Goal: Task Accomplishment & Management: Manage account settings

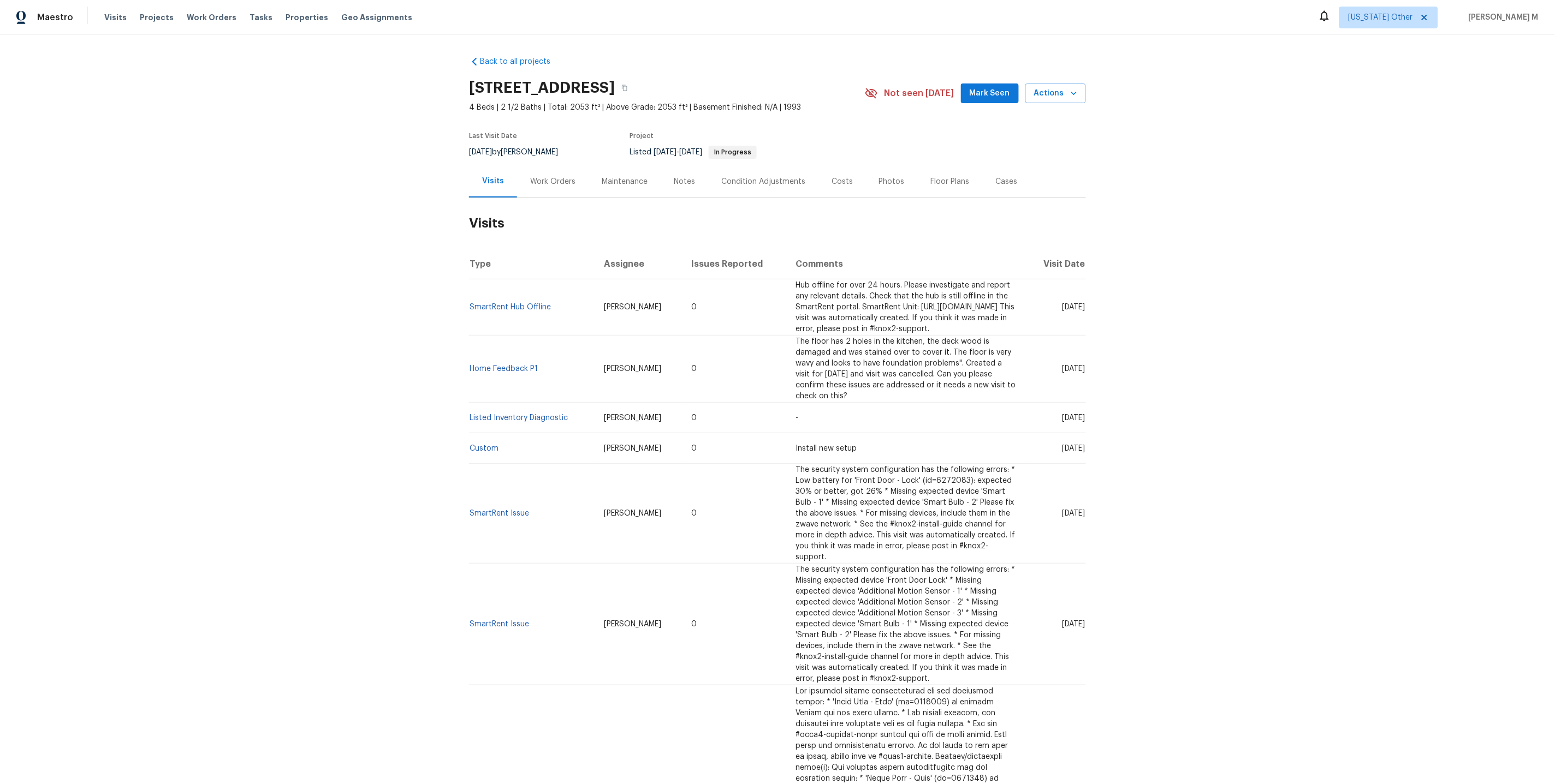
click at [556, 178] on div "Work Orders" at bounding box center [553, 181] width 46 height 10
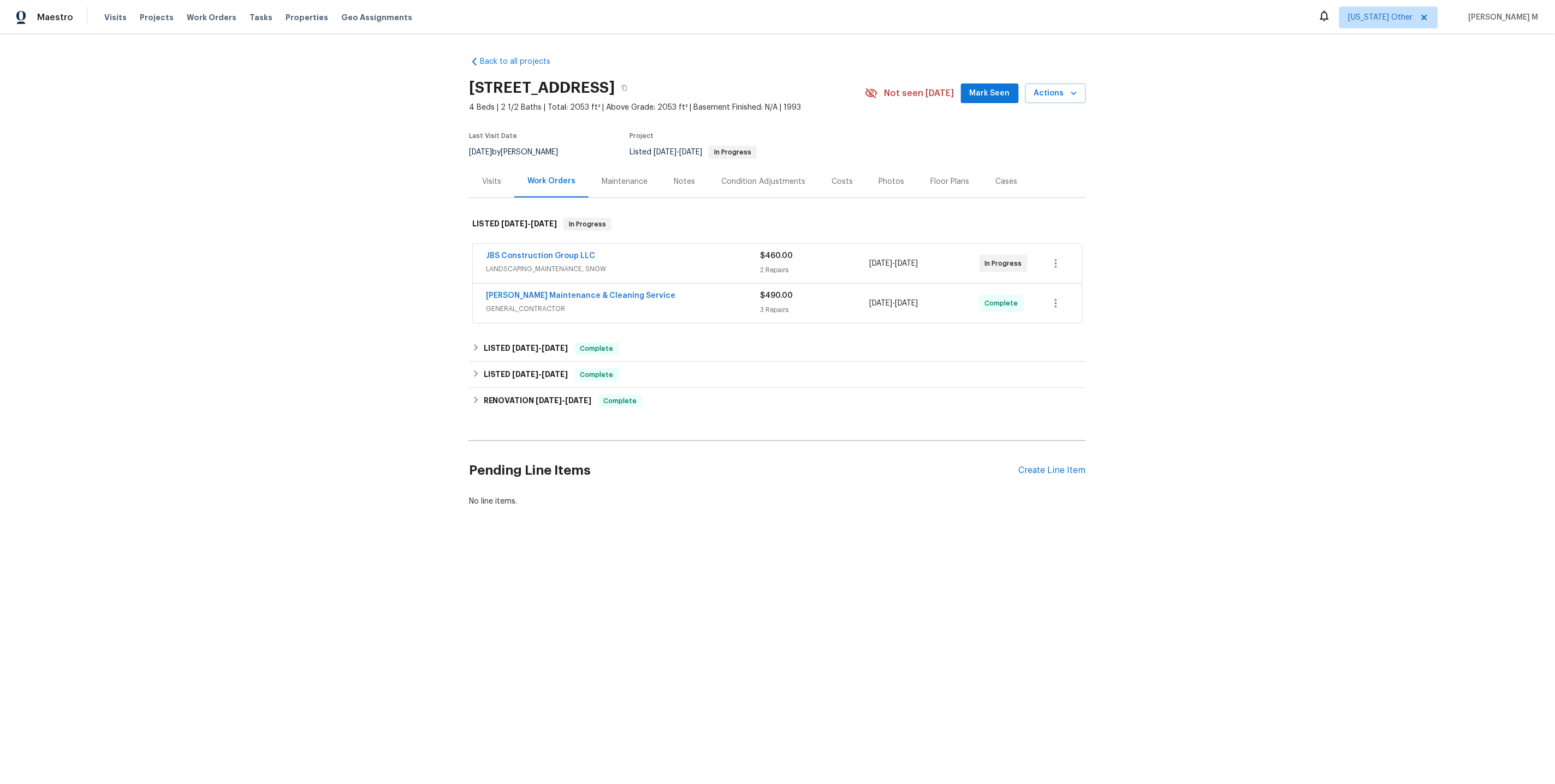
click at [522, 265] on span "LANDSCAPING_MAINTENANCE, SNOW" at bounding box center [623, 269] width 274 height 10
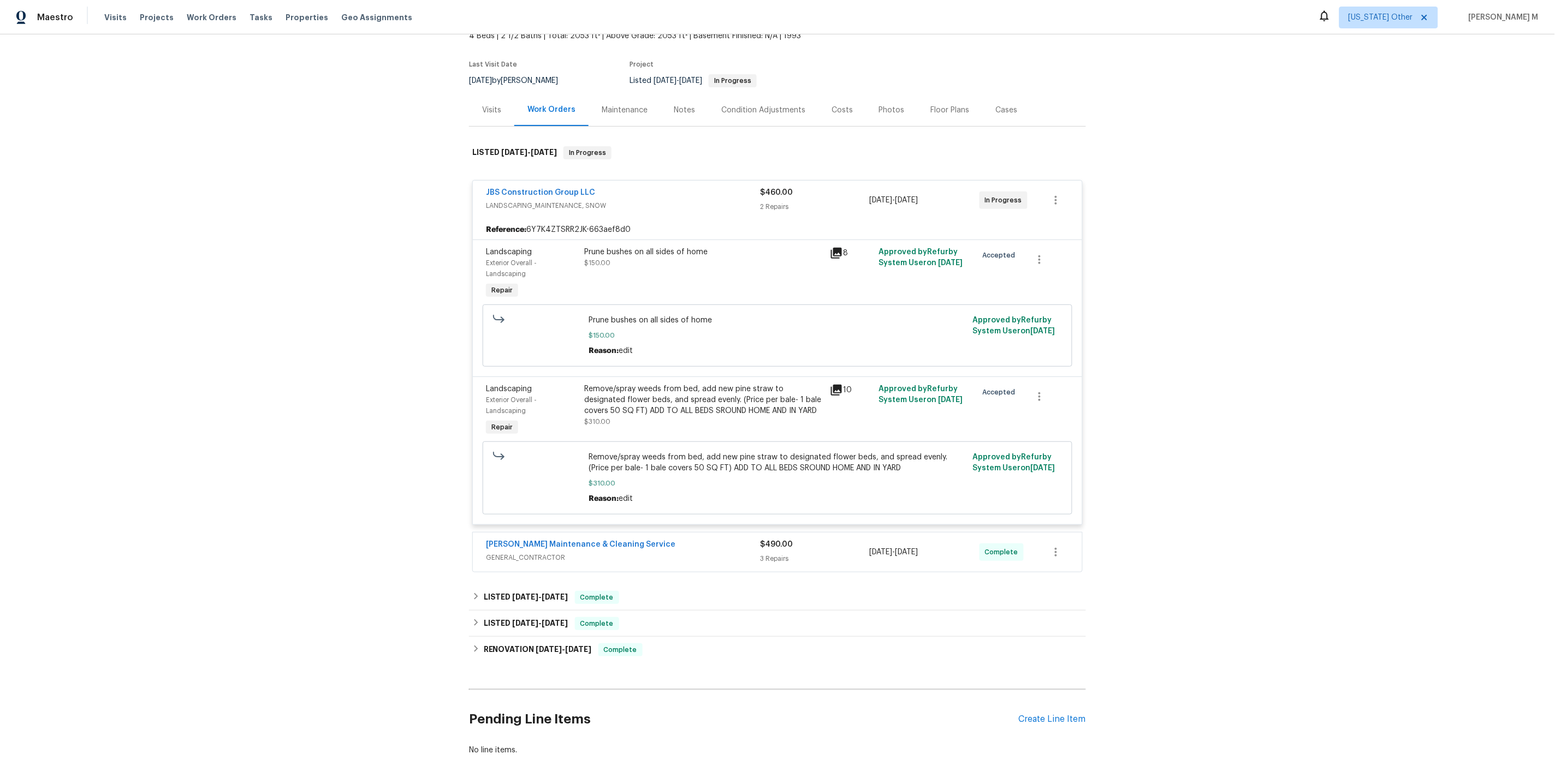
scroll to position [75, 0]
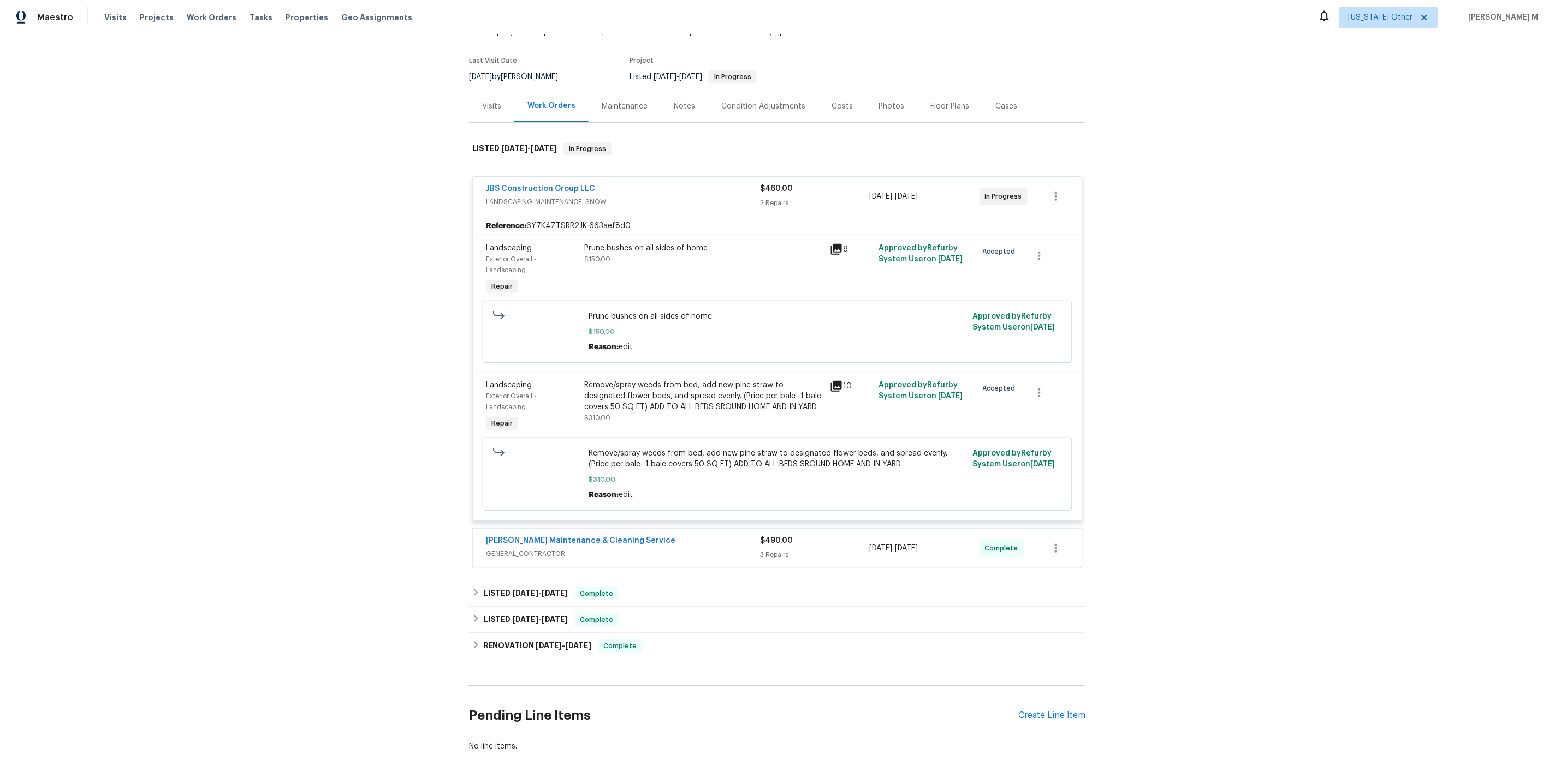
click at [516, 549] on span "GENERAL_CONTRACTOR" at bounding box center [623, 553] width 274 height 10
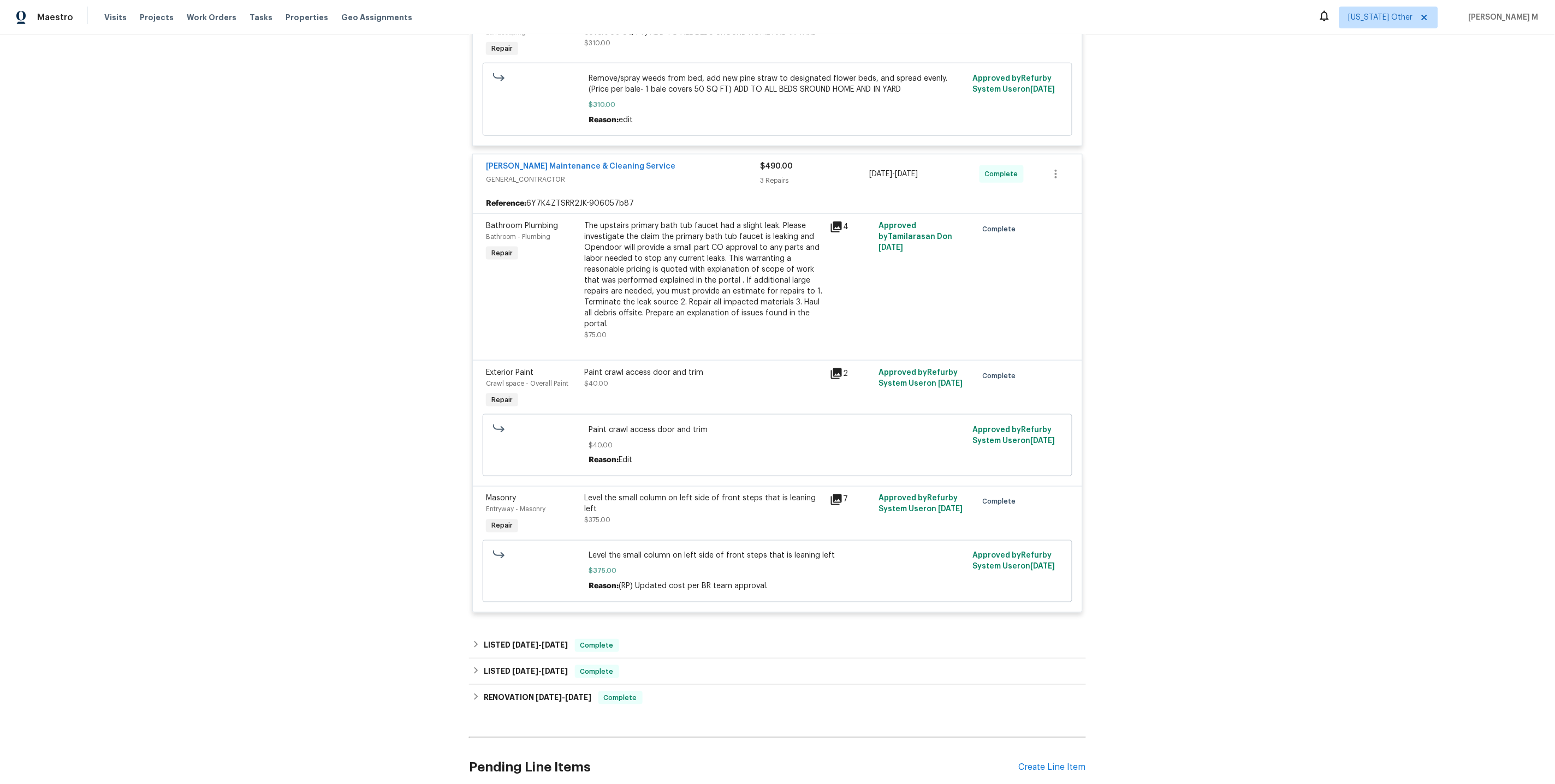
scroll to position [495, 0]
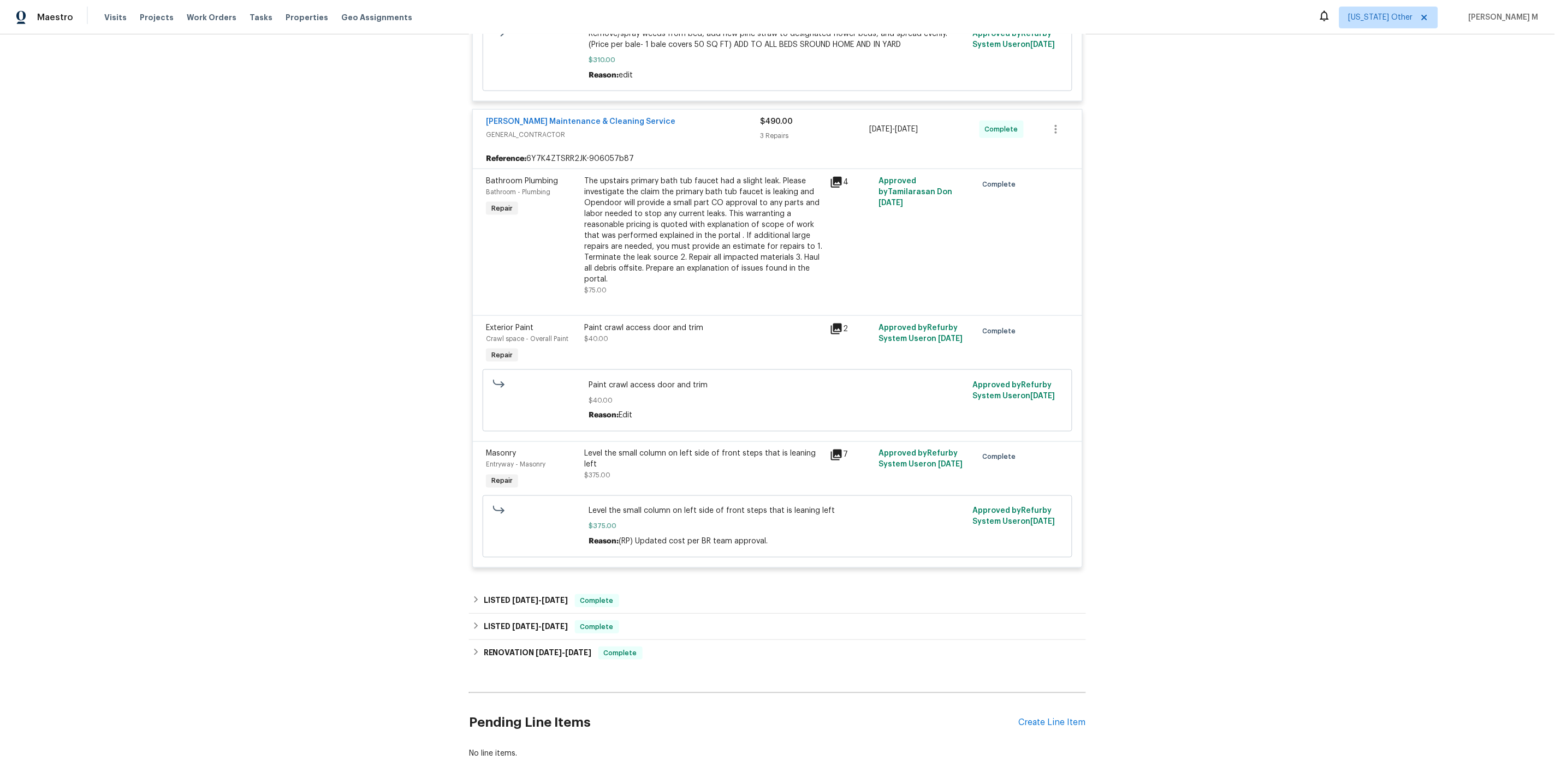
click at [540, 543] on div "Back to all projects 3319 Timberwolf Ave, High Point, NC 27265 4 Beds | 2 1/2 B…" at bounding box center [777, 160] width 616 height 1216
click at [518, 596] on span "6/16/25" at bounding box center [526, 600] width 27 height 8
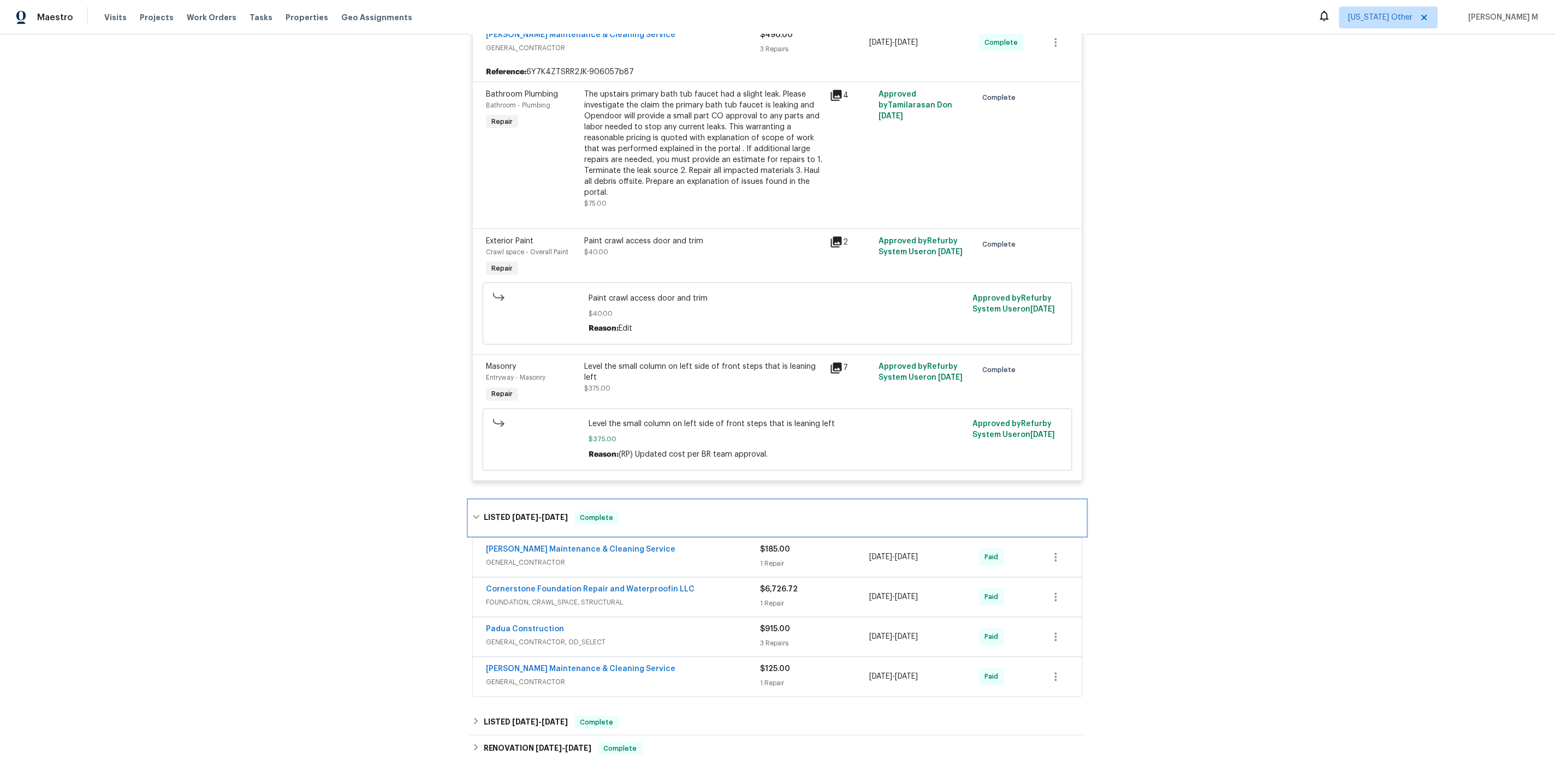
scroll to position [672, 0]
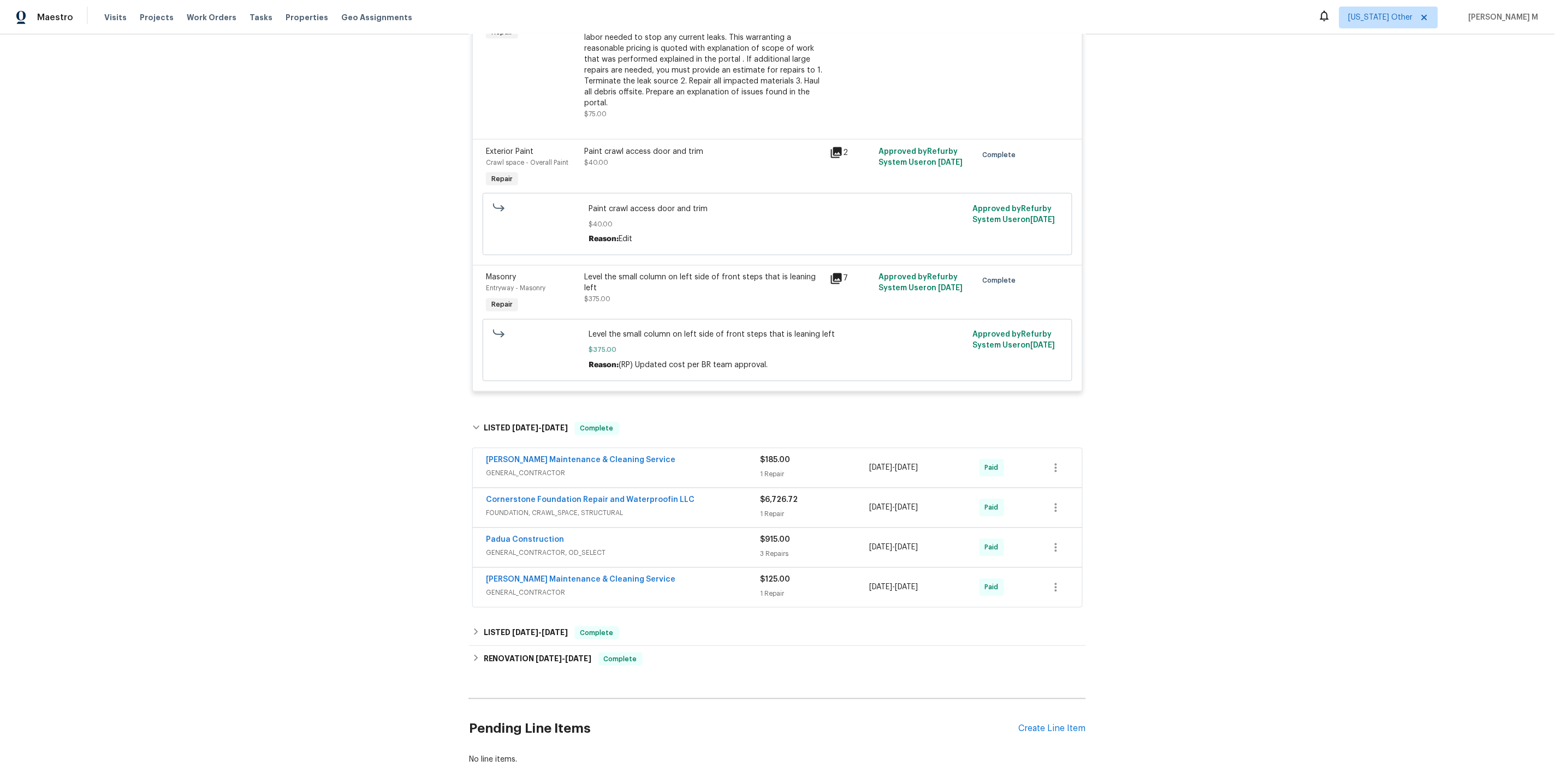
click at [522, 574] on div "Baker's Maintenance & Cleaning Service GENERAL_CONTRACTOR" at bounding box center [623, 588] width 274 height 27
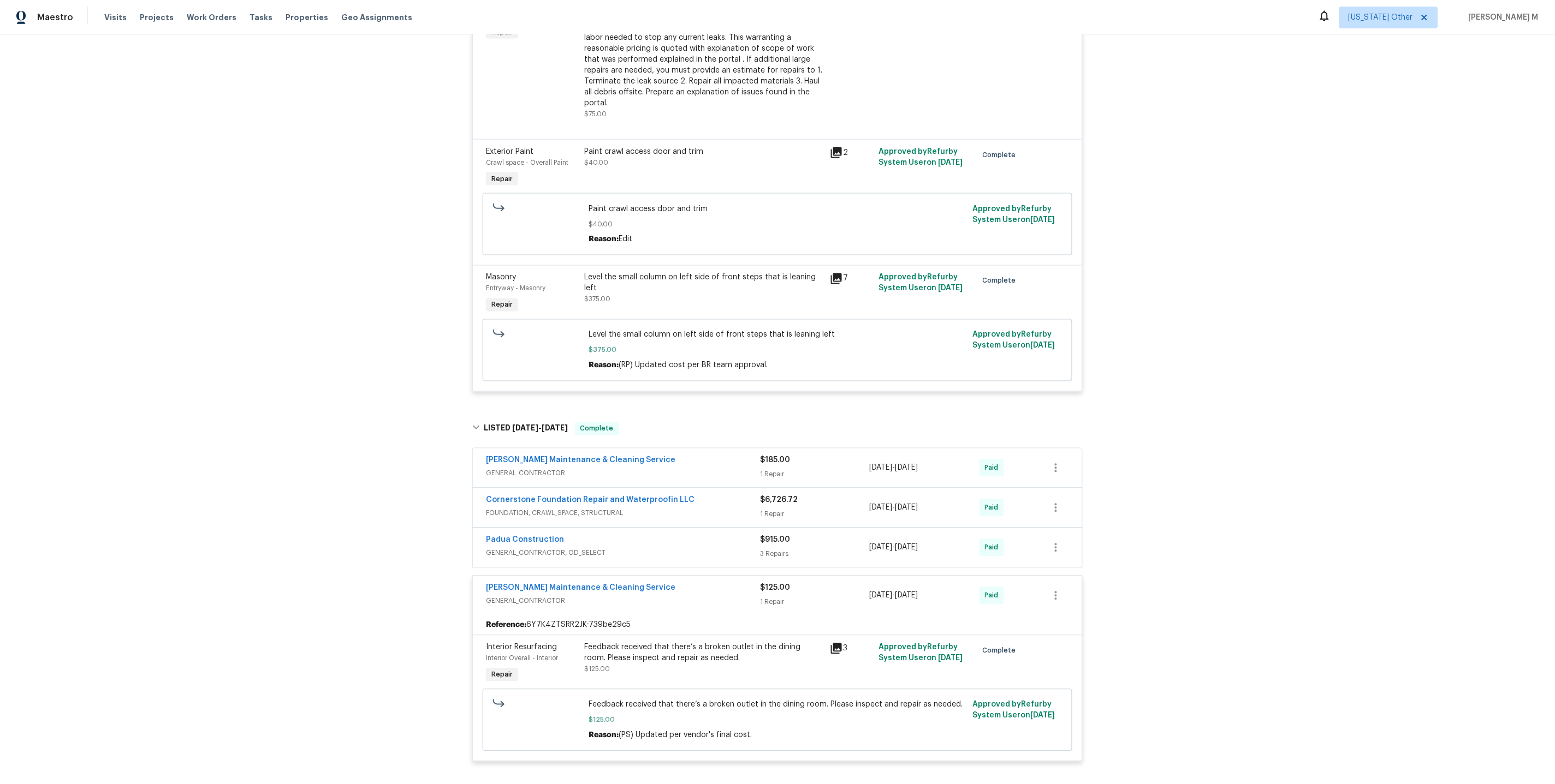
click at [558, 535] on div "Padua Construction" at bounding box center [623, 542] width 274 height 13
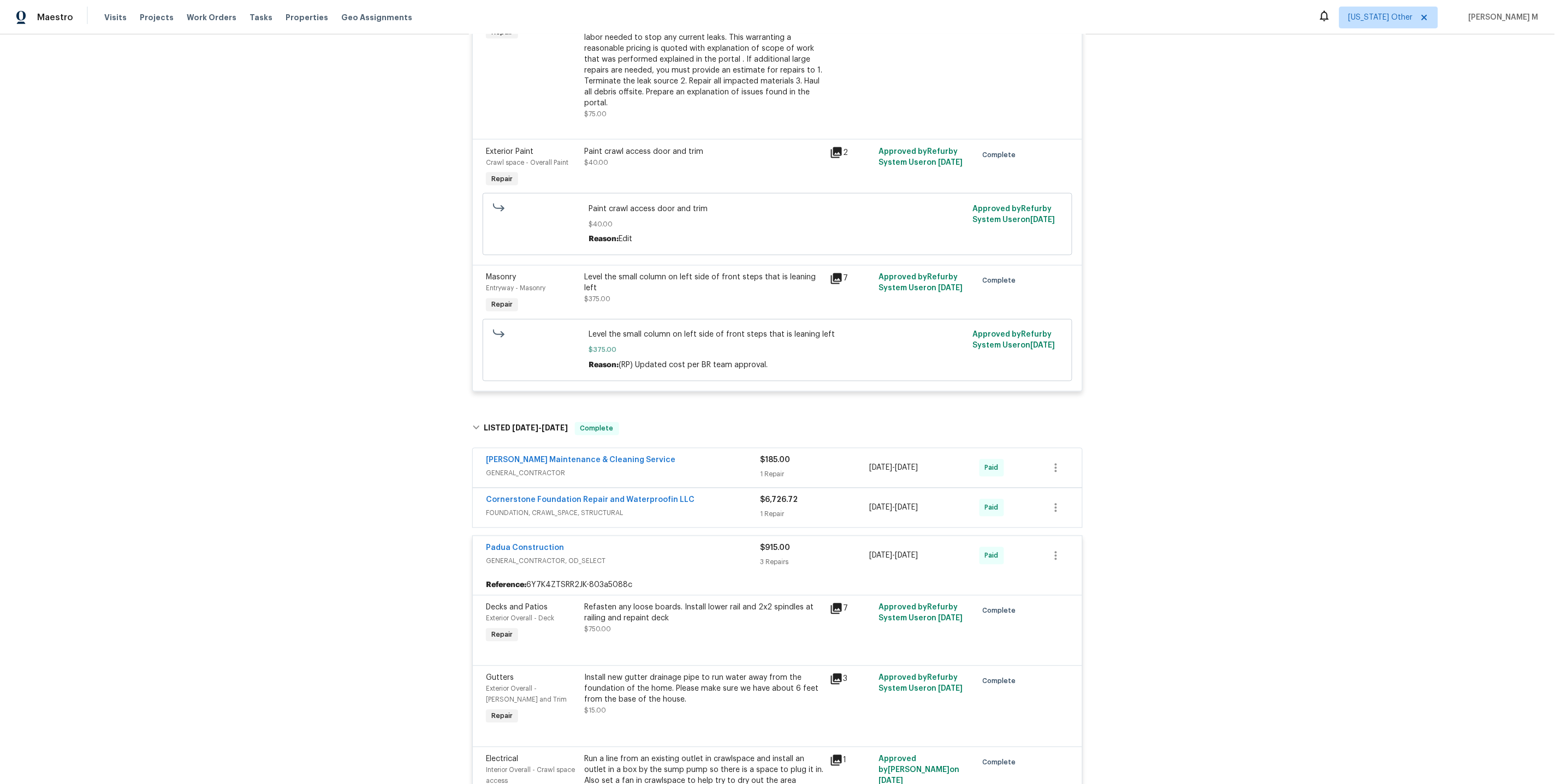
click at [517, 495] on span "Cornerstone Foundation Repair and Waterproofin LLC" at bounding box center [590, 500] width 209 height 10
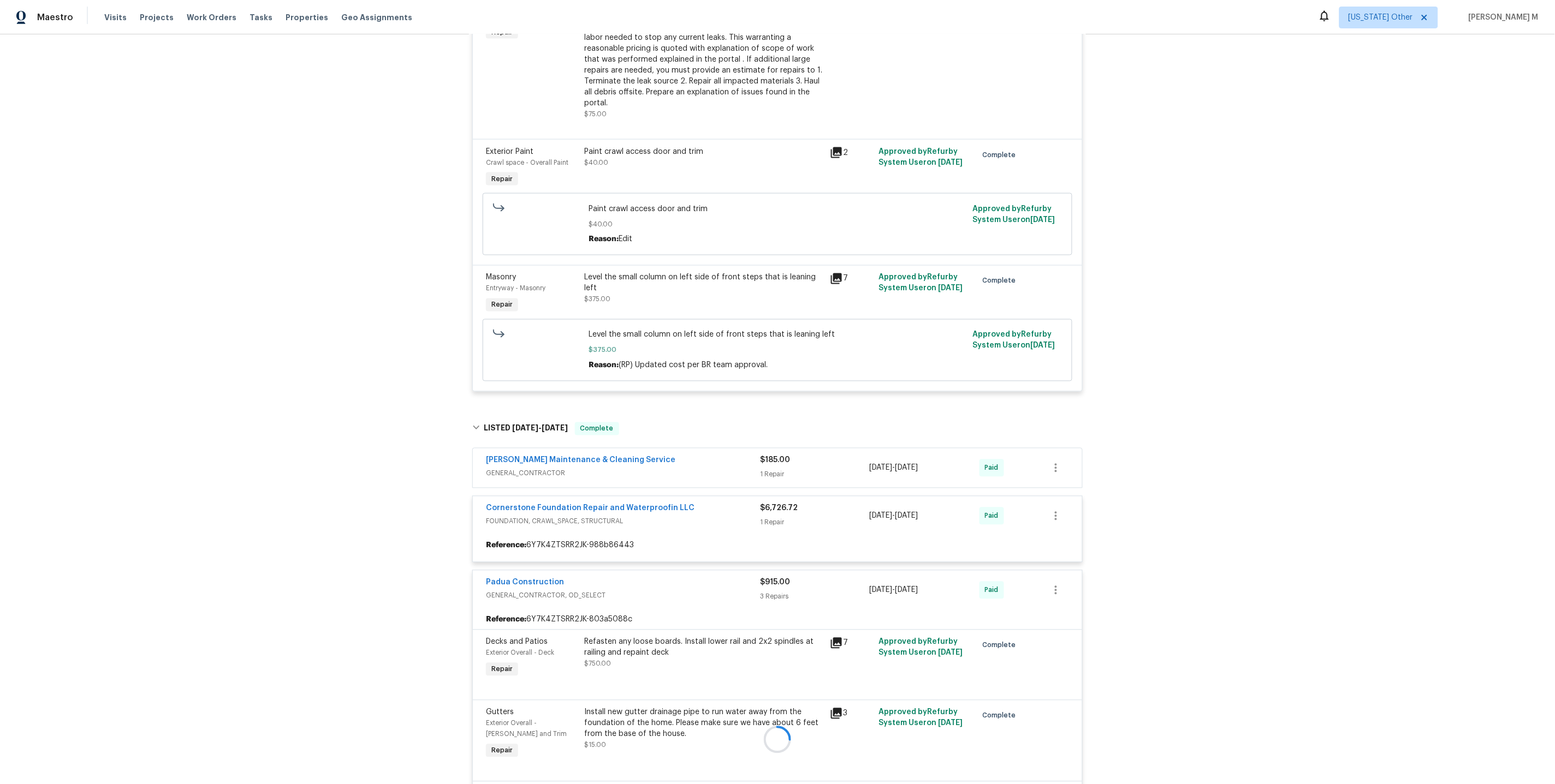
click at [520, 424] on div at bounding box center [777, 739] width 616 height 656
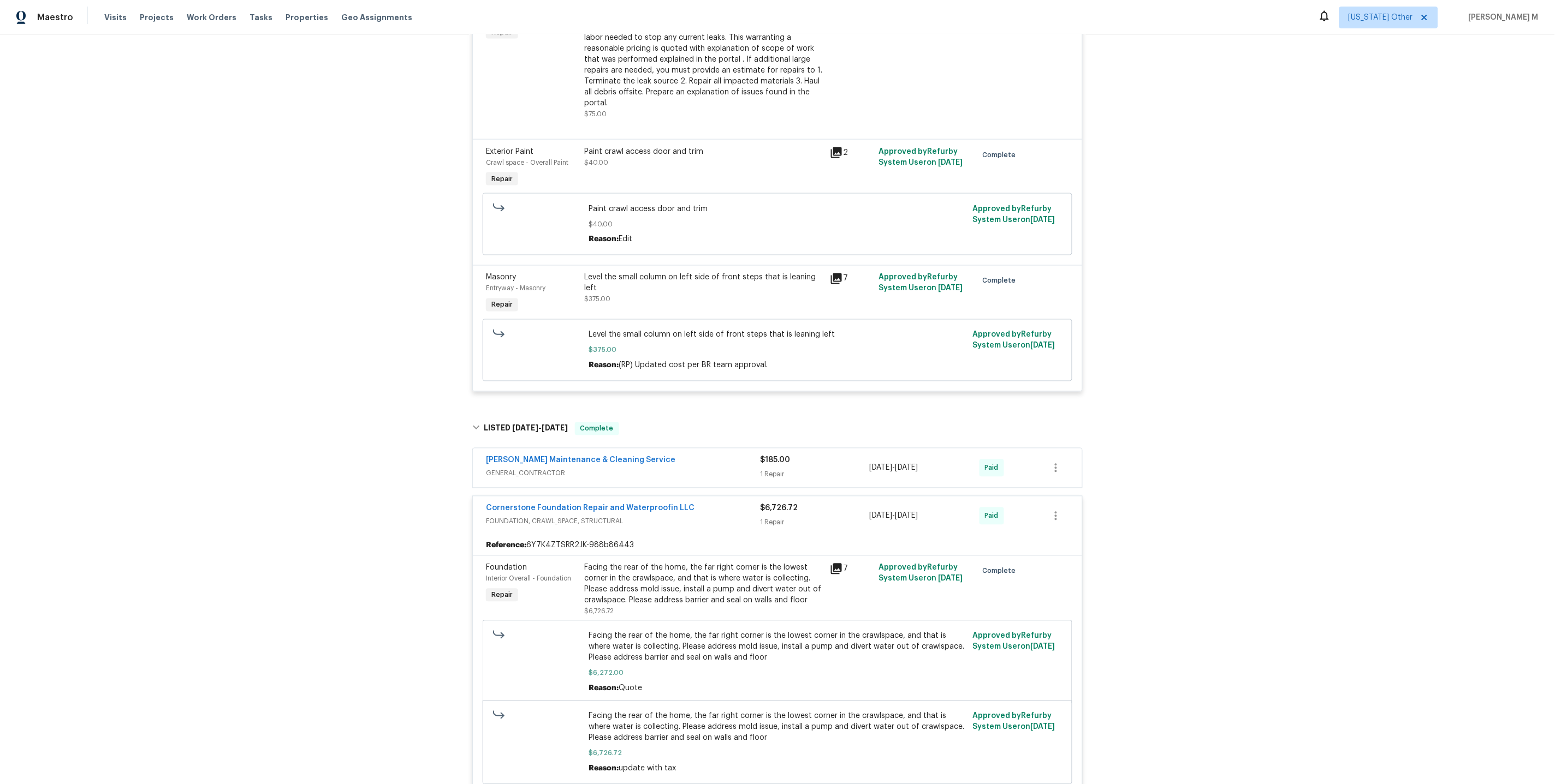
click at [517, 469] on span "GENERAL_CONTRACTOR" at bounding box center [623, 473] width 274 height 10
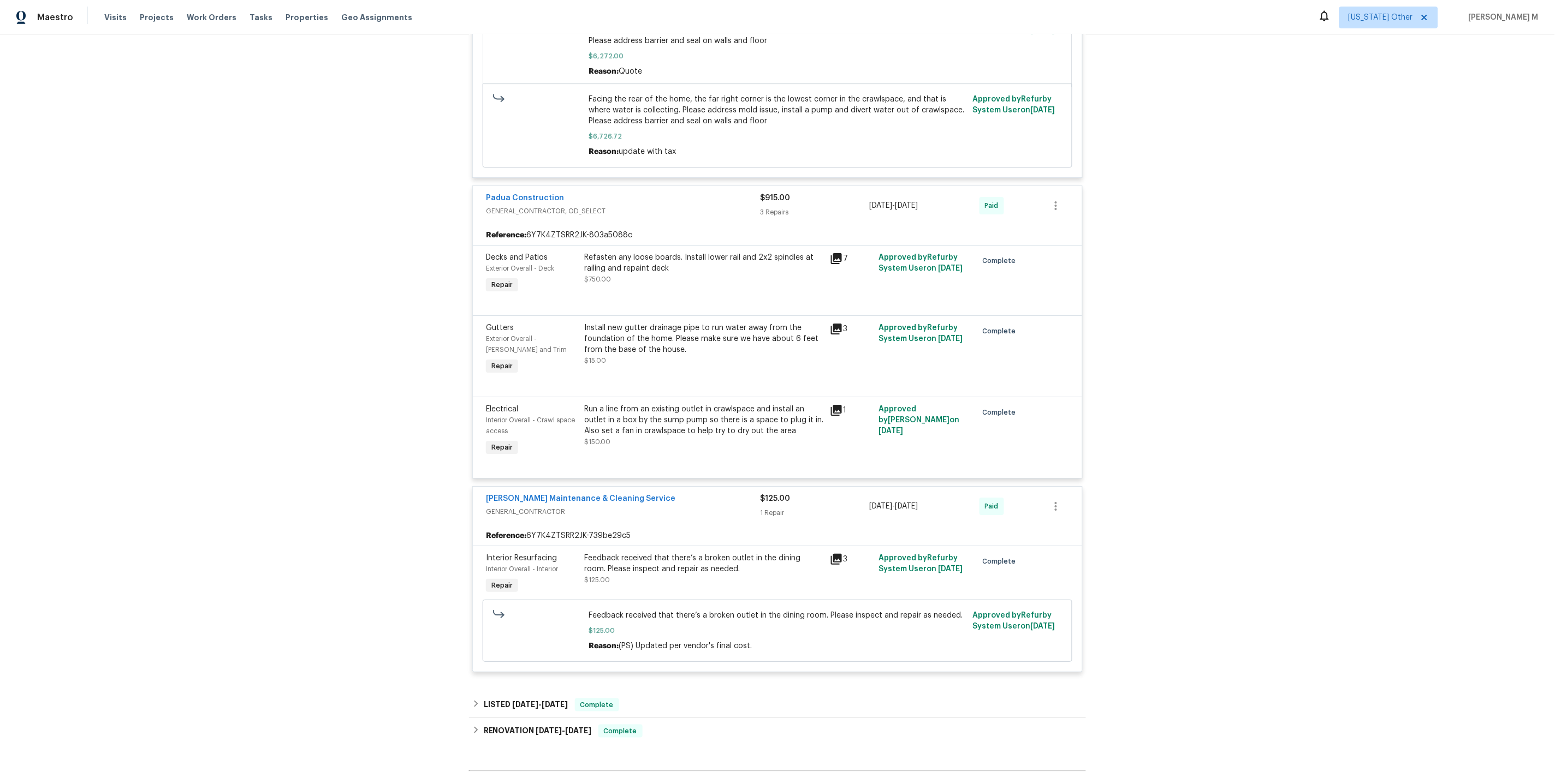
scroll to position [1499, 0]
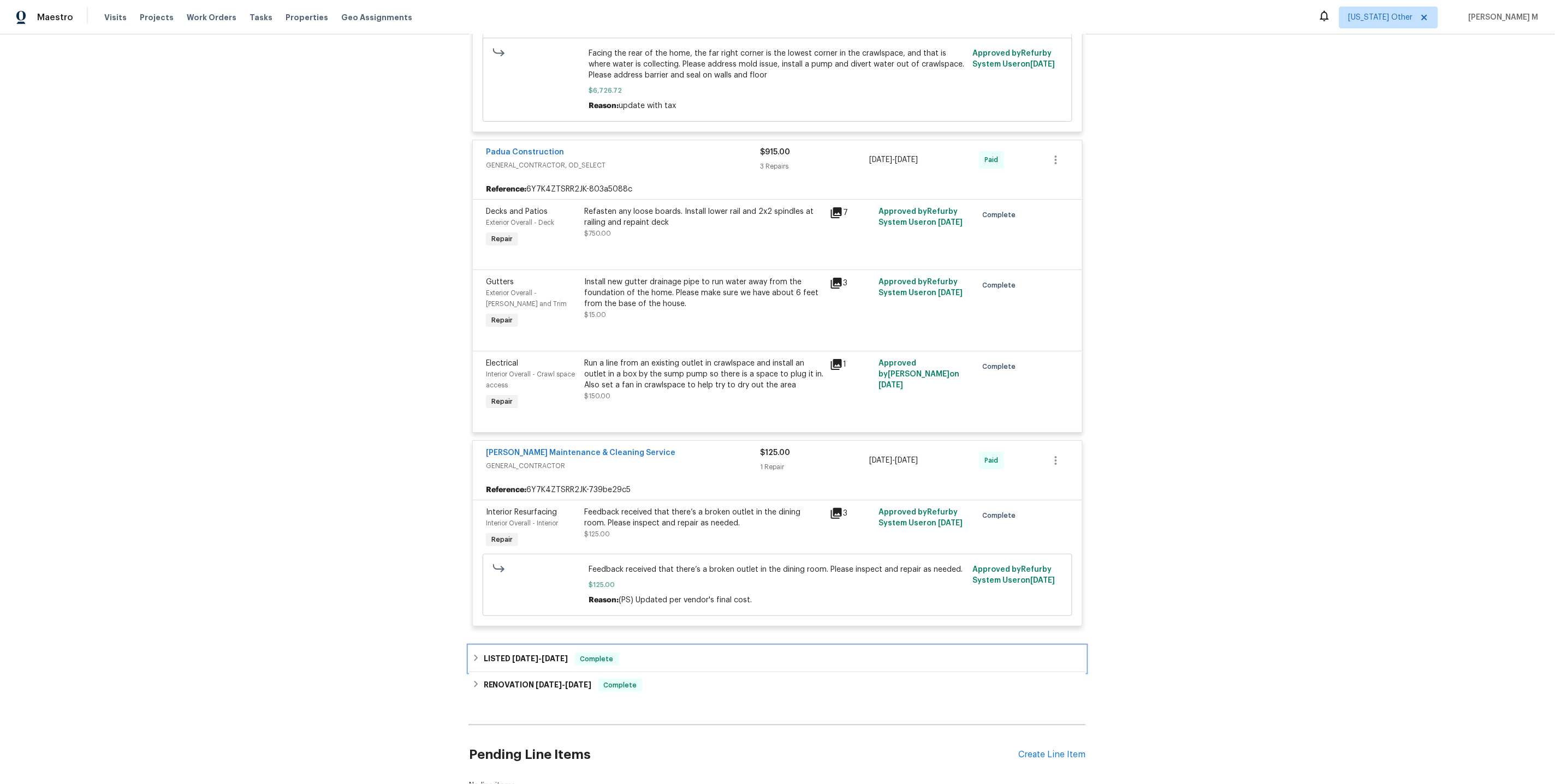
click at [521, 655] on span "4/16/25" at bounding box center [526, 659] width 27 height 8
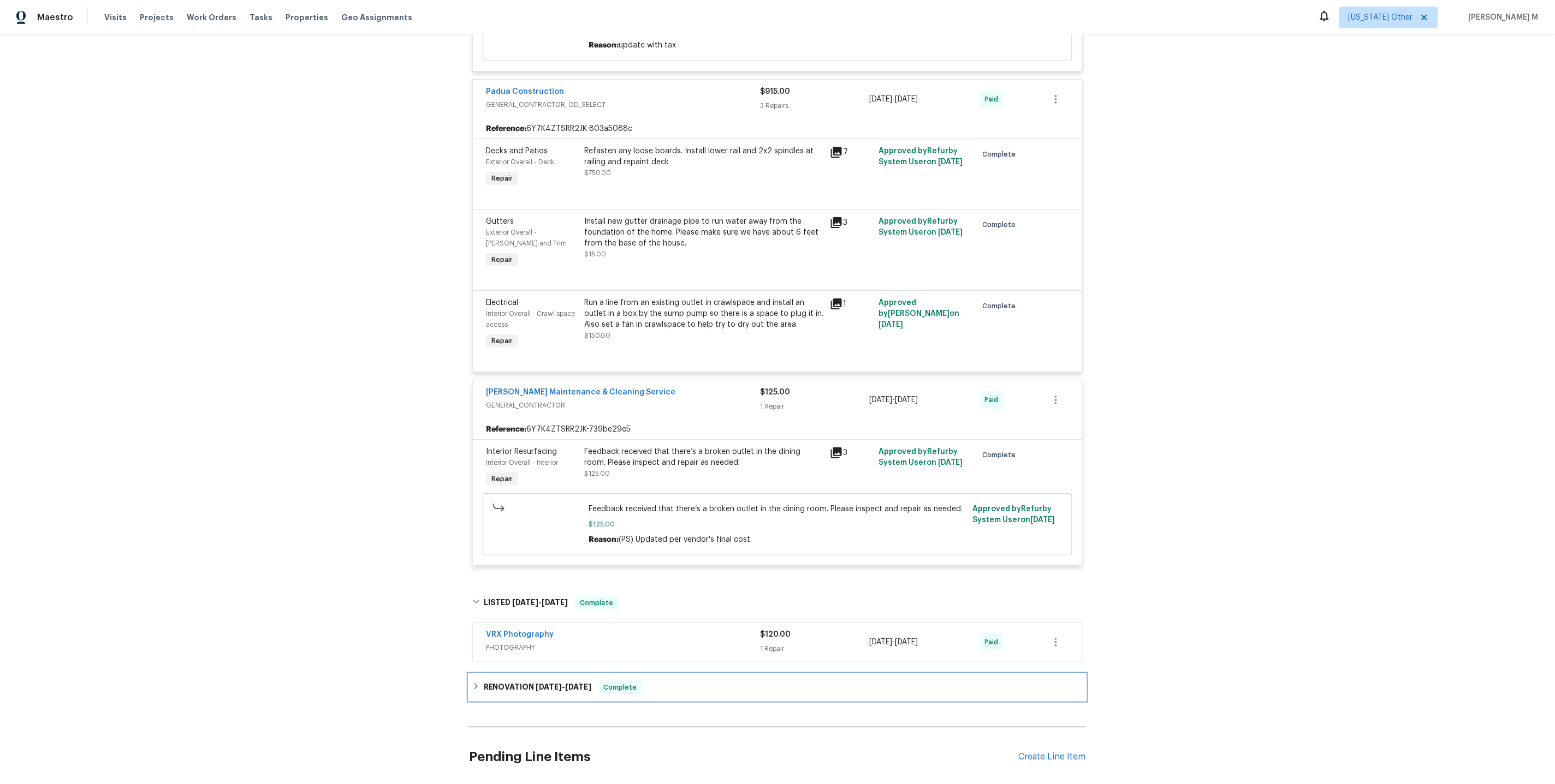
click at [489, 681] on h6 "RENOVATION 4/1/25 - 4/12/25" at bounding box center [537, 688] width 108 height 13
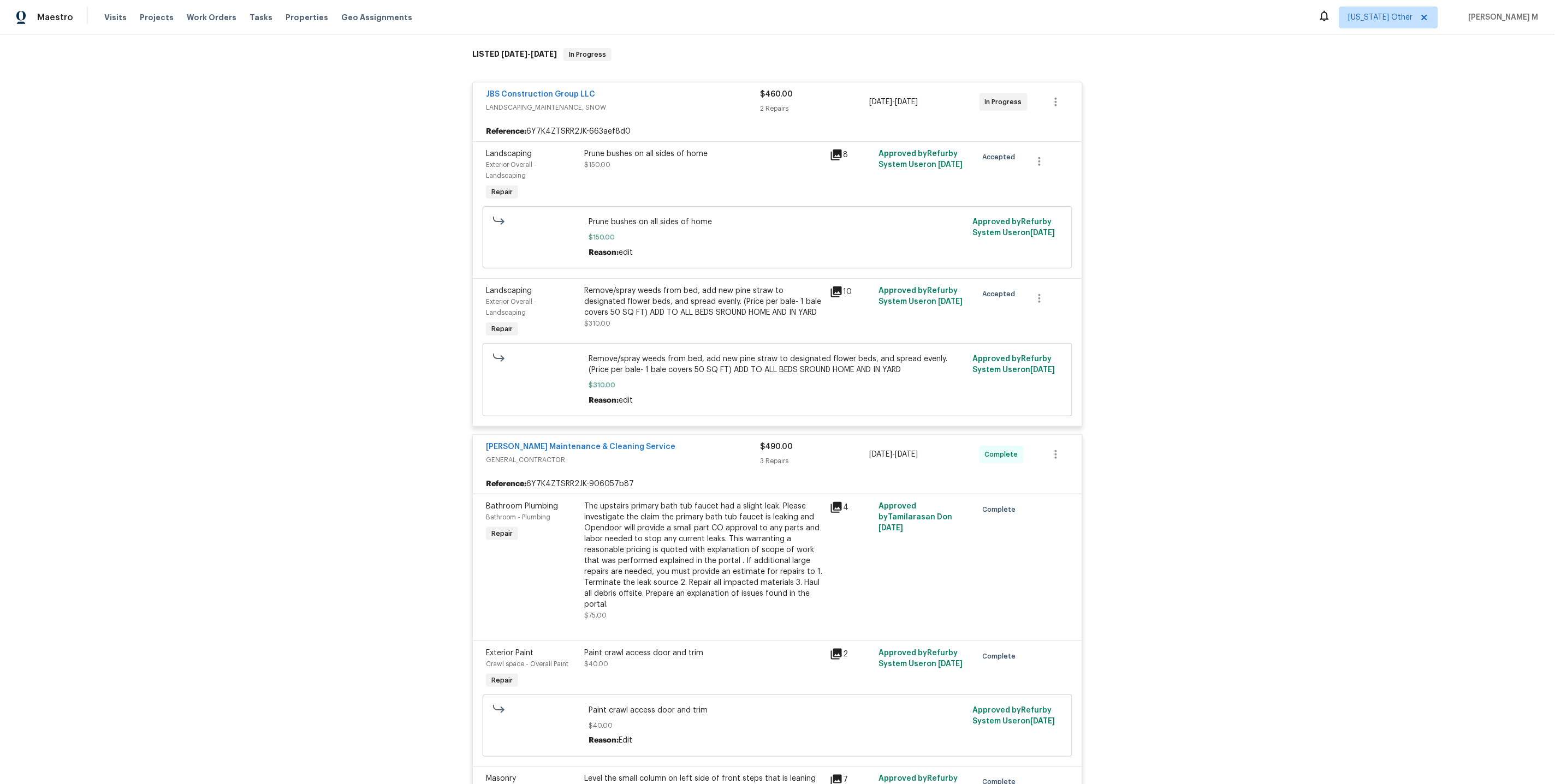
scroll to position [182, 0]
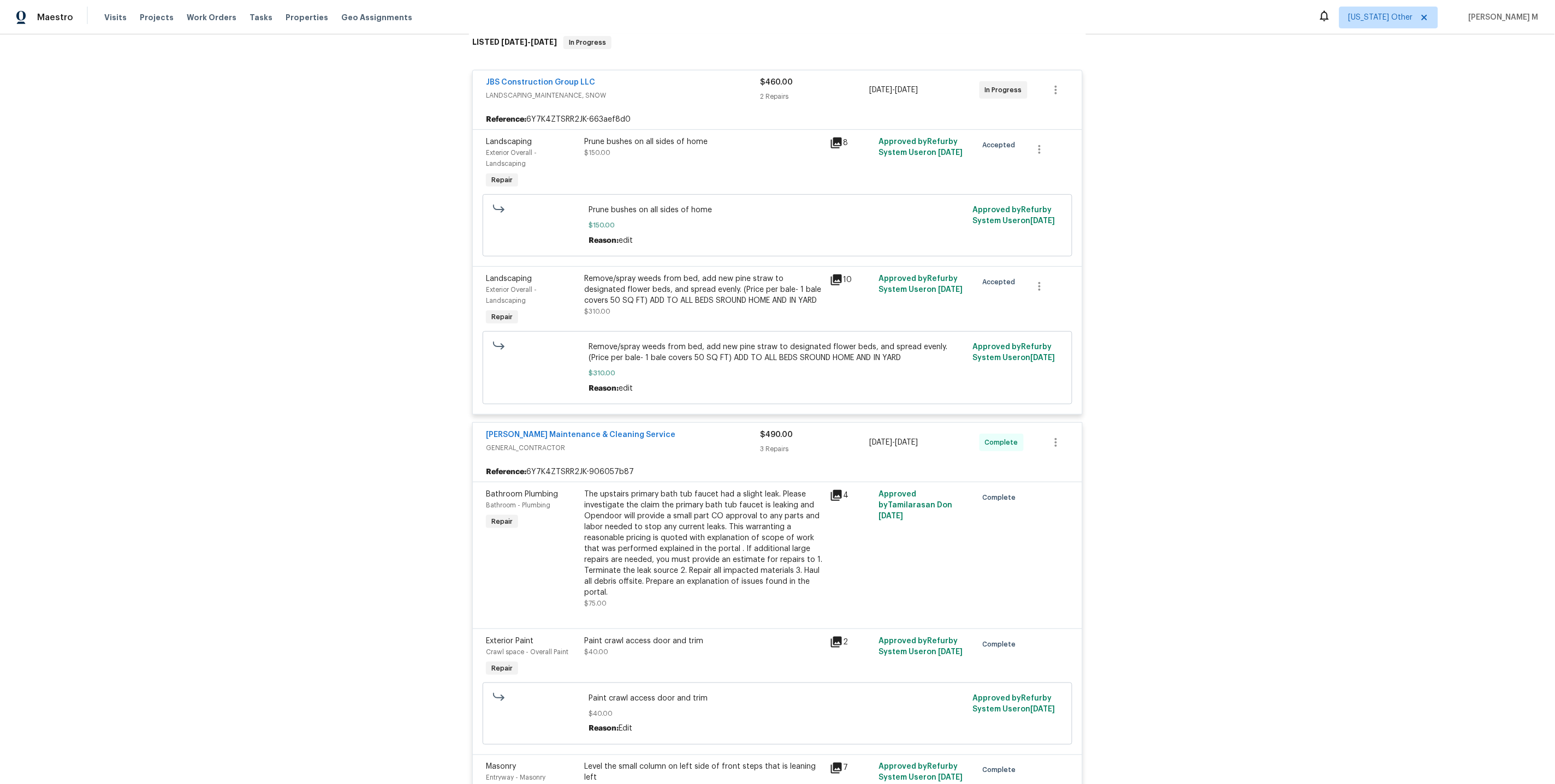
click at [656, 504] on div "The upstairs primary bath tub faucet had a slight leak. Please investigate the …" at bounding box center [703, 543] width 239 height 110
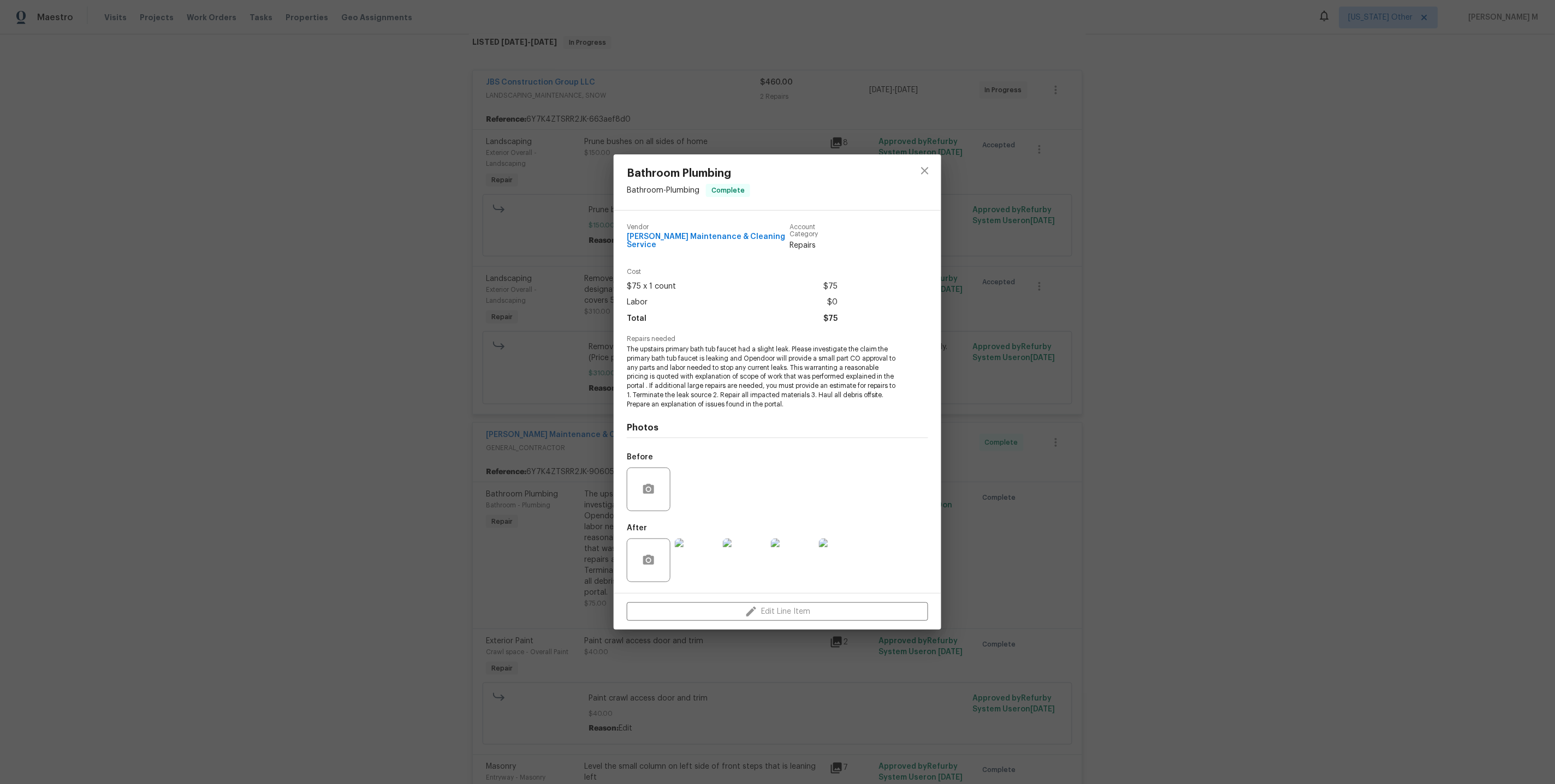
click at [1211, 562] on div "Bathroom Plumbing Bathroom - Plumbing Complete Vendor Baker's Maintenance & Cle…" at bounding box center [778, 392] width 1555 height 784
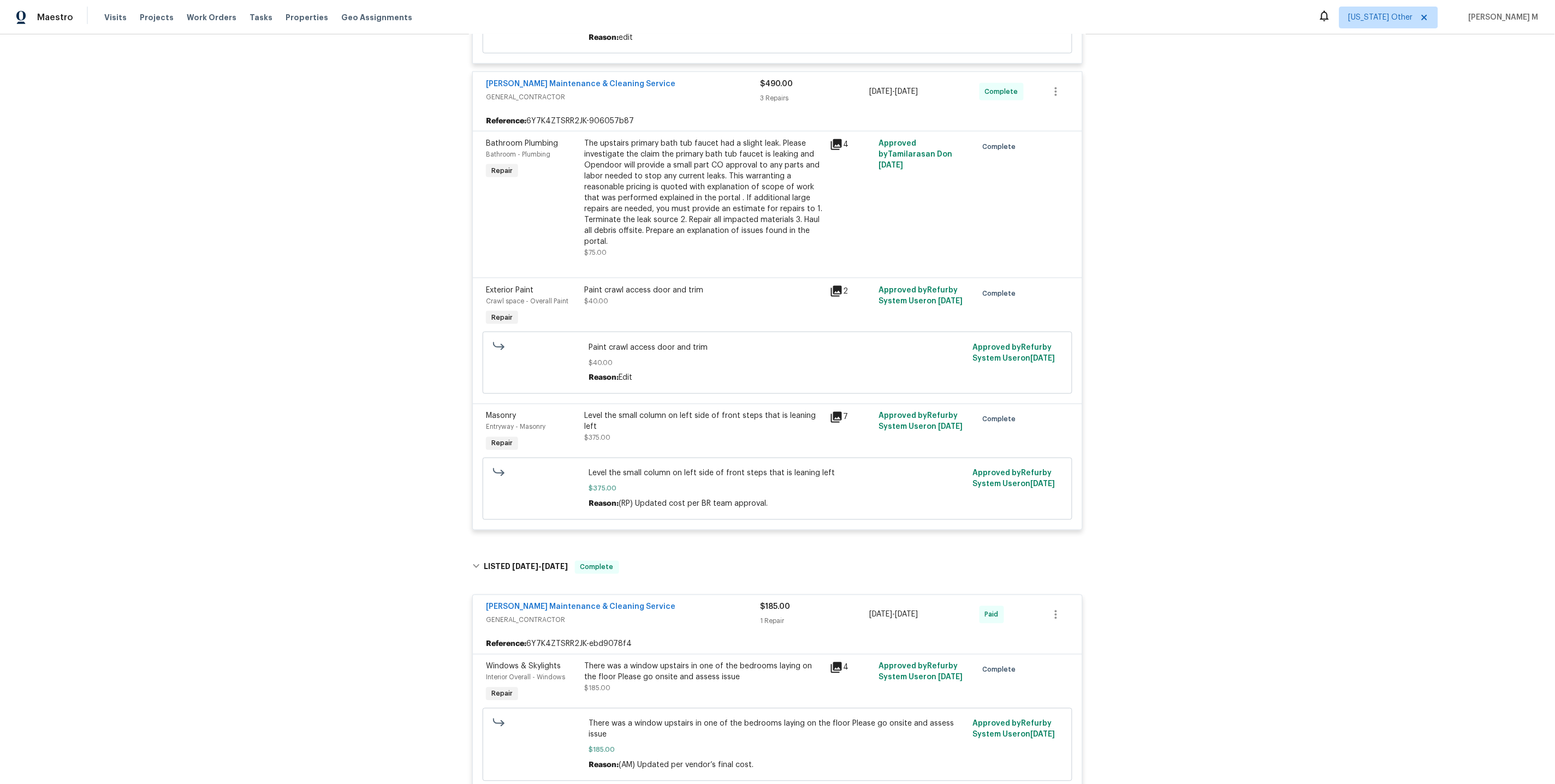
scroll to position [0, 0]
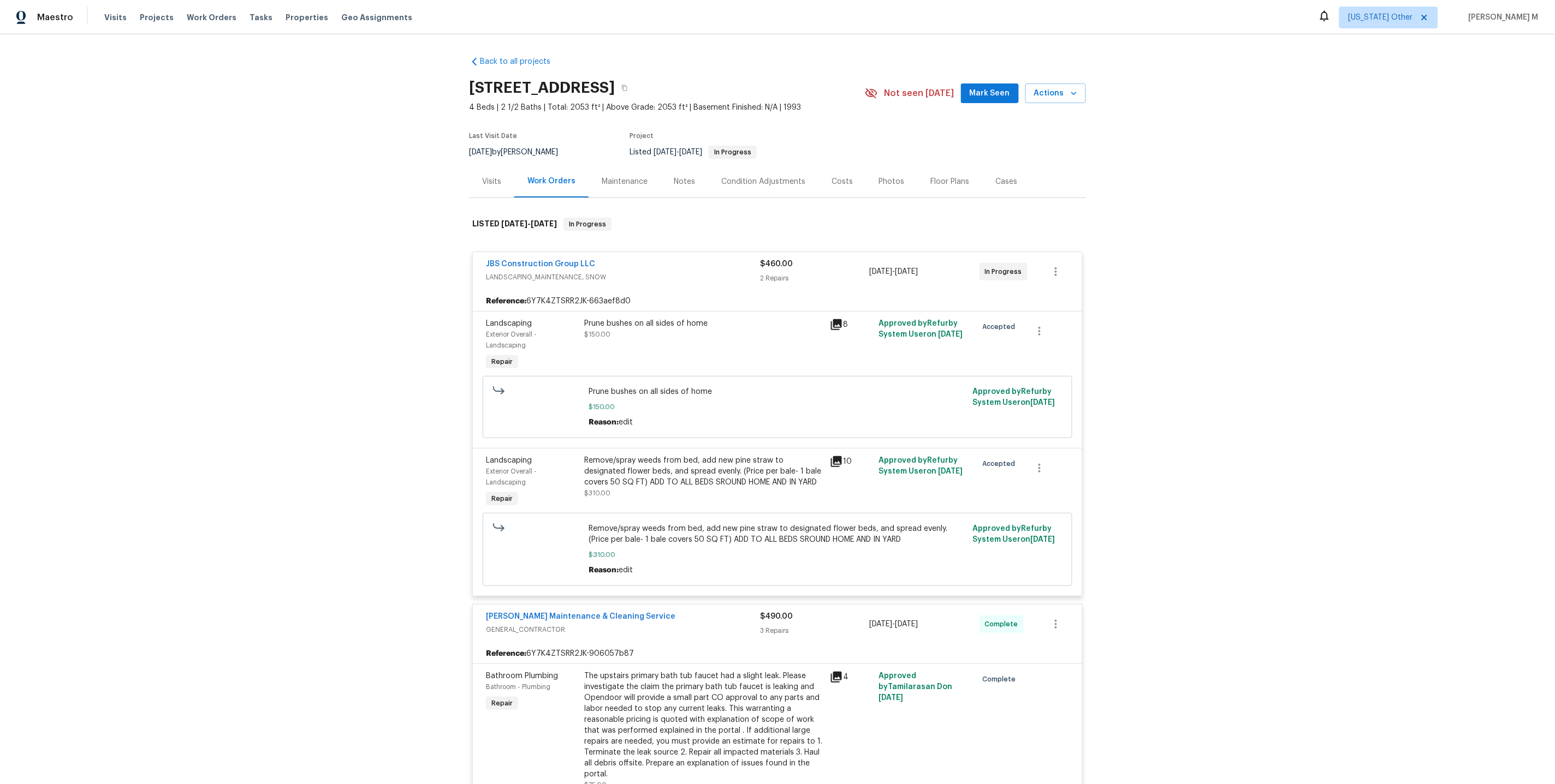
click at [996, 178] on div "Cases" at bounding box center [1006, 181] width 22 height 10
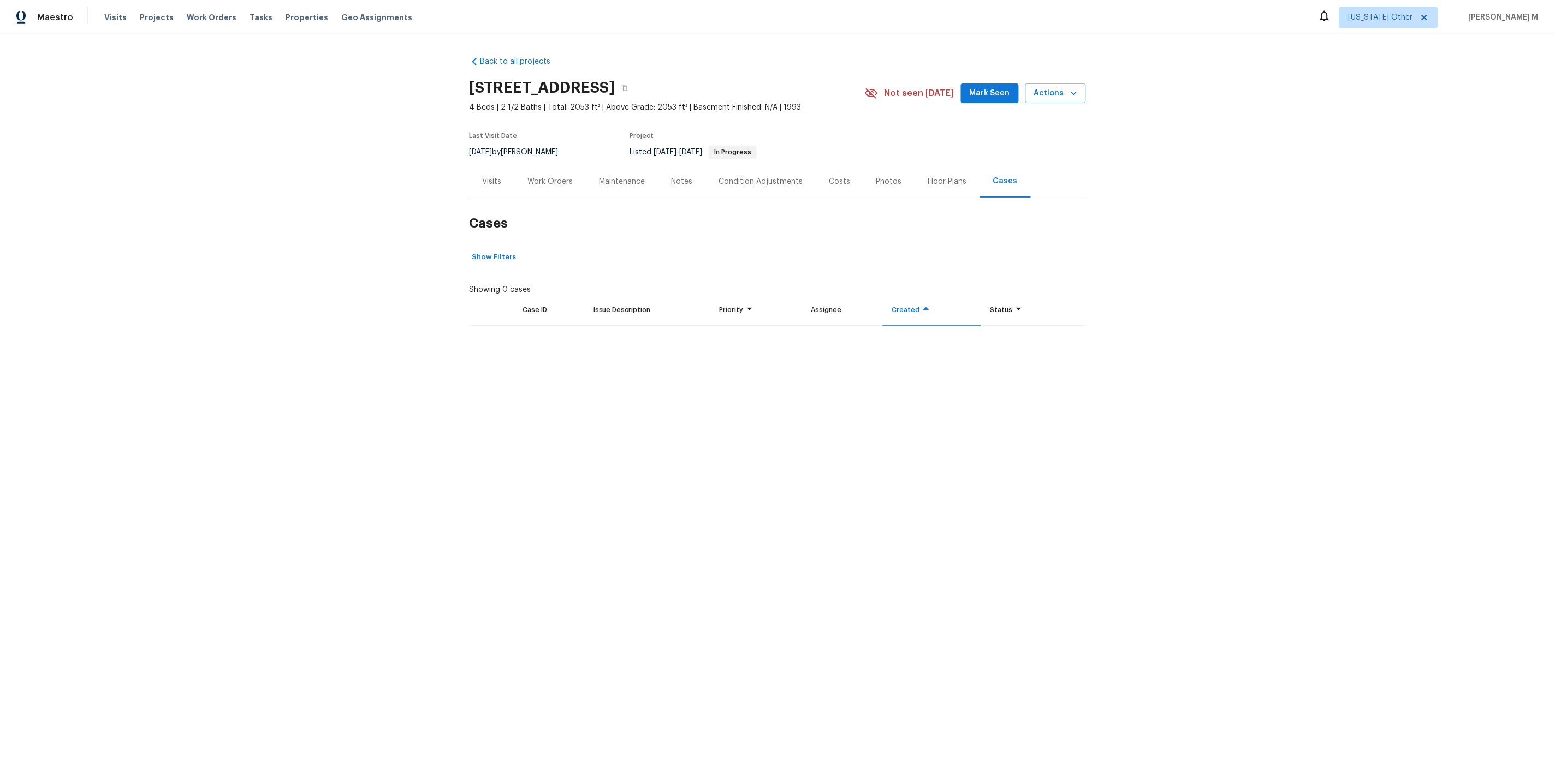
click at [980, 178] on div "Cases" at bounding box center [1005, 182] width 50 height 32
click at [959, 178] on div "Floor Plans" at bounding box center [947, 182] width 65 height 32
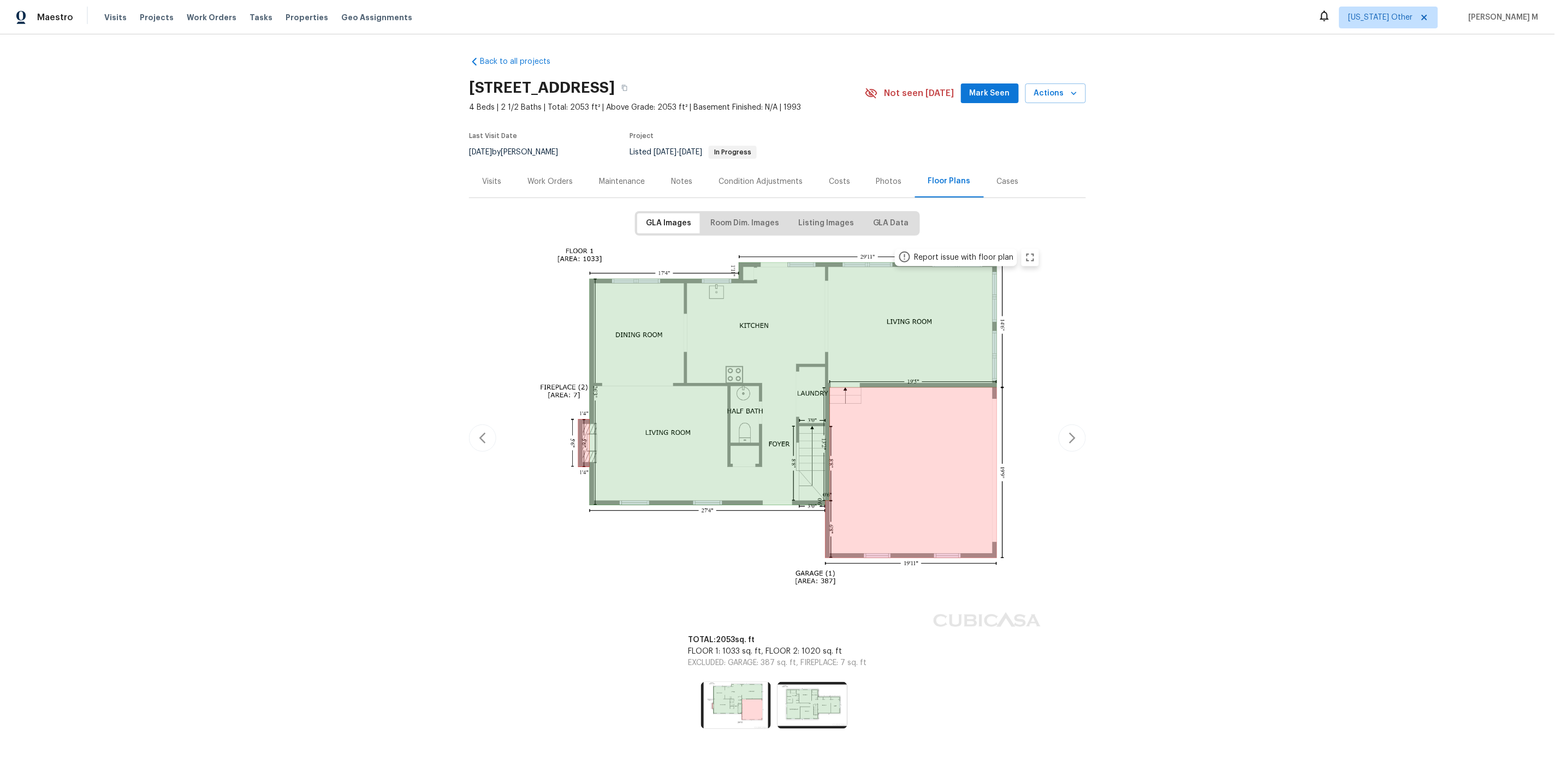
click at [760, 403] on img at bounding box center [778, 436] width 536 height 390
click at [611, 183] on div "Maintenance" at bounding box center [622, 182] width 72 height 32
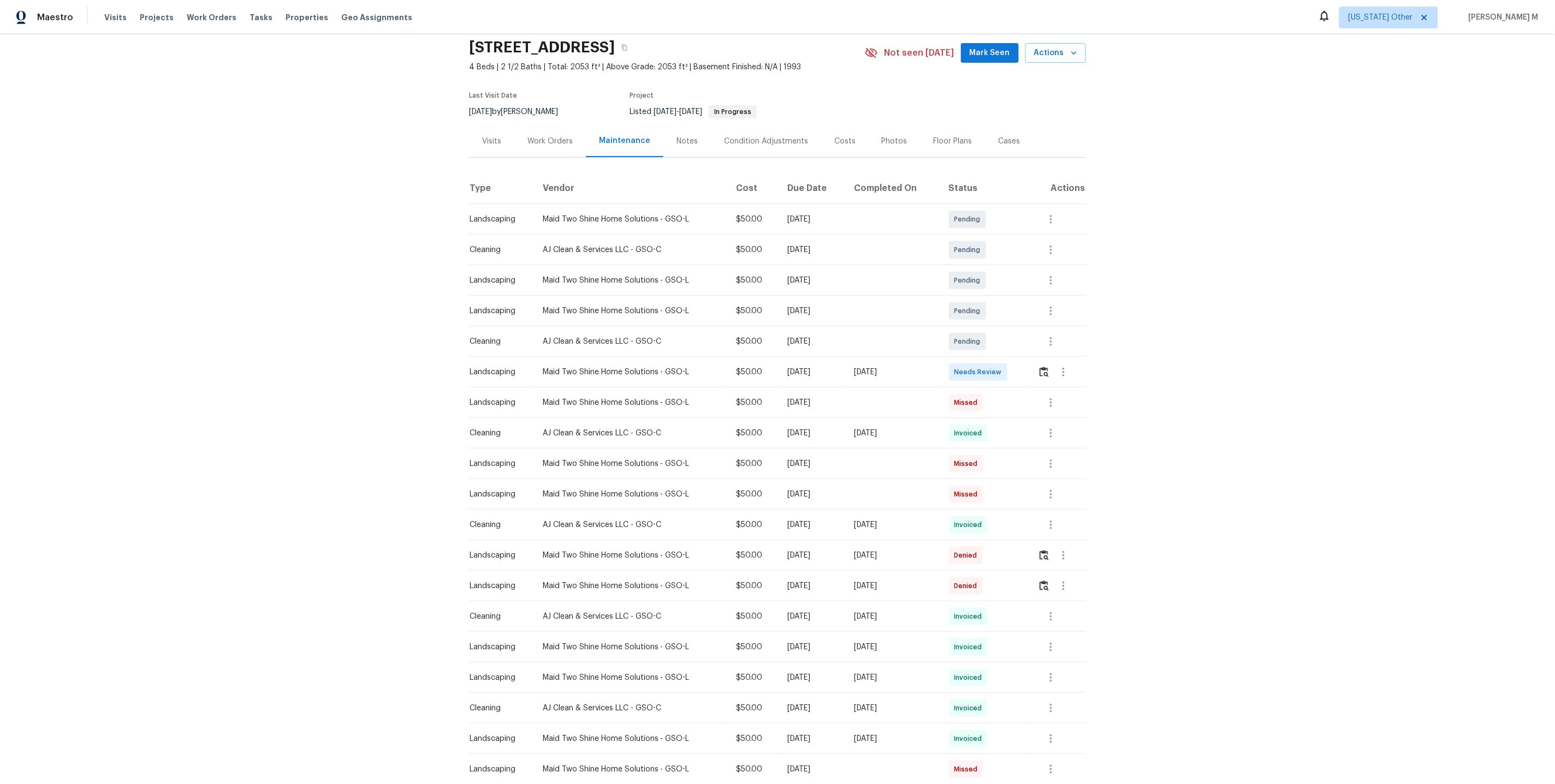
scroll to position [51, 0]
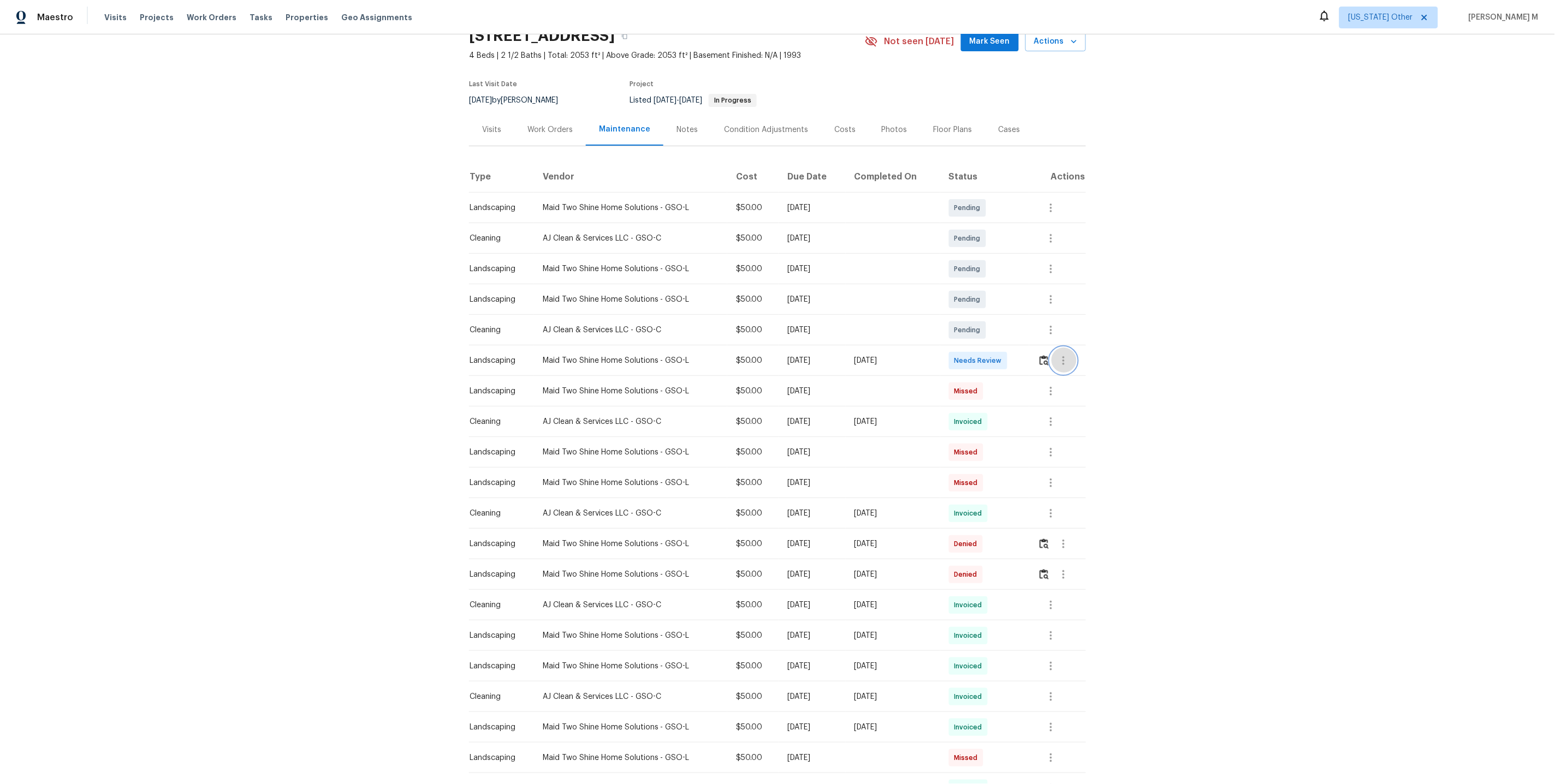
click at [1066, 356] on icon "button" at bounding box center [1063, 361] width 13 height 13
click at [919, 365] on div at bounding box center [778, 392] width 1555 height 784
click at [1060, 421] on button "button" at bounding box center [1051, 422] width 27 height 27
click at [1070, 435] on li "View details" at bounding box center [1079, 433] width 76 height 18
click at [1058, 420] on li "Message vendor" at bounding box center [1079, 415] width 76 height 18
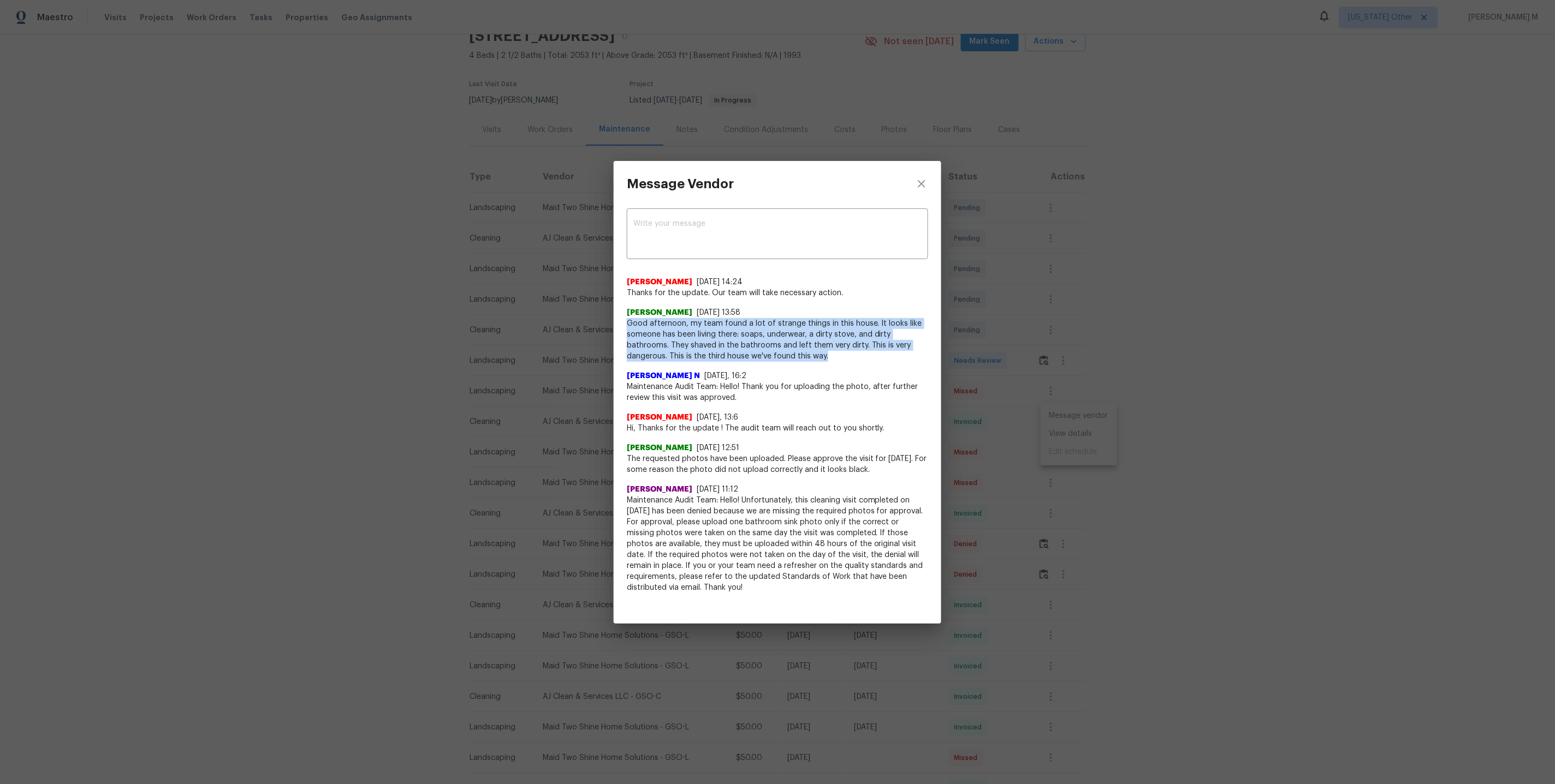
drag, startPoint x: 622, startPoint y: 323, endPoint x: 829, endPoint y: 359, distance: 210.1
click at [829, 359] on div "x ​ Nirosha Banu 8/24/25, 14:24 Thanks for the update. Our team will take neces…" at bounding box center [778, 406] width 328 height 399
click at [832, 358] on span "Good afternoon, my team found a lot of strange things in this house. It looks l…" at bounding box center [778, 340] width 301 height 44
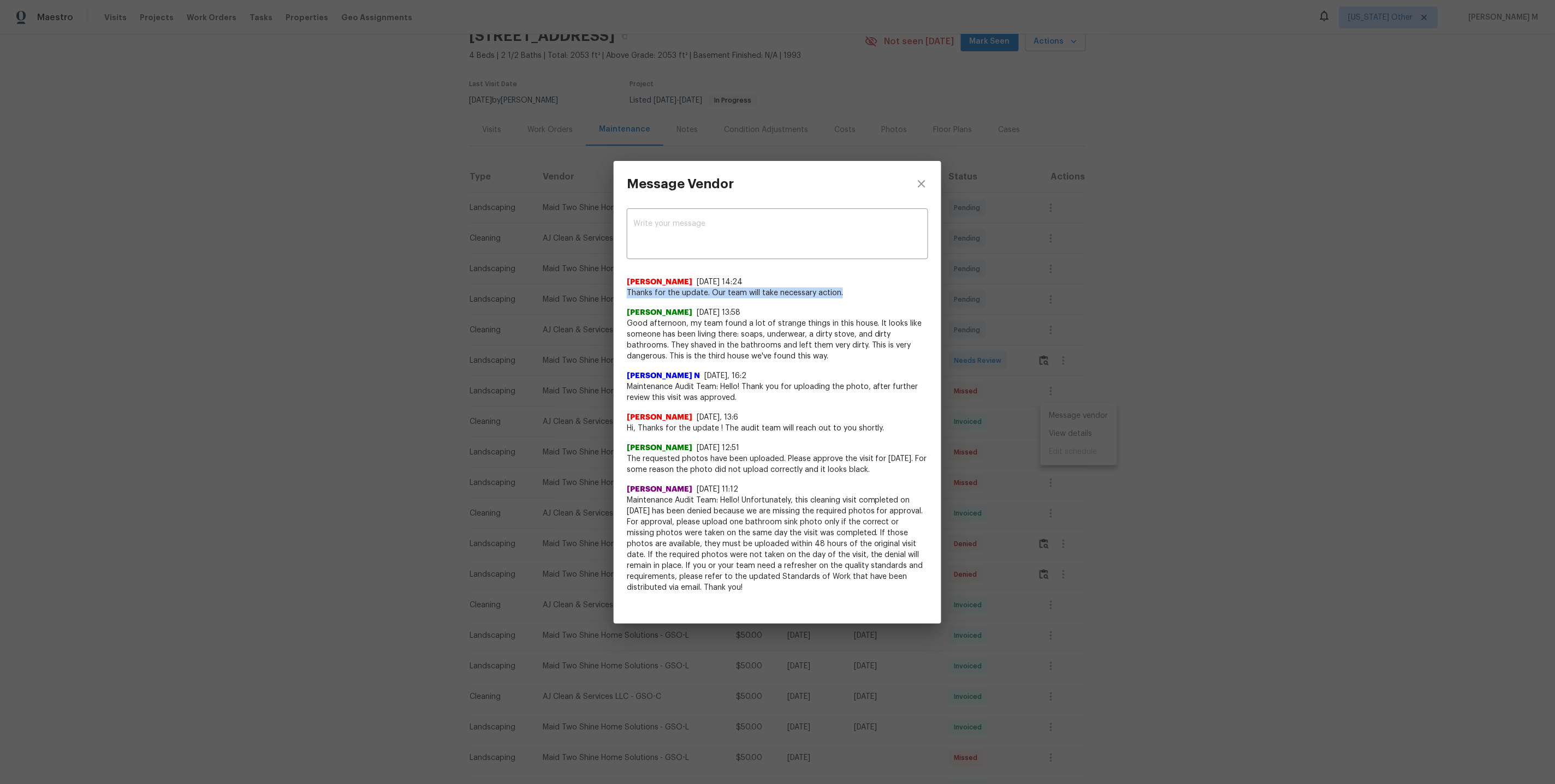
drag, startPoint x: 622, startPoint y: 291, endPoint x: 866, endPoint y: 298, distance: 244.1
click at [866, 298] on div "x ​ Nirosha Banu 8/24/25, 14:24 Thanks for the update. Our team will take neces…" at bounding box center [778, 406] width 328 height 399
click at [1134, 283] on div "Message Vendor x ​ Nirosha Banu 8/24/25, 14:24 Thanks for the update. Our team …" at bounding box center [778, 392] width 1555 height 784
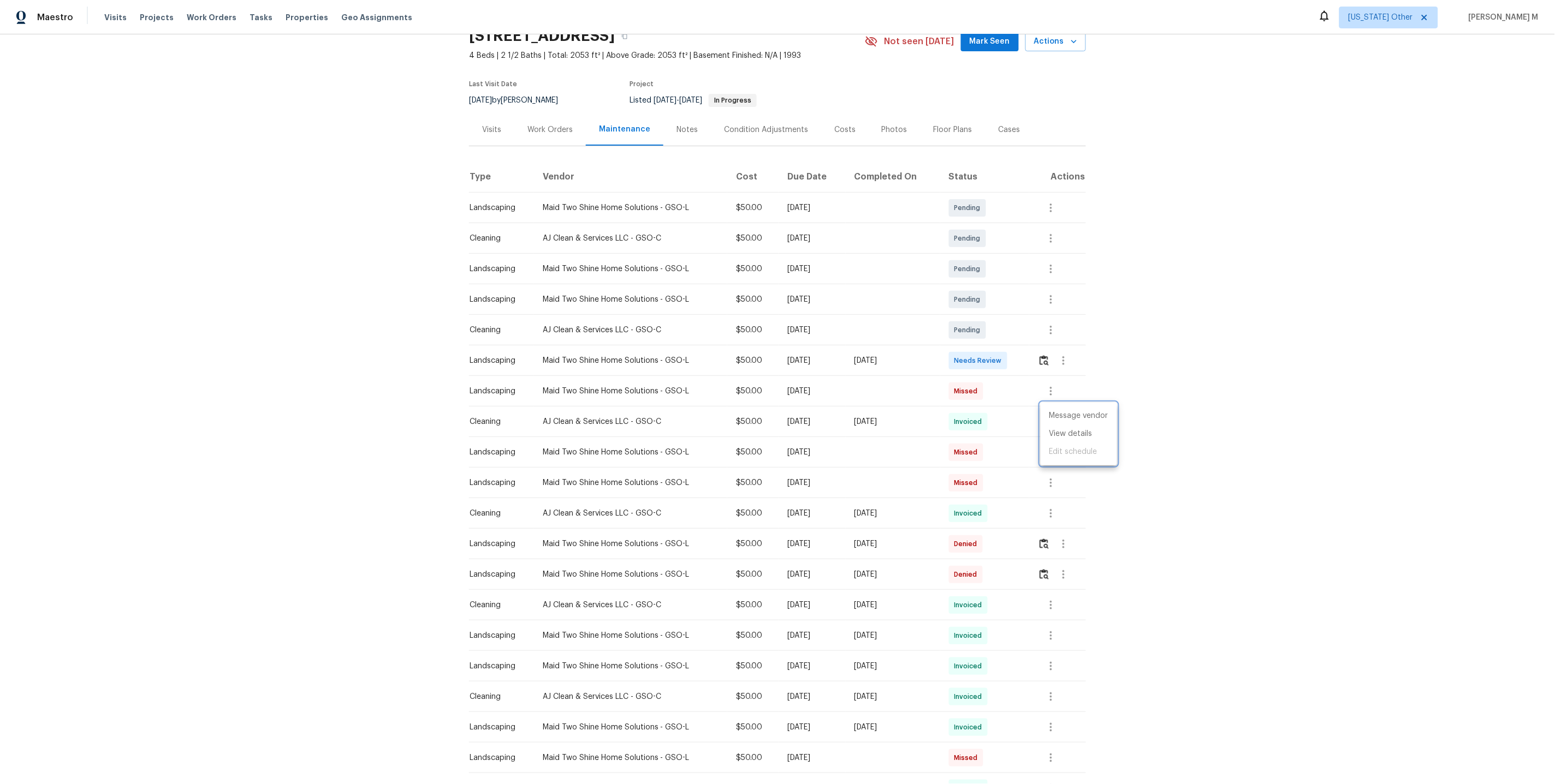
click at [512, 109] on div at bounding box center [778, 392] width 1555 height 784
click at [541, 125] on div "Work Orders" at bounding box center [551, 130] width 46 height 10
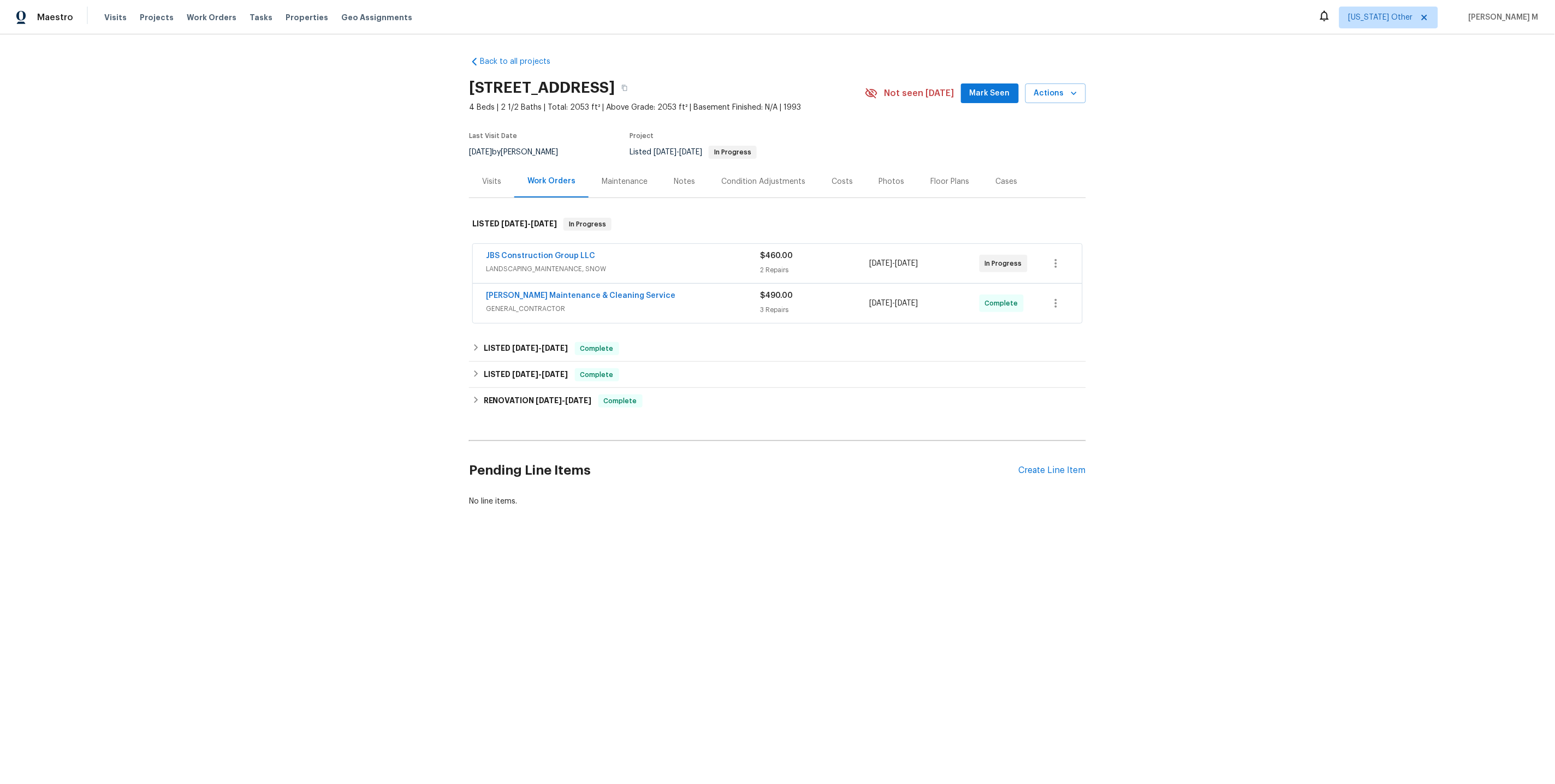
click at [608, 186] on div "Maintenance" at bounding box center [625, 182] width 72 height 32
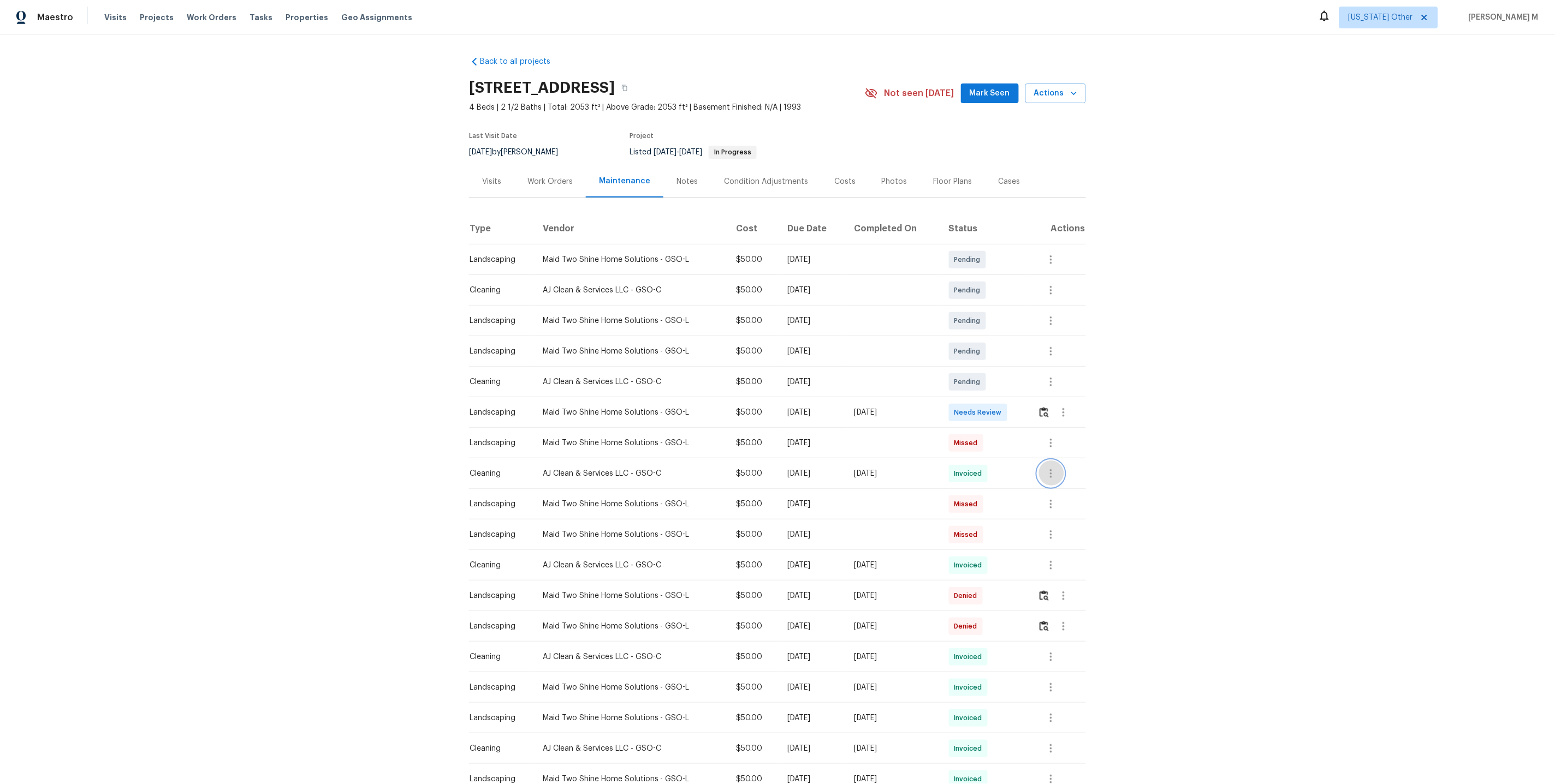
click at [1052, 470] on icon "button" at bounding box center [1051, 473] width 2 height 9
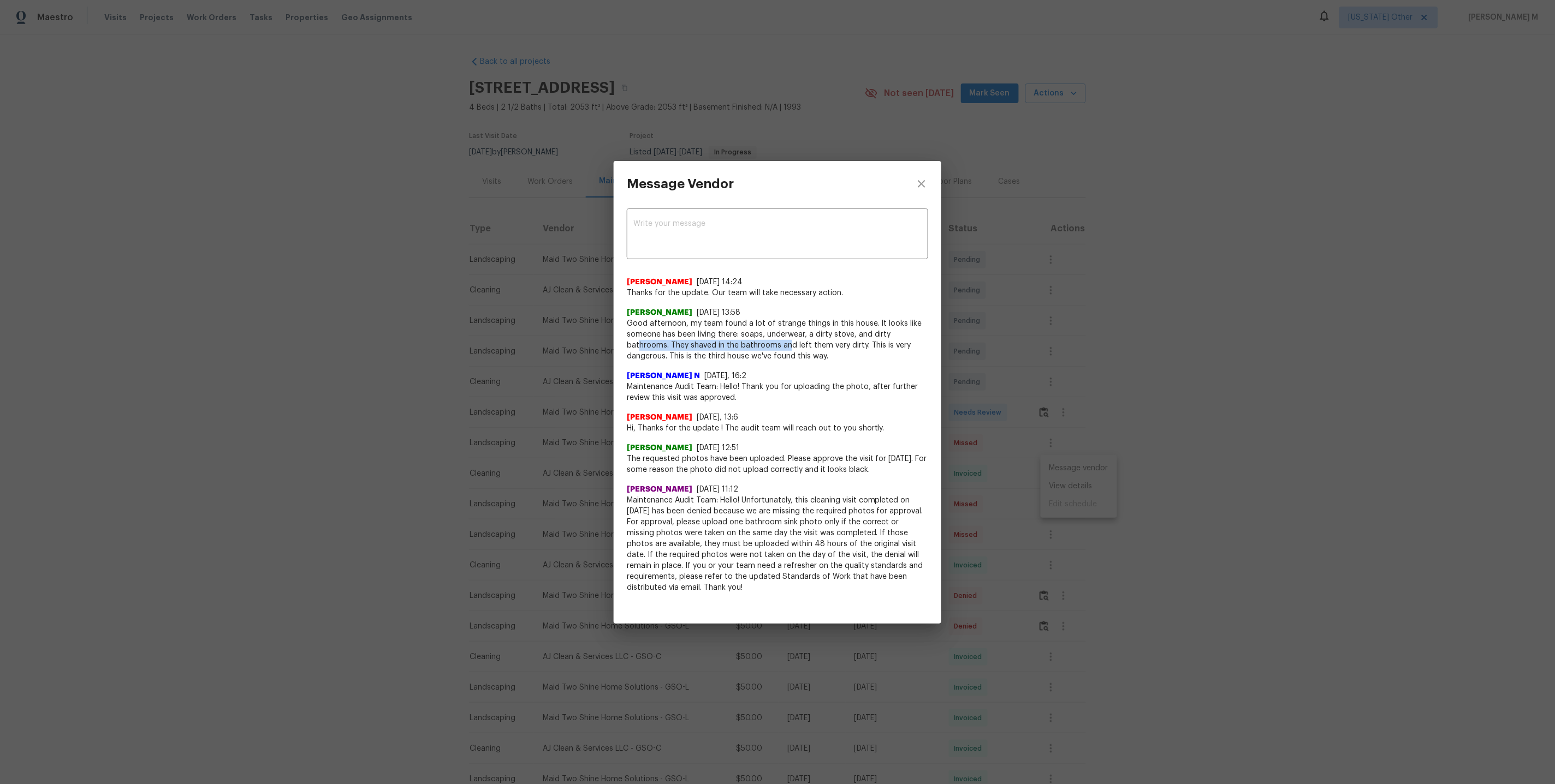
drag, startPoint x: 639, startPoint y: 345, endPoint x: 792, endPoint y: 344, distance: 153.0
click at [792, 345] on span "Good afternoon, my team found a lot of strange things in this house. It looks l…" at bounding box center [778, 340] width 301 height 44
click at [1203, 381] on div "Message Vendor x ​ Nirosha Banu 8/24/25, 14:24 Thanks for the update. Our team …" at bounding box center [778, 392] width 1555 height 784
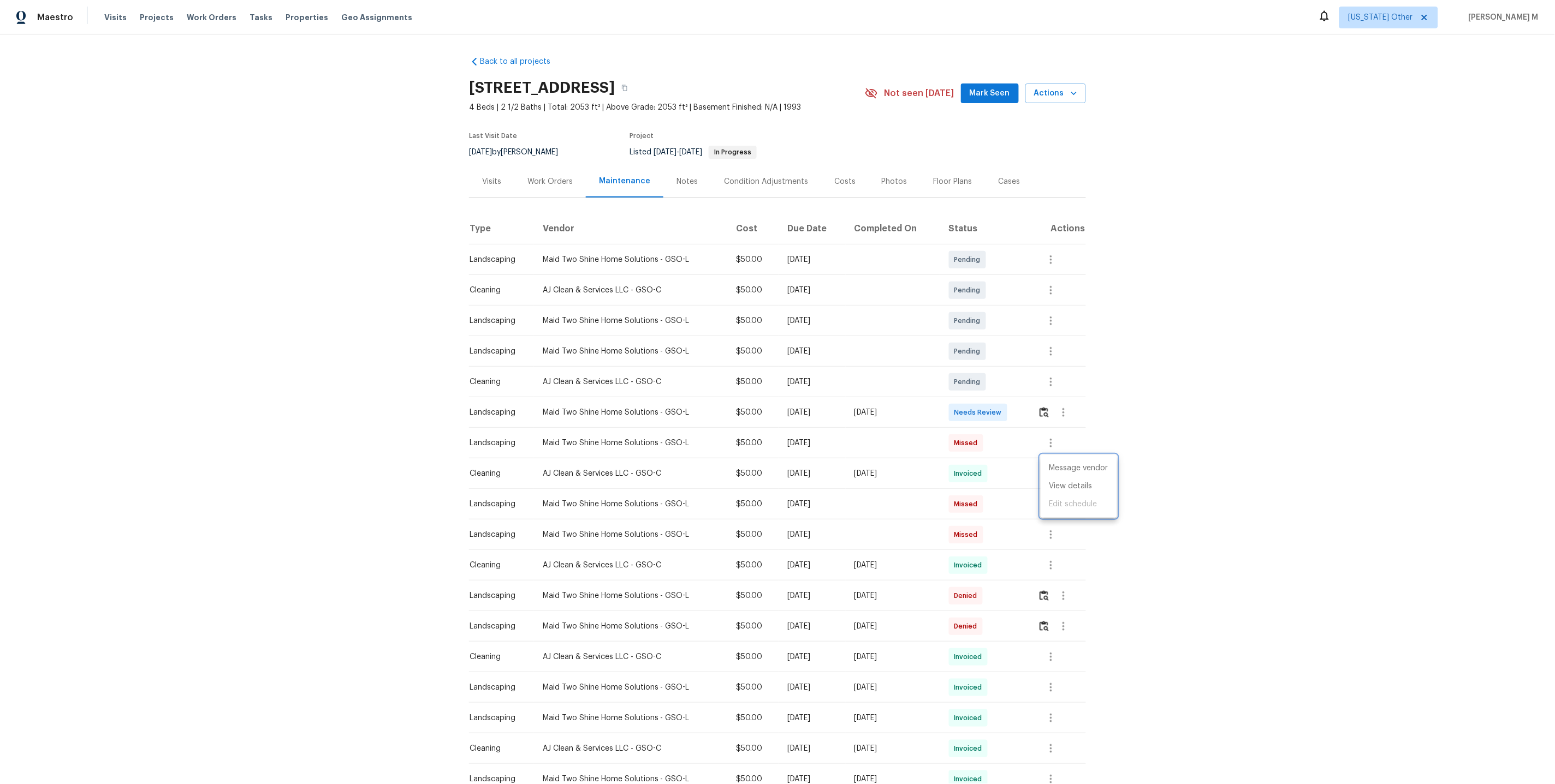
click at [555, 167] on div at bounding box center [778, 392] width 1555 height 784
click at [549, 176] on div "Work Orders" at bounding box center [551, 181] width 46 height 10
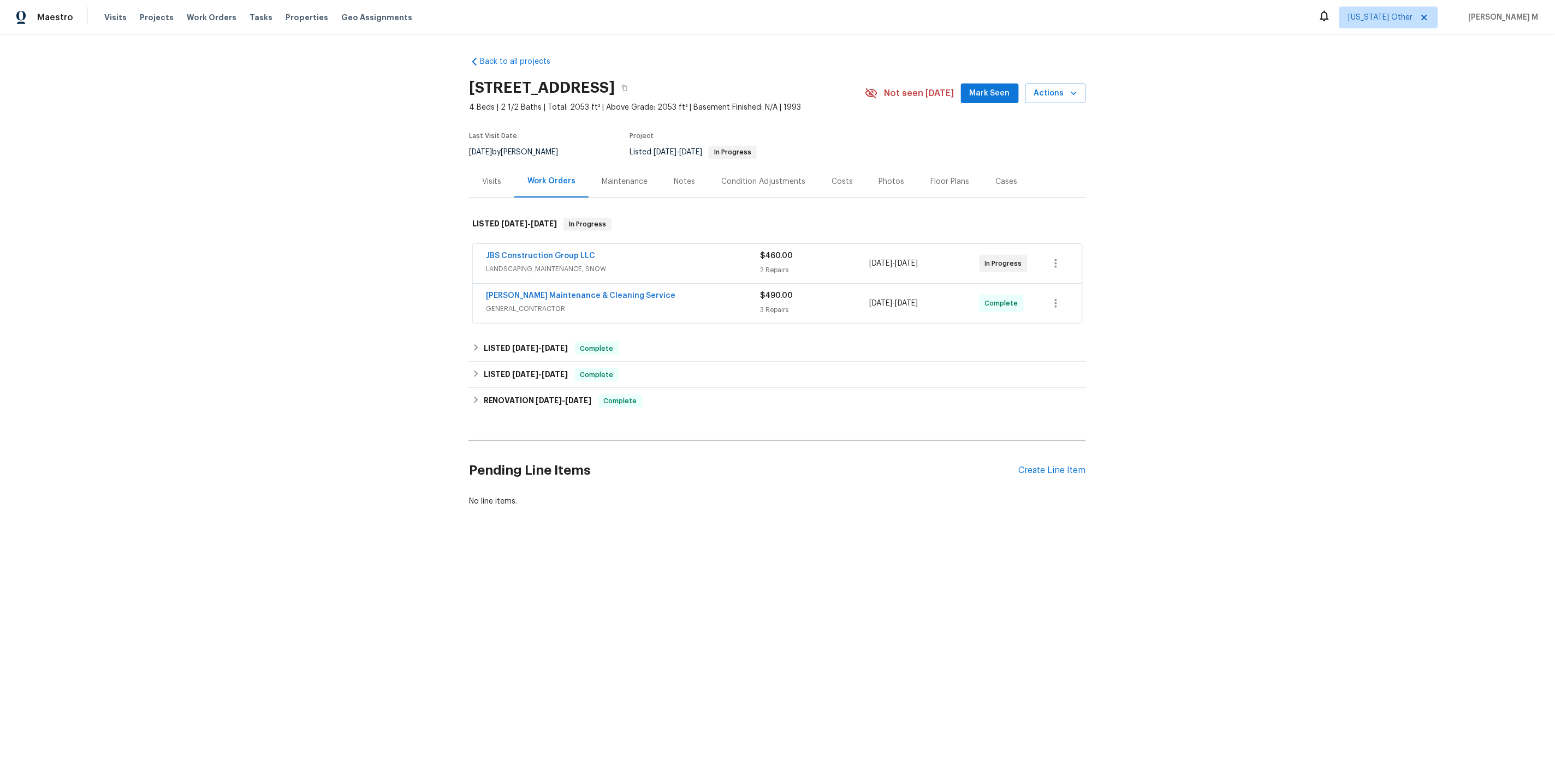
click at [562, 264] on span "LANDSCAPING_MAINTENANCE, SNOW" at bounding box center [623, 269] width 274 height 10
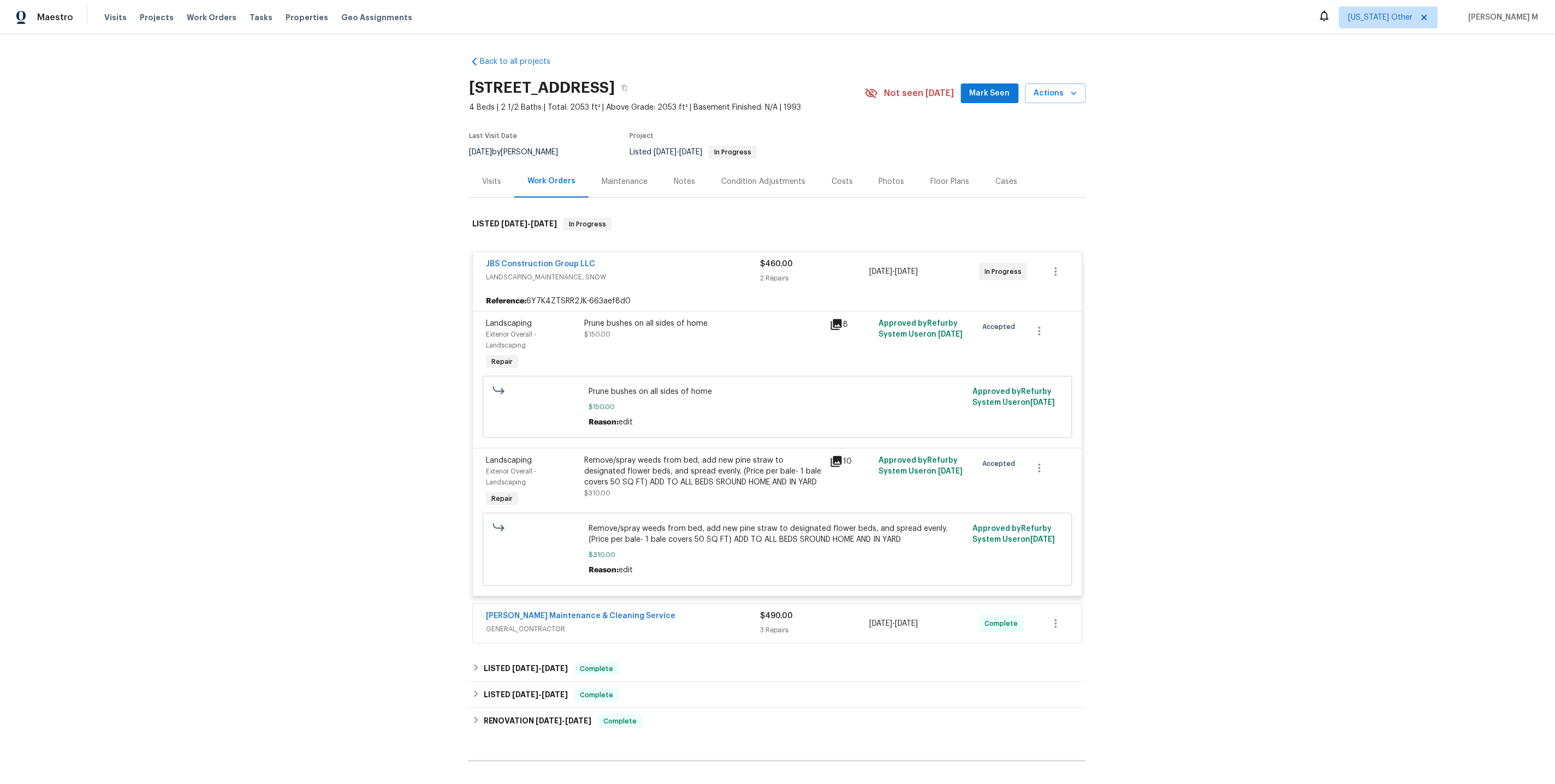
click at [305, 164] on div "Back to all projects 3319 Timberwolf Ave, High Point, NC 27265 4 Beds | 2 1/2 B…" at bounding box center [778, 409] width 1555 height 750
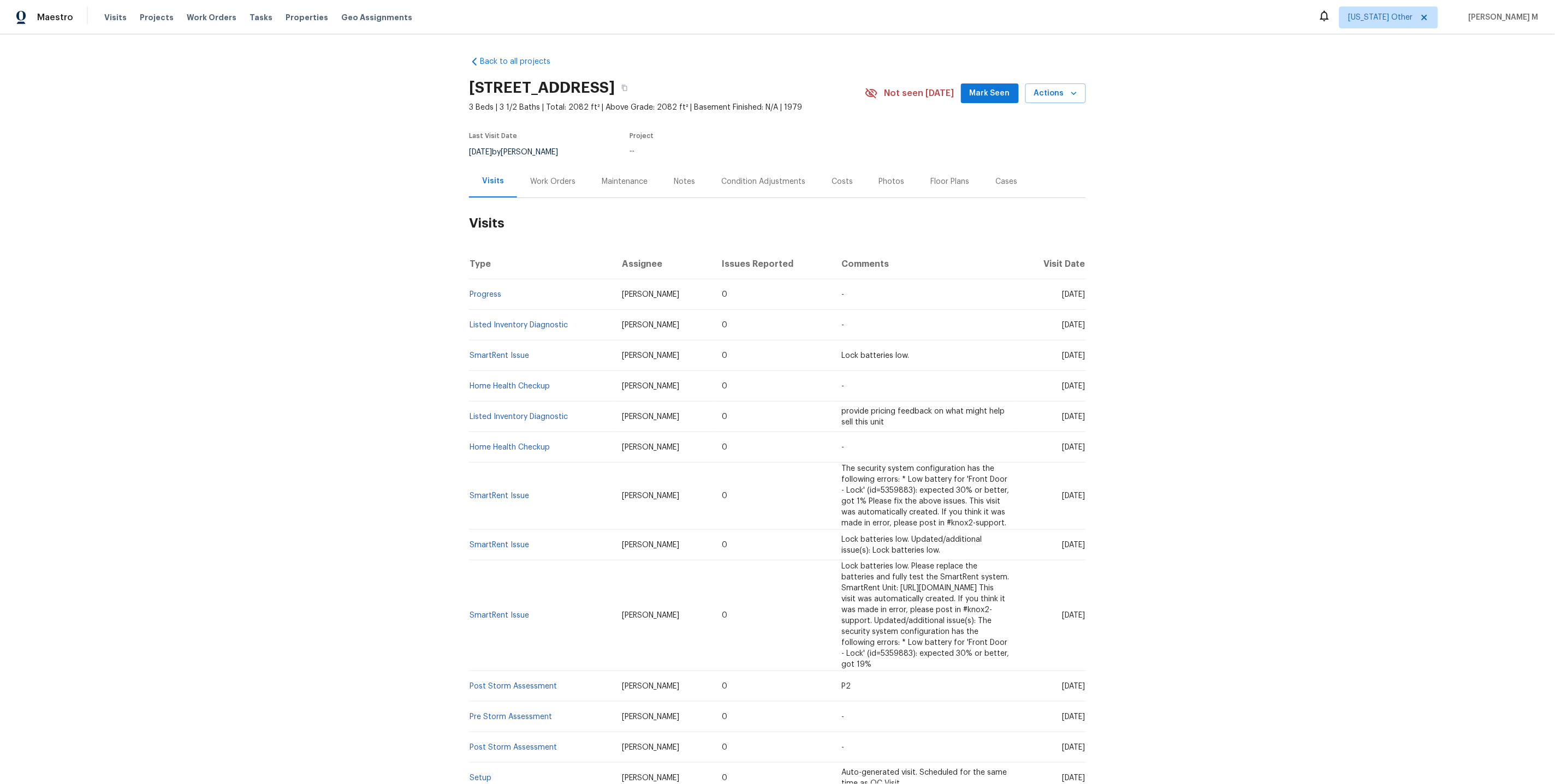
click at [534, 176] on div "Work Orders" at bounding box center [553, 181] width 46 height 10
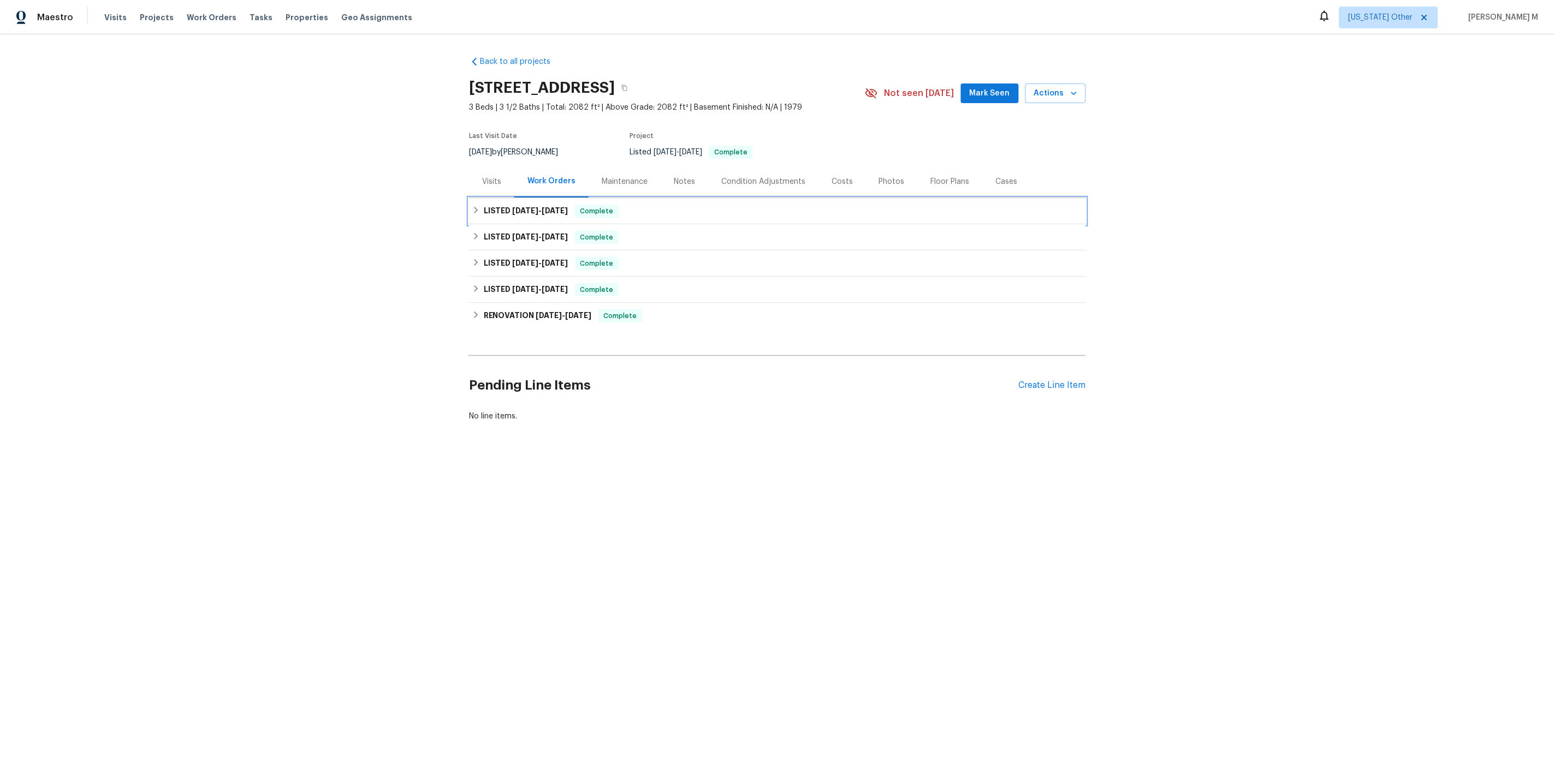
click at [504, 211] on h6 "LISTED 9/11/25 - 9/15/25" at bounding box center [526, 211] width 85 height 13
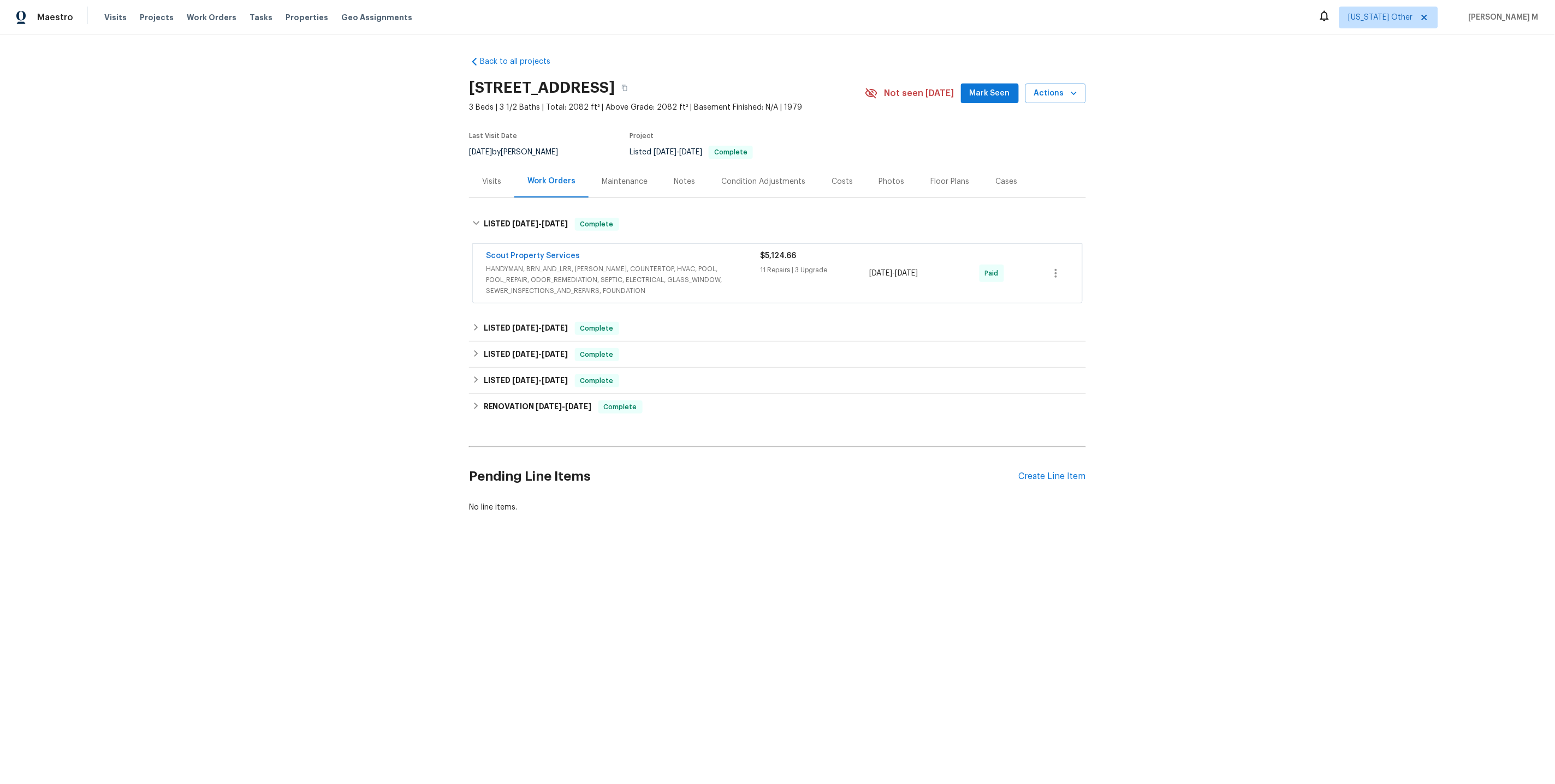
click at [522, 268] on span "HANDYMAN, BRN_AND_LRR, WELLS, COUNTERTOP, HVAC, POOL, POOL_REPAIR, ODOR_REMEDIA…" at bounding box center [623, 280] width 274 height 32
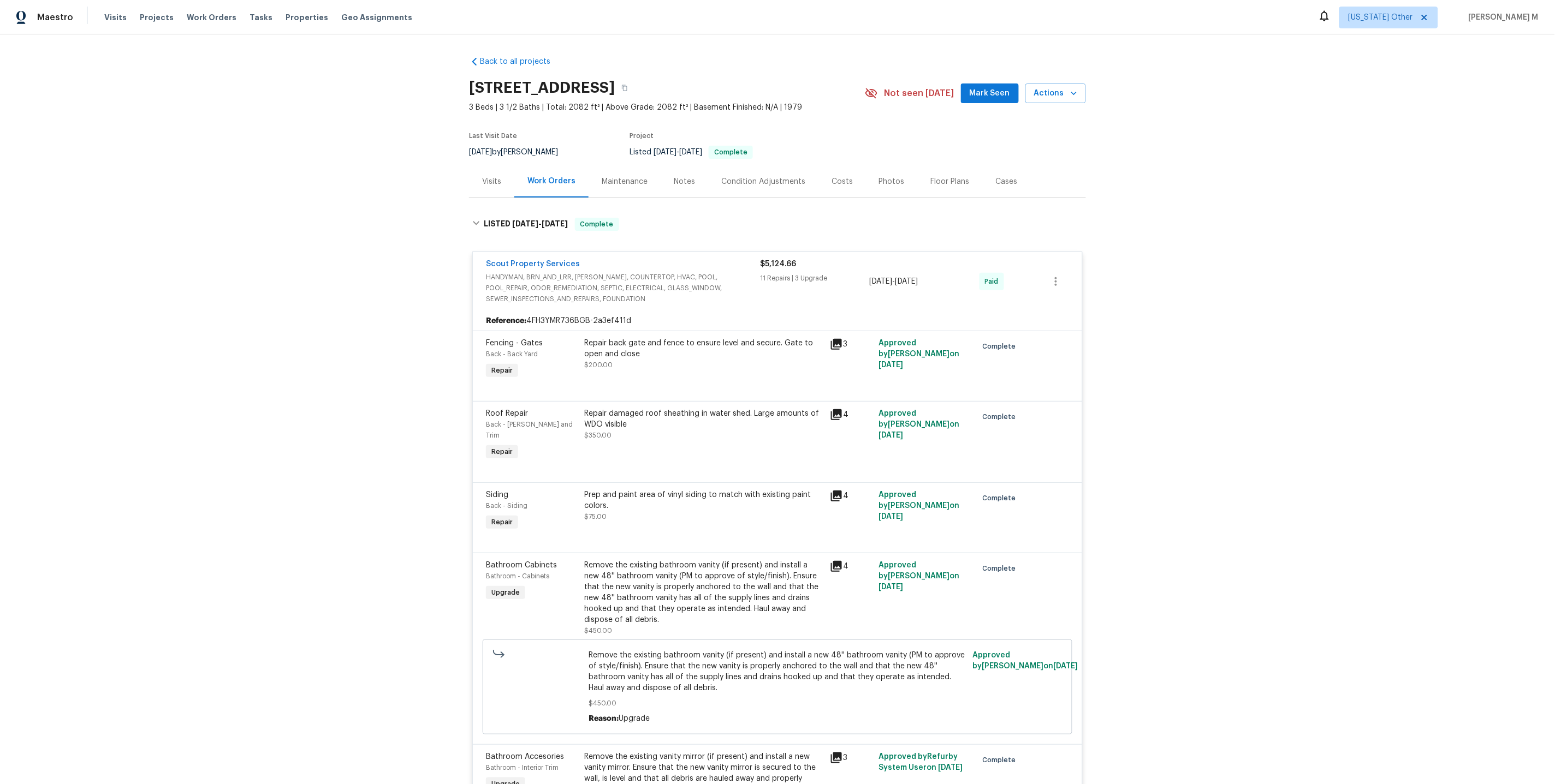
click at [558, 386] on div at bounding box center [778, 389] width 583 height 13
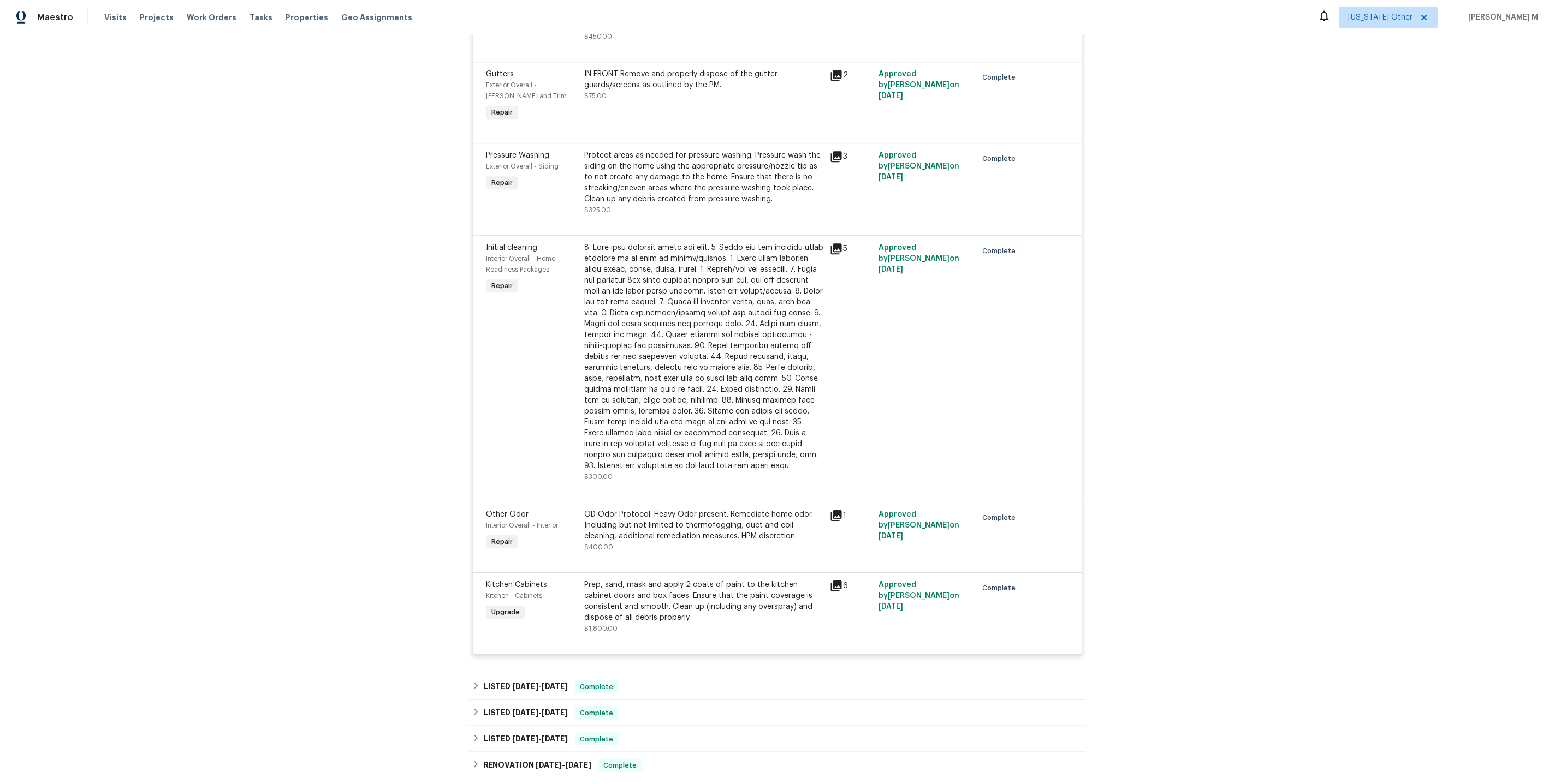
scroll to position [1275, 0]
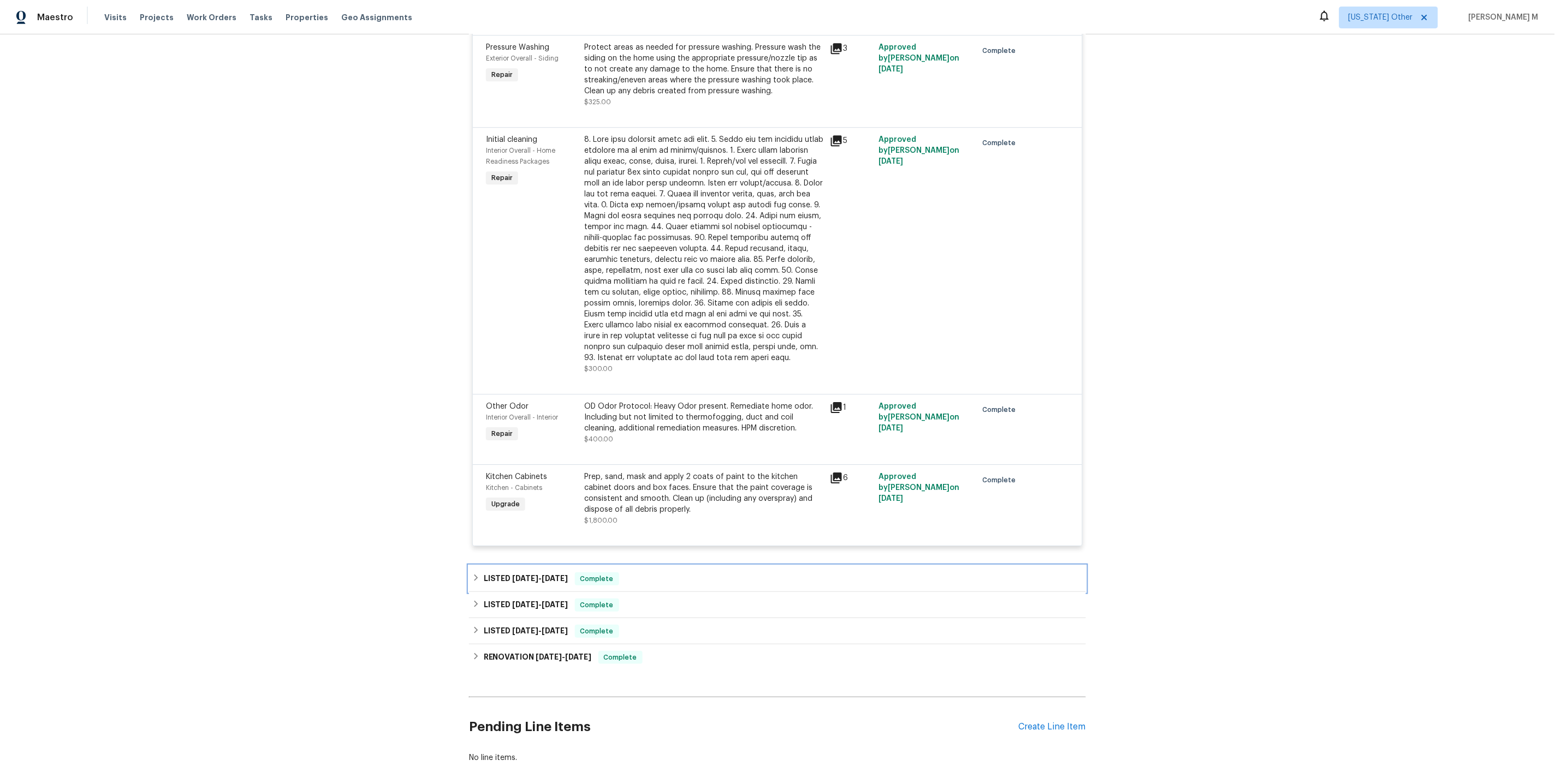
click at [513, 574] on span "5/16/25" at bounding box center [526, 578] width 27 height 8
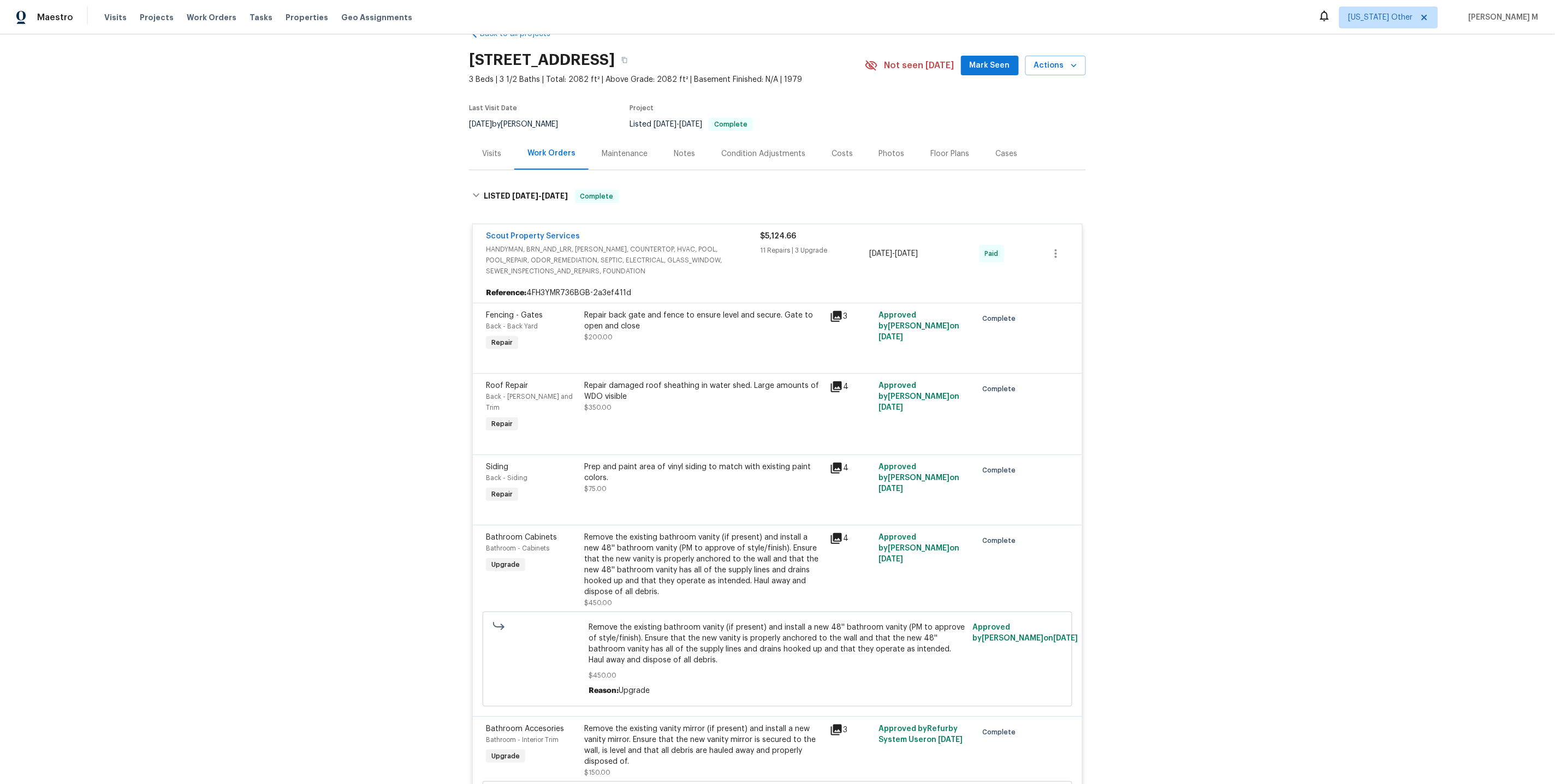
scroll to position [27, 0]
click at [798, 191] on div "LISTED 9/11/25 - 9/15/25 Complete" at bounding box center [778, 198] width 611 height 13
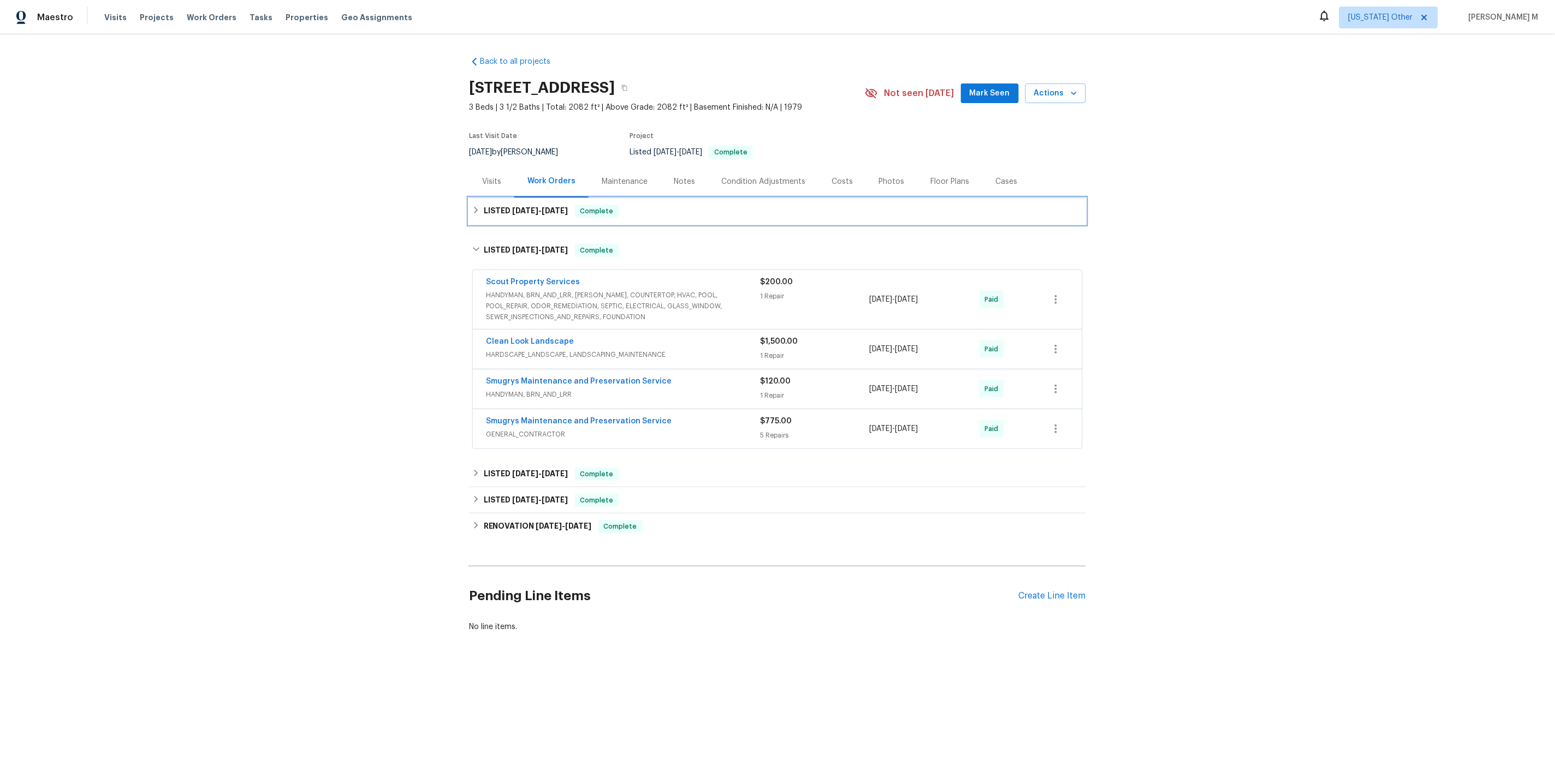
scroll to position [0, 0]
click at [702, 205] on div "LISTED 9/11/25 - 9/15/25 Complete" at bounding box center [778, 211] width 611 height 13
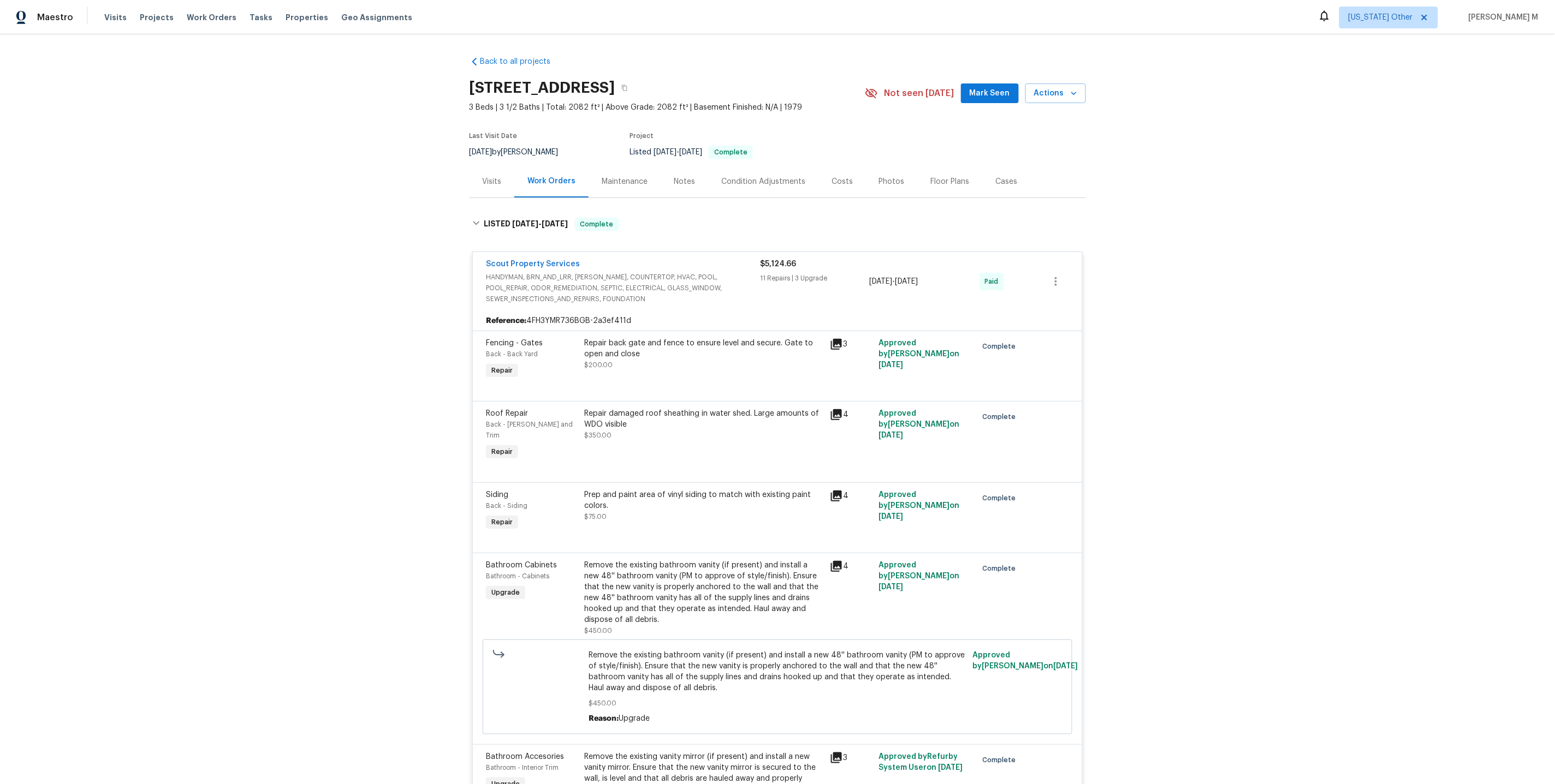
click at [611, 177] on div "Maintenance" at bounding box center [624, 181] width 46 height 10
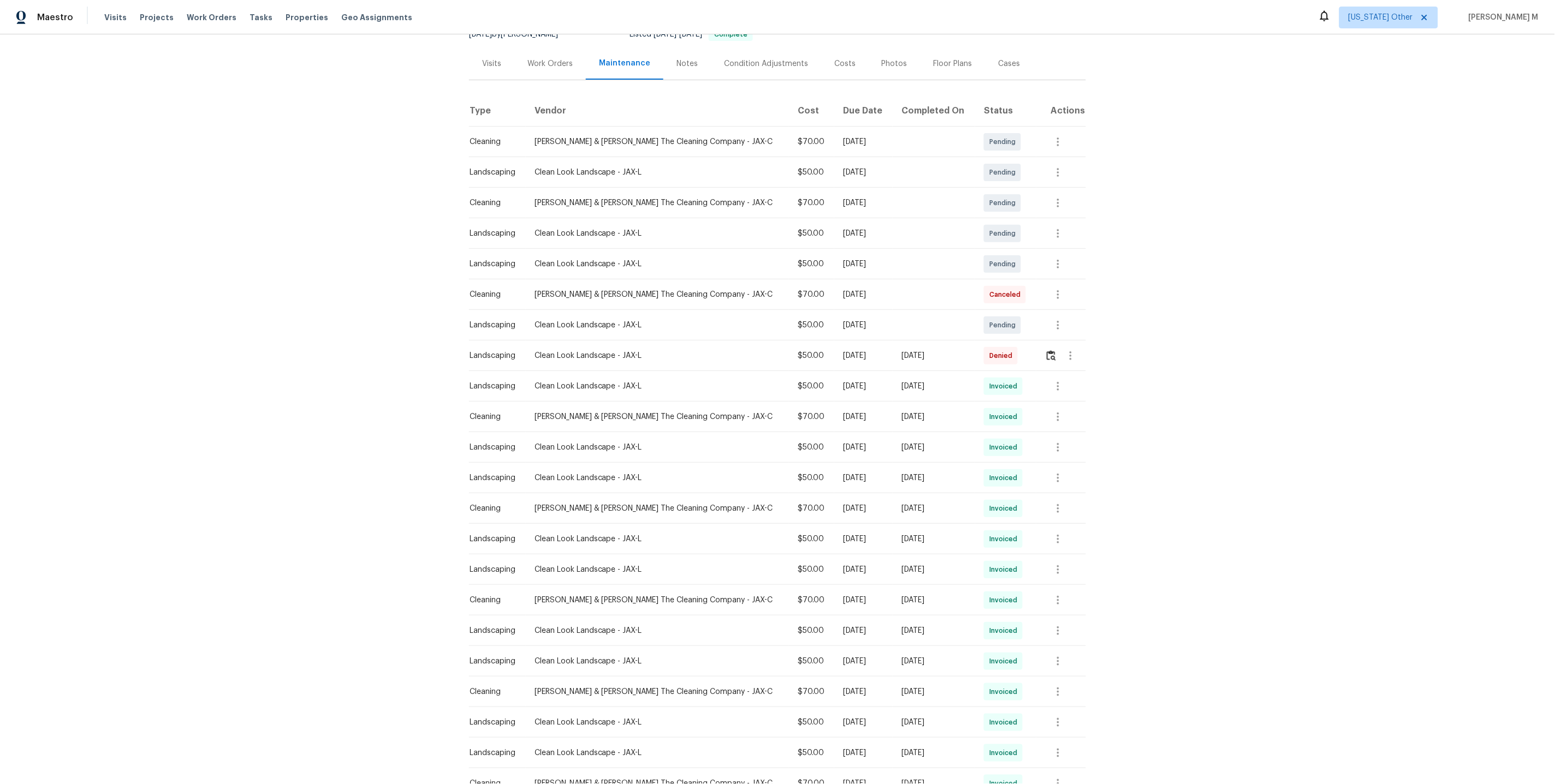
scroll to position [121, 0]
click at [1065, 286] on button "button" at bounding box center [1059, 291] width 27 height 27
click at [1065, 286] on li "Message vendor" at bounding box center [1082, 286] width 76 height 18
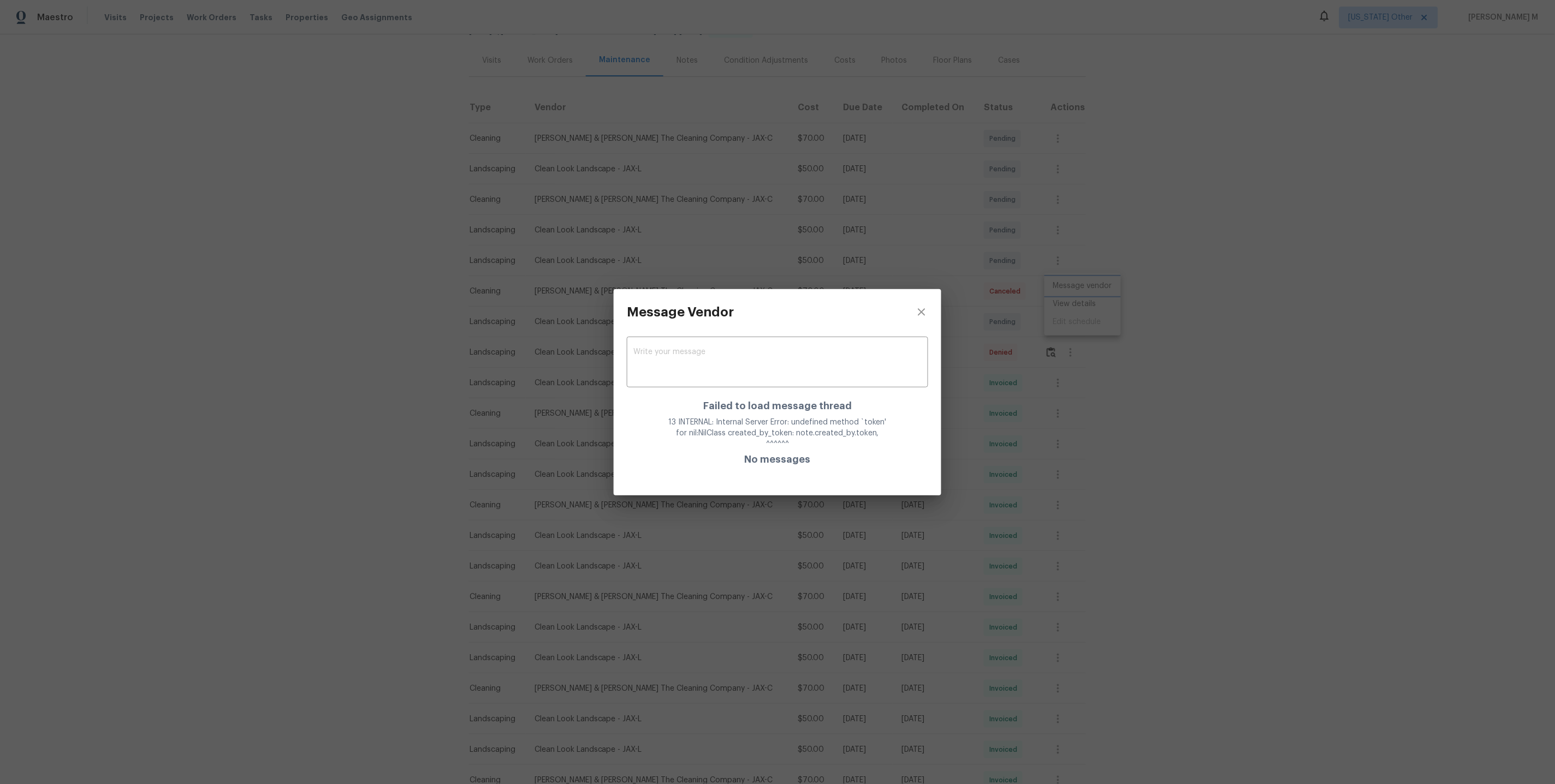
click at [1035, 416] on div "Message Vendor x ​ Failed to load message thread 13 INTERNAL: Internal Server E…" at bounding box center [778, 392] width 1555 height 784
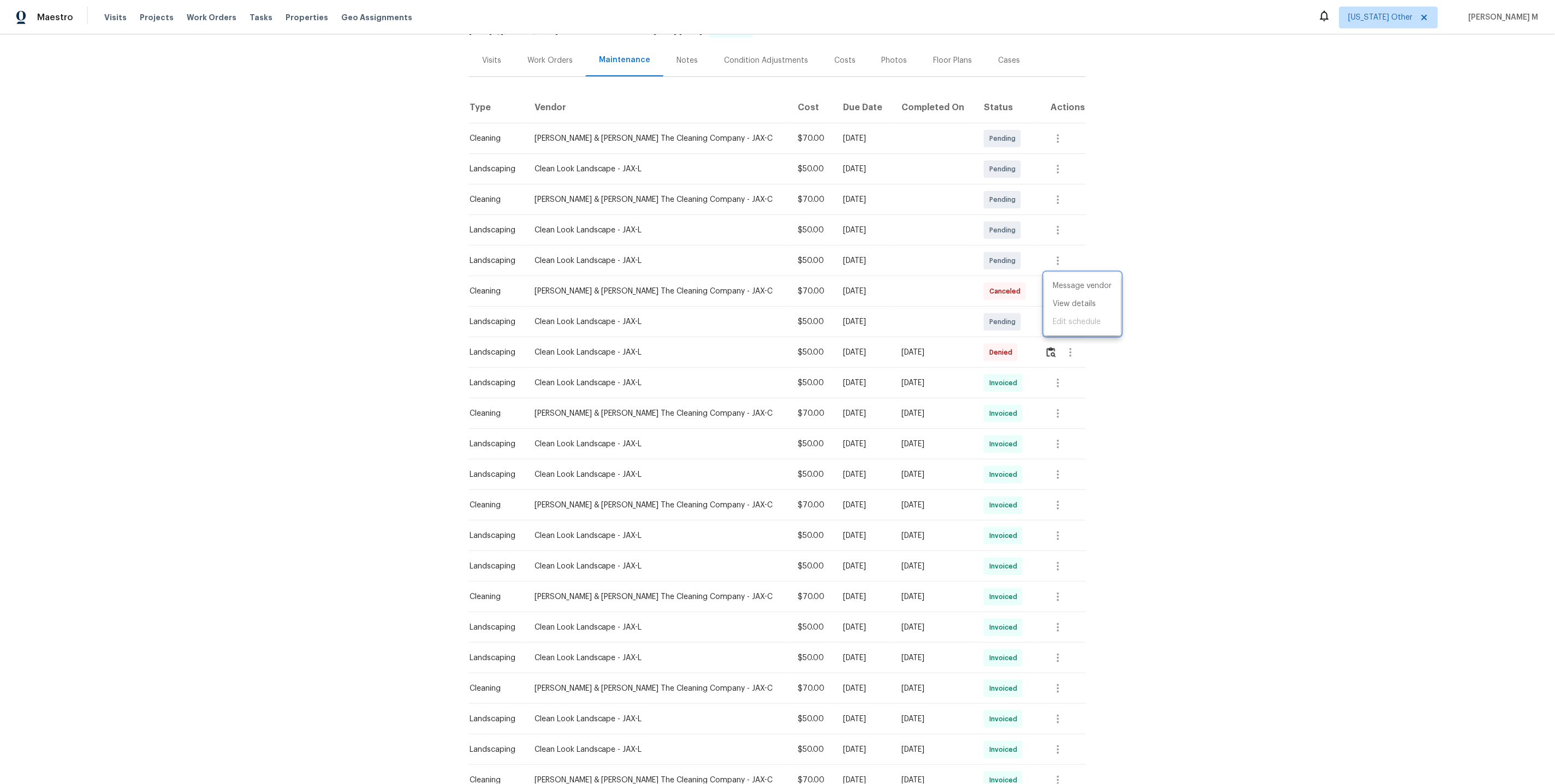
click at [1053, 380] on div at bounding box center [778, 392] width 1555 height 784
click at [1054, 417] on button "button" at bounding box center [1059, 414] width 27 height 27
click at [1054, 417] on li "View details" at bounding box center [1082, 426] width 76 height 18
click at [1105, 414] on li "Message vendor" at bounding box center [1082, 408] width 76 height 18
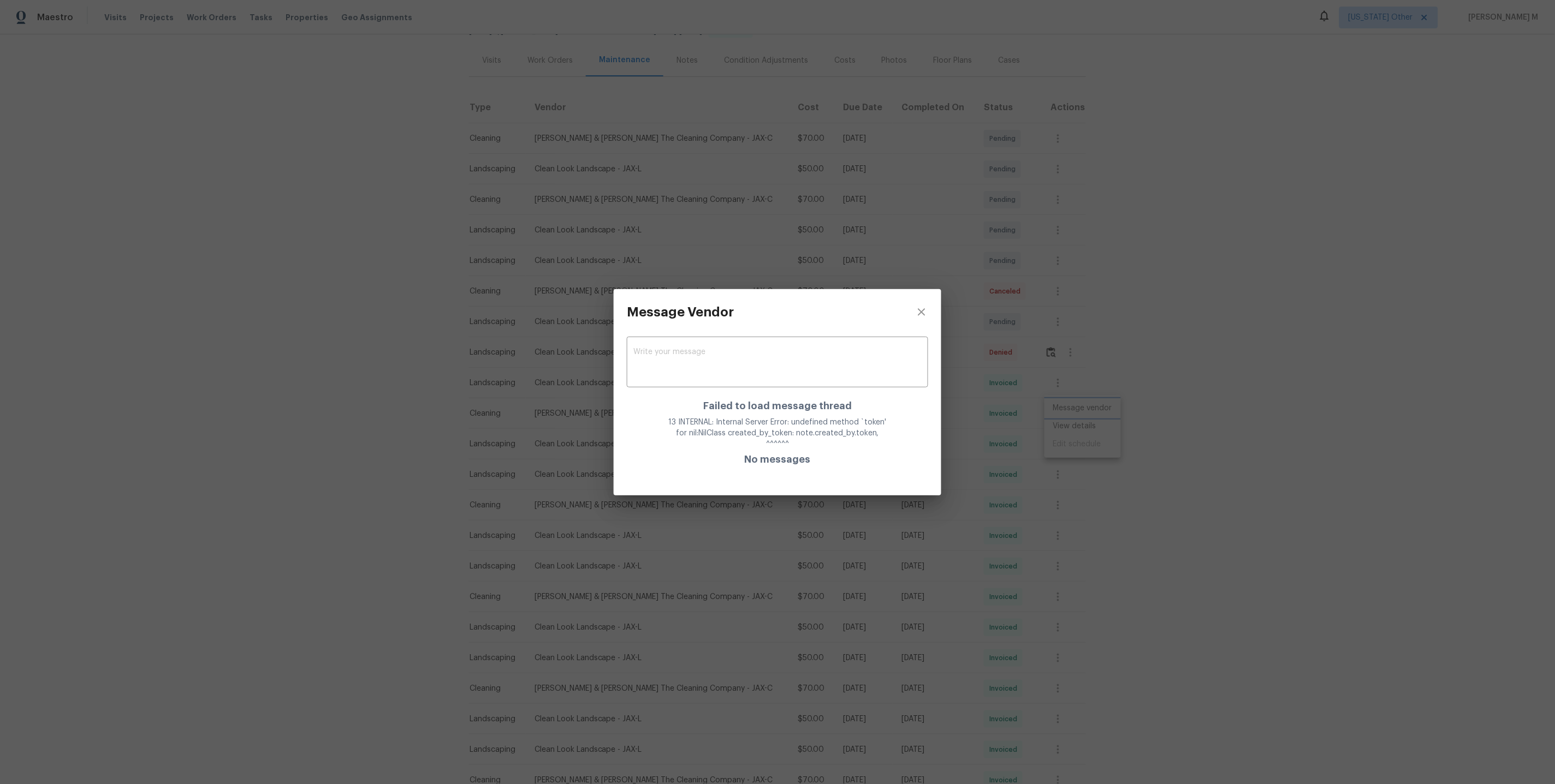
click at [1149, 384] on div "Message Vendor x ​ Failed to load message thread 13 INTERNAL: Internal Server E…" at bounding box center [778, 392] width 1555 height 784
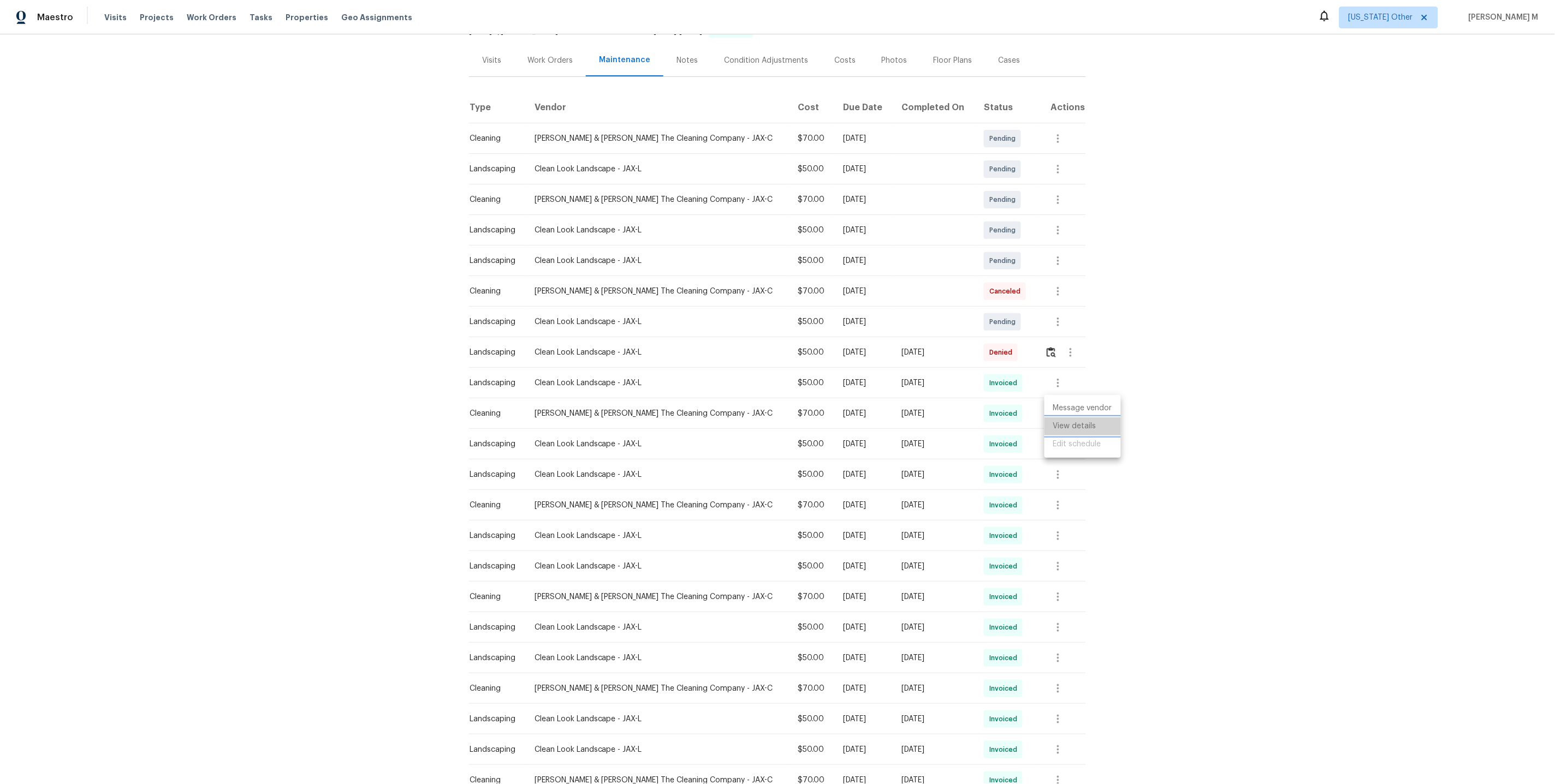
click at [1082, 429] on li "View details" at bounding box center [1082, 426] width 76 height 18
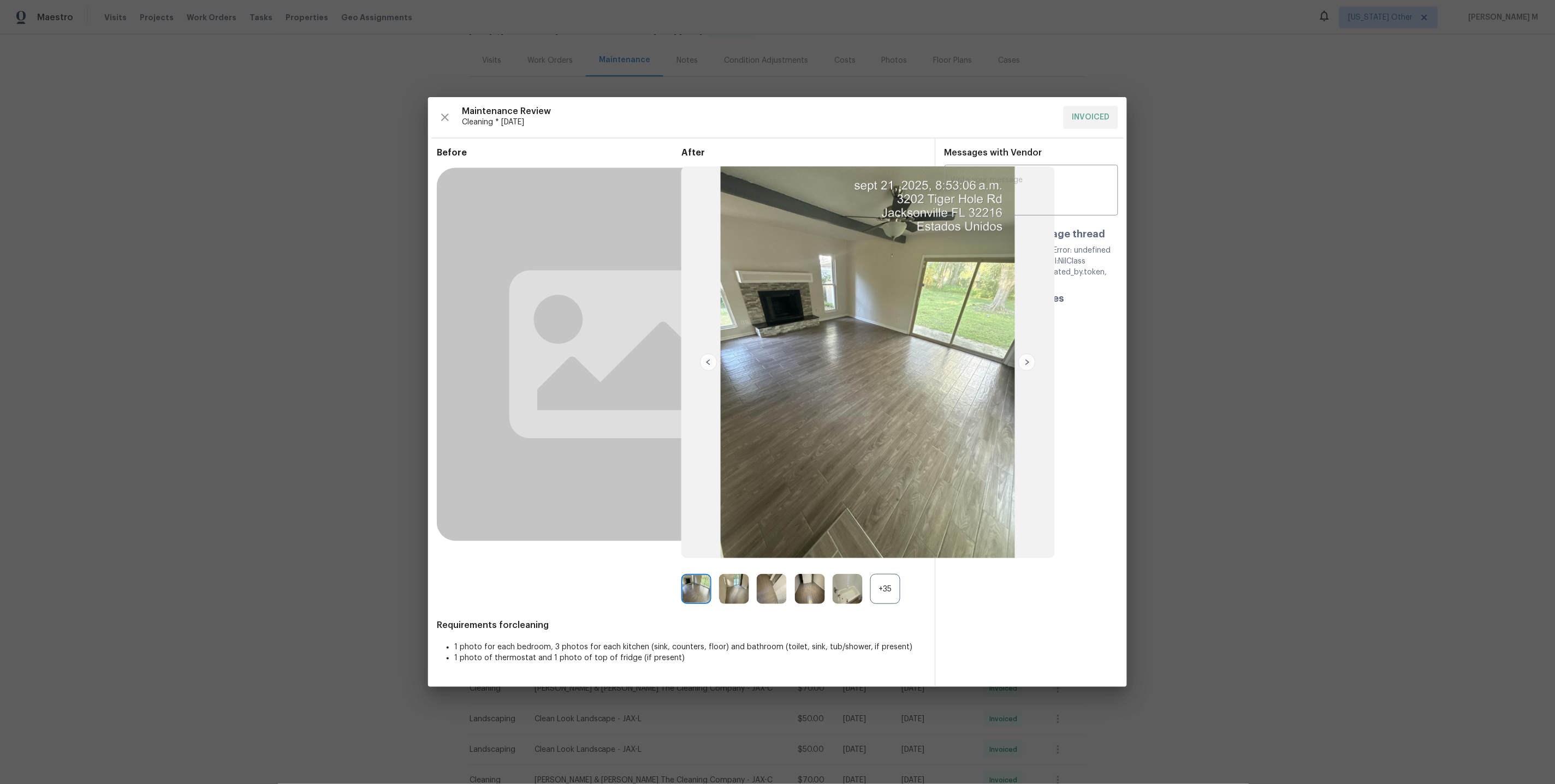
click at [884, 593] on div "+35" at bounding box center [885, 590] width 30 height 30
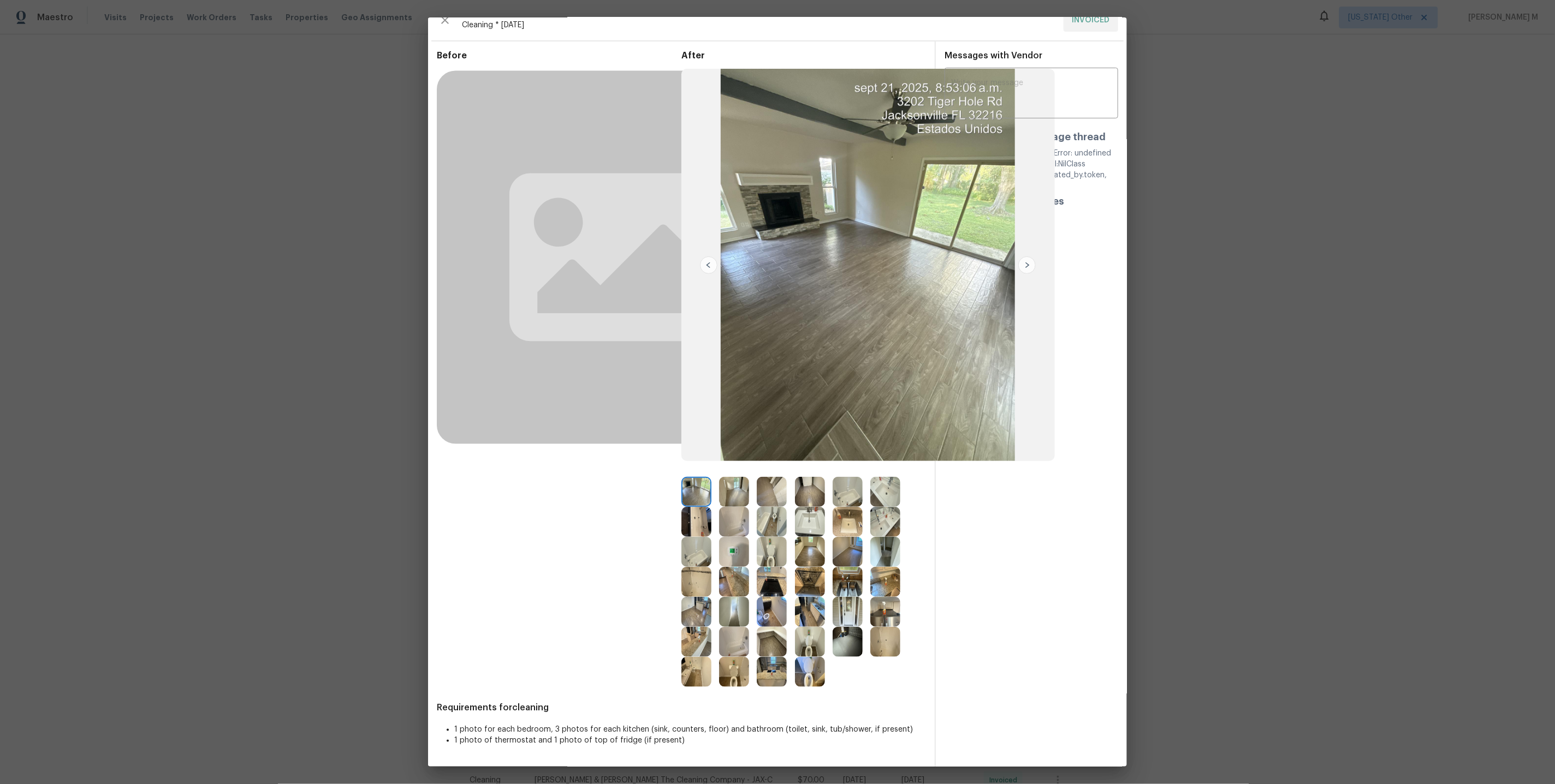
scroll to position [0, 0]
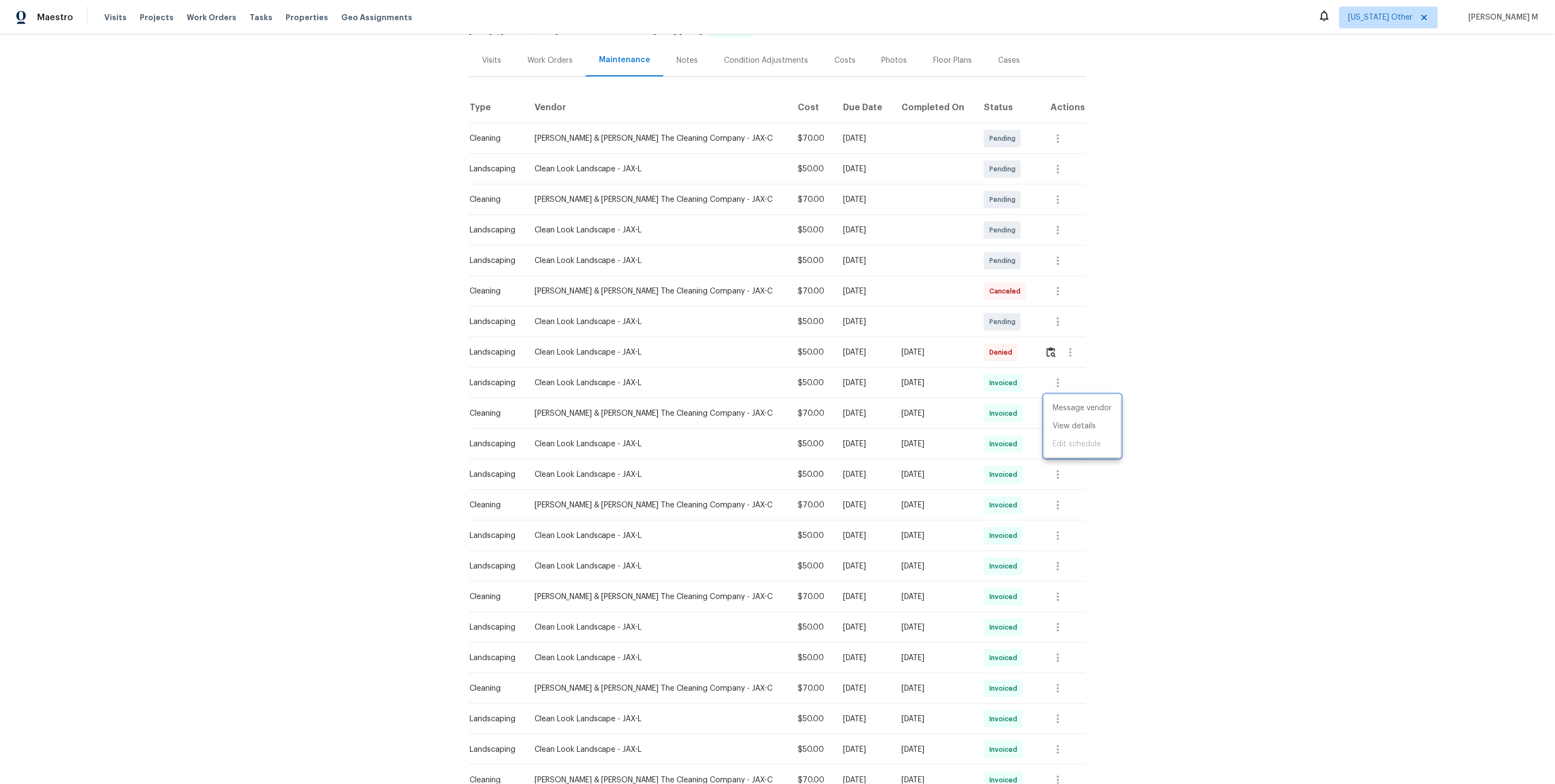
click at [586, 141] on div at bounding box center [778, 392] width 1555 height 784
click at [1246, 180] on div "Back to all projects 3202 Tiger Hole Rd, Jacksonville, FL 32216 3 Beds | 3 1/2 …" at bounding box center [778, 409] width 1555 height 750
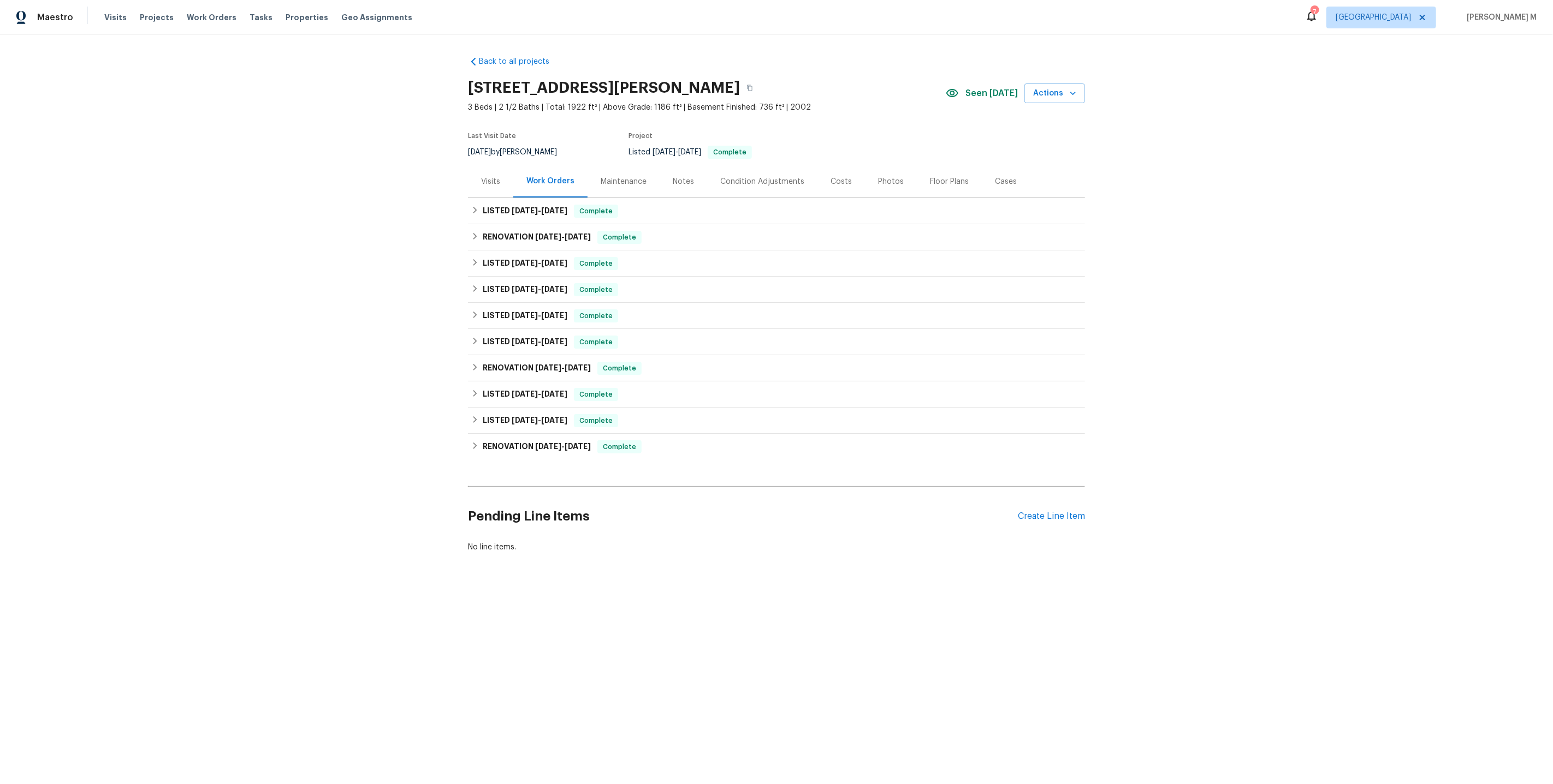
click at [514, 182] on div "Work Orders" at bounding box center [551, 182] width 74 height 32
click at [499, 205] on h6 "LISTED 9/22/25 - 9/24/25" at bounding box center [525, 211] width 85 height 13
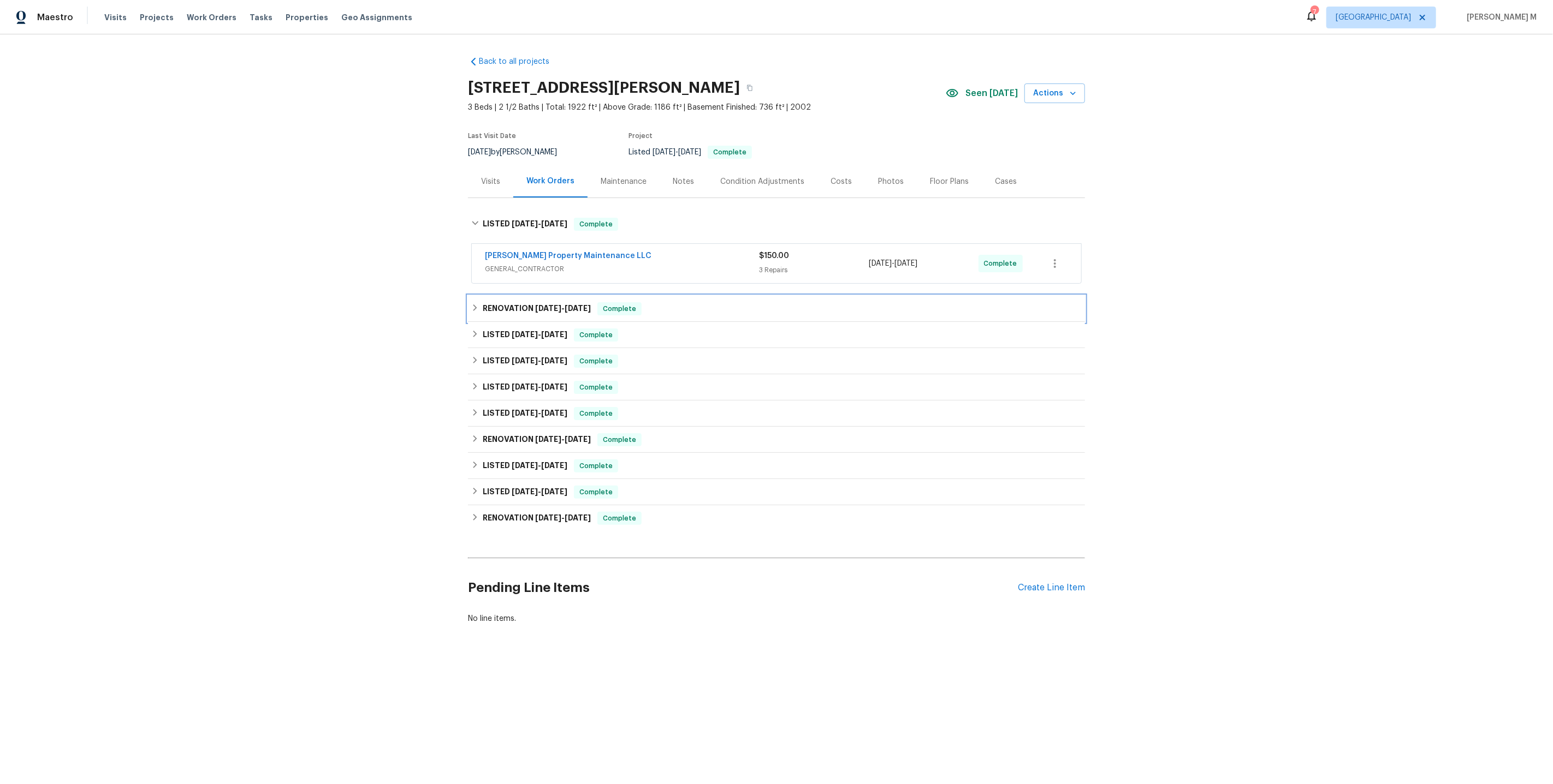
click at [521, 296] on div "RENOVATION 9/8/25 - 9/19/25 Complete" at bounding box center [776, 310] width 616 height 27
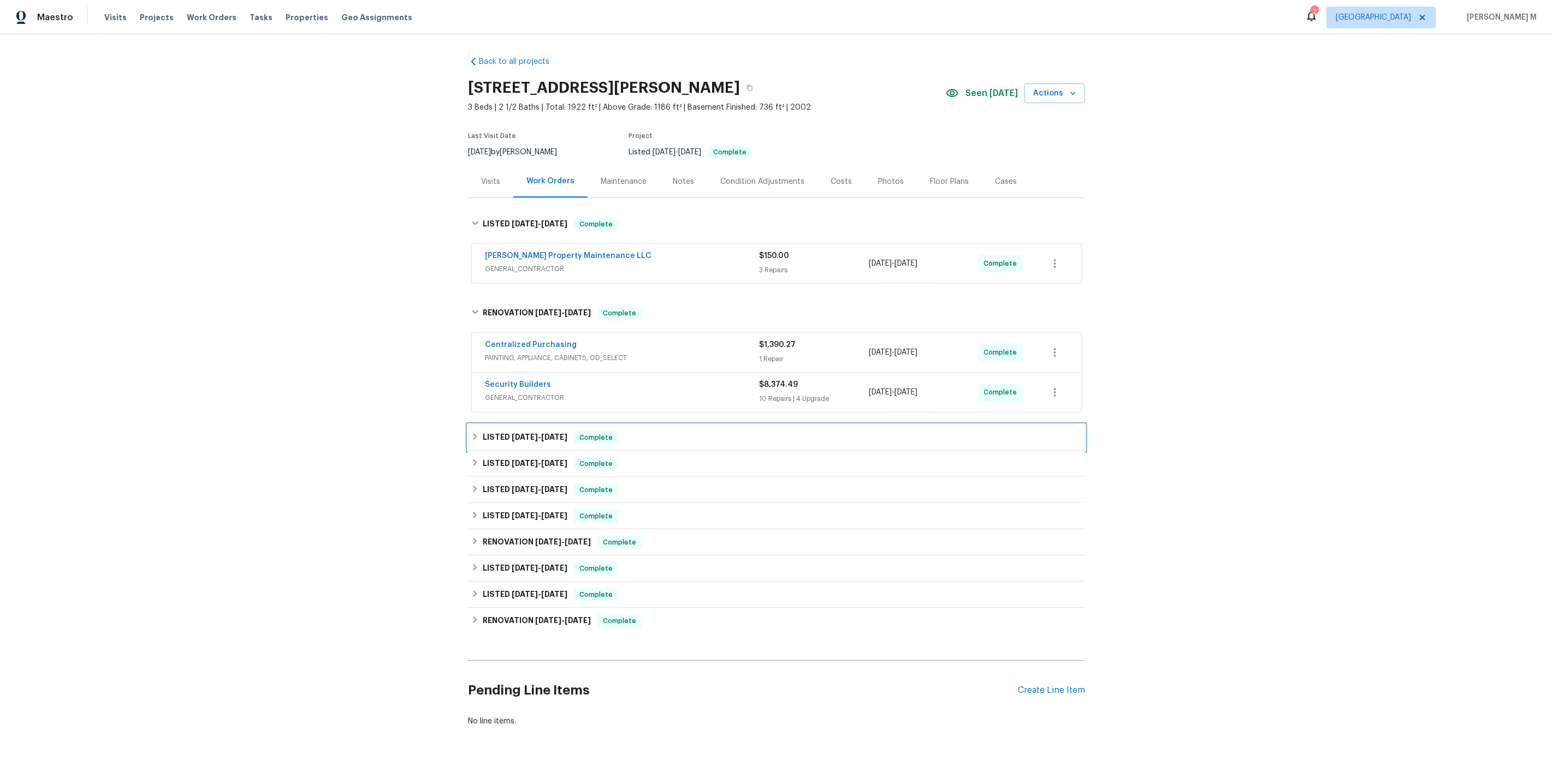
click at [512, 433] on span "8/27/25" at bounding box center [525, 437] width 27 height 8
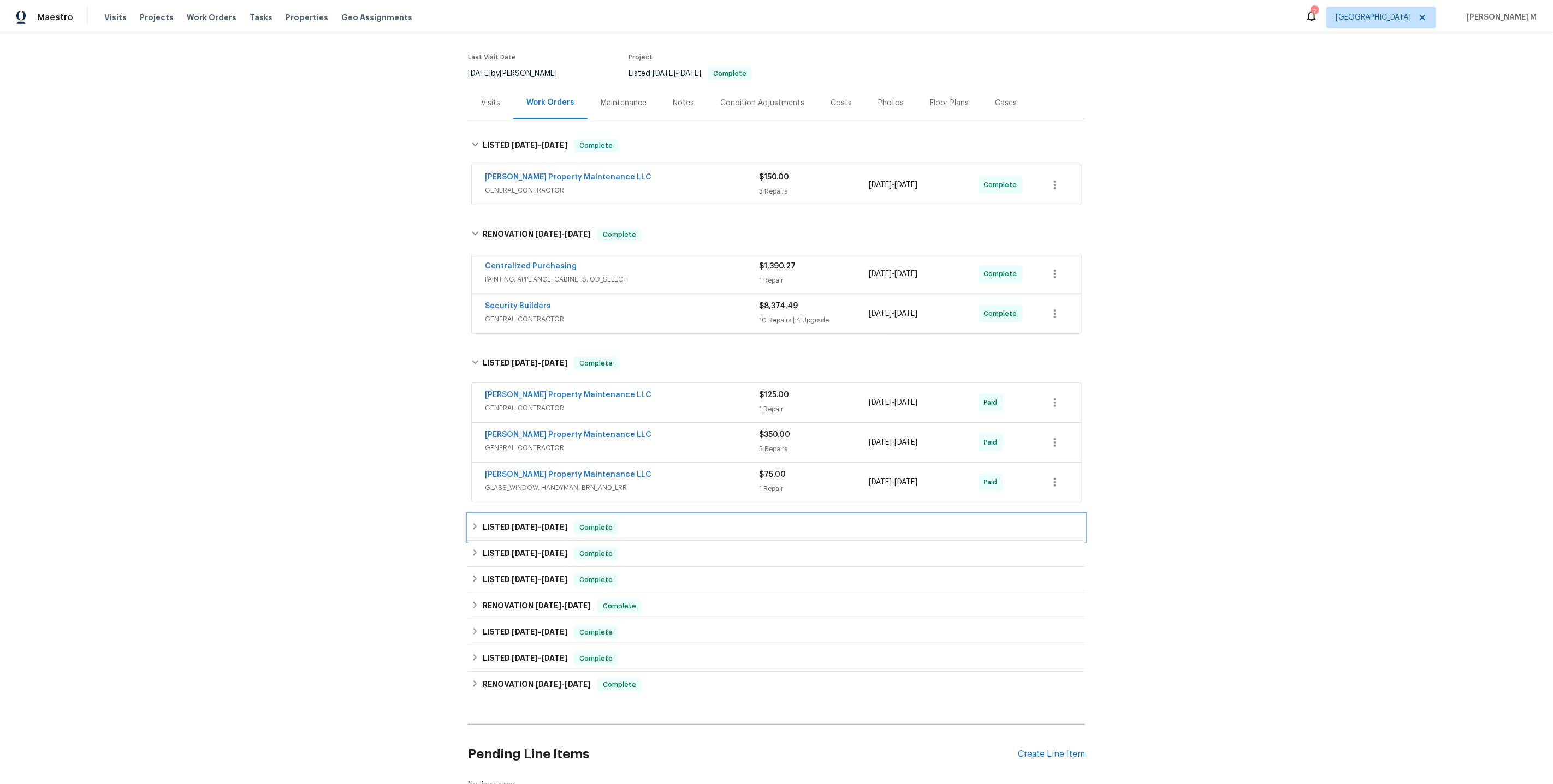
click at [506, 514] on div "LISTED 8/13/25 - 8/15/25 Complete" at bounding box center [776, 528] width 616 height 27
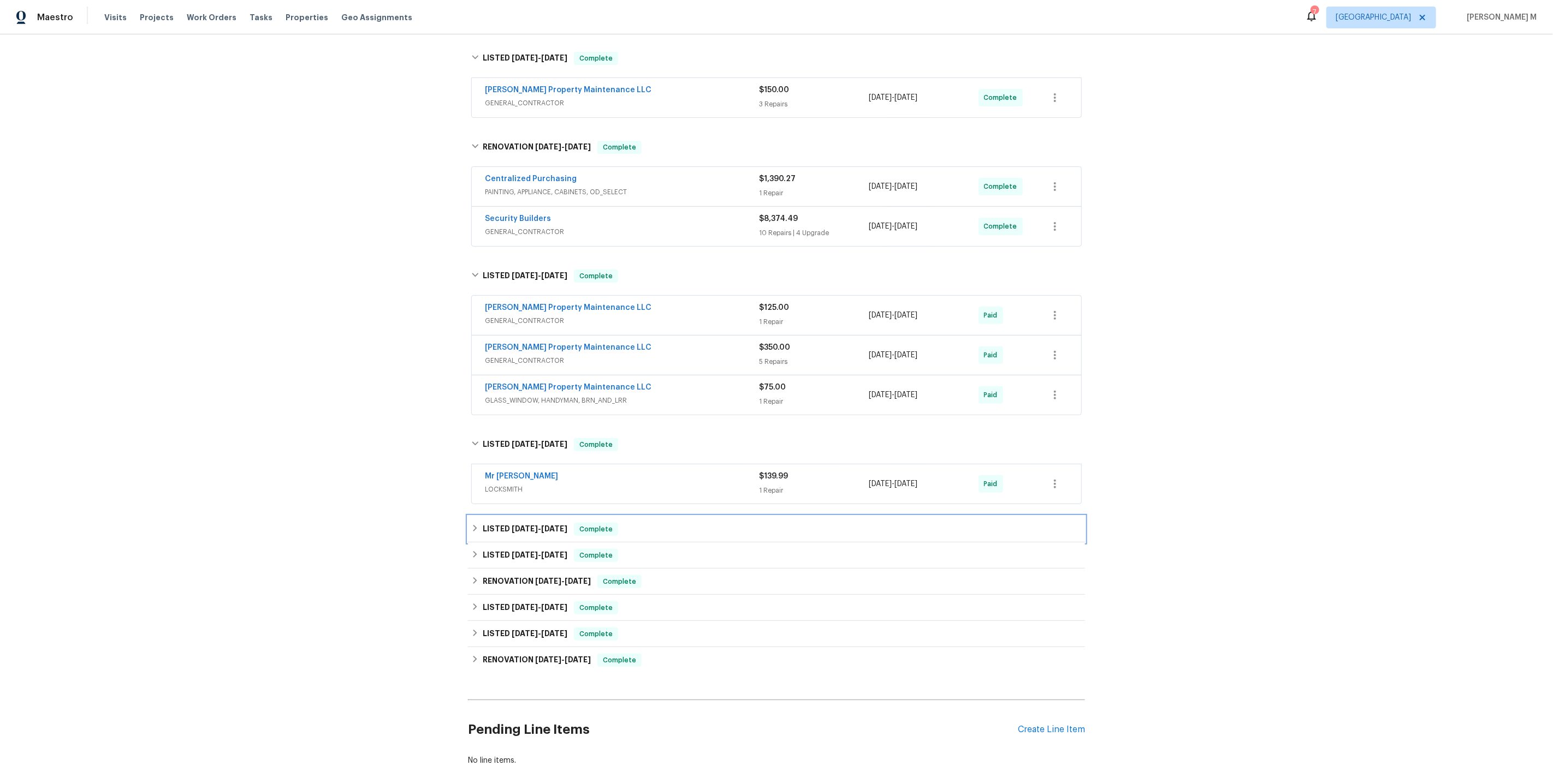
click at [506, 516] on div "LISTED 6/17/25 - 6/30/25 Complete" at bounding box center [776, 530] width 616 height 27
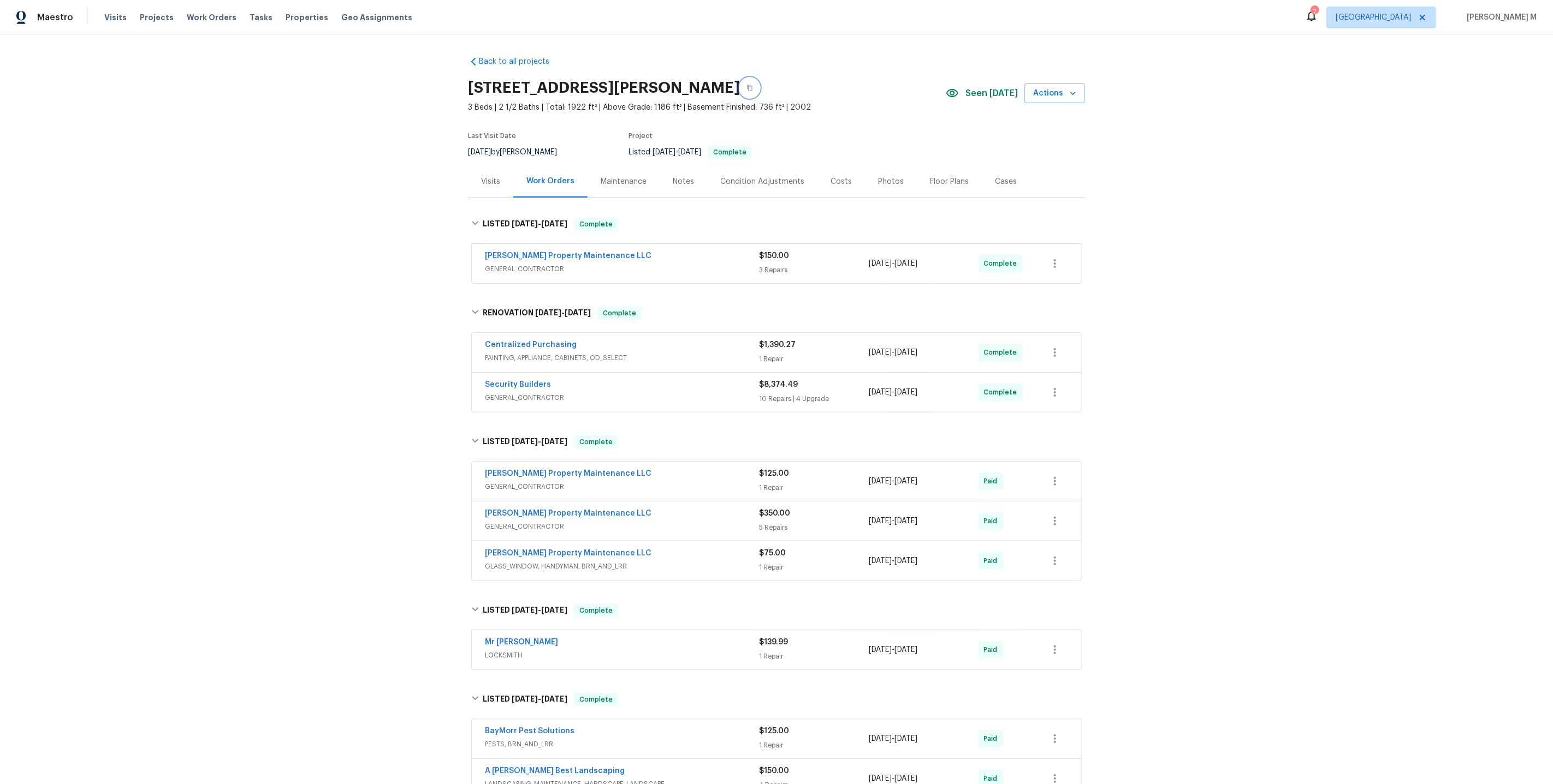
click at [739, 89] on button "button" at bounding box center [749, 88] width 20 height 20
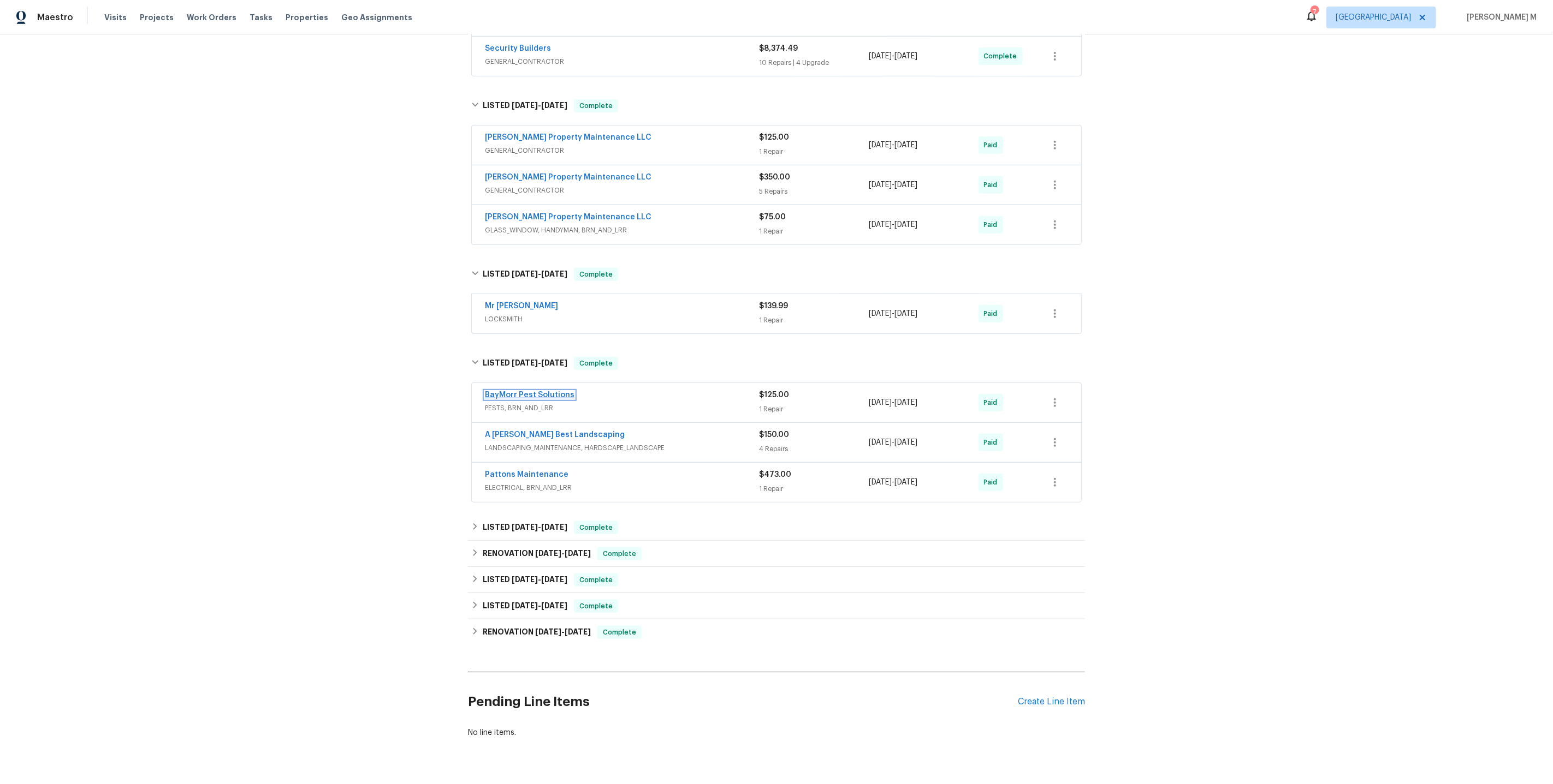
click at [555, 392] on link "BayMorr Pest Solutions" at bounding box center [530, 395] width 90 height 8
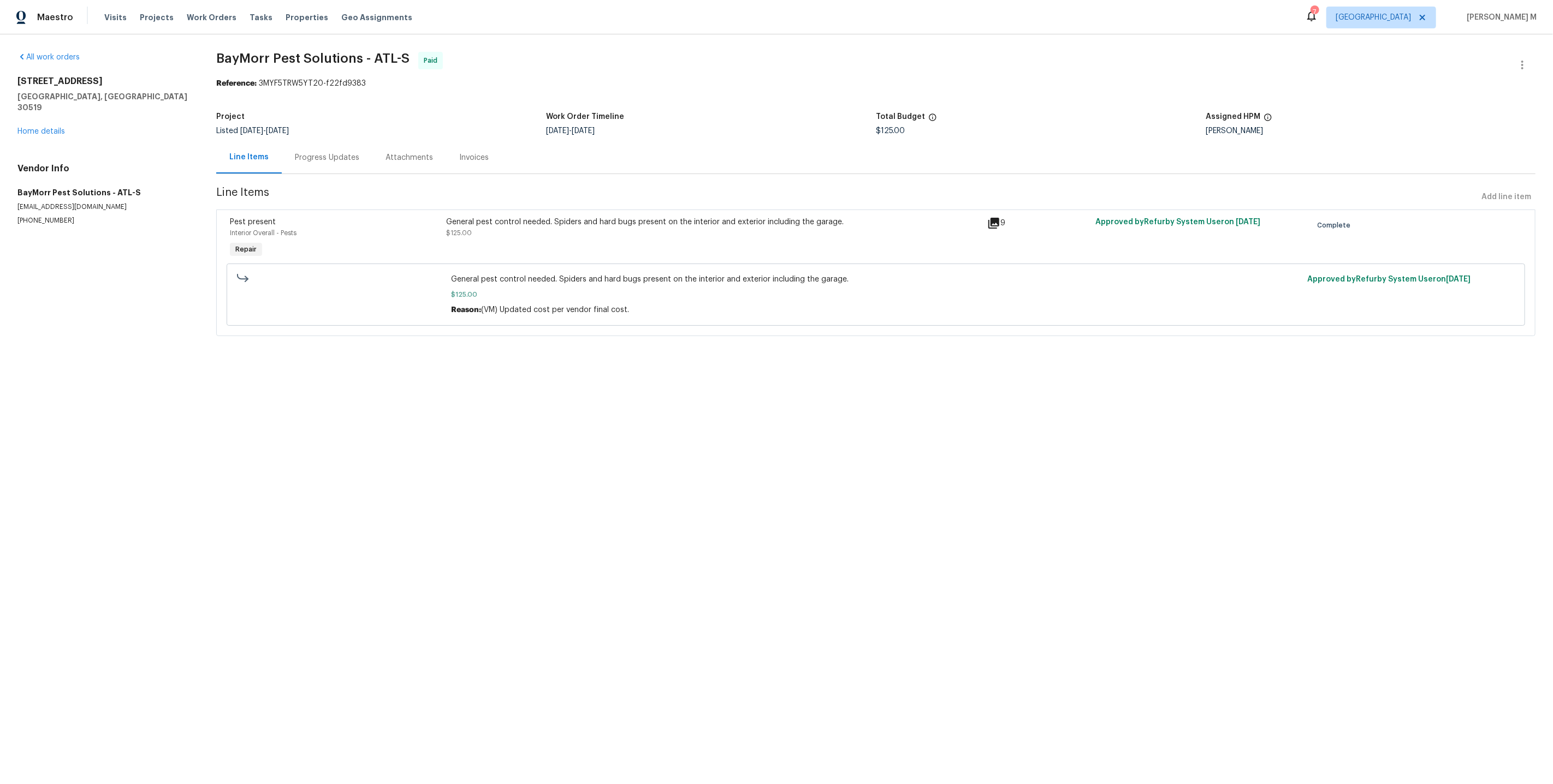
click at [316, 162] on div "Progress Updates" at bounding box center [327, 157] width 91 height 32
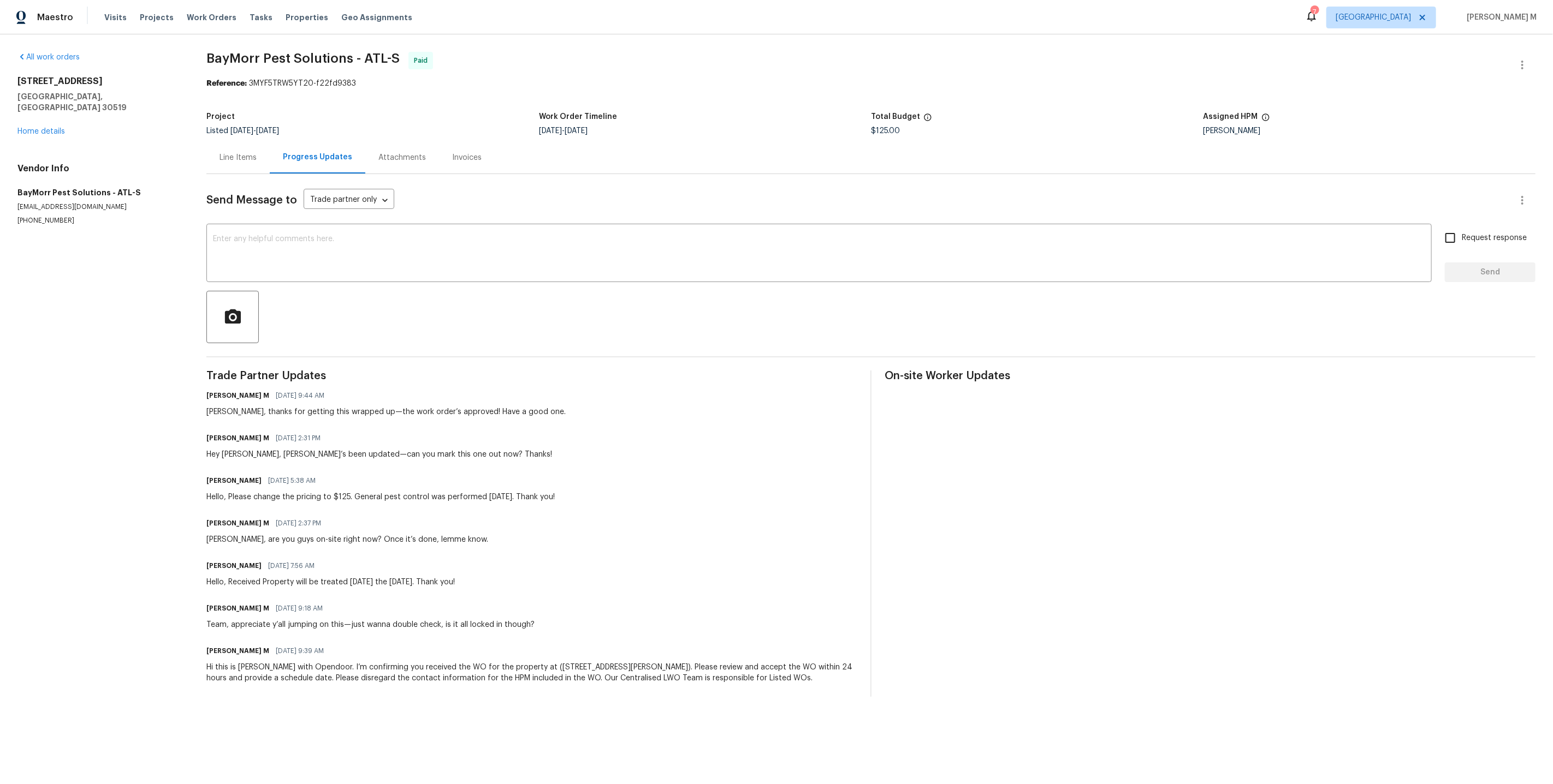
click at [240, 162] on div "Line Items" at bounding box center [238, 157] width 63 height 32
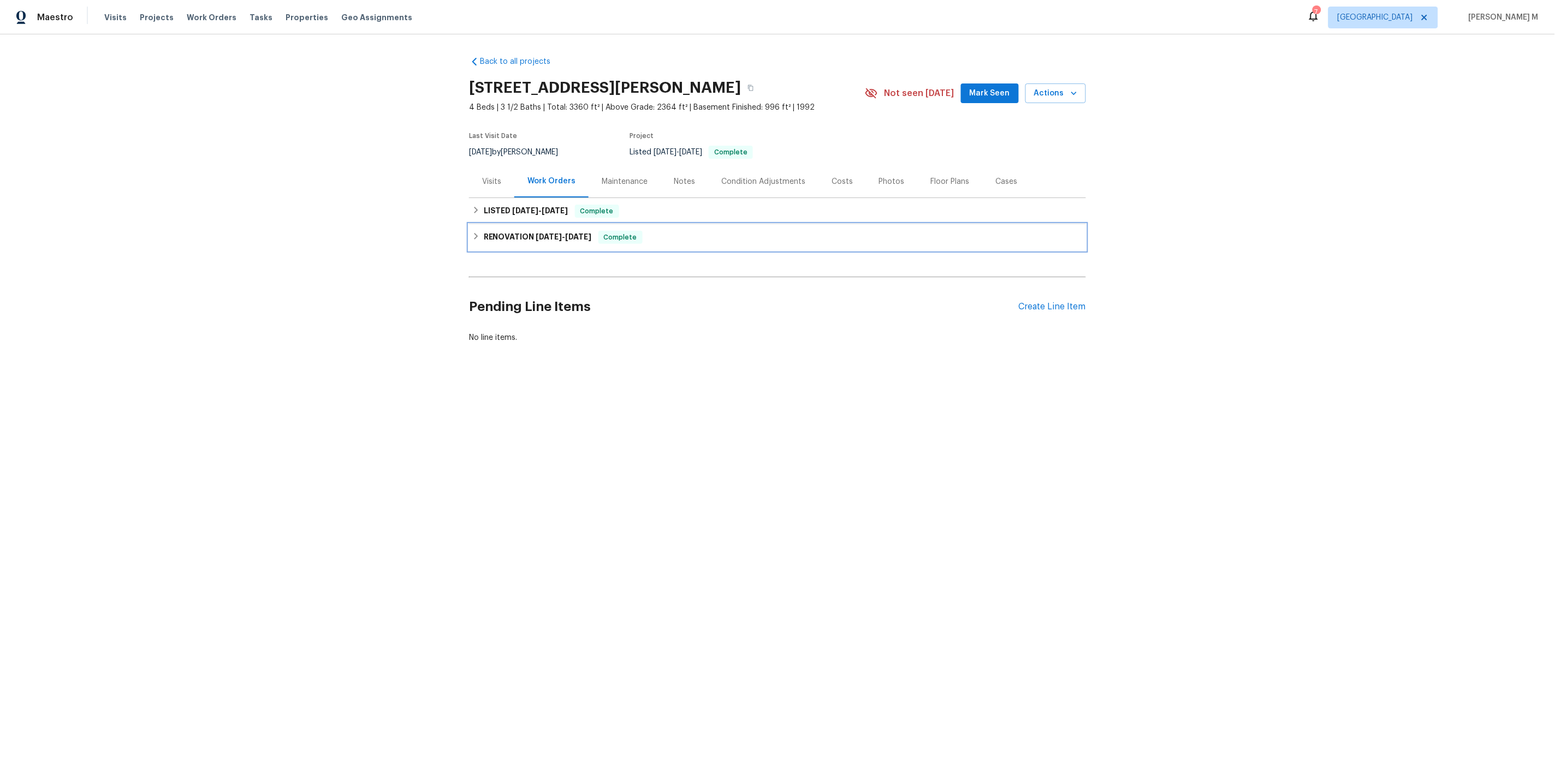
click at [477, 224] on div "RENOVATION [DATE] - [DATE] Complete" at bounding box center [777, 237] width 616 height 27
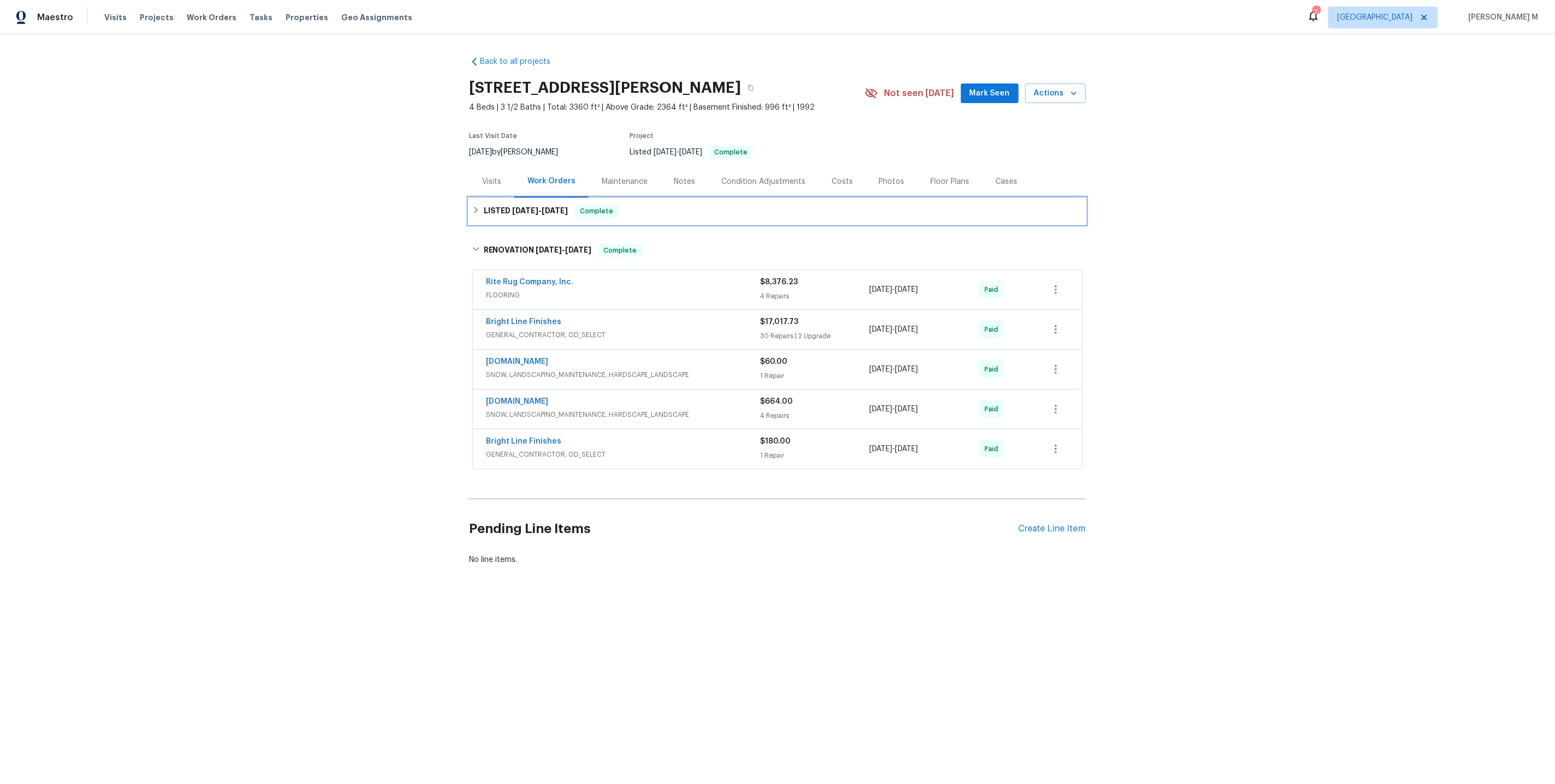
click at [495, 207] on h6 "LISTED [DATE] - [DATE]" at bounding box center [526, 211] width 85 height 13
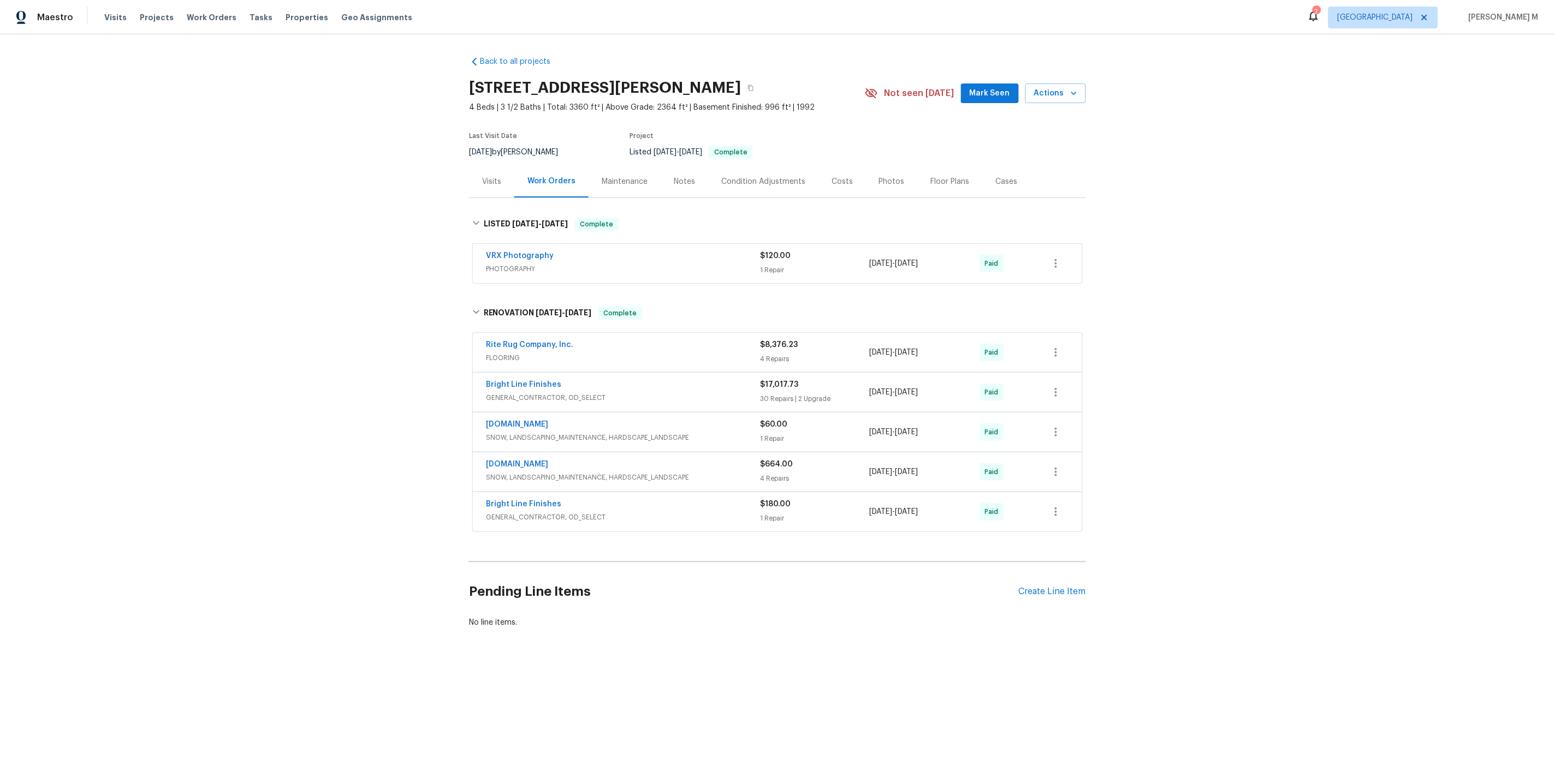
click at [622, 182] on div "Maintenance" at bounding box center [625, 182] width 72 height 32
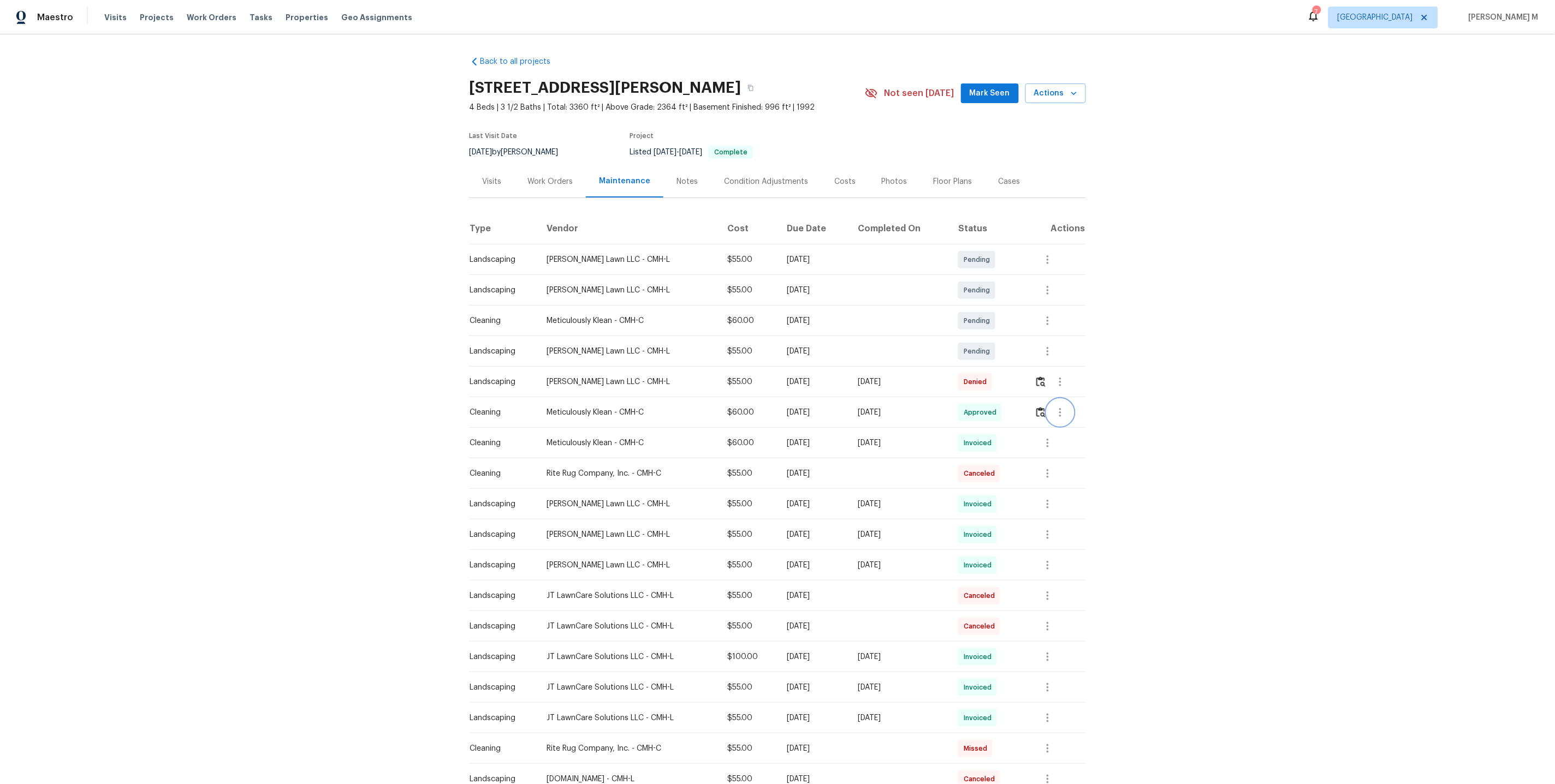
click at [1061, 399] on button "button" at bounding box center [1060, 412] width 27 height 27
click at [1061, 398] on li "Message vendor" at bounding box center [1088, 407] width 76 height 18
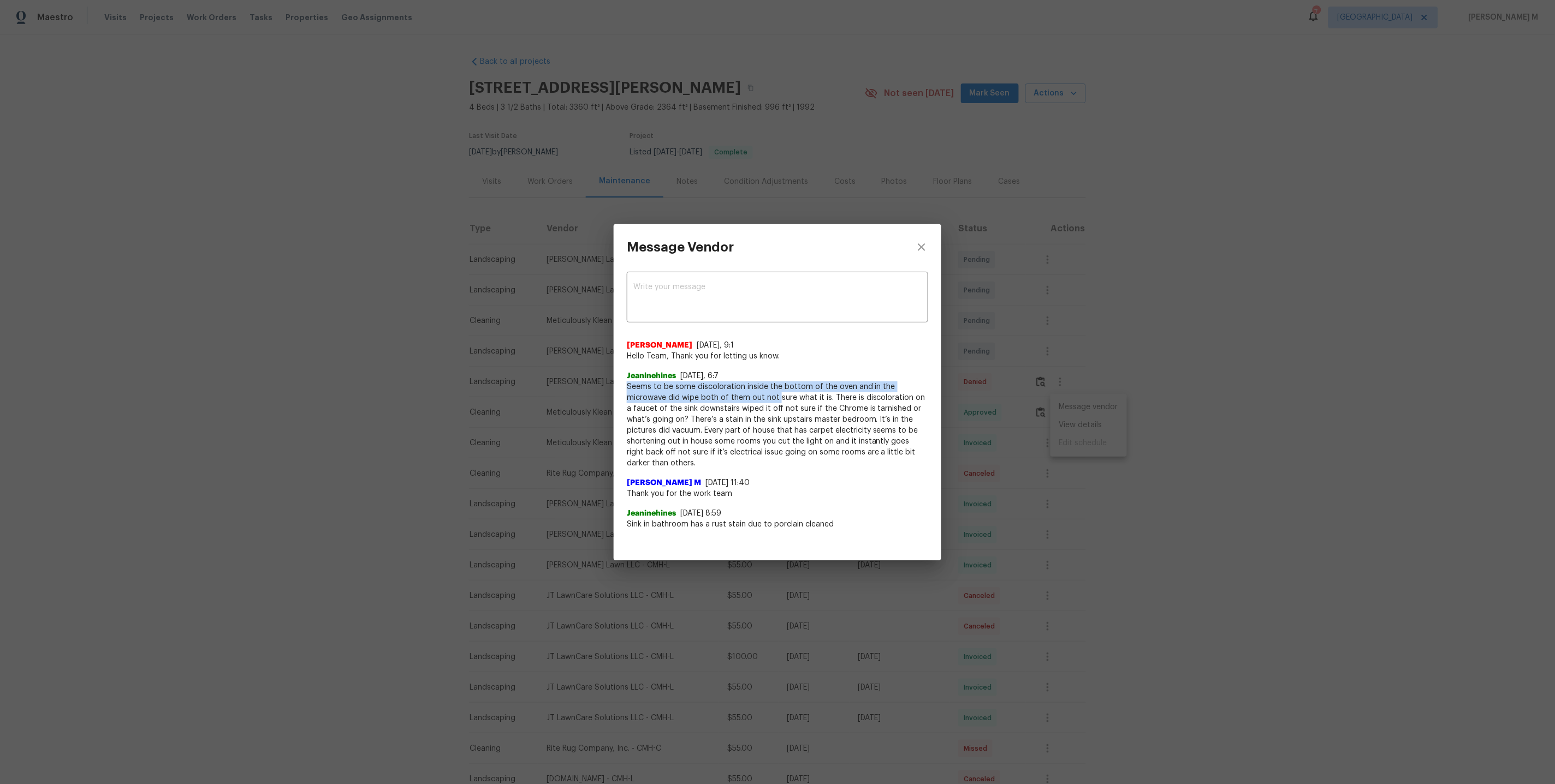
drag, startPoint x: 622, startPoint y: 392, endPoint x: 737, endPoint y: 406, distance: 115.8
click at [737, 406] on div "x ​ Nirosha Banu 10/6/25, 9:1 Hello Team, Thank you for letting us know. Jeanin…" at bounding box center [778, 407] width 328 height 272
click at [737, 406] on span "Seems to be some discoloration inside the bottom of the oven and in the microwa…" at bounding box center [778, 426] width 301 height 88
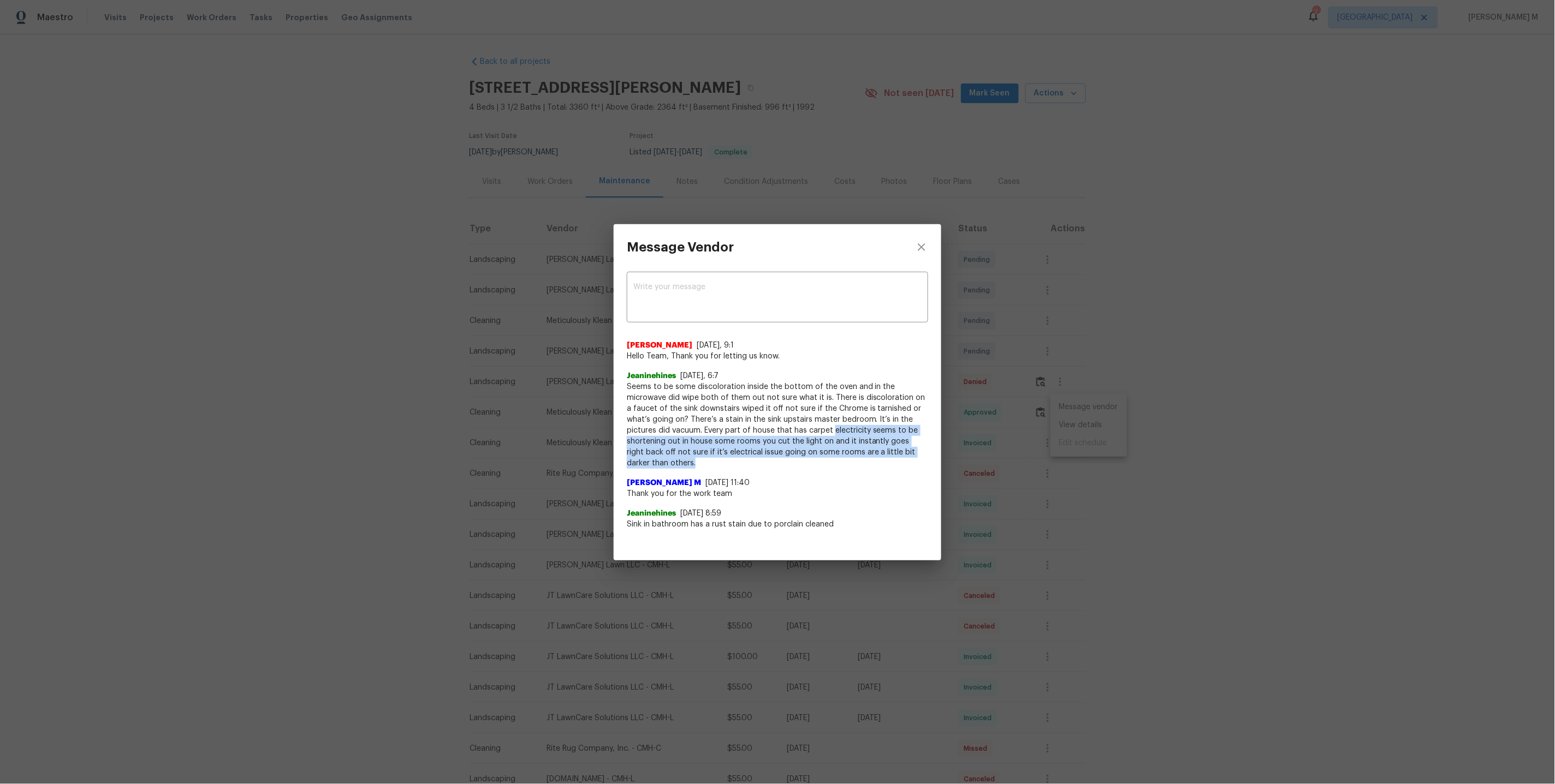
drag, startPoint x: 786, startPoint y: 436, endPoint x: 916, endPoint y: 455, distance: 131.4
click at [916, 455] on span "Seems to be some discoloration inside the bottom of the oven and in the microwa…" at bounding box center [778, 426] width 301 height 88
copy span "electricity seems to be shortening out in house some rooms you cut the light on…"
click at [387, 418] on div "Message Vendor x ​ Nirosha Banu 10/6/25, 9:1 Hello Team, Thank you for letting …" at bounding box center [778, 392] width 1555 height 784
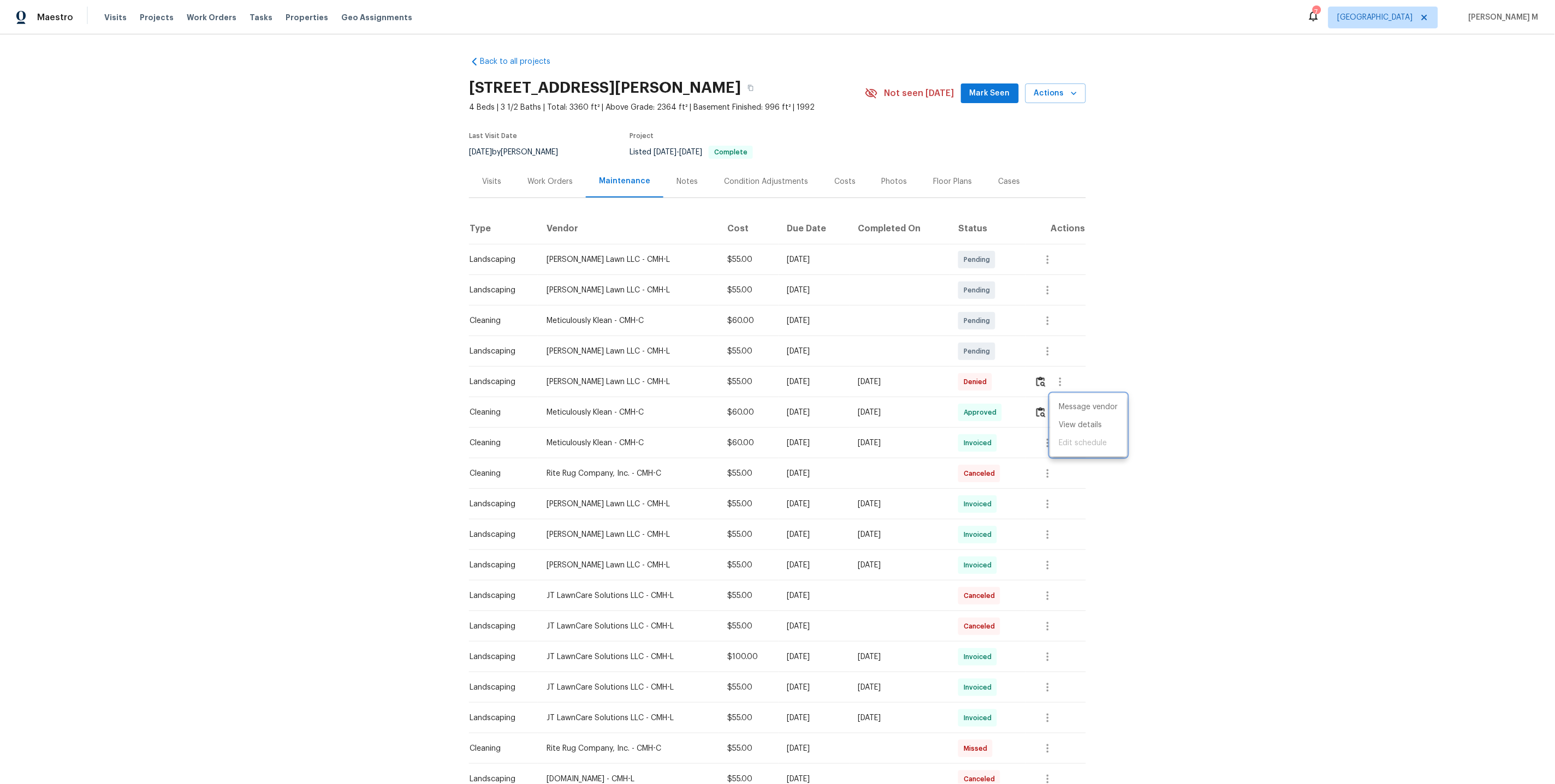
click at [536, 182] on div at bounding box center [778, 392] width 1555 height 784
click at [515, 185] on div "Work Orders" at bounding box center [550, 182] width 71 height 32
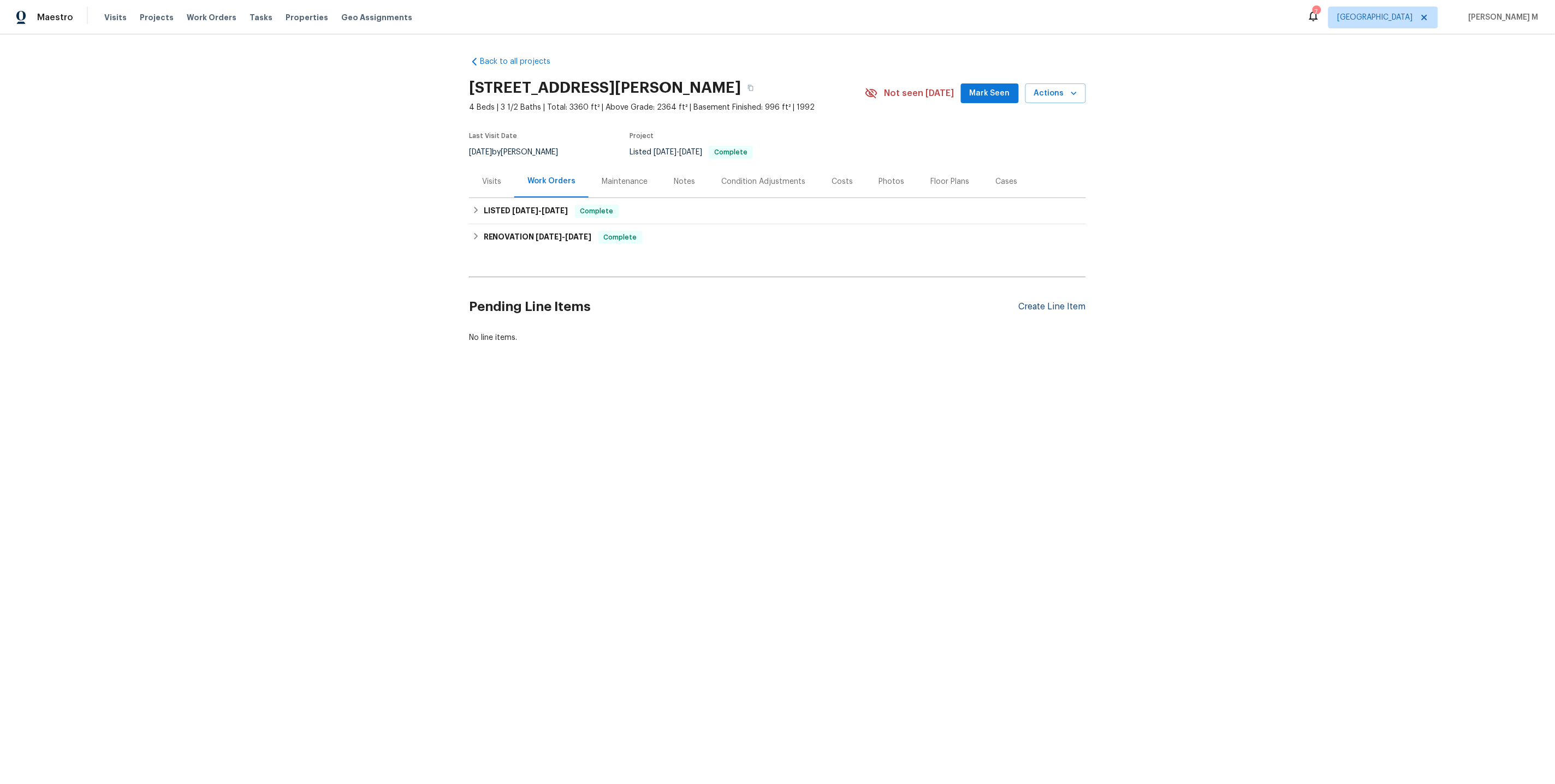
click at [1034, 302] on div "Create Line Item" at bounding box center [1052, 307] width 67 height 10
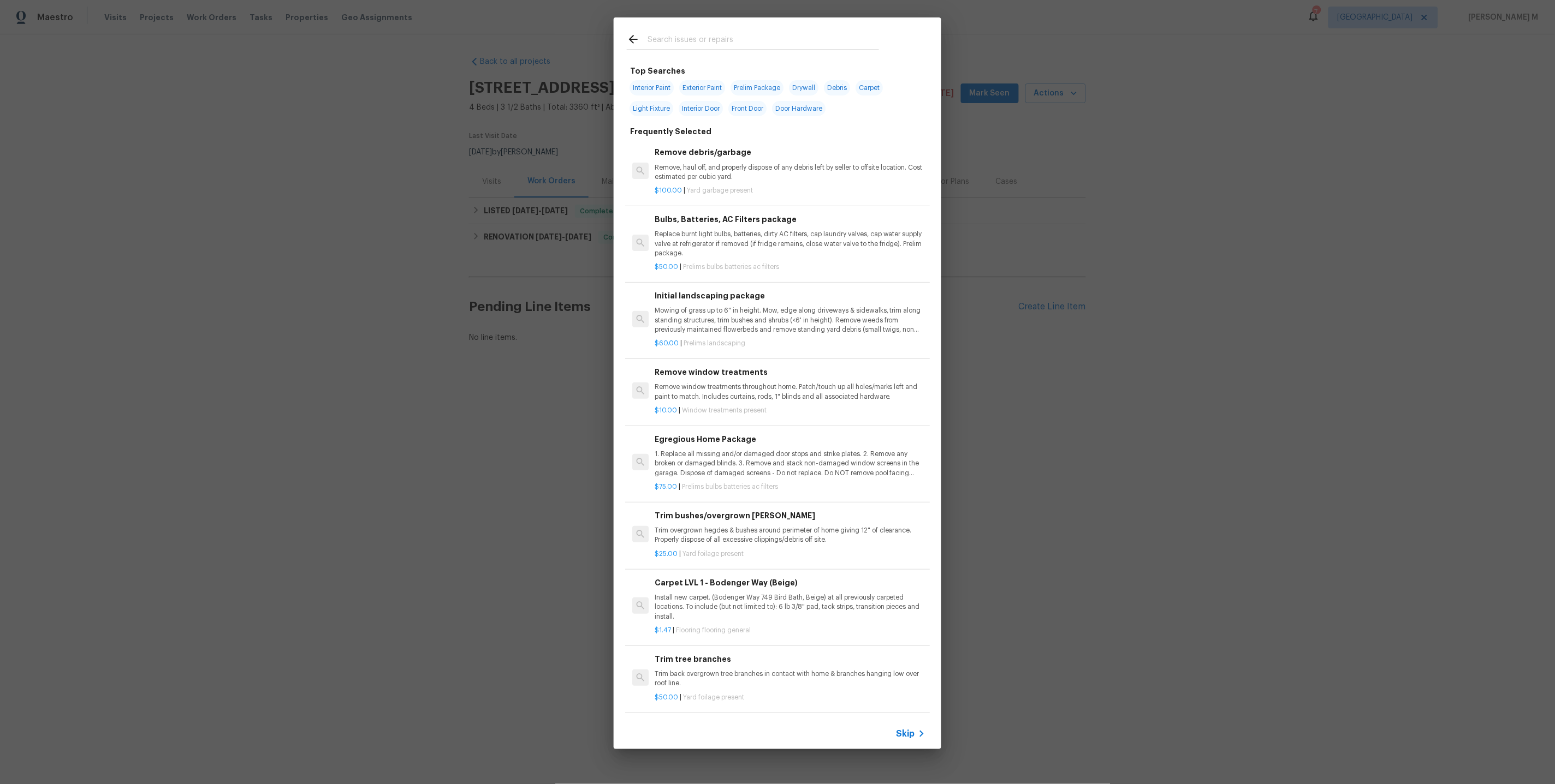
click at [918, 735] on icon at bounding box center [921, 734] width 13 height 13
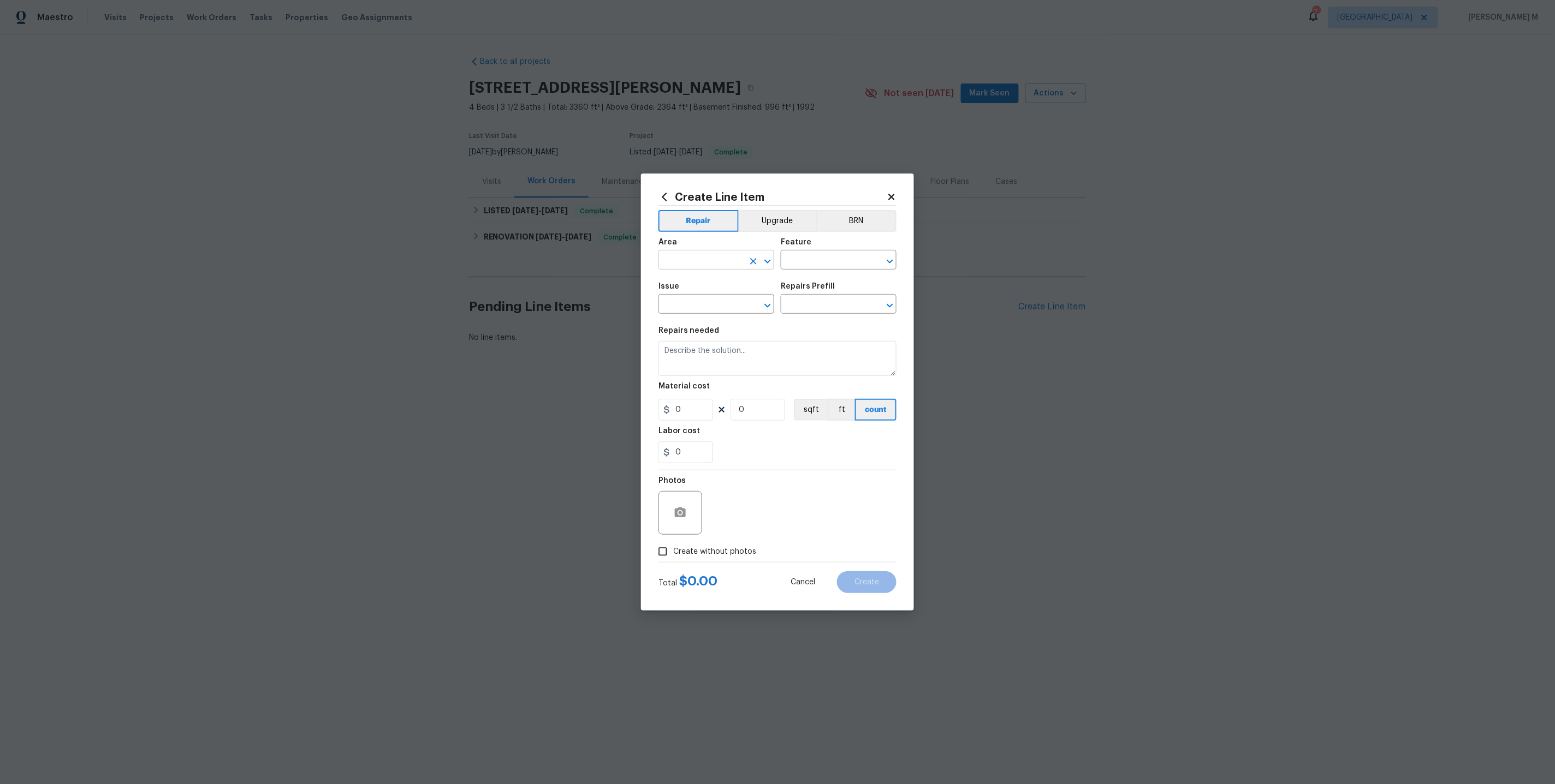
click at [704, 270] on input "text" at bounding box center [700, 261] width 85 height 17
click at [702, 291] on li "Electrical" at bounding box center [716, 290] width 117 height 18
type input "Electrical"
click at [700, 270] on input "Electrical" at bounding box center [700, 261] width 85 height 17
click at [704, 297] on li "Electrical" at bounding box center [716, 290] width 117 height 18
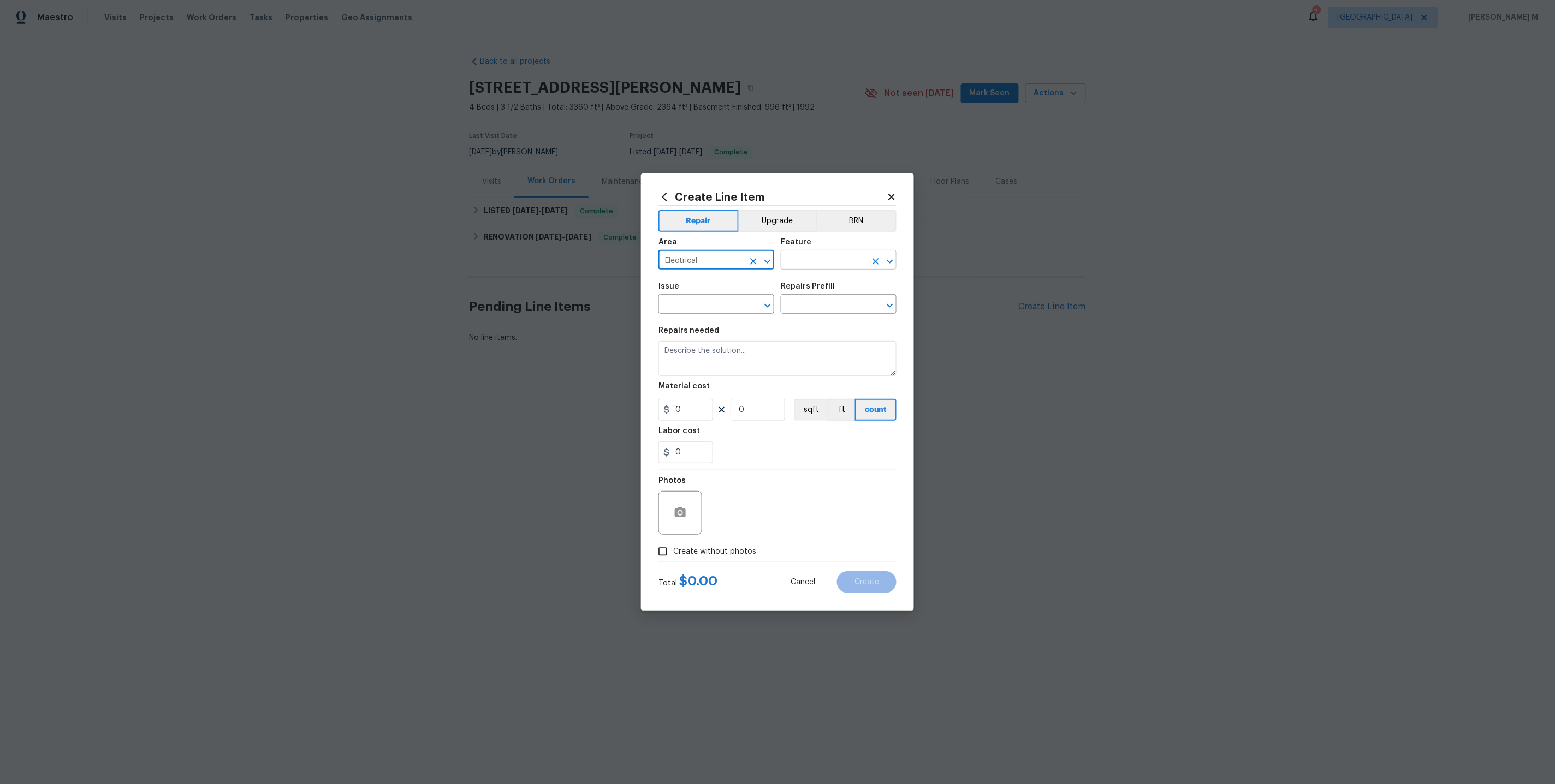
type input "Electrical"
click at [828, 268] on input "text" at bounding box center [822, 261] width 85 height 17
click at [852, 320] on li "Main Electrical Panel" at bounding box center [838, 316] width 117 height 18
type input "Main Electrical Panel"
click at [683, 309] on input "text" at bounding box center [700, 306] width 85 height 17
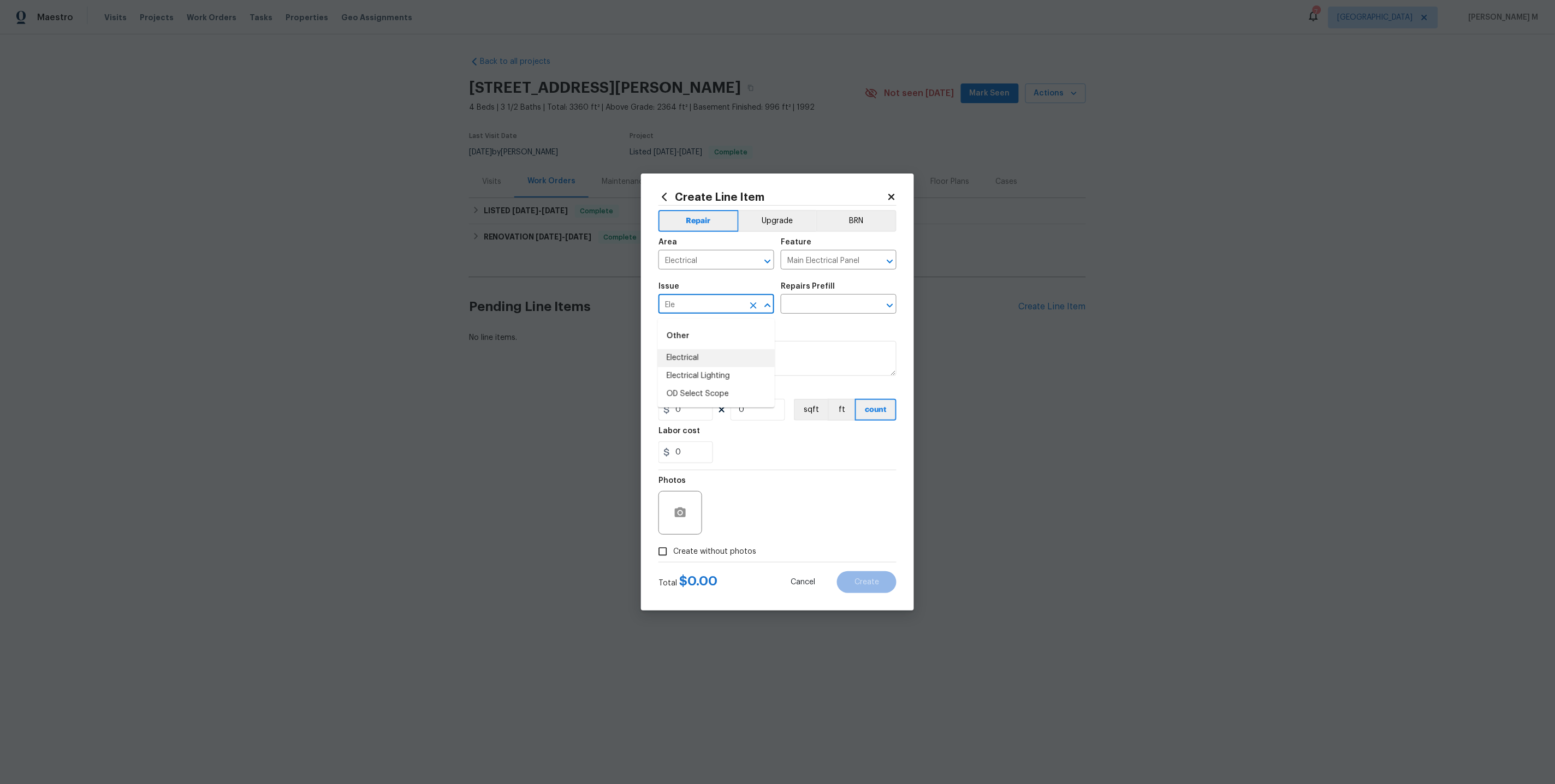
click at [691, 354] on li "Electrical" at bounding box center [716, 358] width 117 height 18
type input "Electrical"
click at [815, 311] on input "text" at bounding box center [822, 306] width 85 height 17
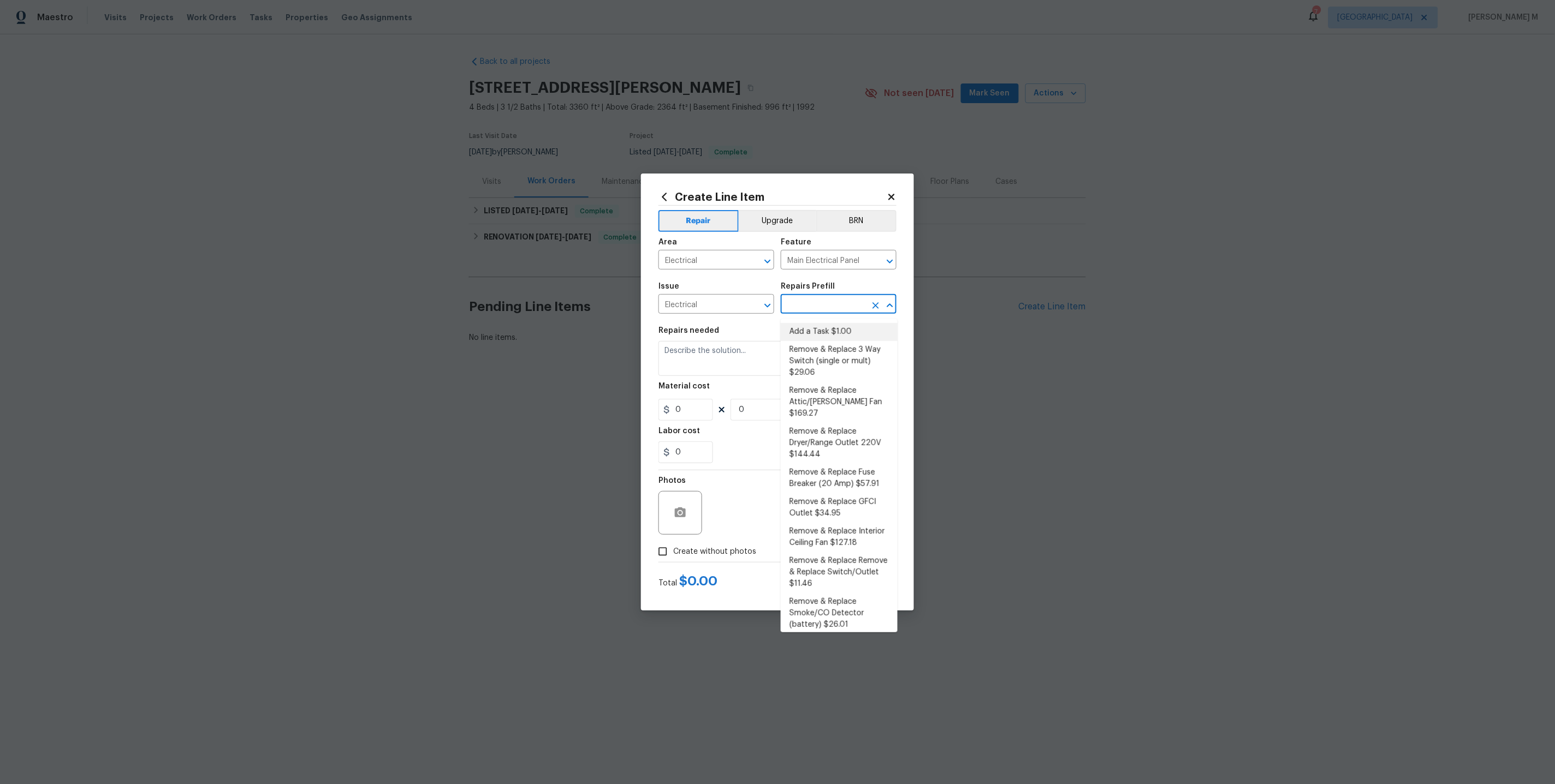
click at [813, 334] on li "Add a Task $1.00" at bounding box center [838, 332] width 117 height 18
type input "Add a Task $1.00"
type textarea "HPM to detail"
type input "1"
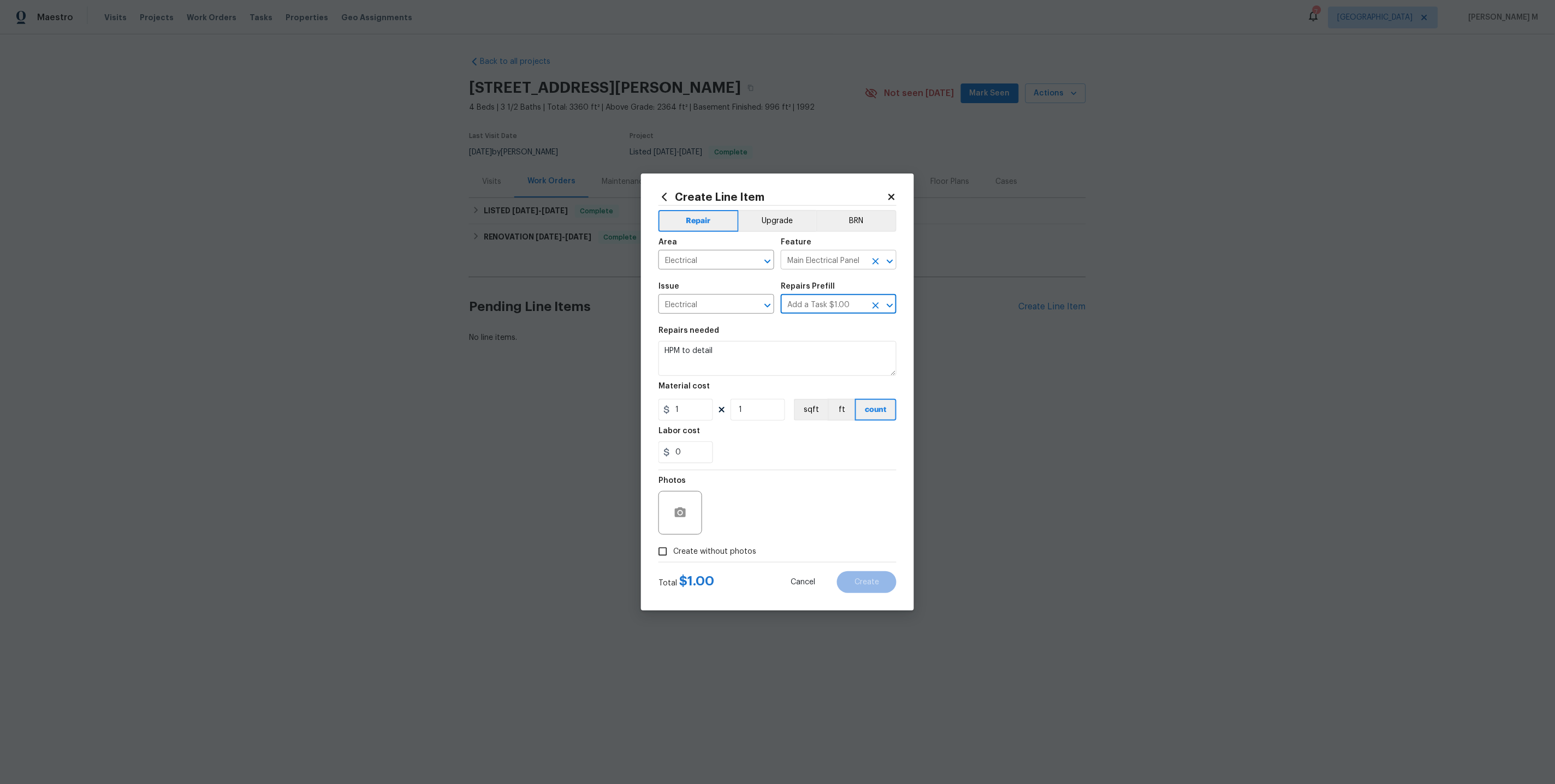
click at [825, 266] on input "Main Electrical Panel" at bounding box center [822, 261] width 85 height 17
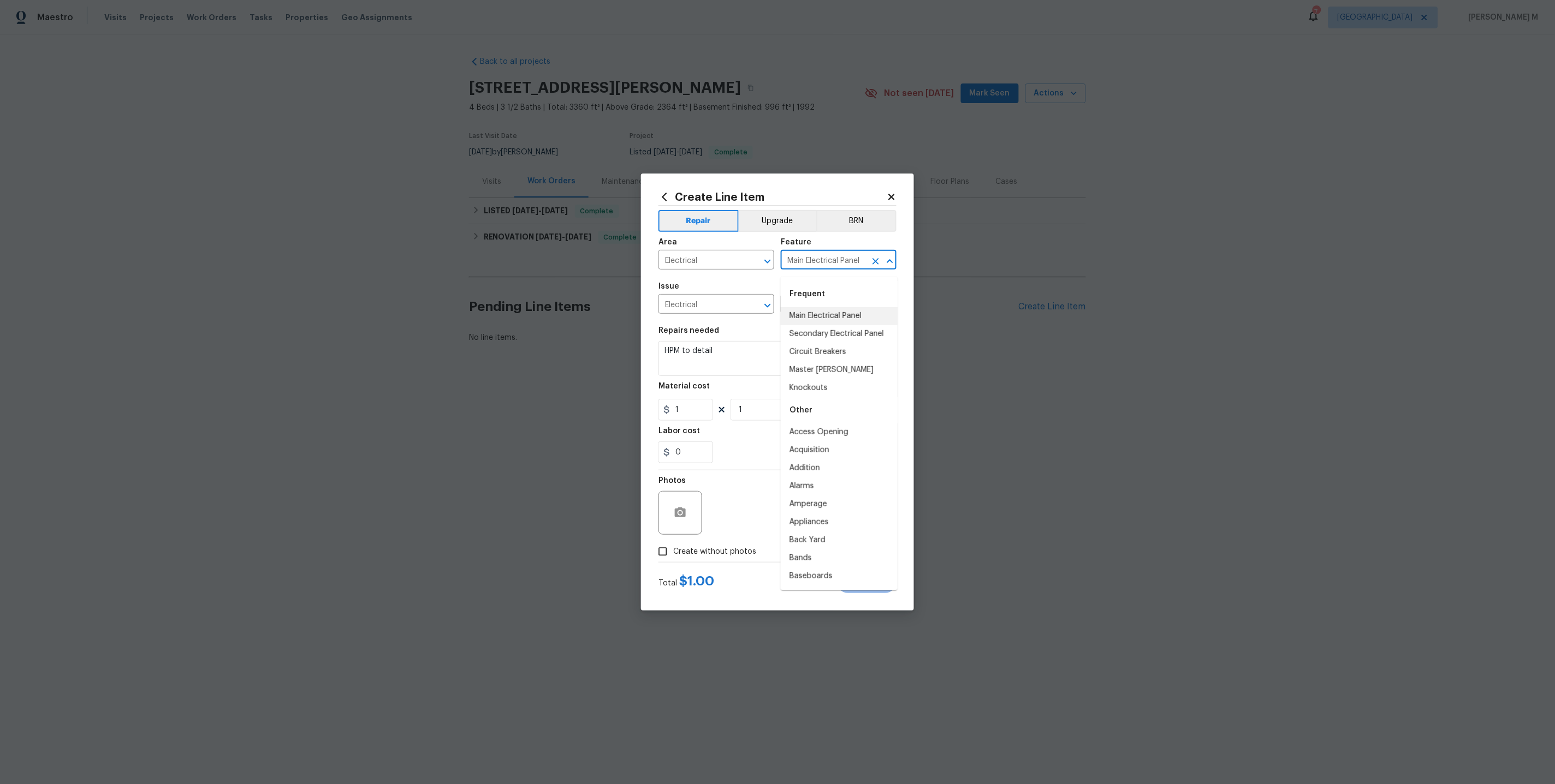
click at [825, 266] on input "Main Electrical Panel" at bounding box center [822, 261] width 85 height 17
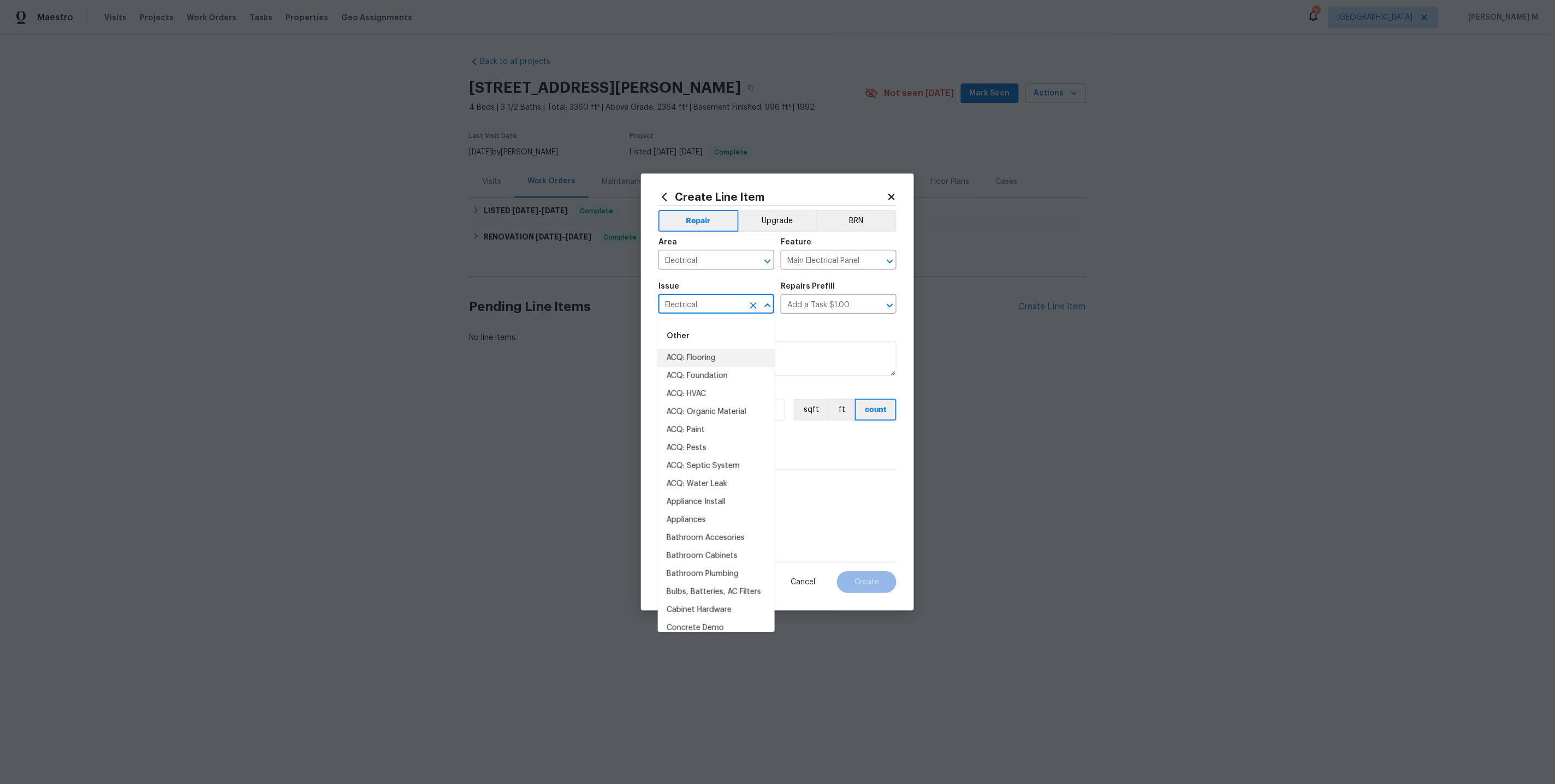
click at [708, 311] on input "Electrical" at bounding box center [700, 306] width 85 height 17
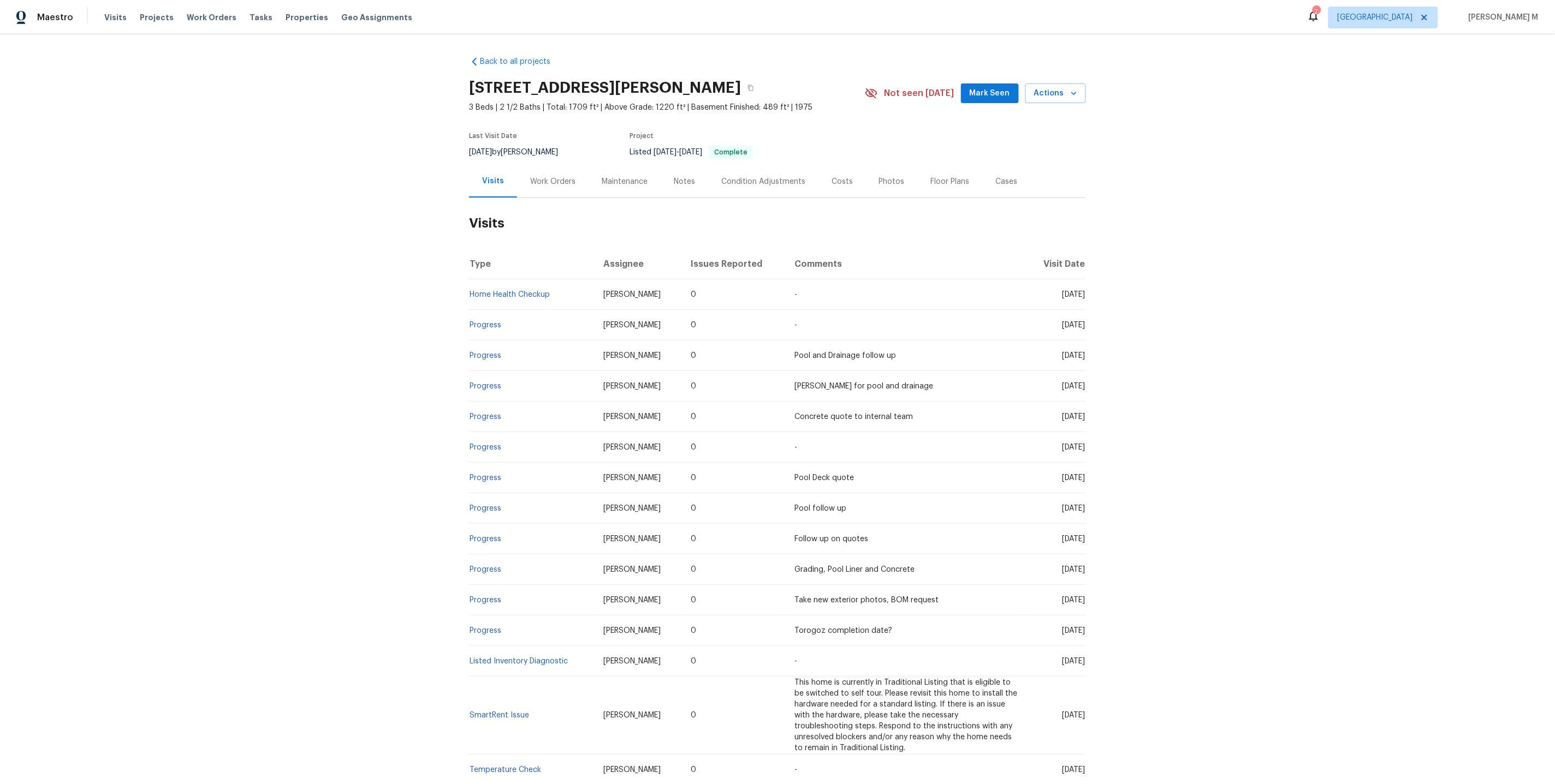
click at [549, 186] on div "Work Orders" at bounding box center [553, 182] width 71 height 32
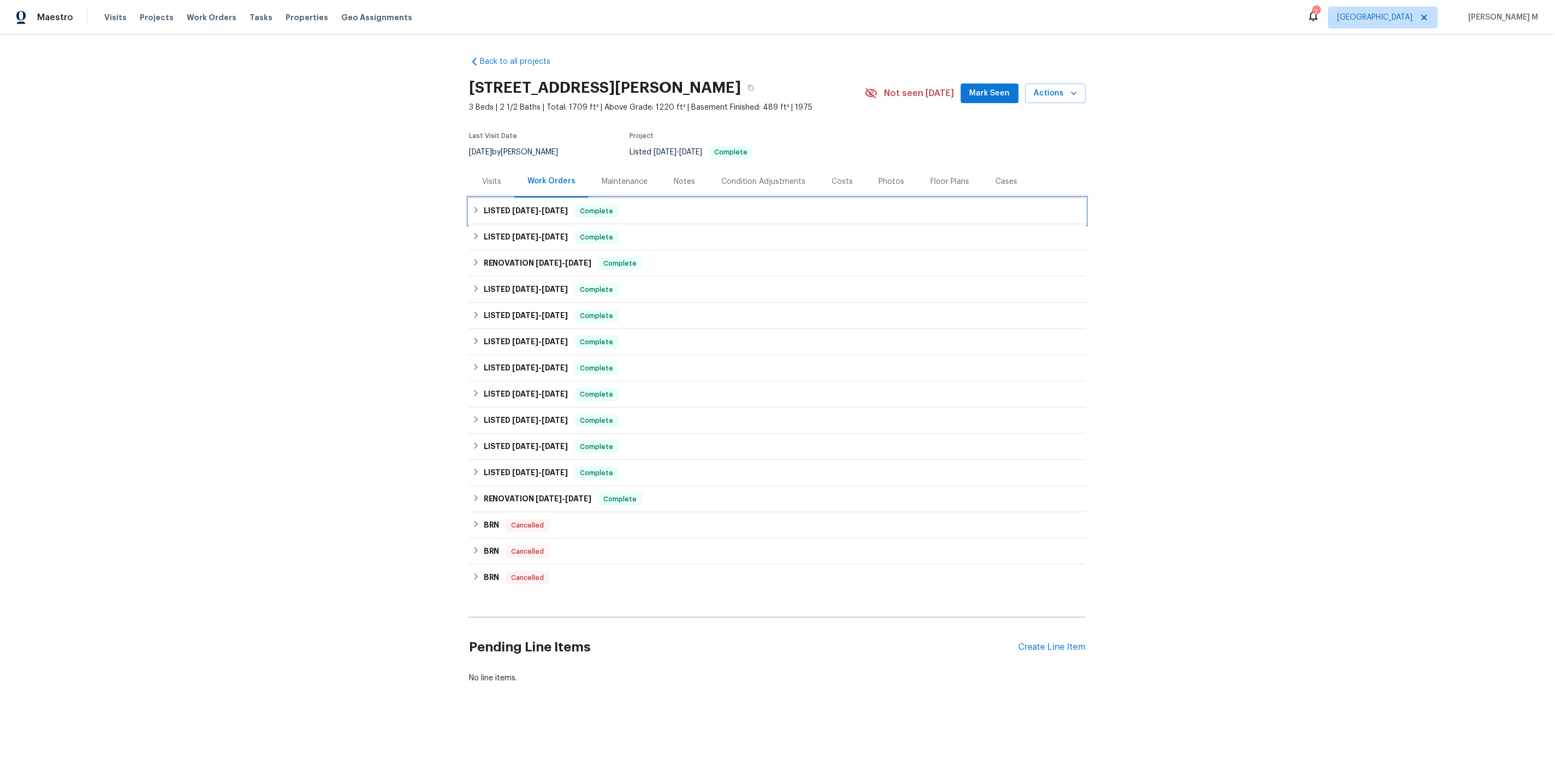
click at [533, 207] on span "[DATE]" at bounding box center [526, 211] width 27 height 8
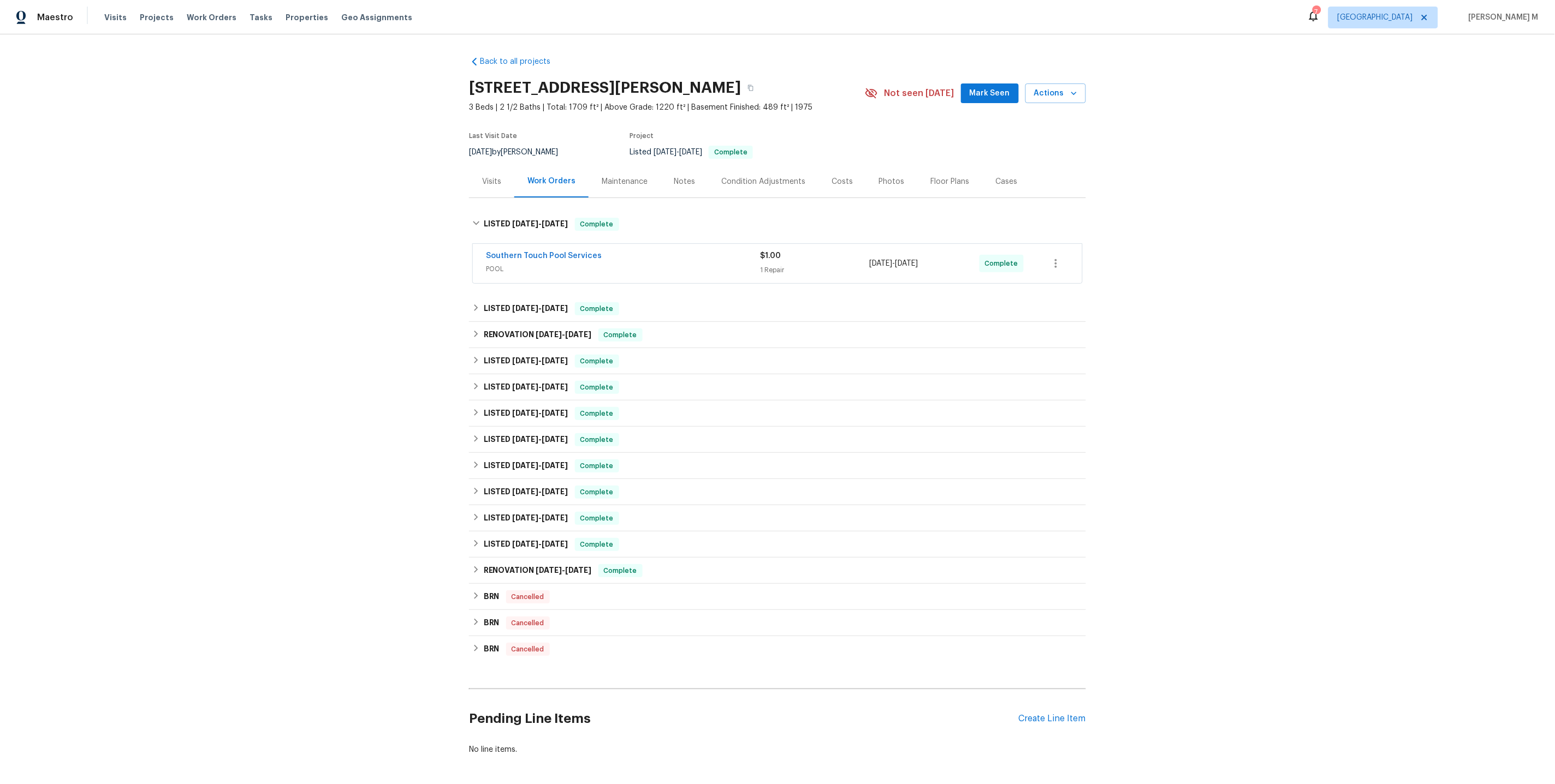
click at [542, 267] on span "POOL" at bounding box center [623, 269] width 274 height 10
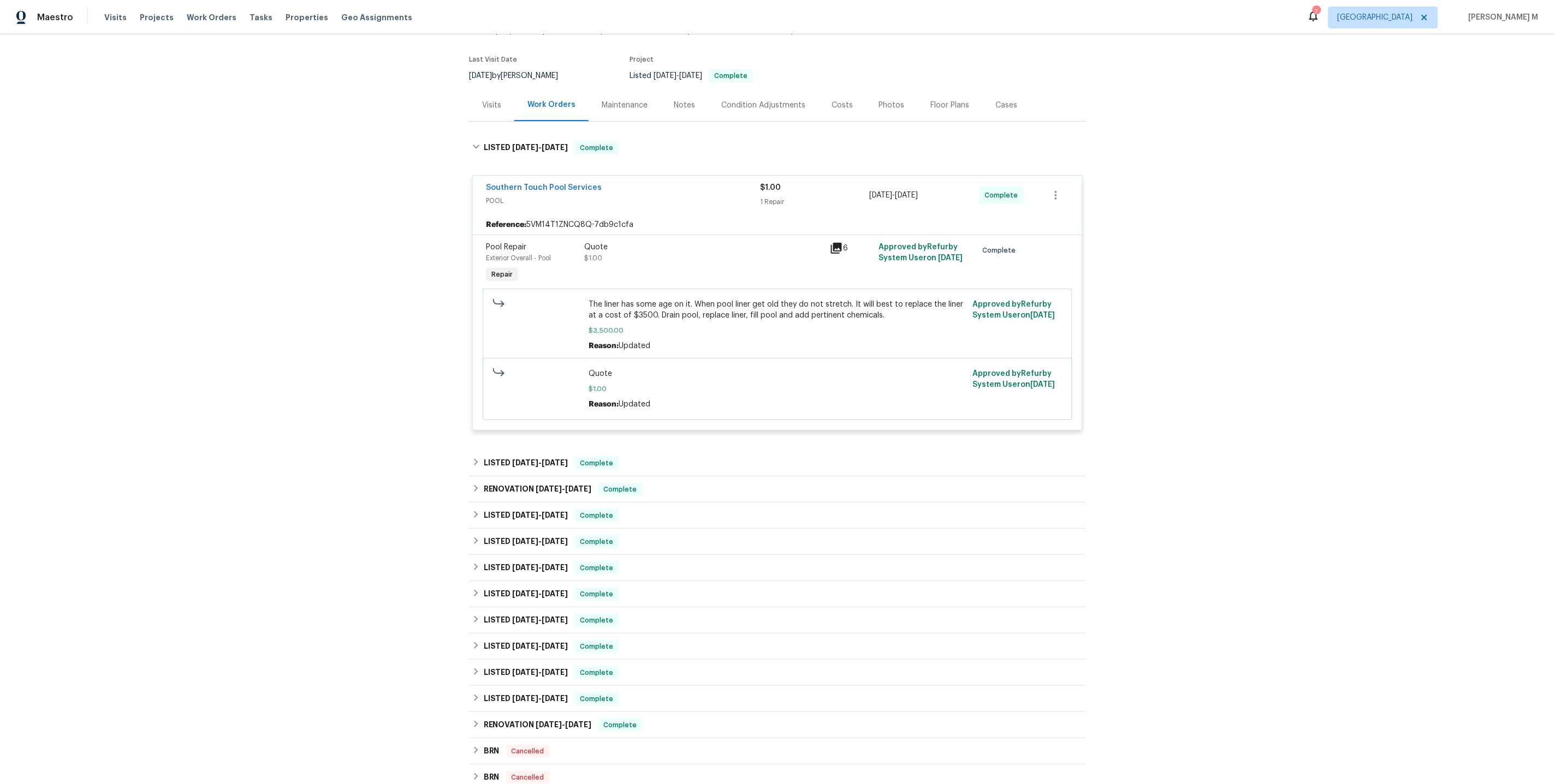
scroll to position [79, 0]
click at [701, 232] on div "Pool Repair Exterior Overall - Pool Repair Quote $1.00 6 Approved by Refurby Sy…" at bounding box center [777, 330] width 609 height 195
click at [697, 240] on div "Quote" at bounding box center [703, 245] width 239 height 10
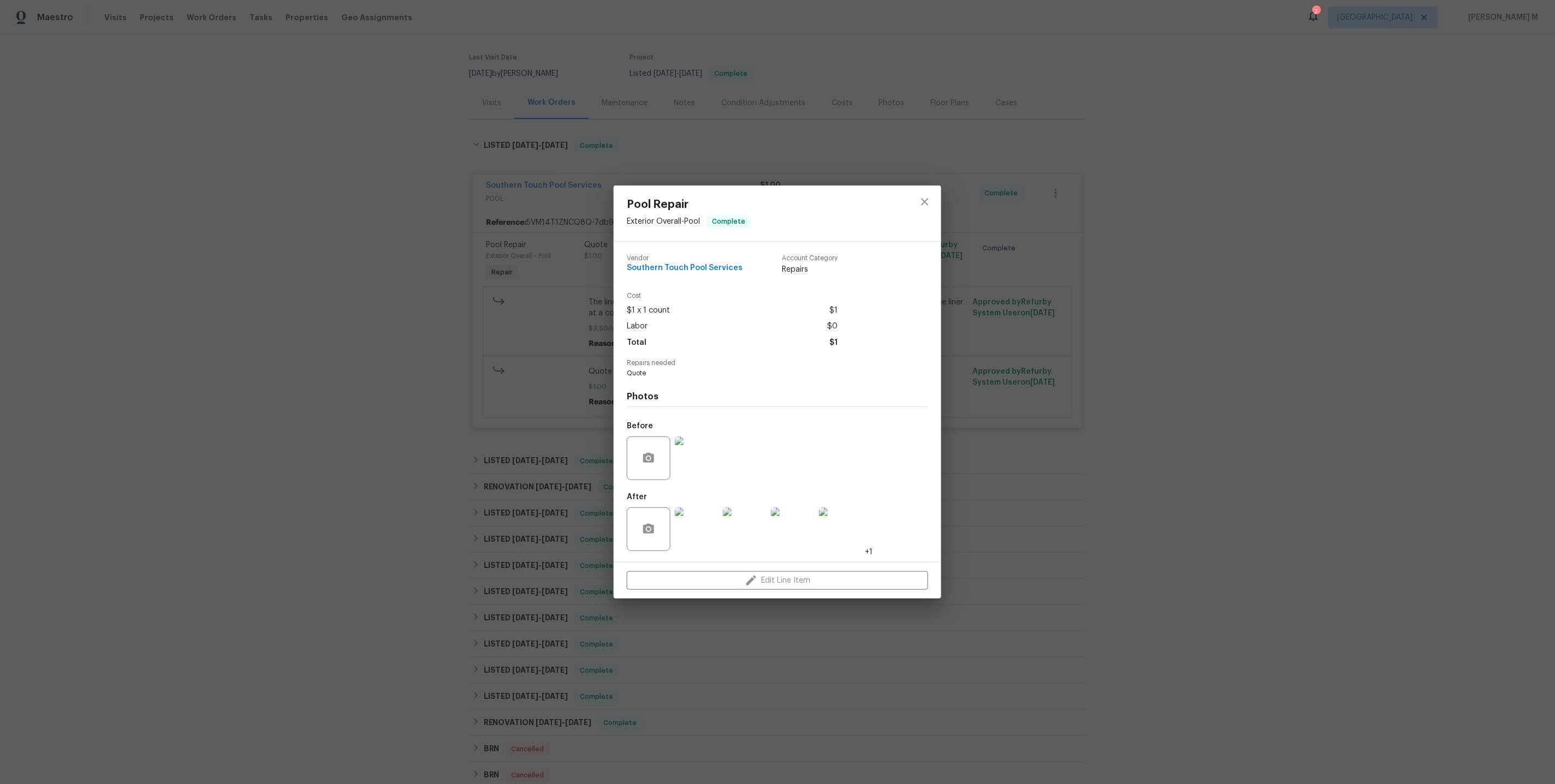
click at [704, 431] on div at bounding box center [697, 459] width 48 height 57
click at [701, 447] on img at bounding box center [697, 458] width 44 height 44
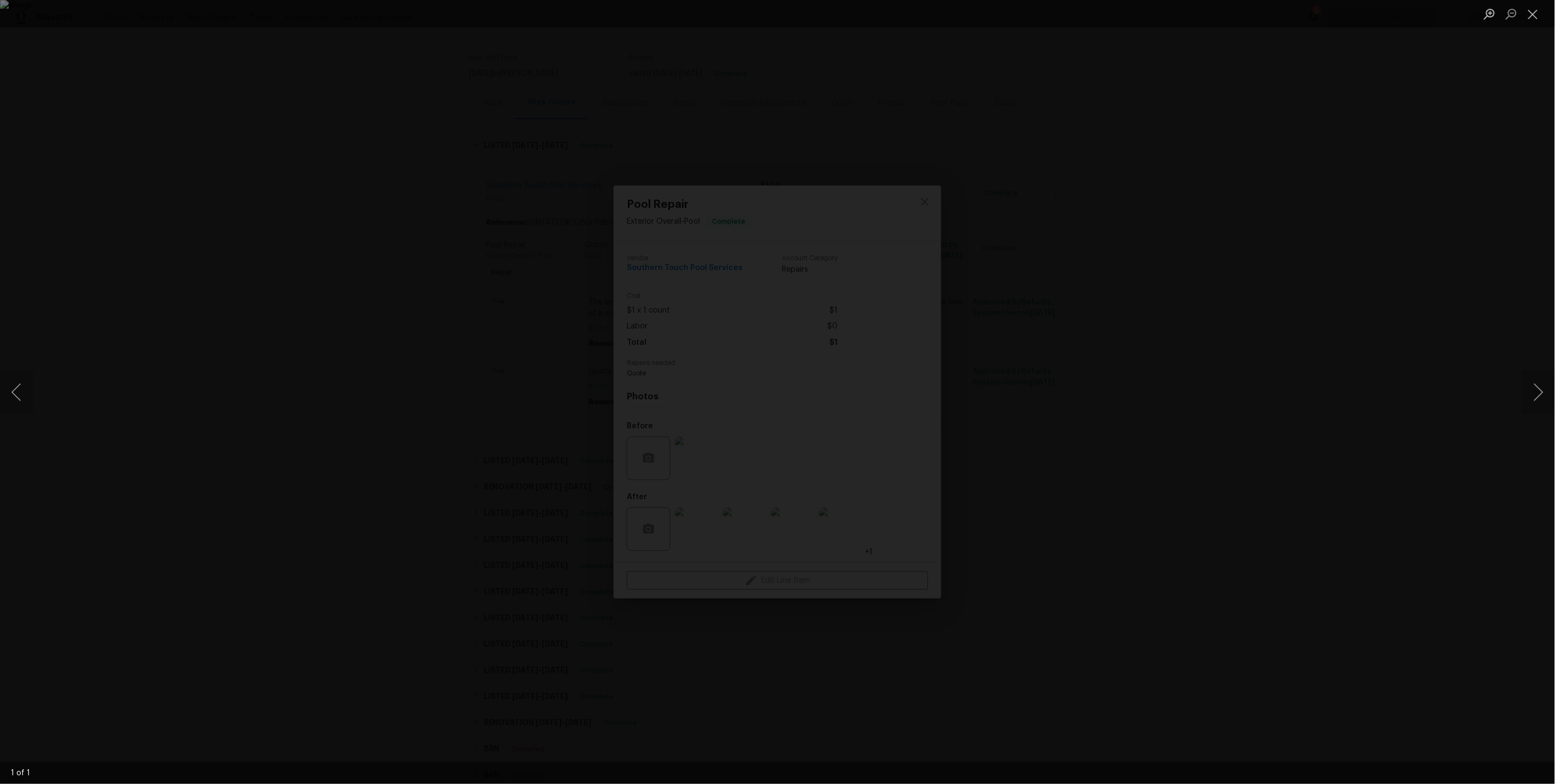
click at [1464, 264] on div "Lightbox" at bounding box center [778, 392] width 1555 height 784
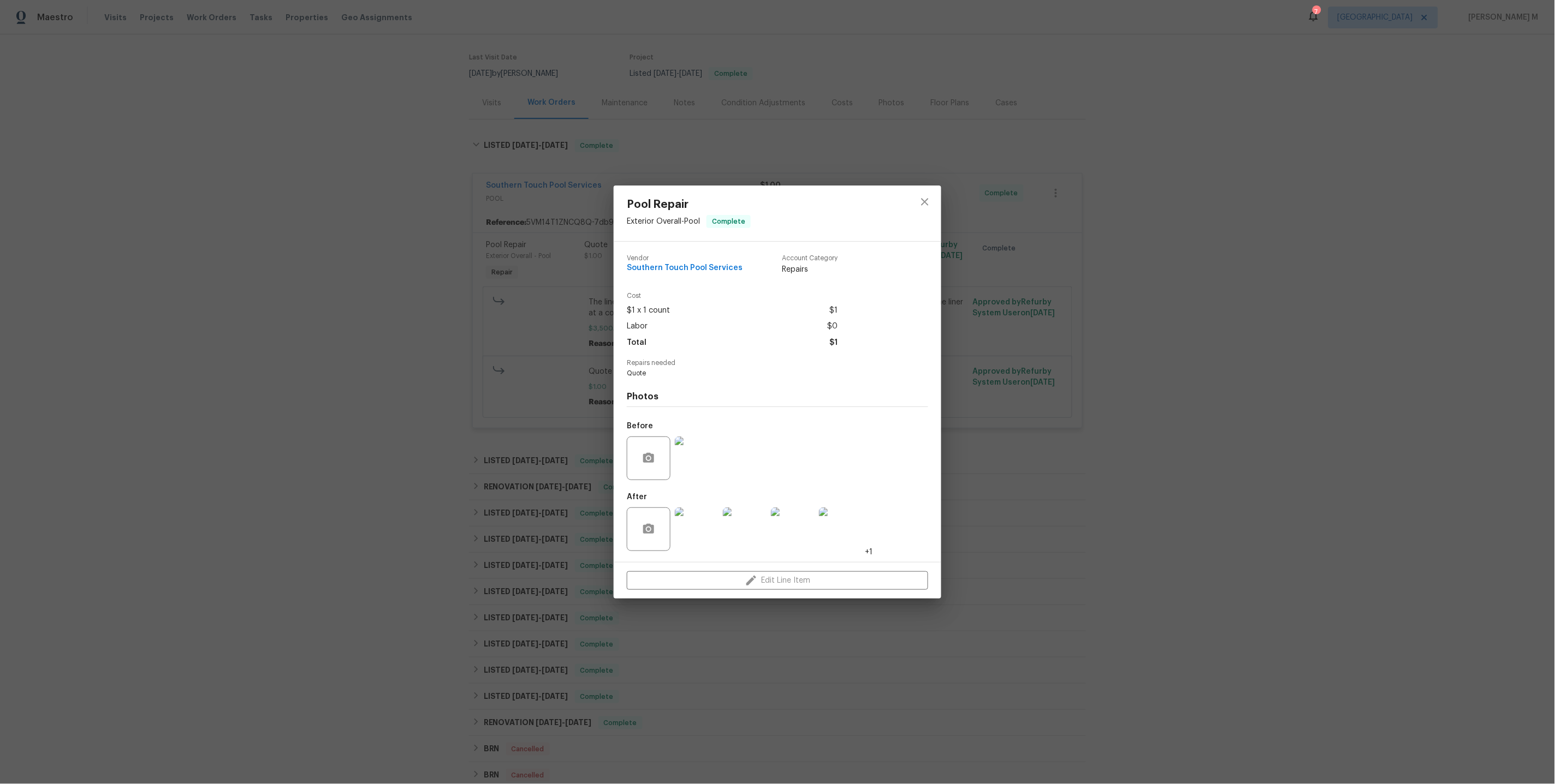
click at [708, 511] on img at bounding box center [697, 530] width 44 height 44
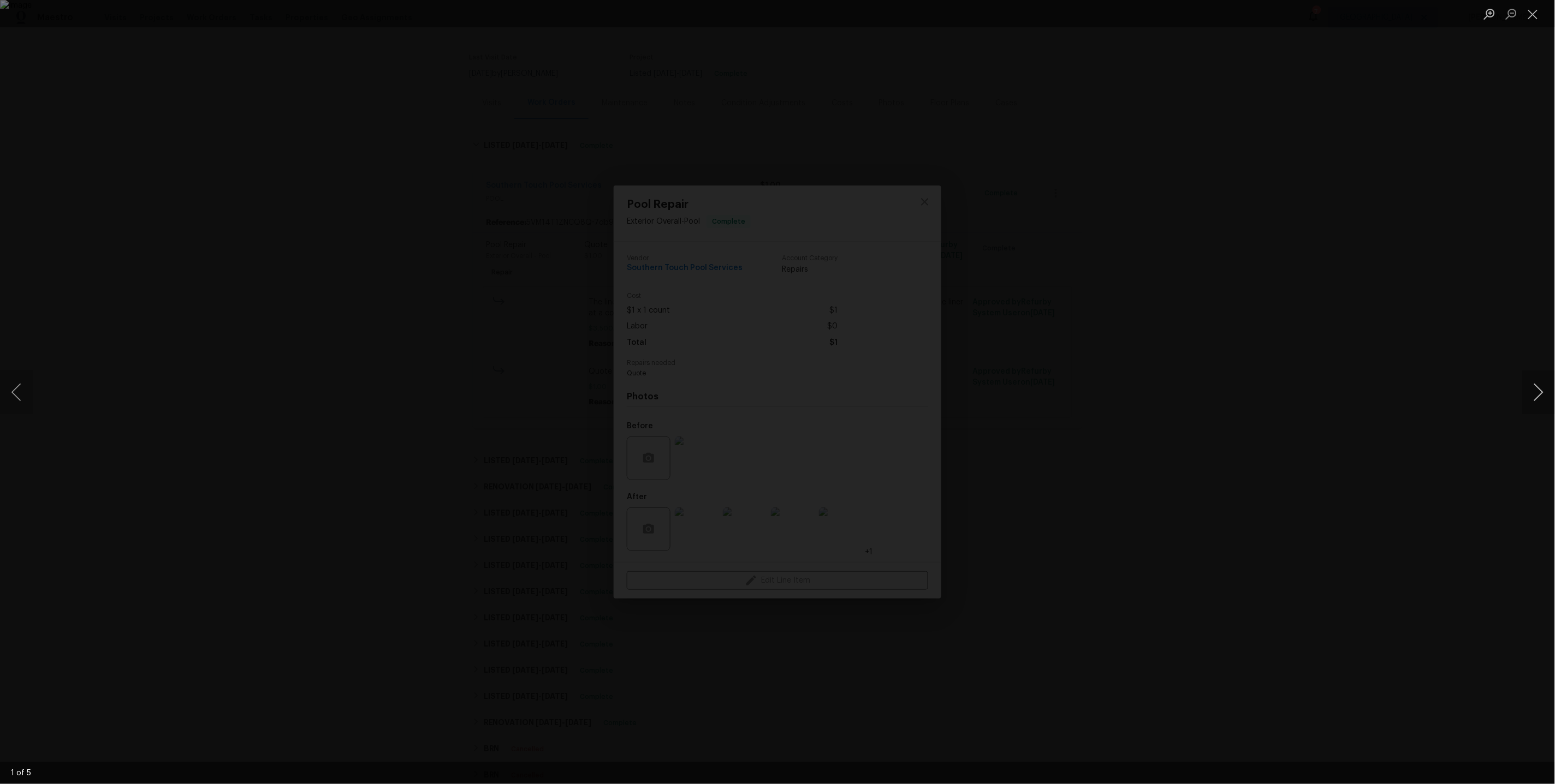
click at [1538, 392] on button "Next image" at bounding box center [1538, 392] width 32 height 44
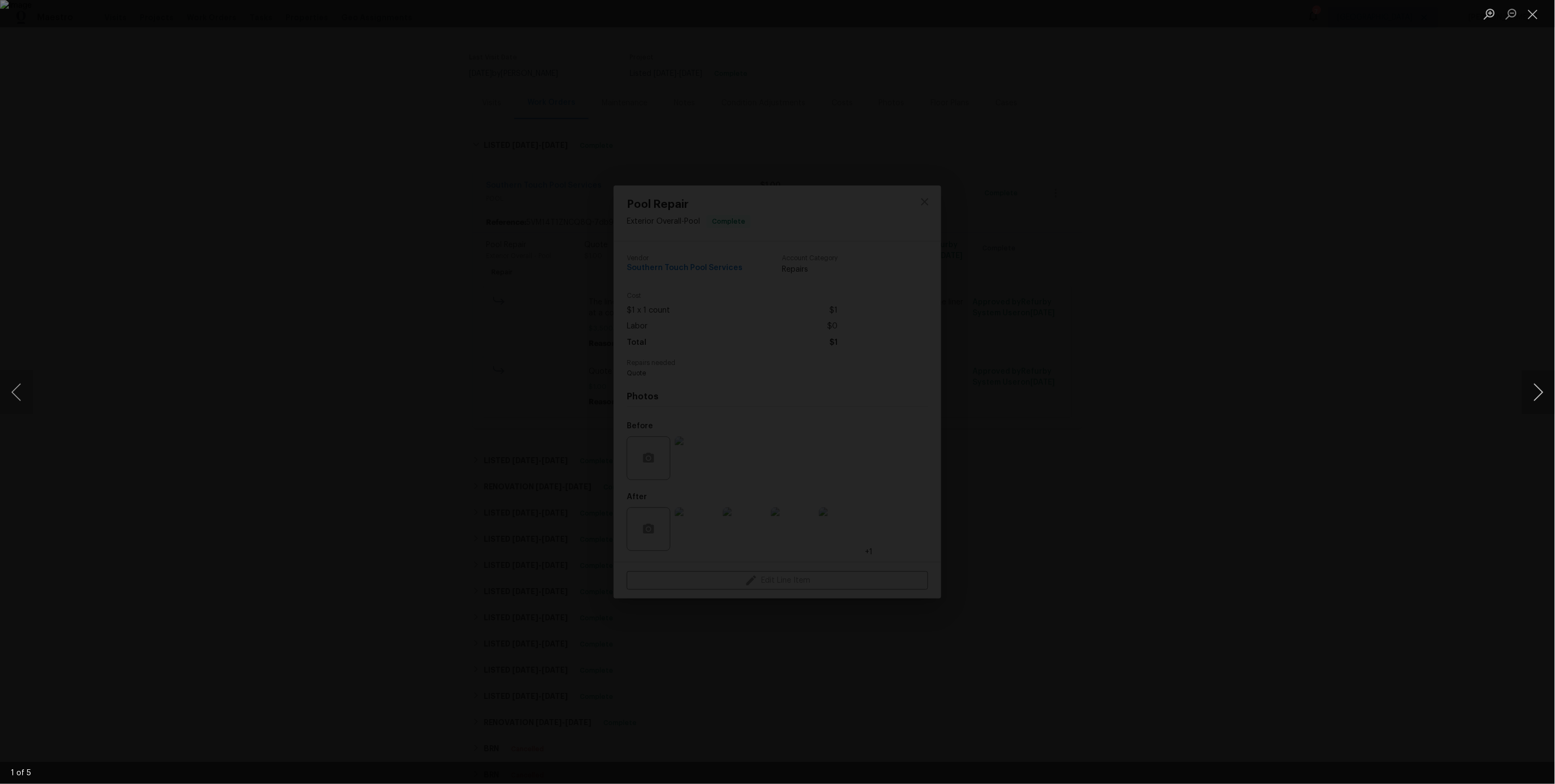
click at [1538, 392] on button "Next image" at bounding box center [1538, 392] width 32 height 44
click at [1350, 191] on div "Lightbox" at bounding box center [778, 392] width 1555 height 784
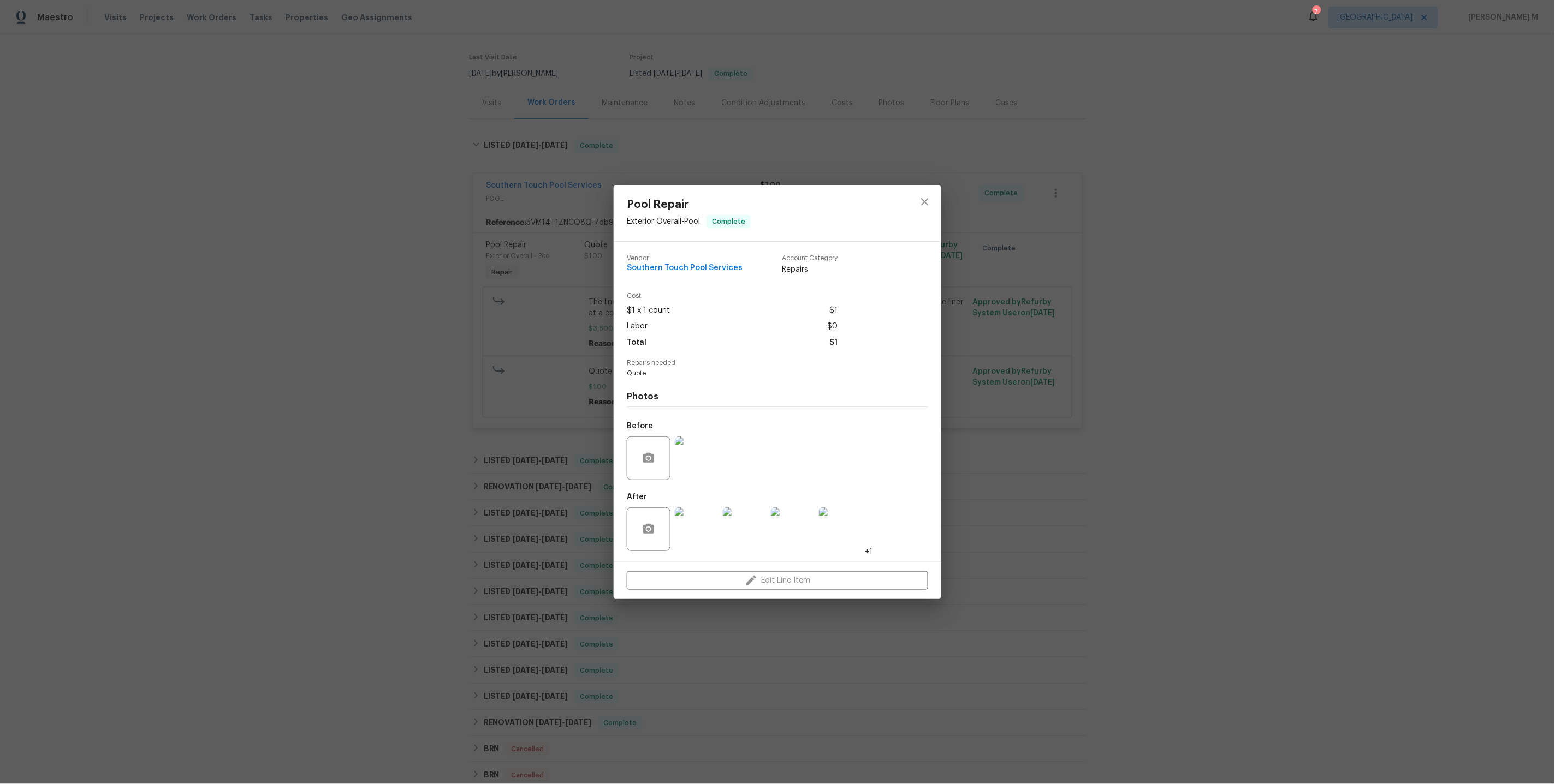
click at [469, 212] on div "Pool Repair Exterior Overall - Pool Complete Vendor Southern Touch Pool Service…" at bounding box center [778, 392] width 1555 height 784
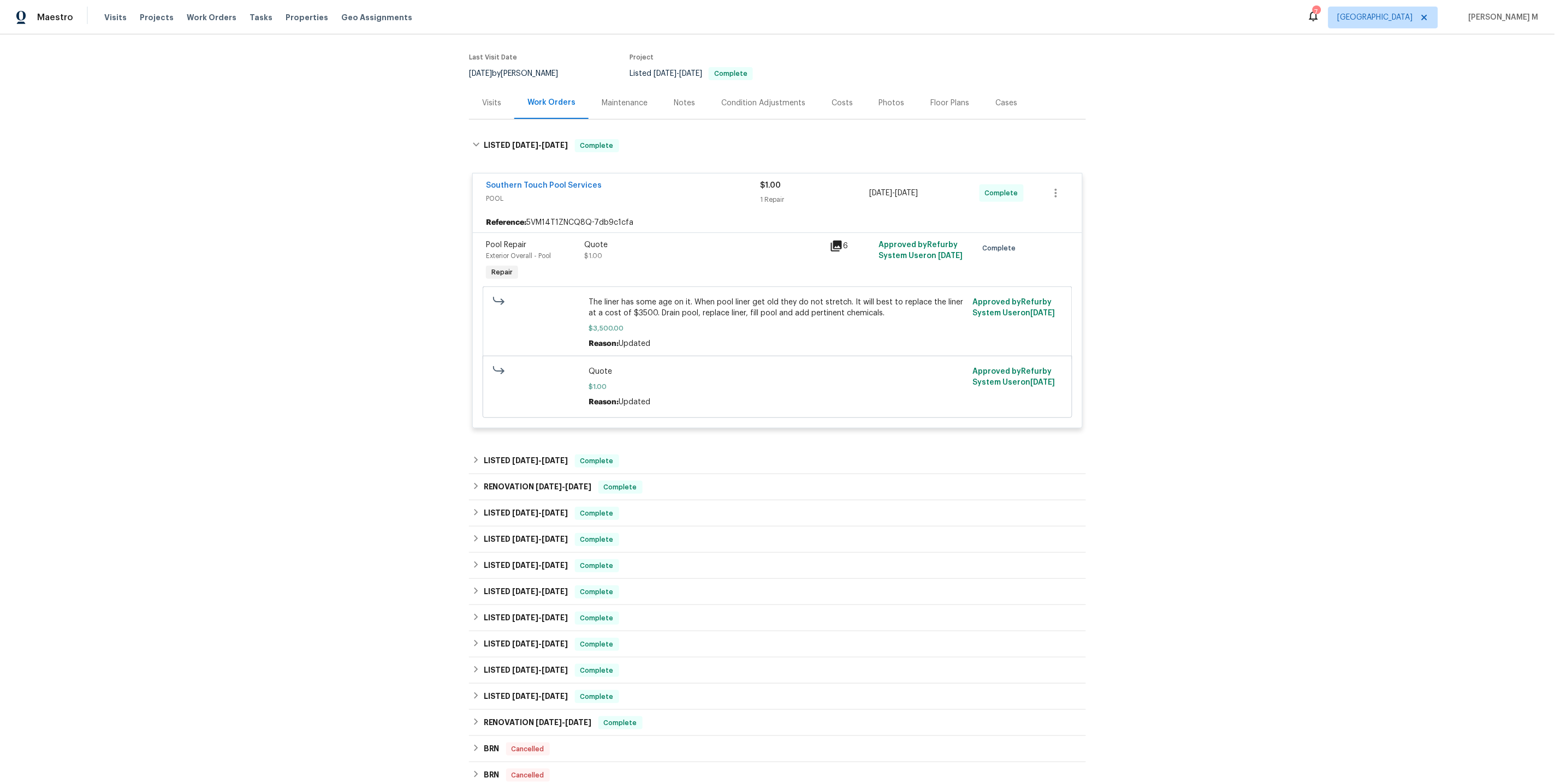
click at [643, 90] on div "Maintenance" at bounding box center [625, 103] width 72 height 32
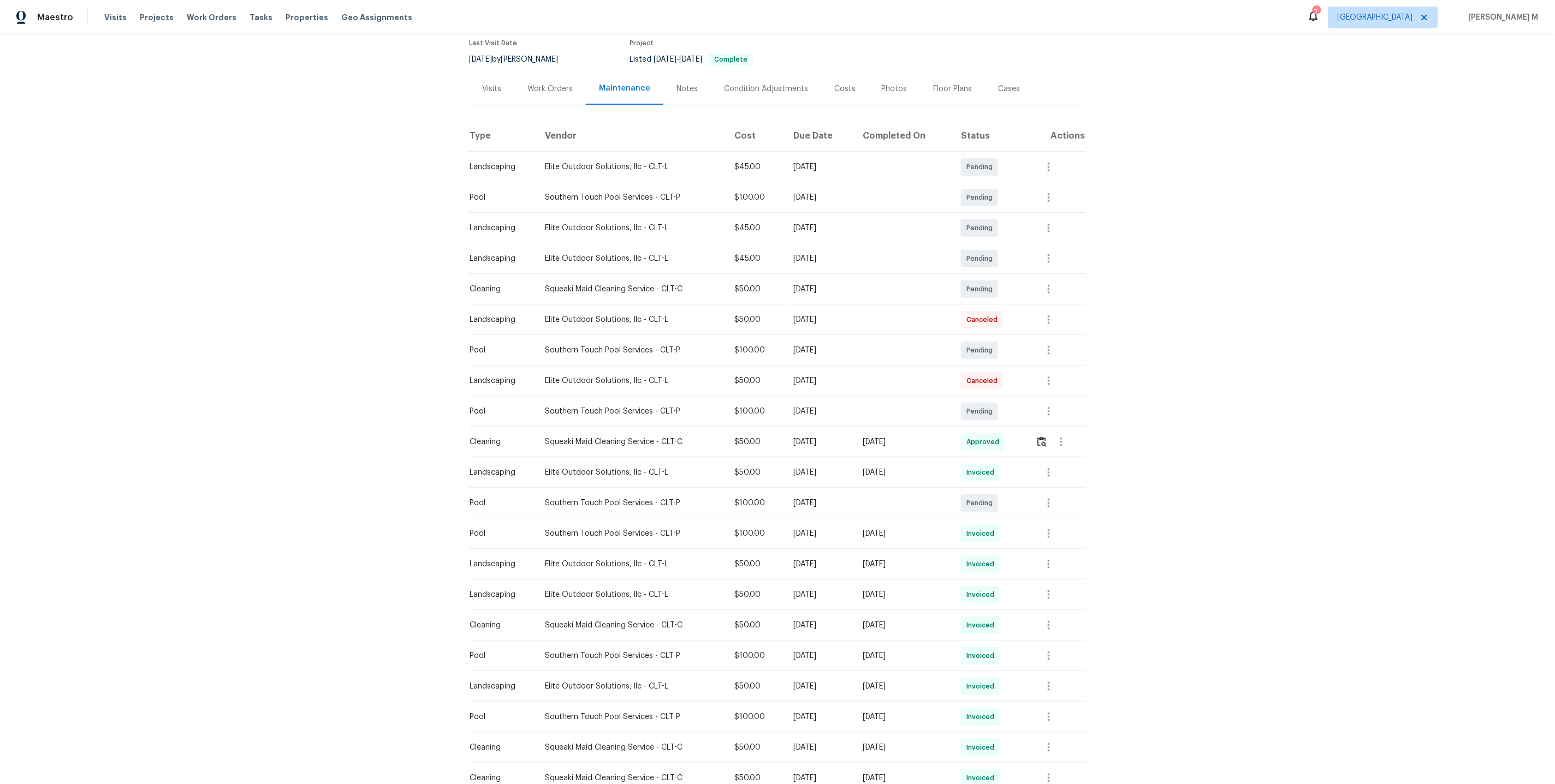
scroll to position [106, 0]
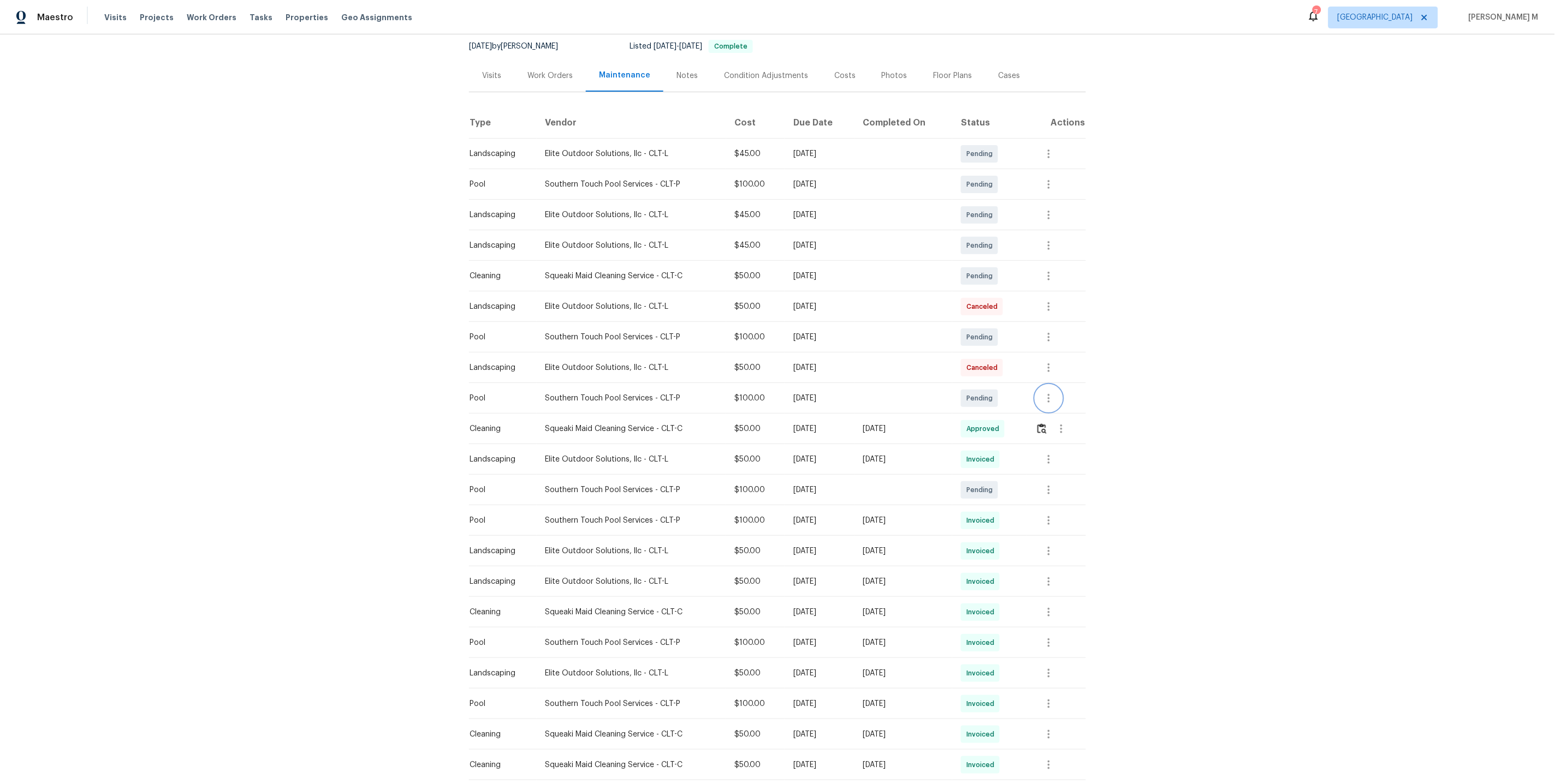
click at [1053, 386] on button "button" at bounding box center [1049, 399] width 27 height 27
click at [1061, 398] on li "Message vendor" at bounding box center [1096, 392] width 113 height 18
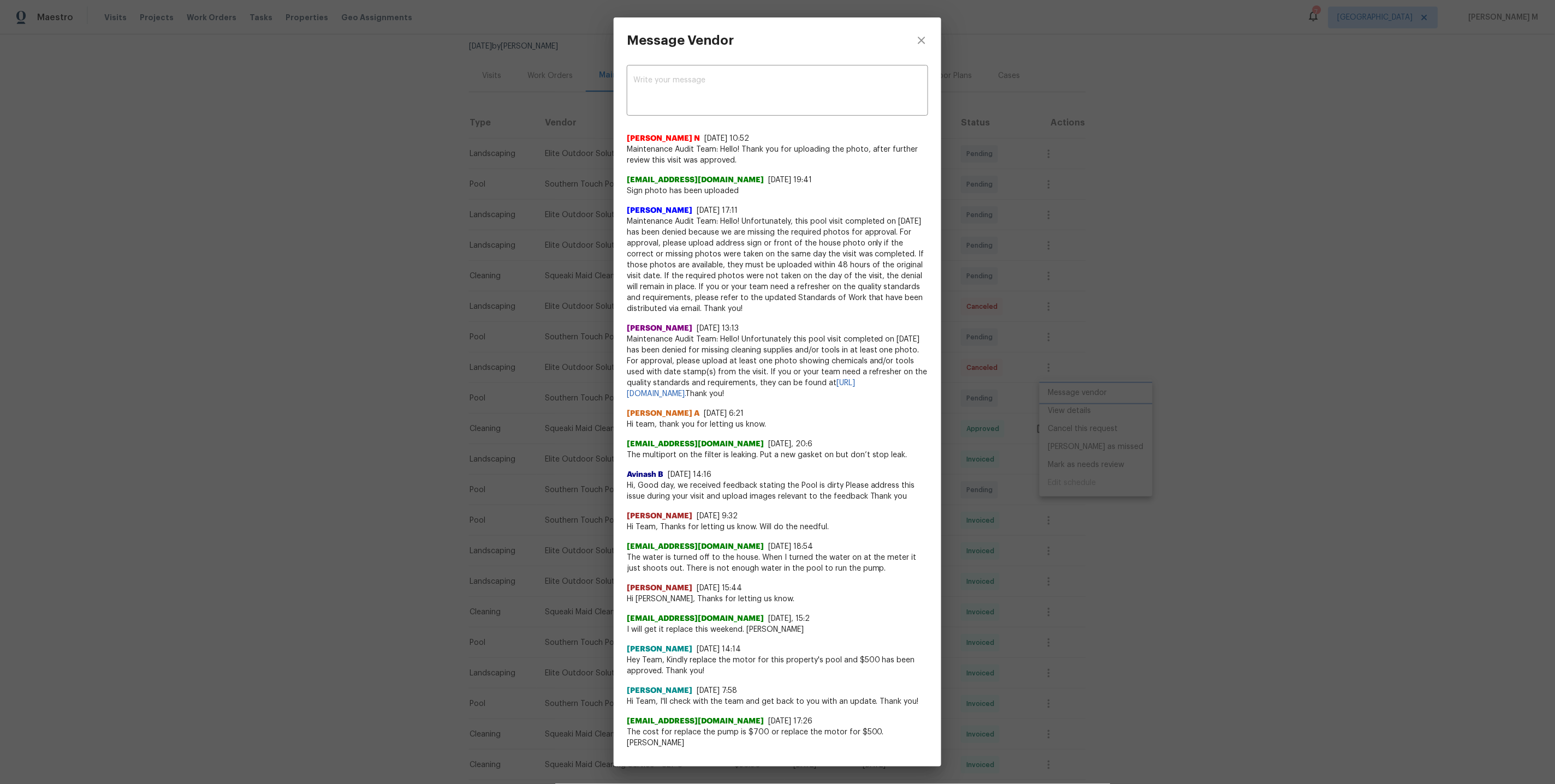
click at [1236, 242] on div "Message Vendor x ​ Nijanthan N 9/4/25, 10:52 Maintenance Audit Team: Hello! Tha…" at bounding box center [778, 392] width 1555 height 784
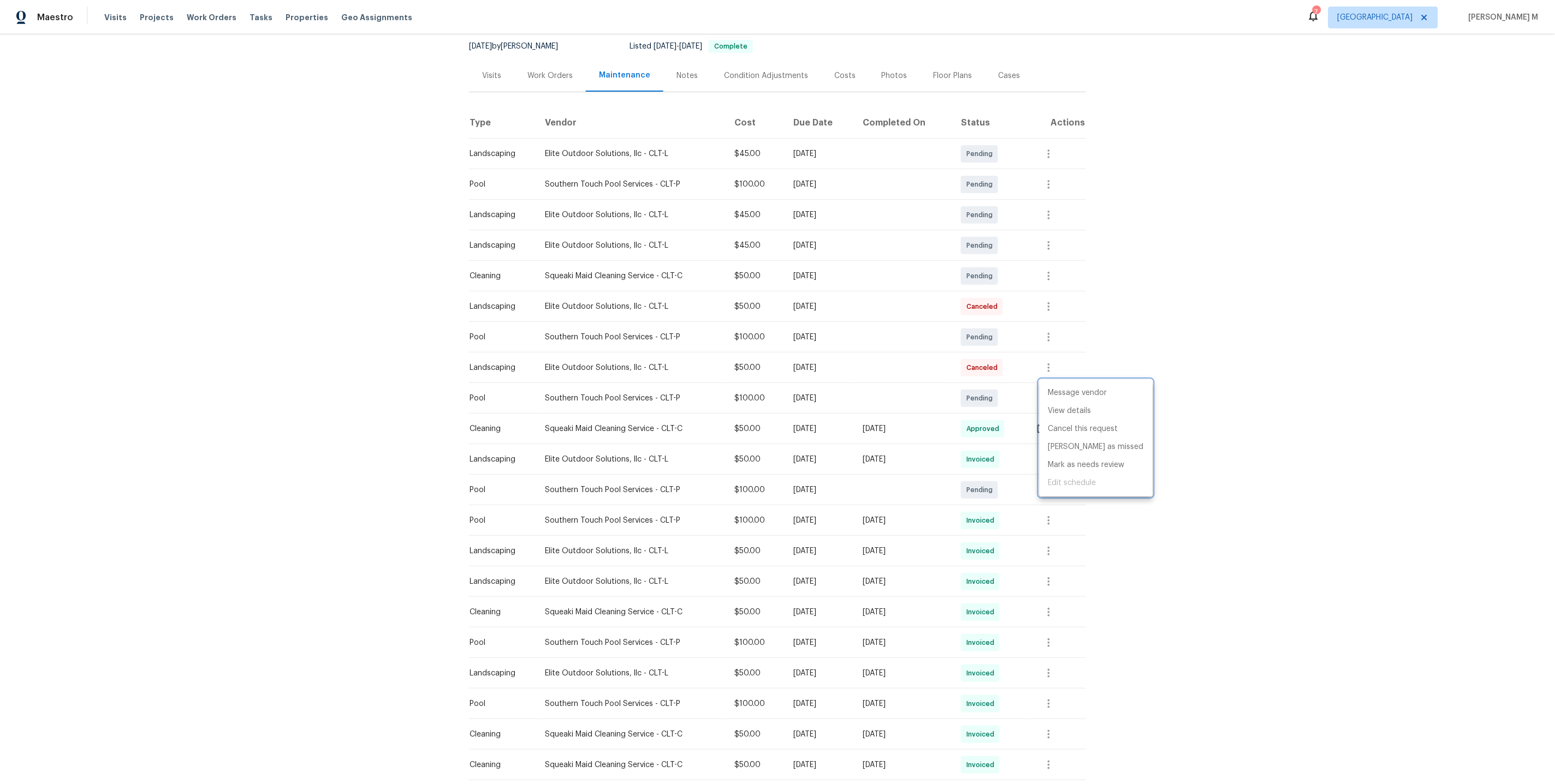
click at [536, 88] on div at bounding box center [778, 392] width 1555 height 784
click at [544, 79] on div "Work Orders" at bounding box center [550, 75] width 71 height 32
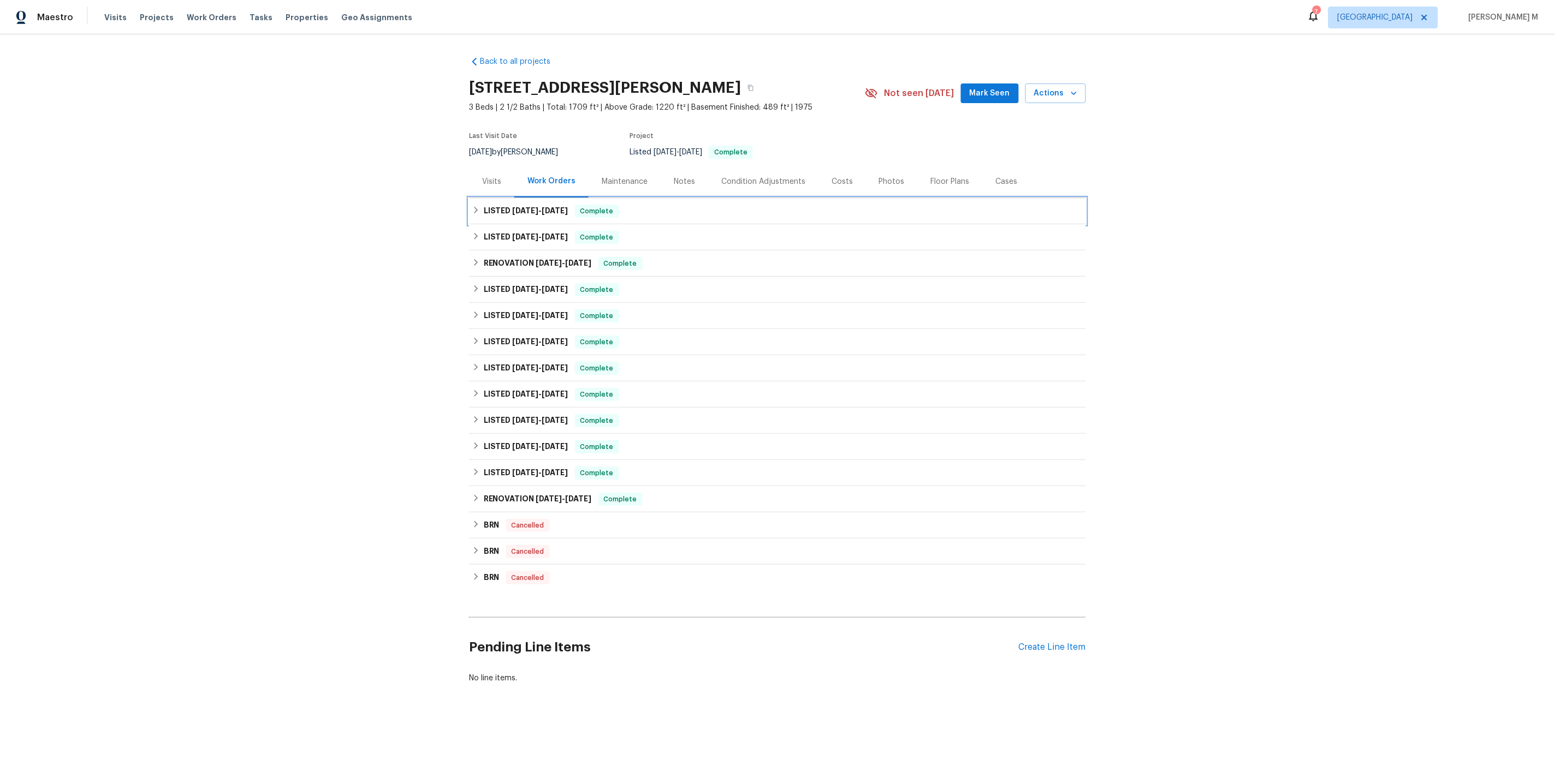
click at [531, 215] on div "LISTED 7/23/25 - 7/28/25 Complete" at bounding box center [777, 211] width 616 height 27
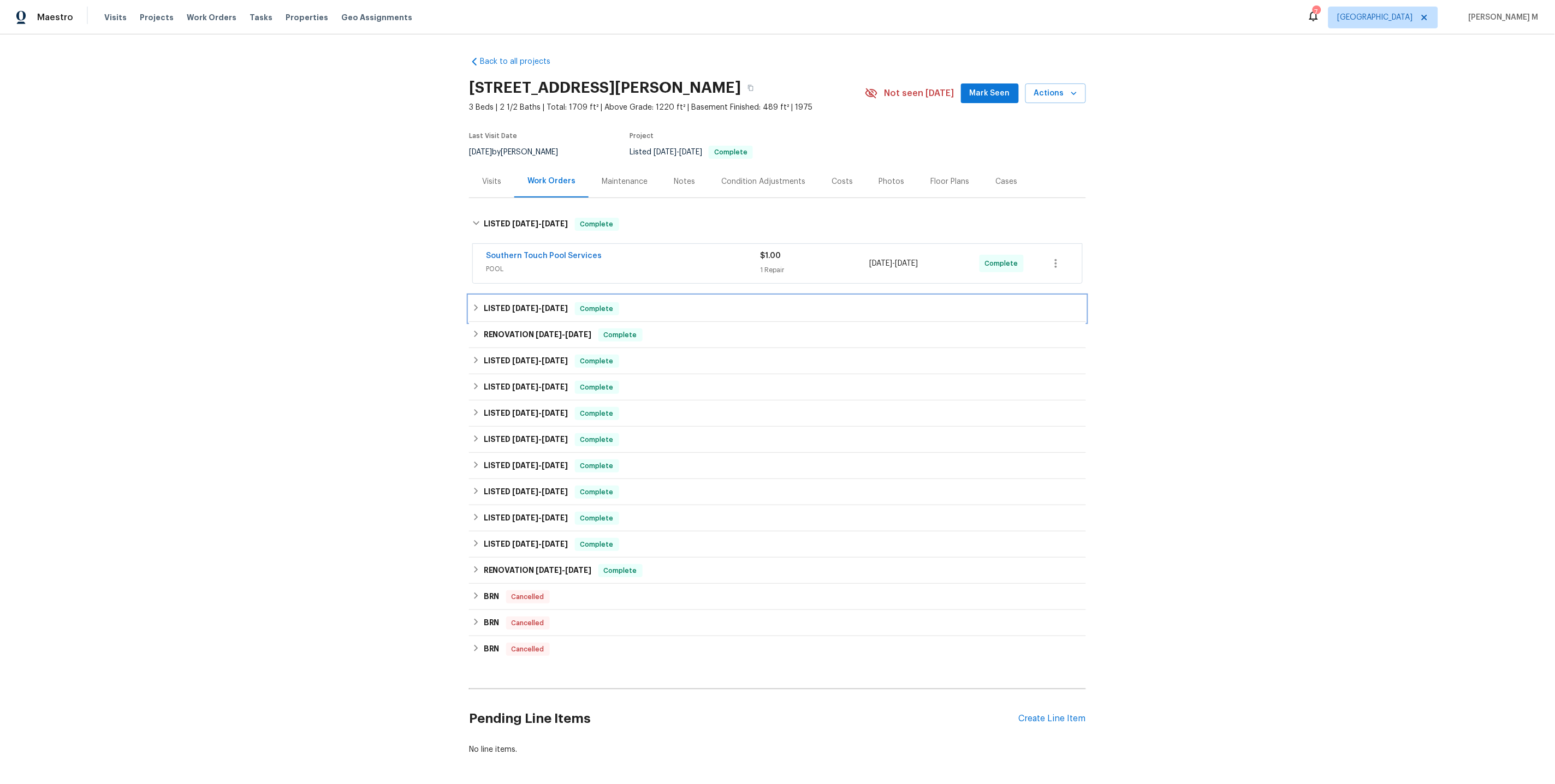
click at [516, 296] on div "LISTED 7/23/25 - 8/8/25 Complete" at bounding box center [777, 310] width 616 height 27
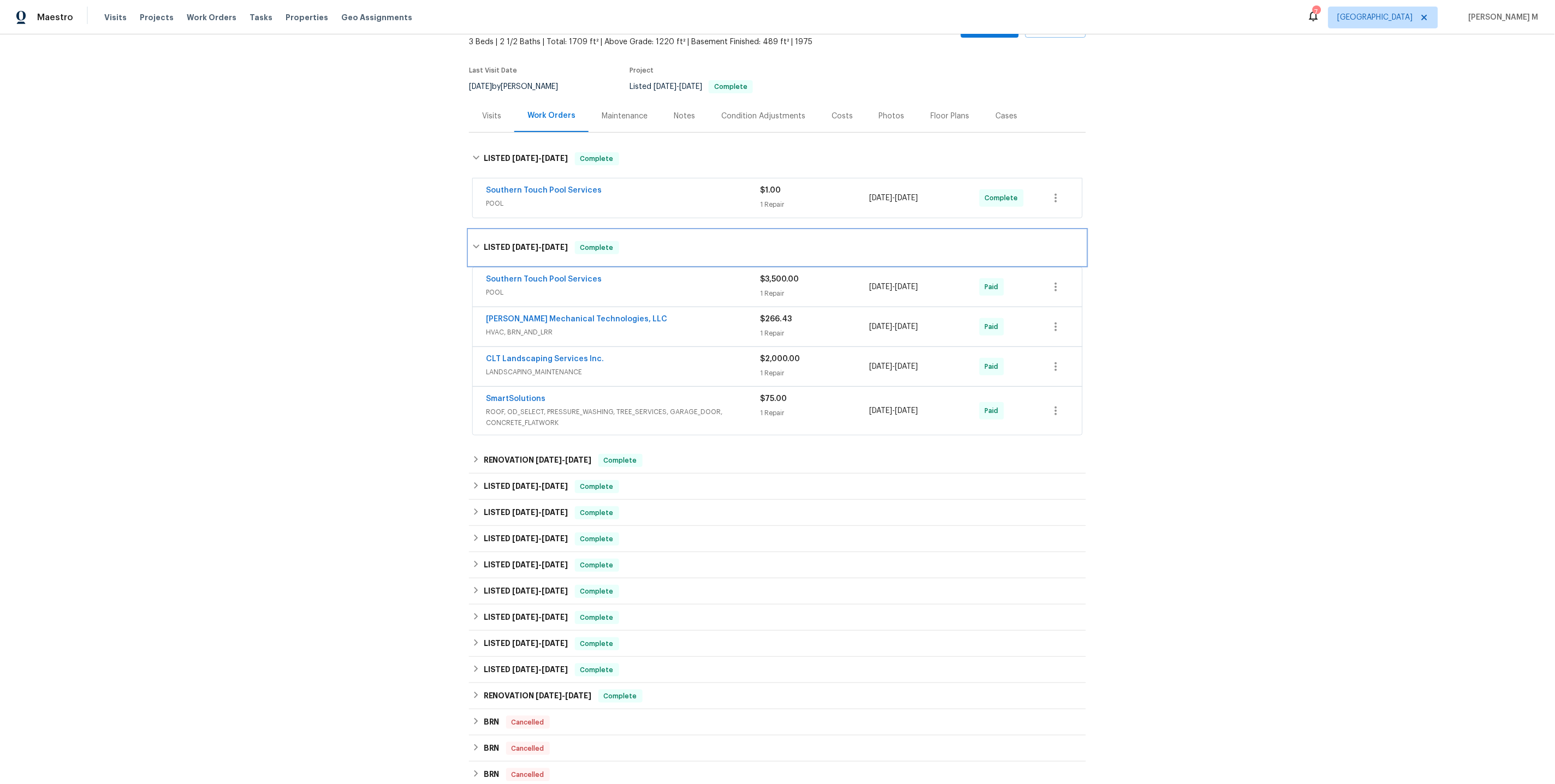
scroll to position [77, 0]
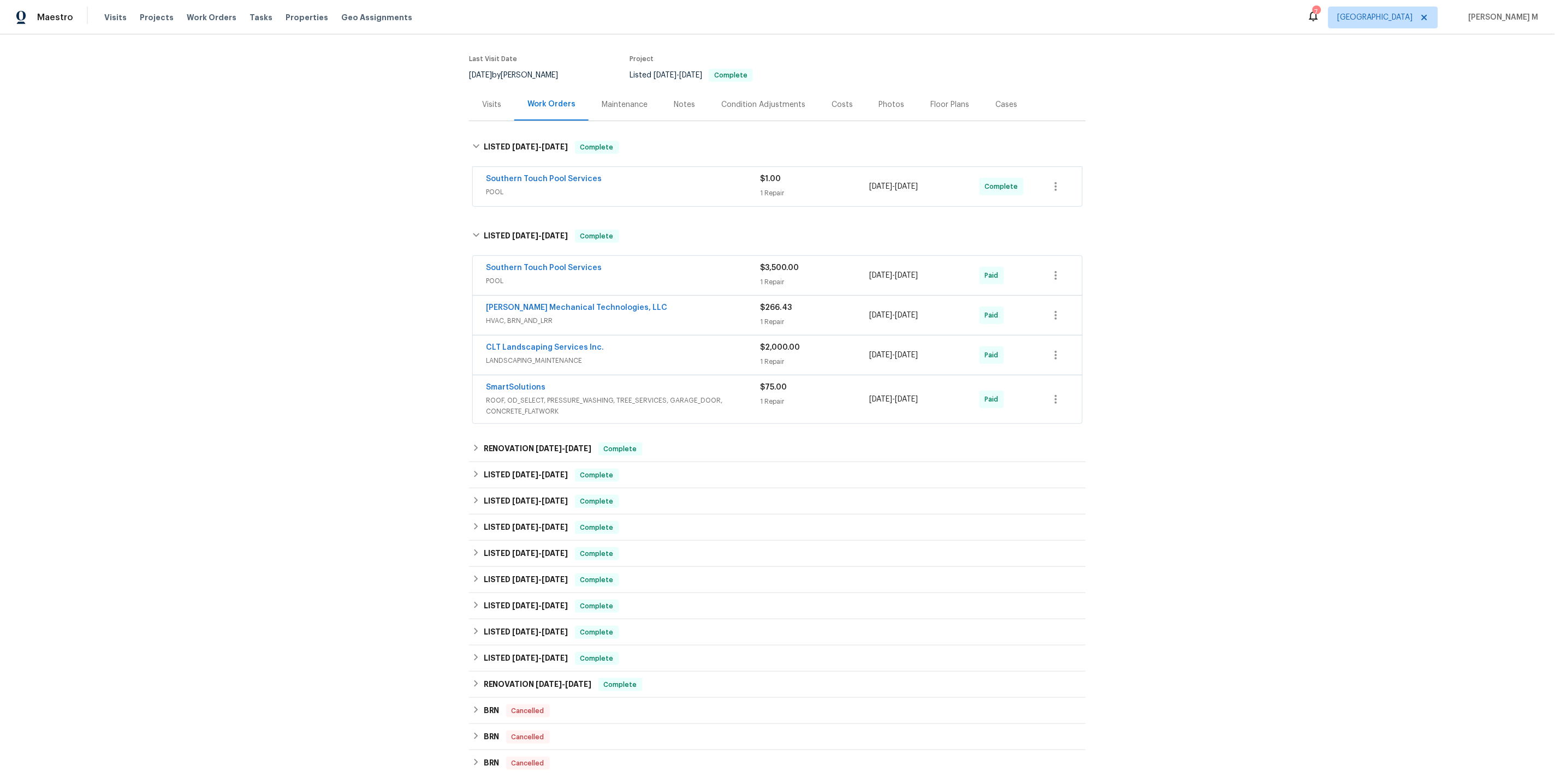
click at [496, 275] on span "POOL" at bounding box center [623, 280] width 274 height 10
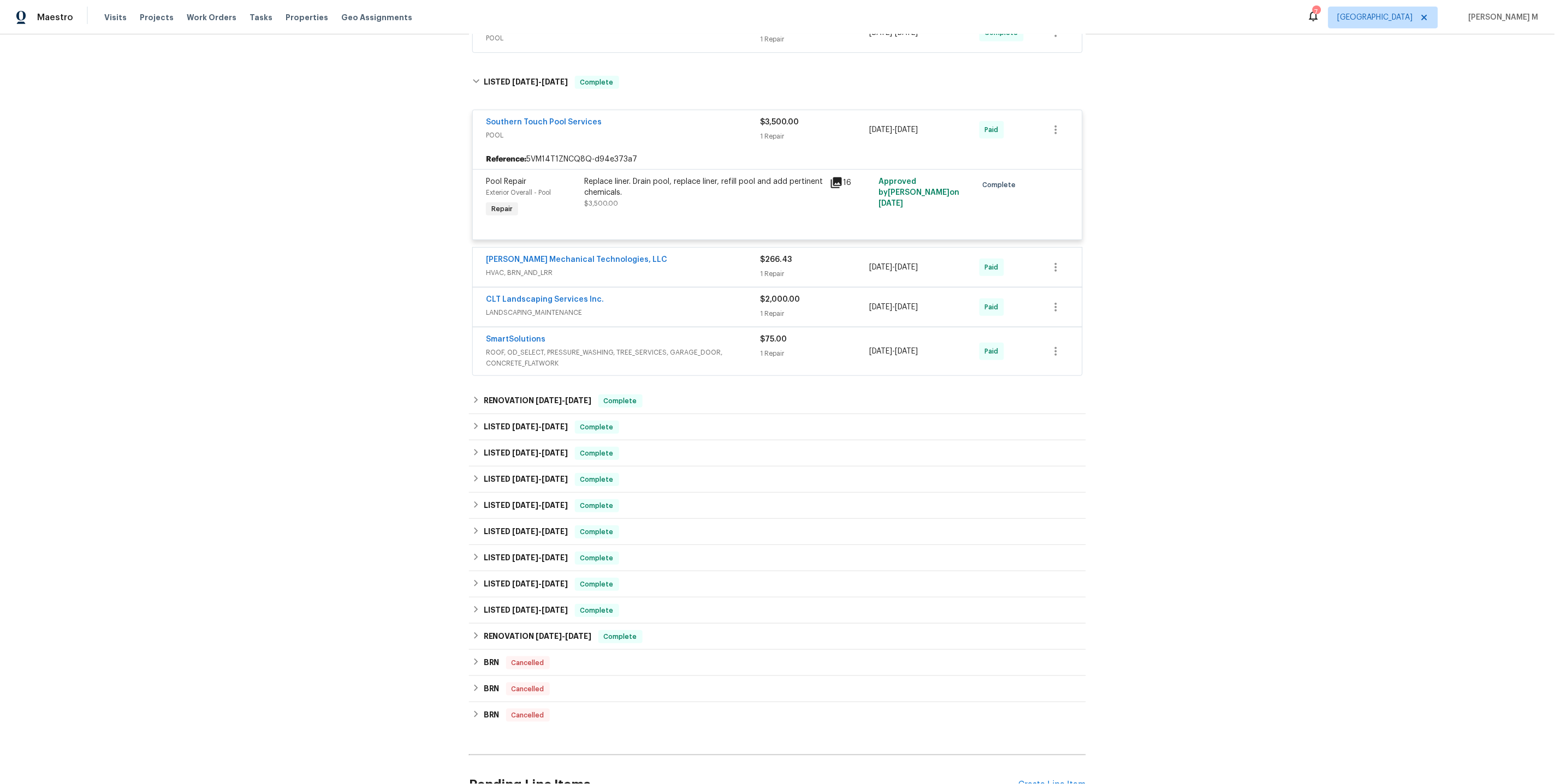
scroll to position [250, 0]
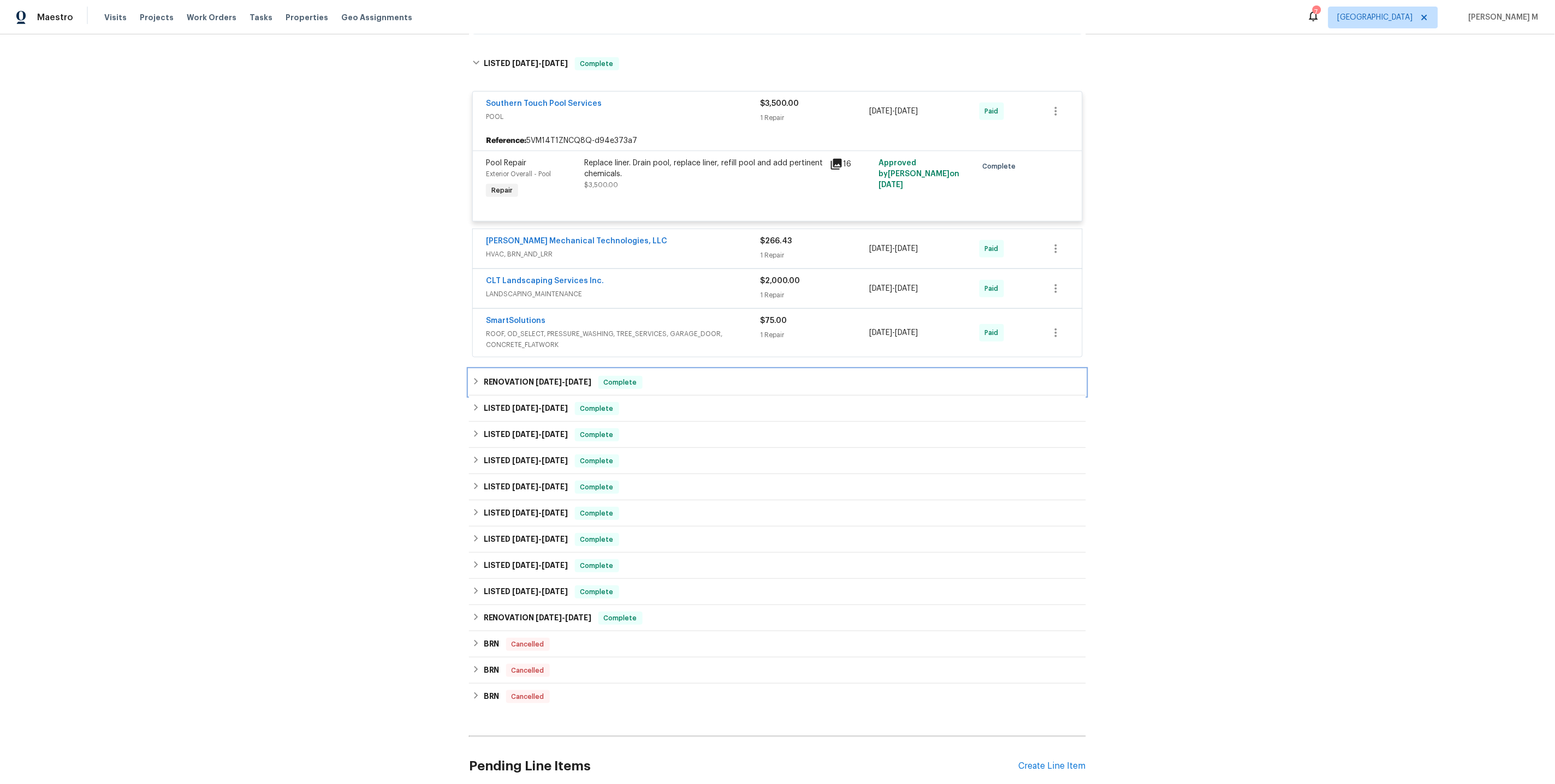
click at [504, 376] on h6 "RENOVATION 6/24/25 - 6/28/25" at bounding box center [537, 383] width 108 height 13
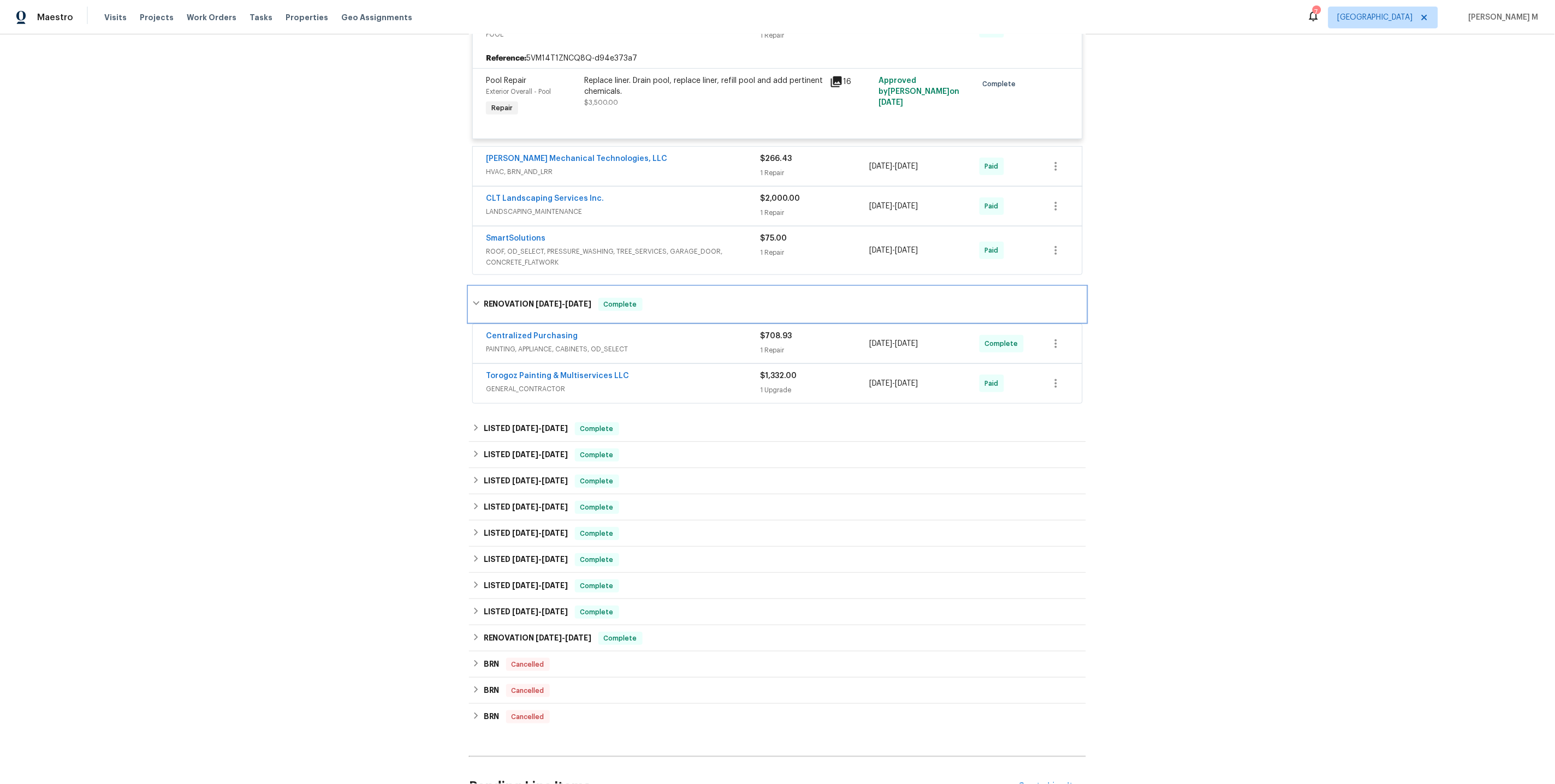
scroll to position [333, 0]
click at [505, 421] on h6 "LISTED 6/15/25 - 6/25/25" at bounding box center [526, 428] width 85 height 13
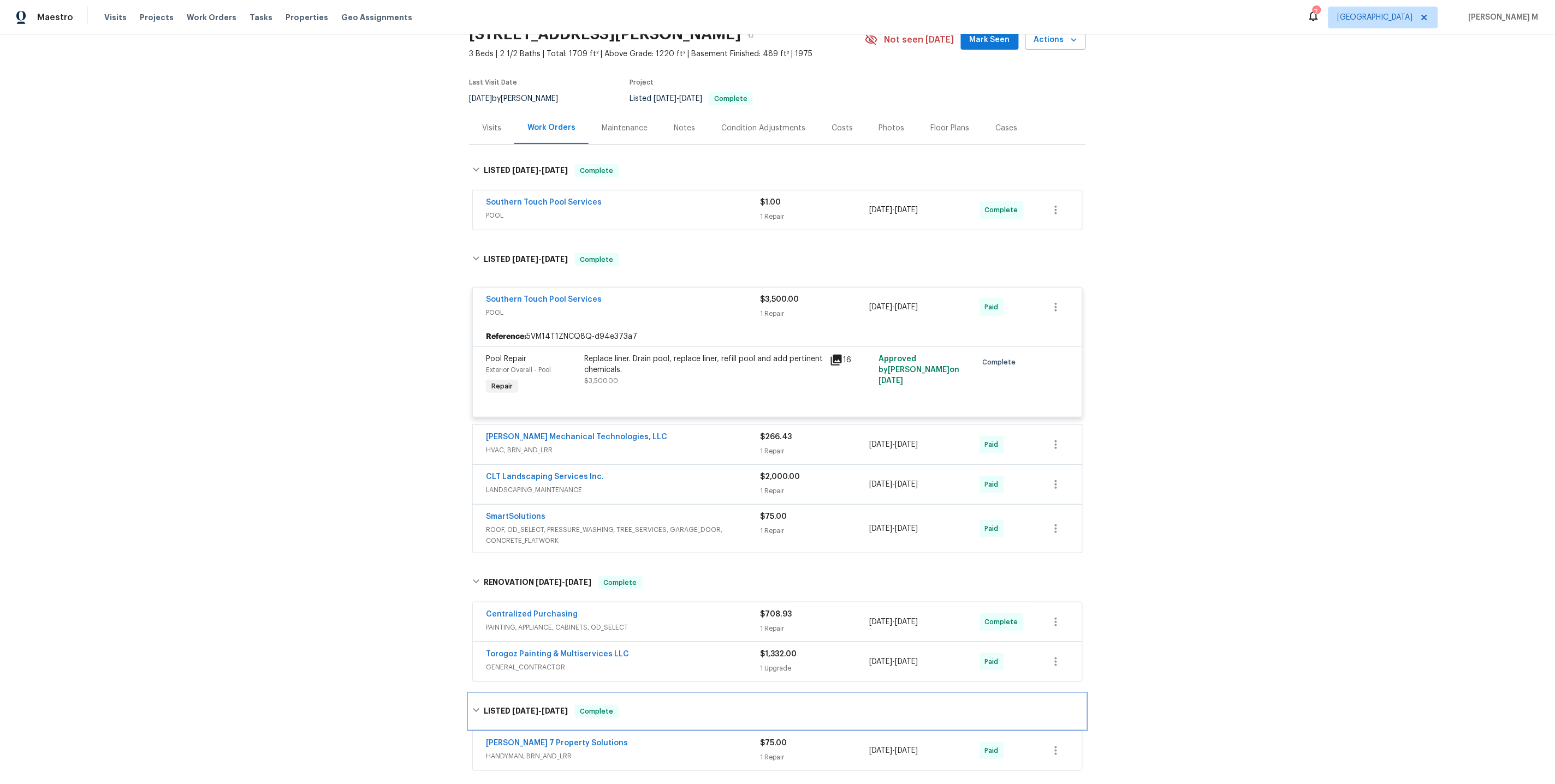
scroll to position [0, 0]
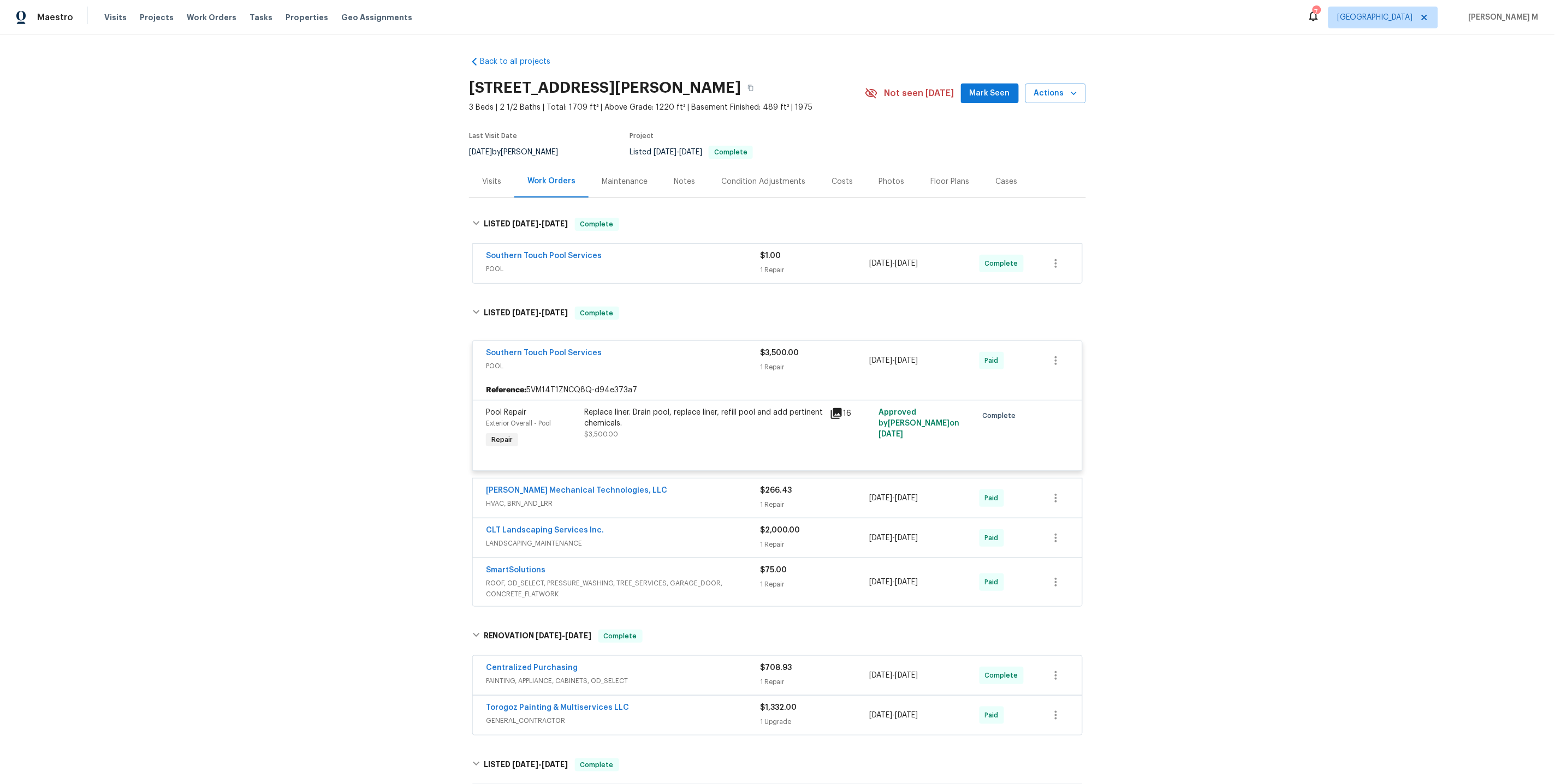
click at [208, 325] on div "Back to all projects 1006 Wilson Blvd, Dallas, NC 28034 3 Beds | 2 1/2 Baths | …" at bounding box center [778, 409] width 1555 height 750
drag, startPoint x: 208, startPoint y: 325, endPoint x: 459, endPoint y: 320, distance: 251.0
click at [243, 321] on div "Back to all projects 1006 Wilson Blvd, Dallas, NC 28034 3 Beds | 2 1/2 Baths | …" at bounding box center [778, 409] width 1555 height 750
click at [608, 188] on div "Maintenance" at bounding box center [625, 182] width 72 height 32
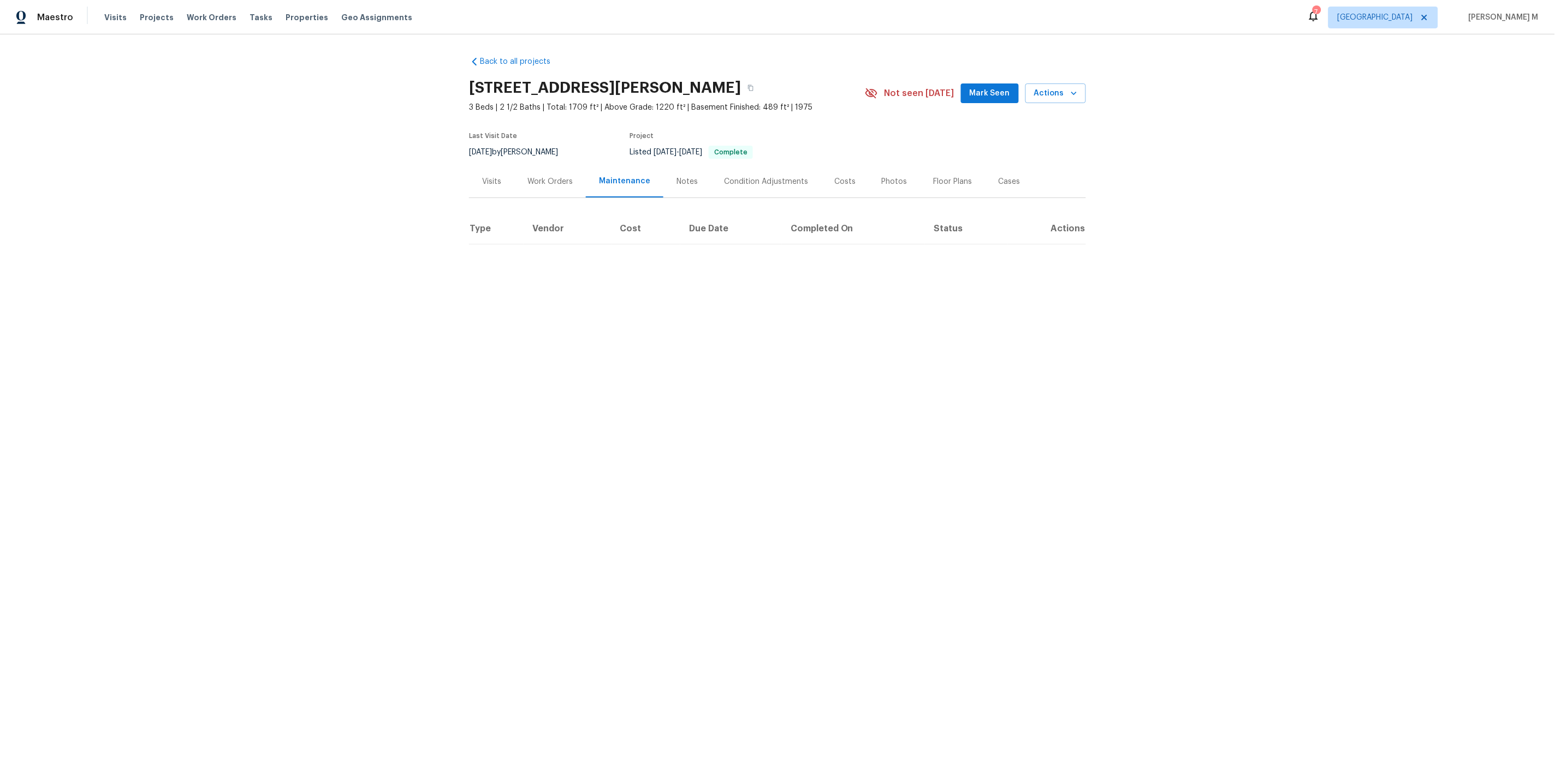
click at [544, 185] on div "Work Orders" at bounding box center [550, 182] width 71 height 32
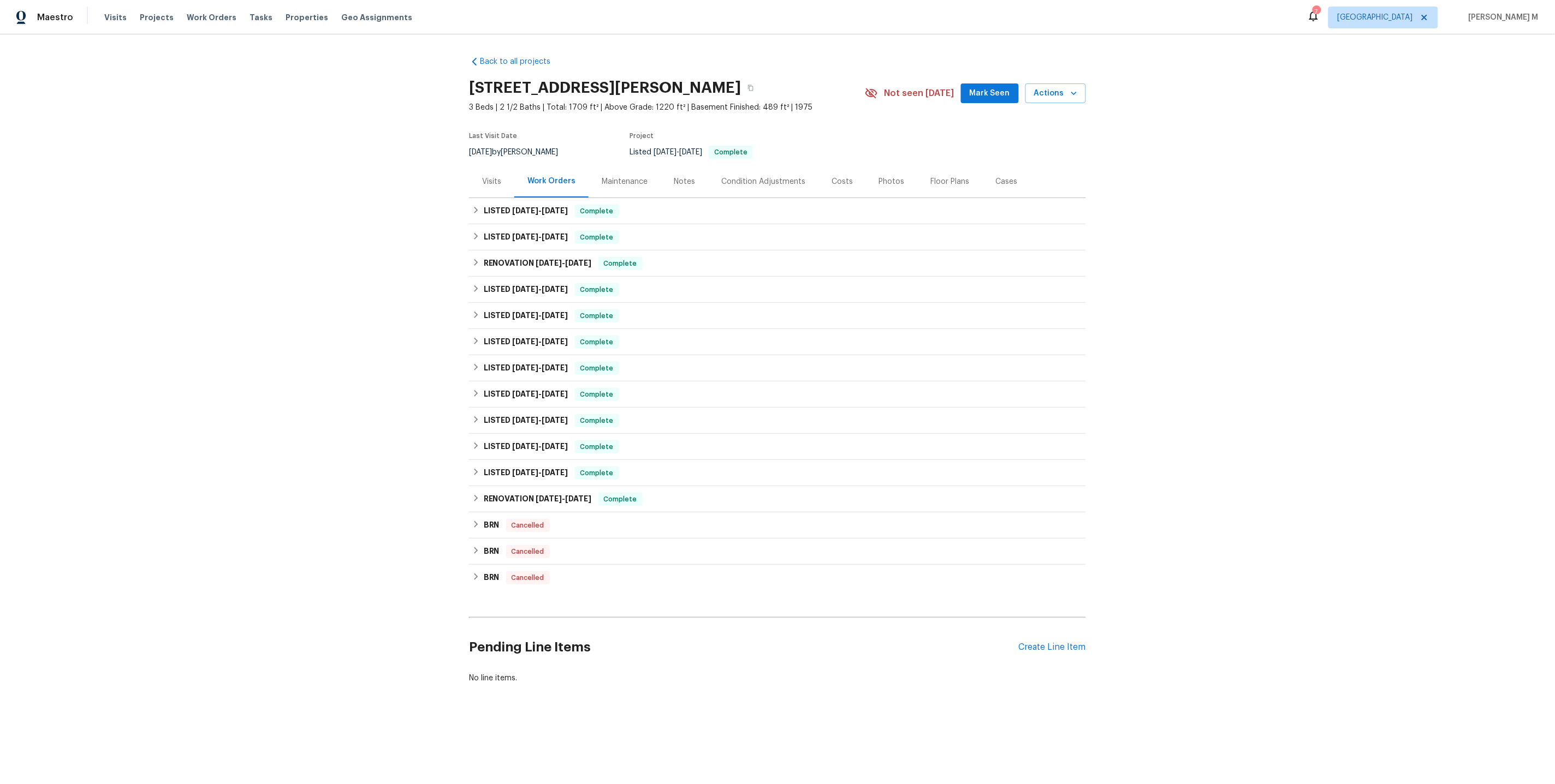
click at [609, 189] on div "Maintenance" at bounding box center [625, 182] width 72 height 32
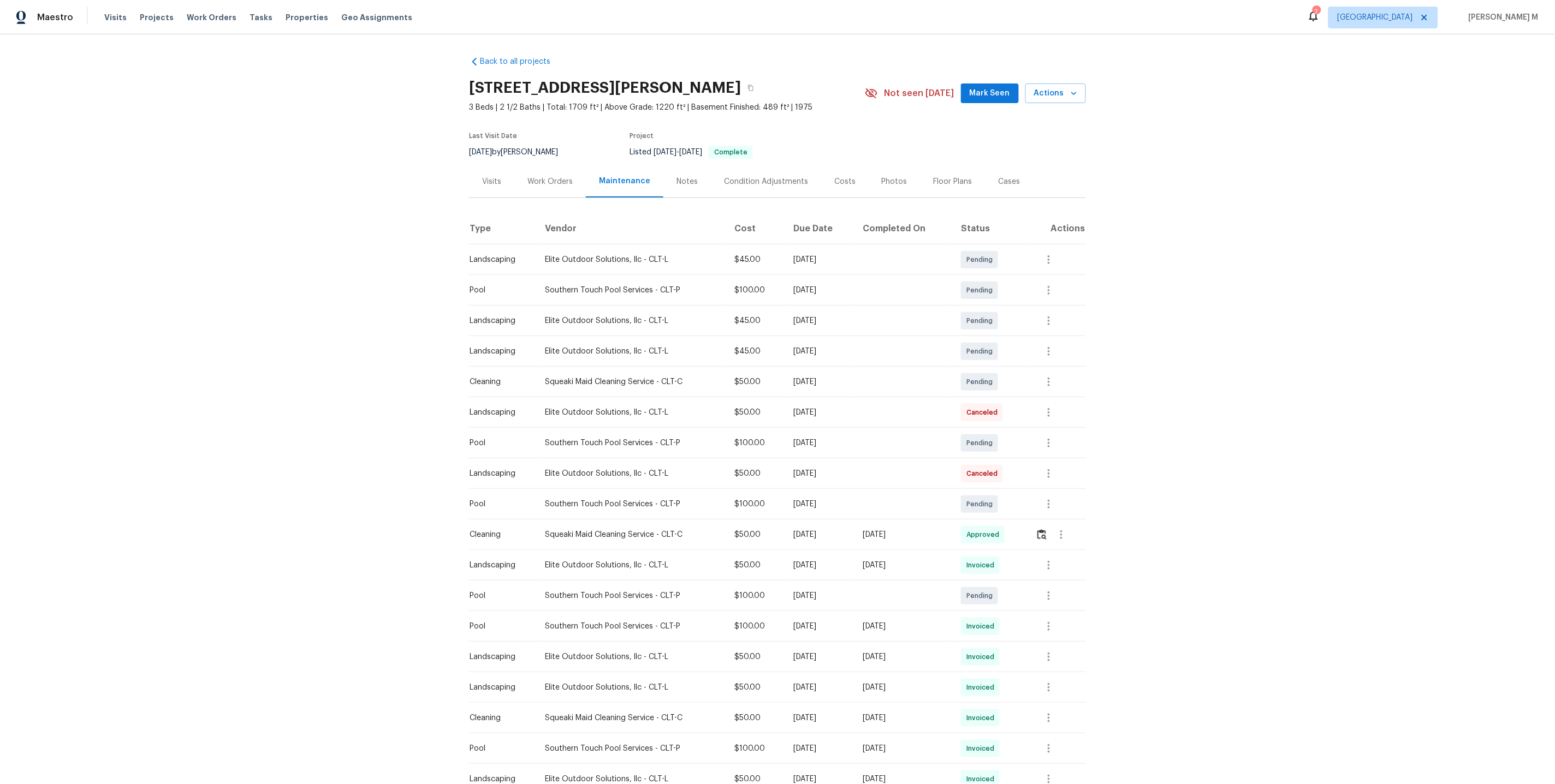
click at [541, 191] on div "Work Orders" at bounding box center [550, 182] width 71 height 32
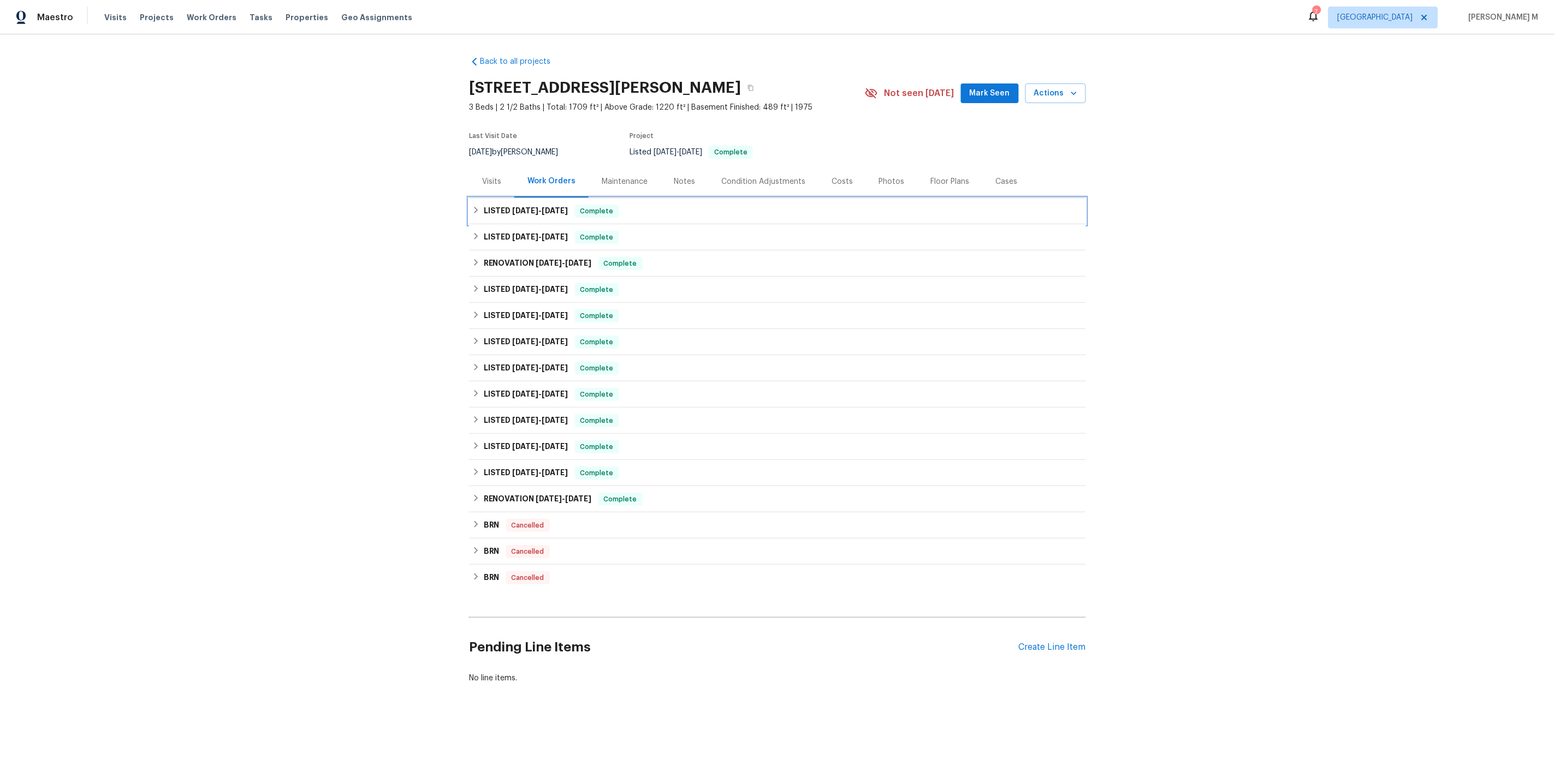
click at [615, 205] on div "LISTED 7/23/25 - 7/28/25 Complete" at bounding box center [778, 211] width 611 height 13
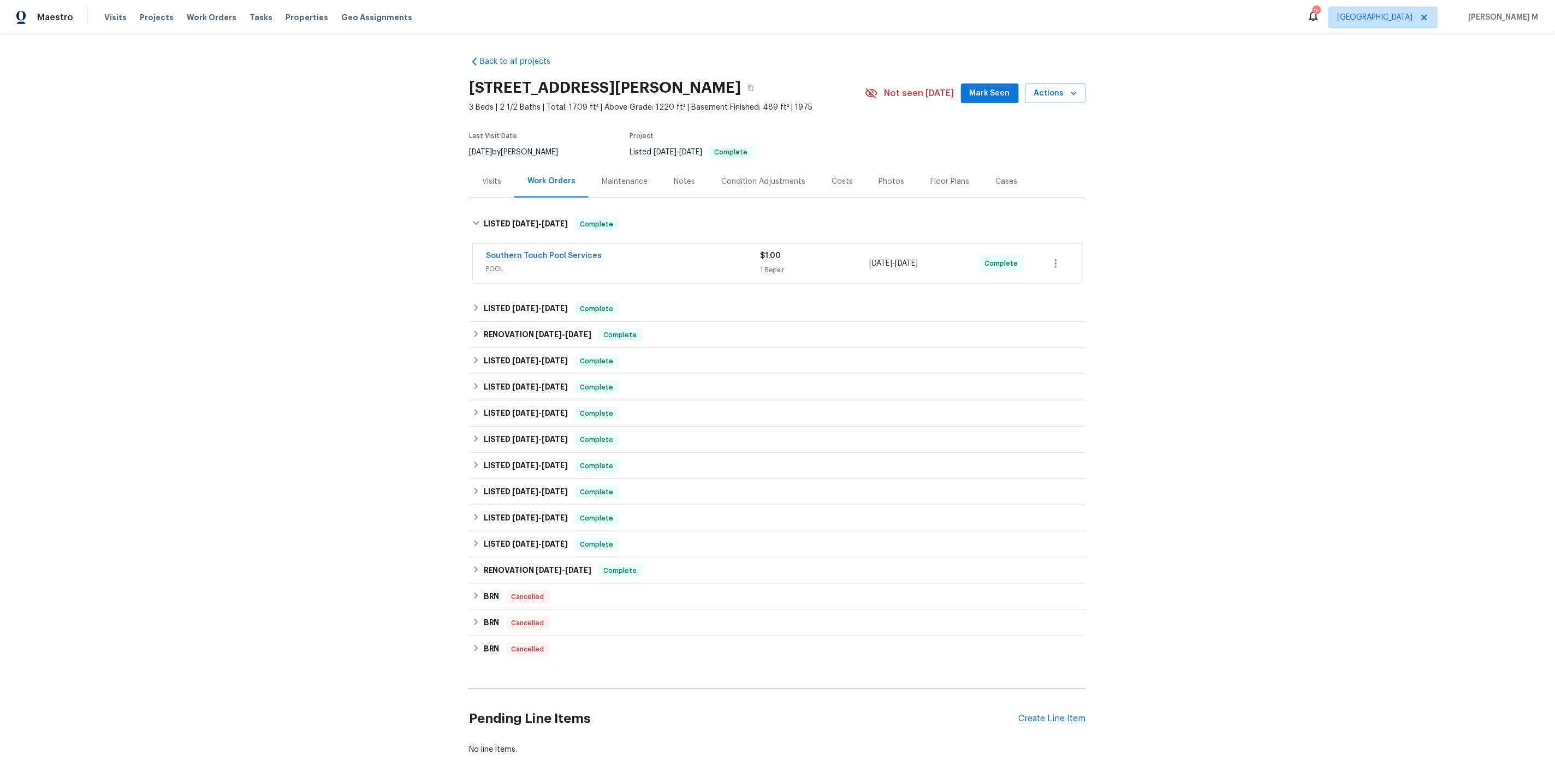
click at [622, 176] on div "Maintenance" at bounding box center [624, 181] width 46 height 10
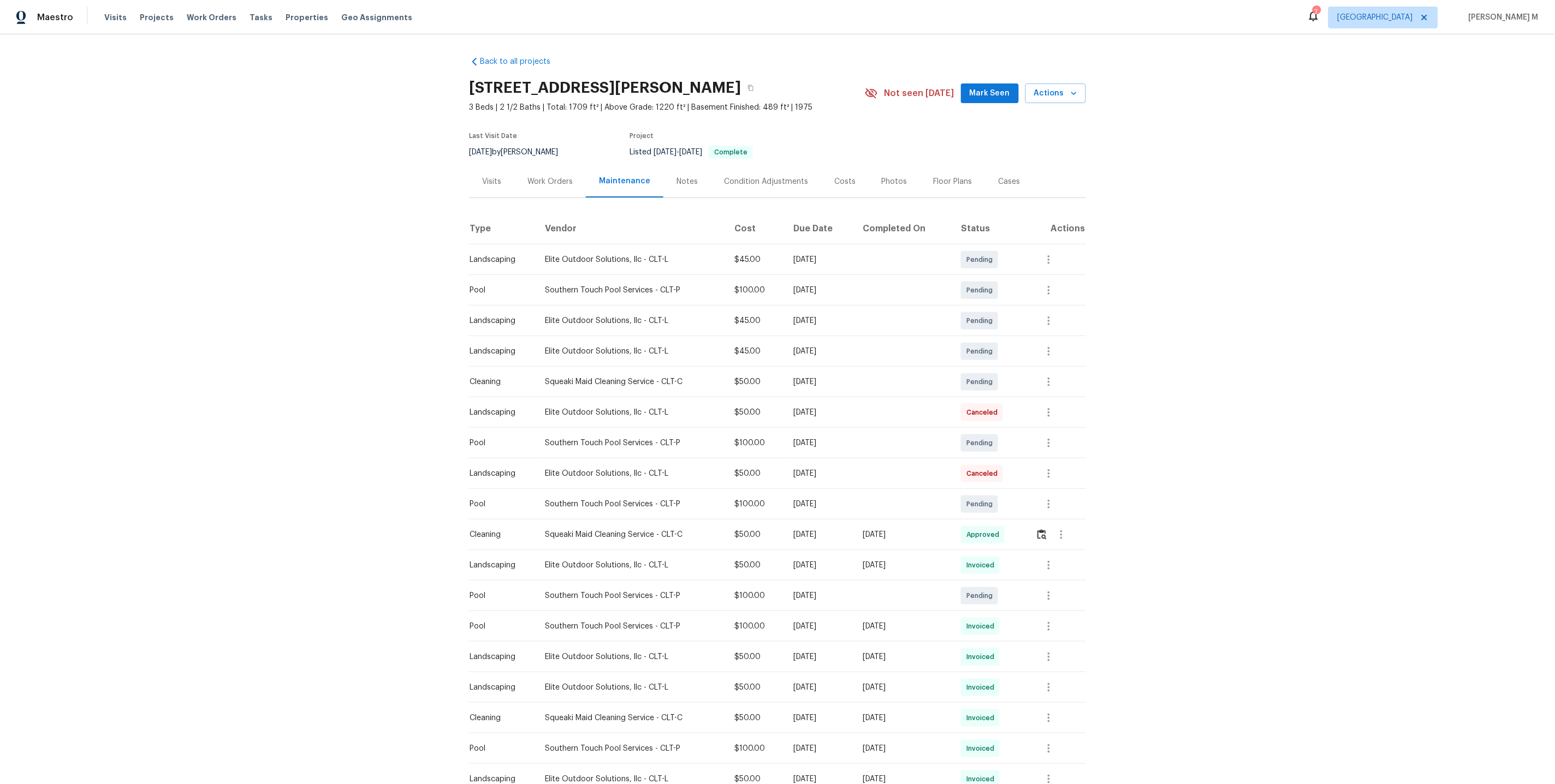
click at [525, 166] on div "Work Orders" at bounding box center [550, 182] width 71 height 32
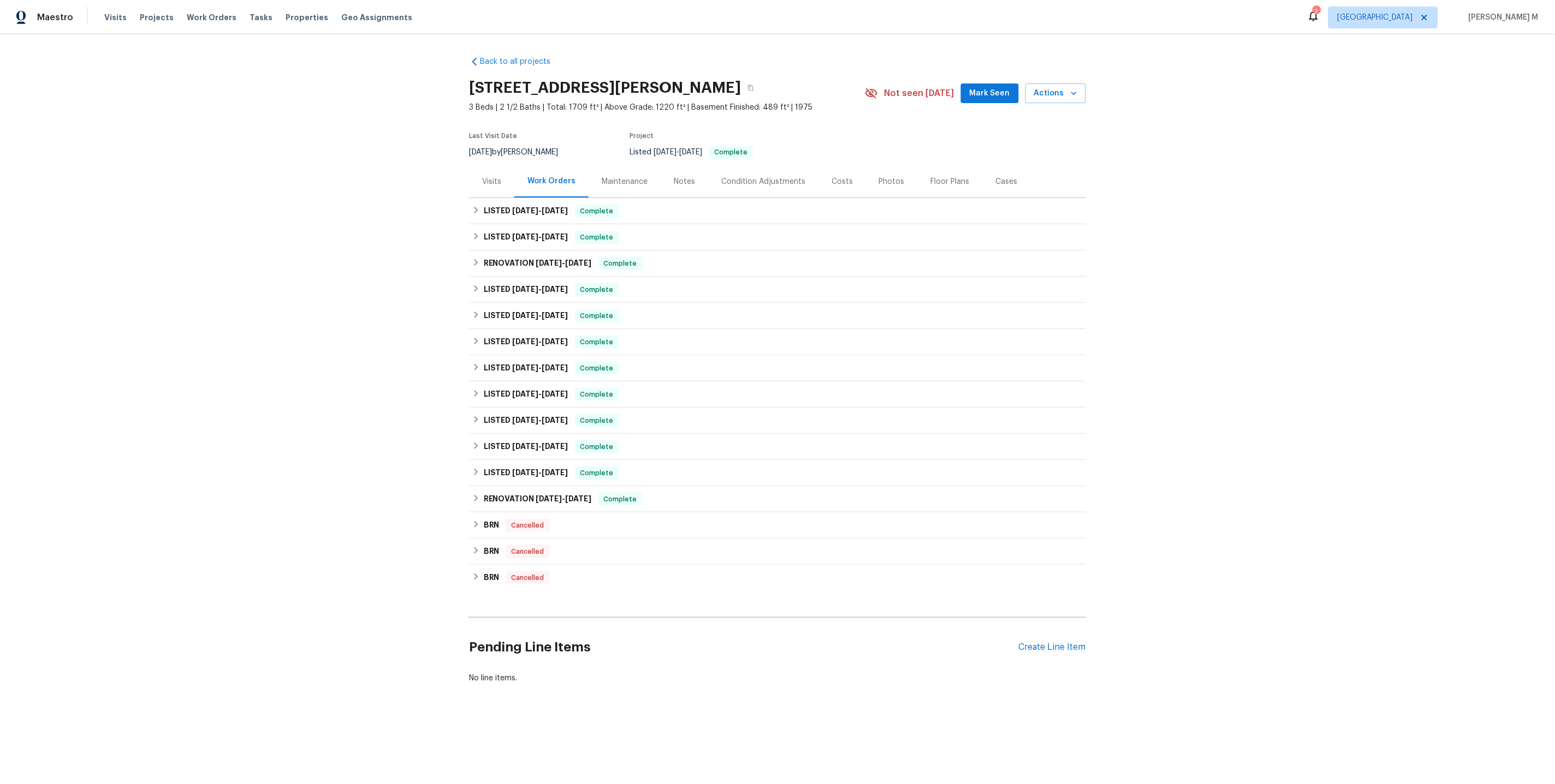
click at [620, 178] on div "Maintenance" at bounding box center [624, 181] width 46 height 10
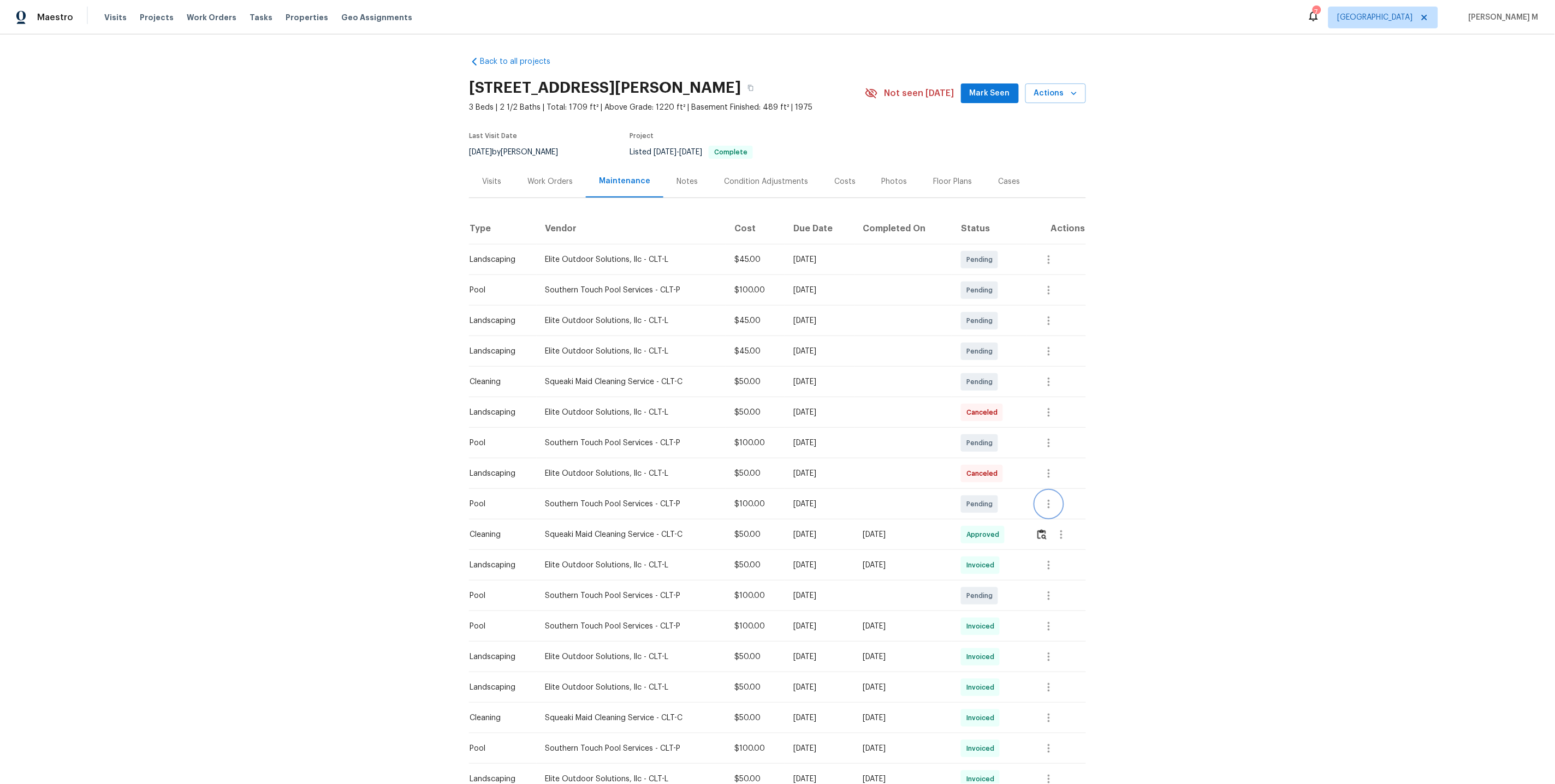
click at [1050, 500] on icon "button" at bounding box center [1049, 504] width 2 height 9
click at [1053, 499] on li "Message vendor" at bounding box center [1096, 499] width 113 height 18
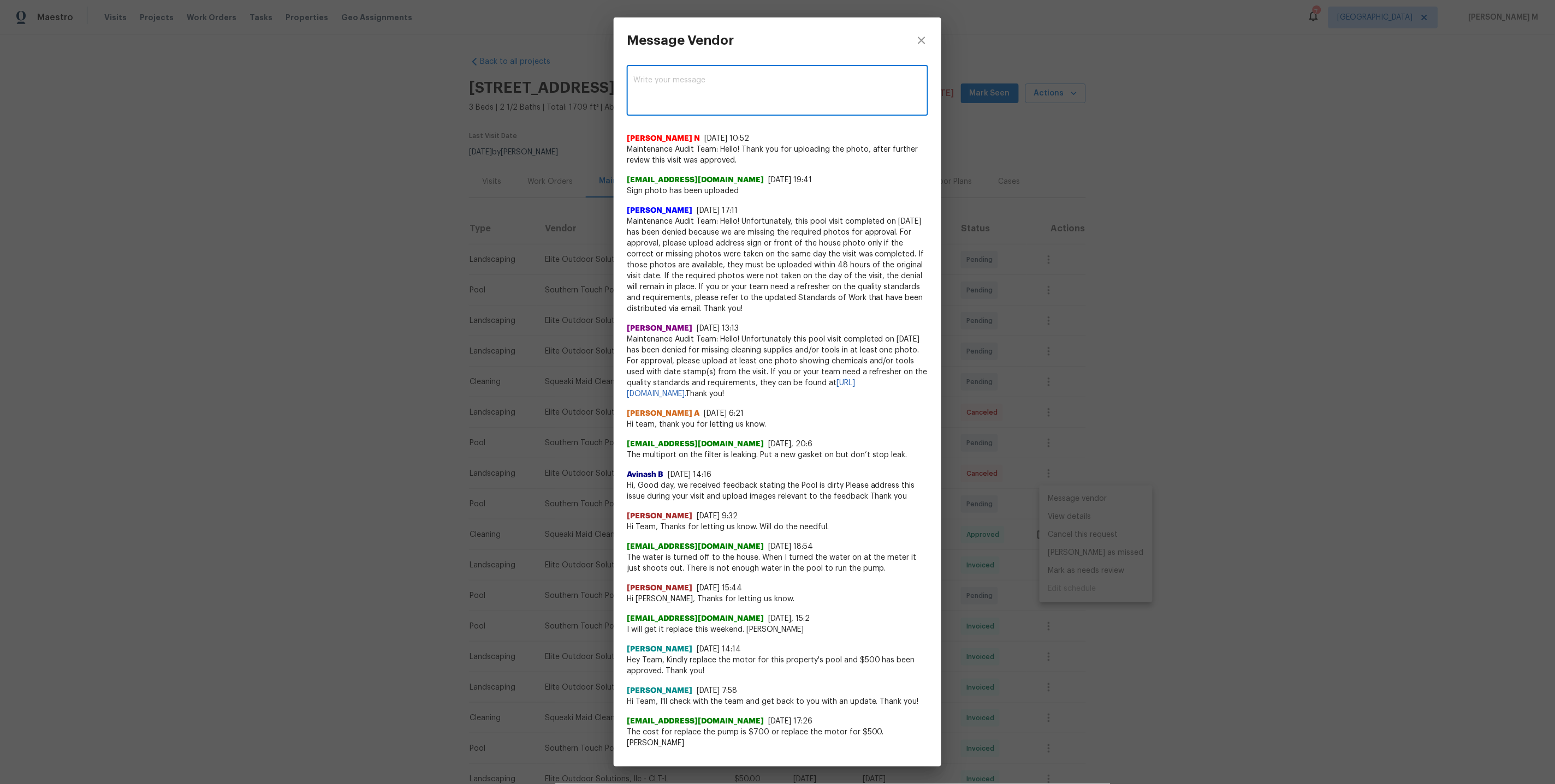
click at [709, 96] on textarea at bounding box center [778, 91] width 289 height 30
click at [714, 76] on textarea at bounding box center [778, 91] width 289 height 30
type textarea "Folks"
paste textarea "got feedback that the pool pump’s sucking in air, might need a water level chec…"
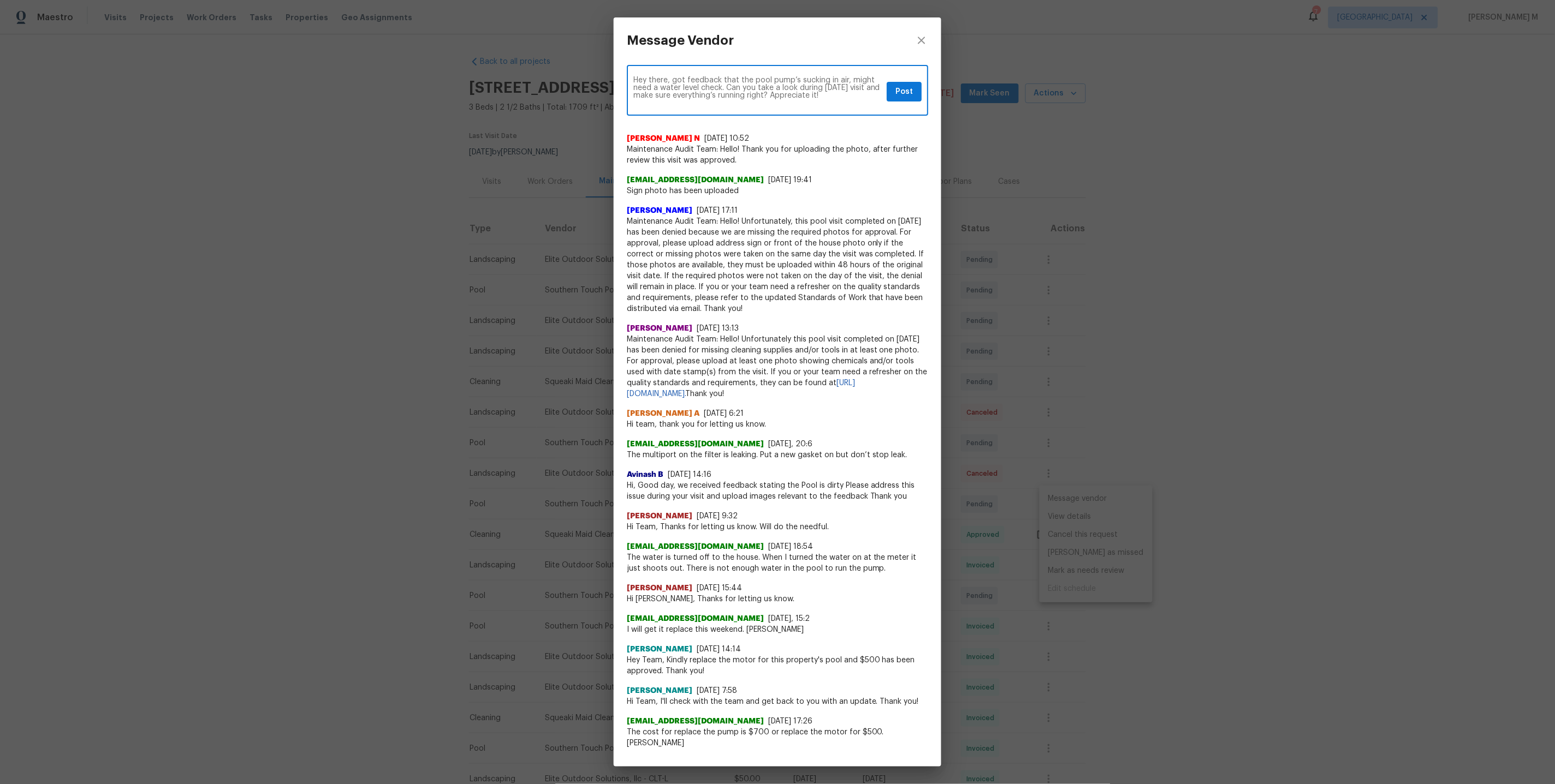
type textarea "Hey there, got feedback that the pool pump’s sucking in air, might need a water…"
click at [907, 90] on span "Post" at bounding box center [904, 91] width 17 height 13
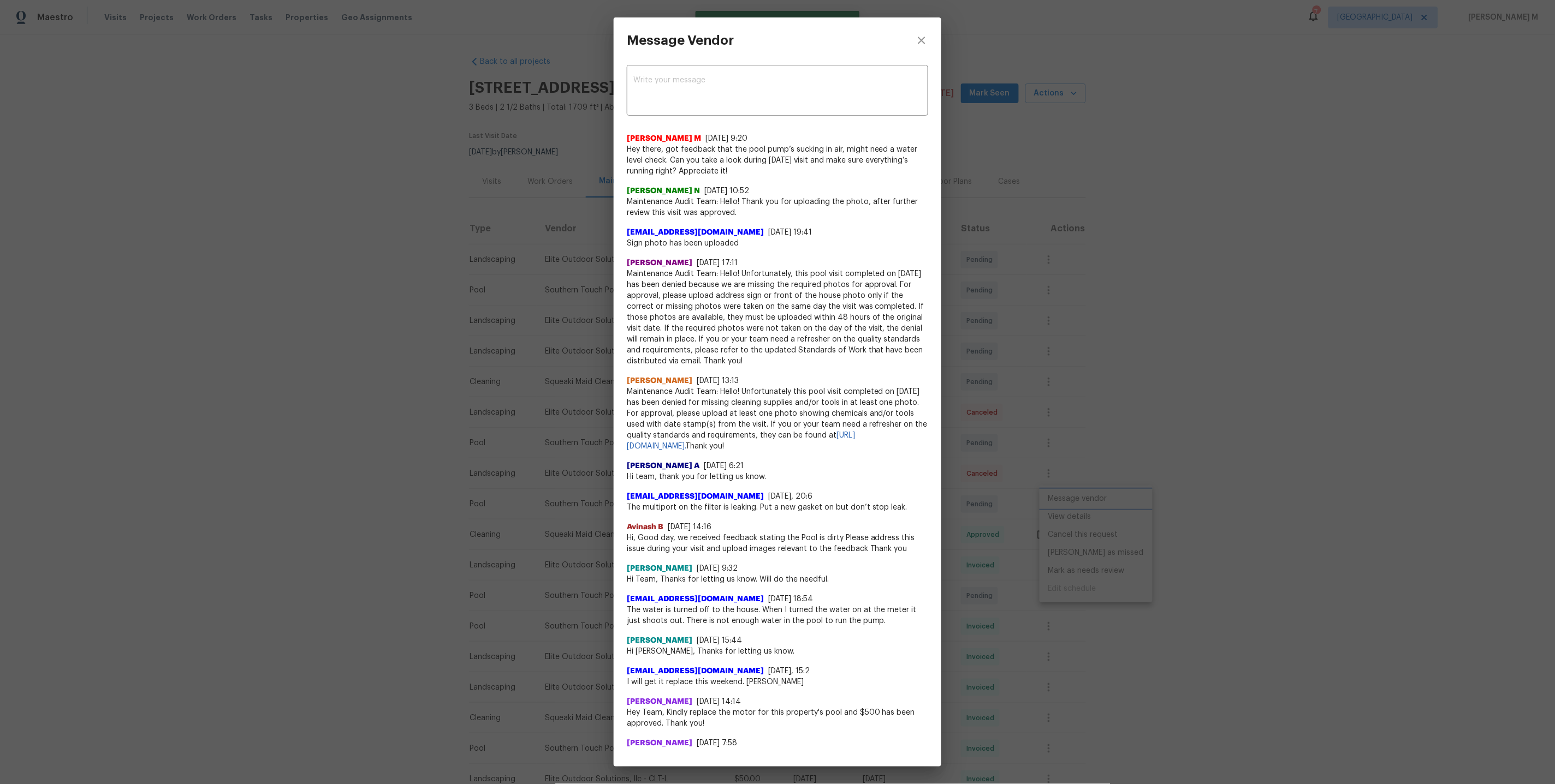
click at [495, 328] on div "Message Vendor x ​ Vignesh M 10/6/25, 9:20 Hey there, got feedback that the poo…" at bounding box center [778, 392] width 1555 height 784
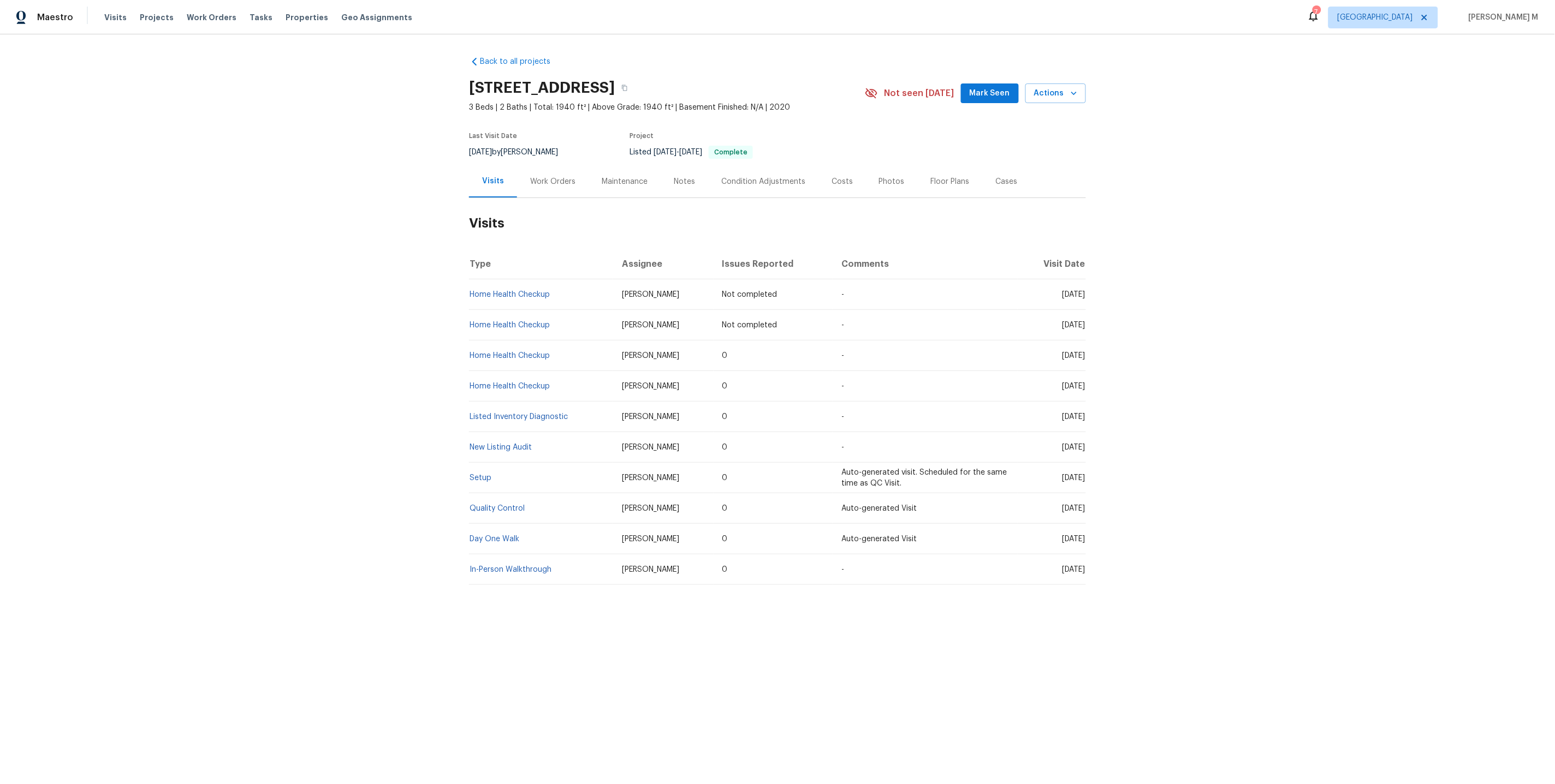
click at [541, 188] on div "Work Orders" at bounding box center [553, 182] width 71 height 32
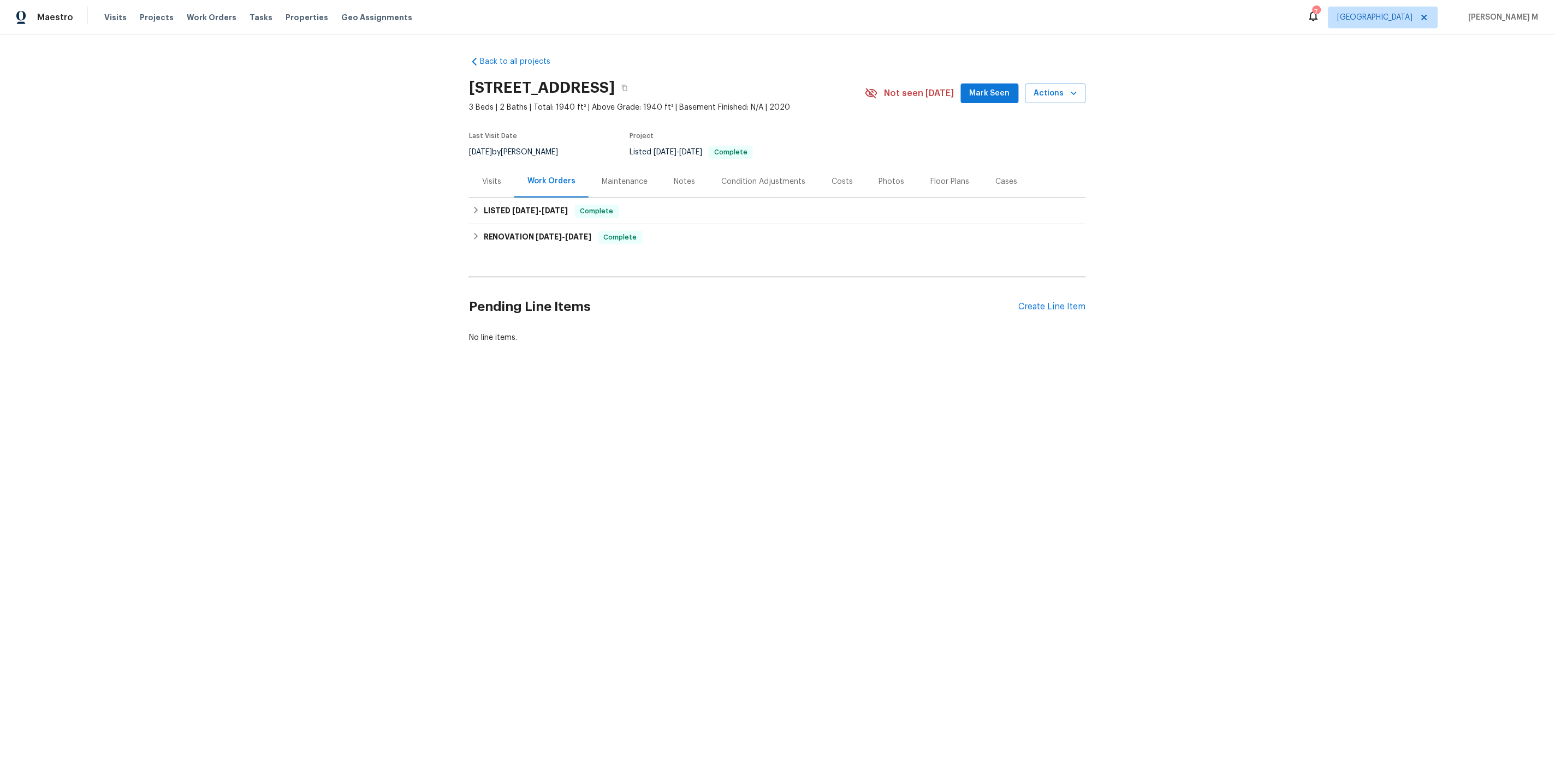
click at [632, 184] on div "Maintenance" at bounding box center [625, 182] width 72 height 32
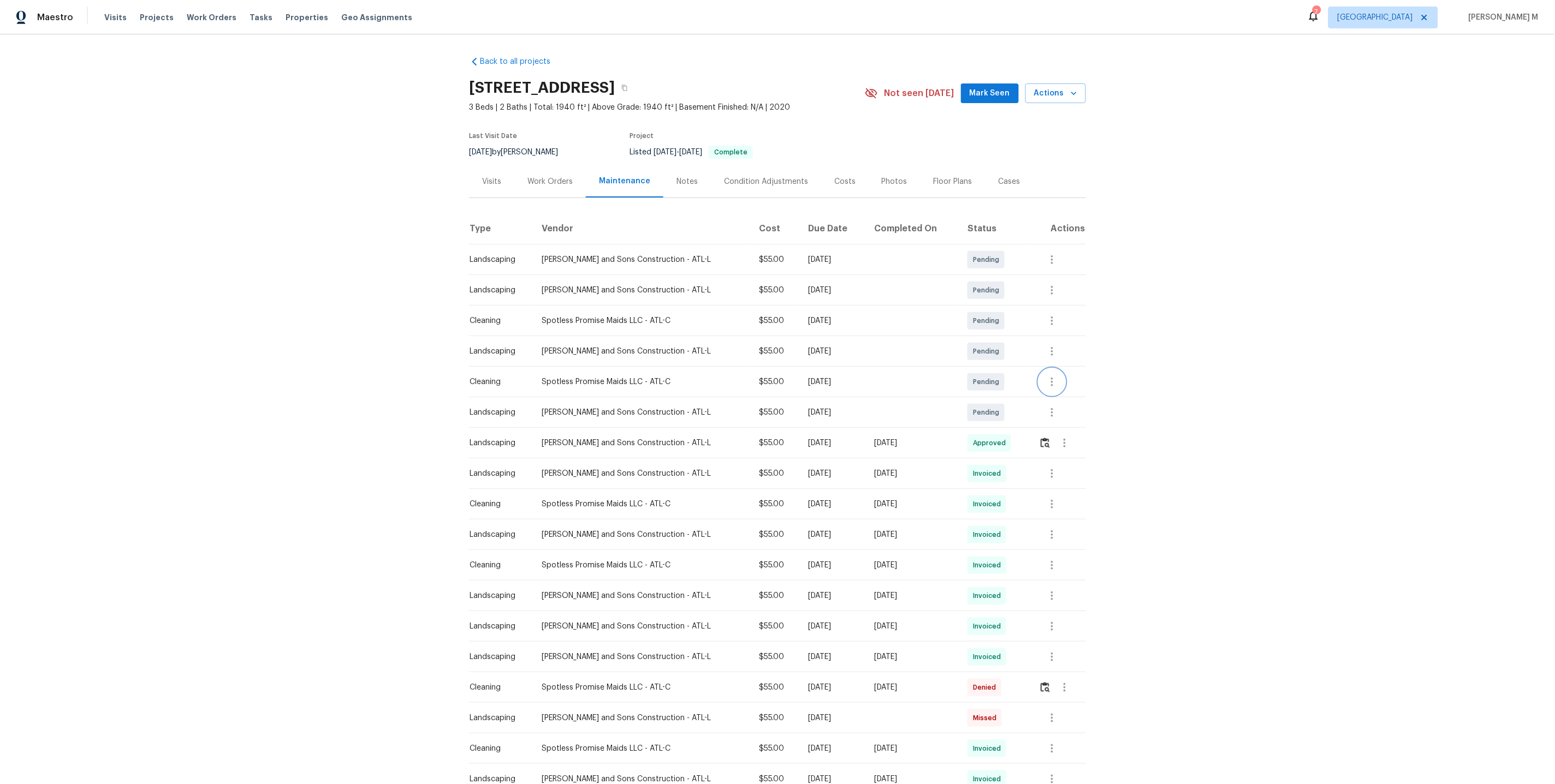
click at [1058, 375] on button "button" at bounding box center [1052, 382] width 27 height 27
click at [1081, 381] on li "Message vendor" at bounding box center [1094, 376] width 113 height 18
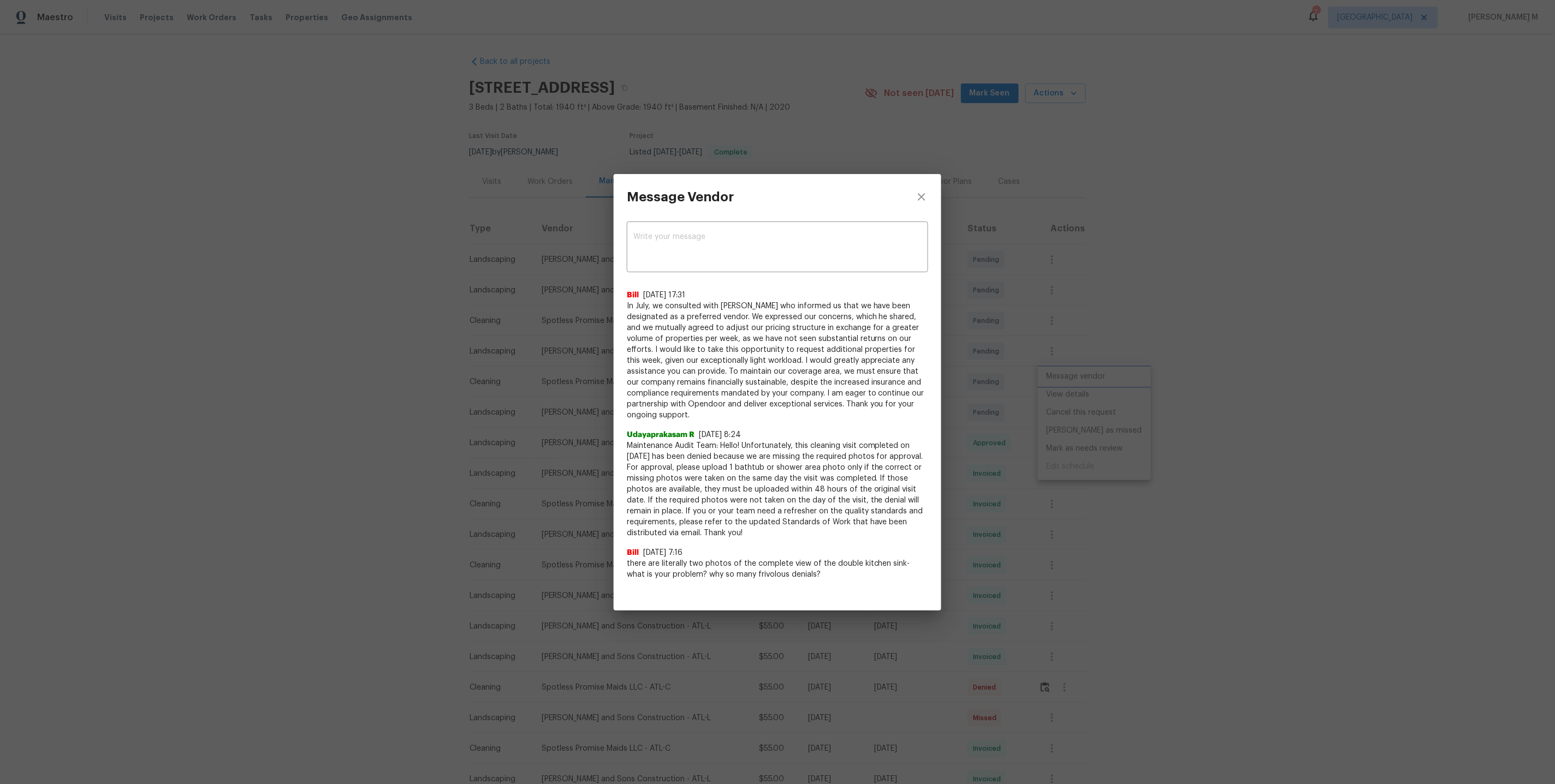
click at [1090, 319] on div "Message Vendor x ​ Bill 9/6/25, 17:31 In July, we consulted with Brandon Wallac…" at bounding box center [778, 392] width 1555 height 784
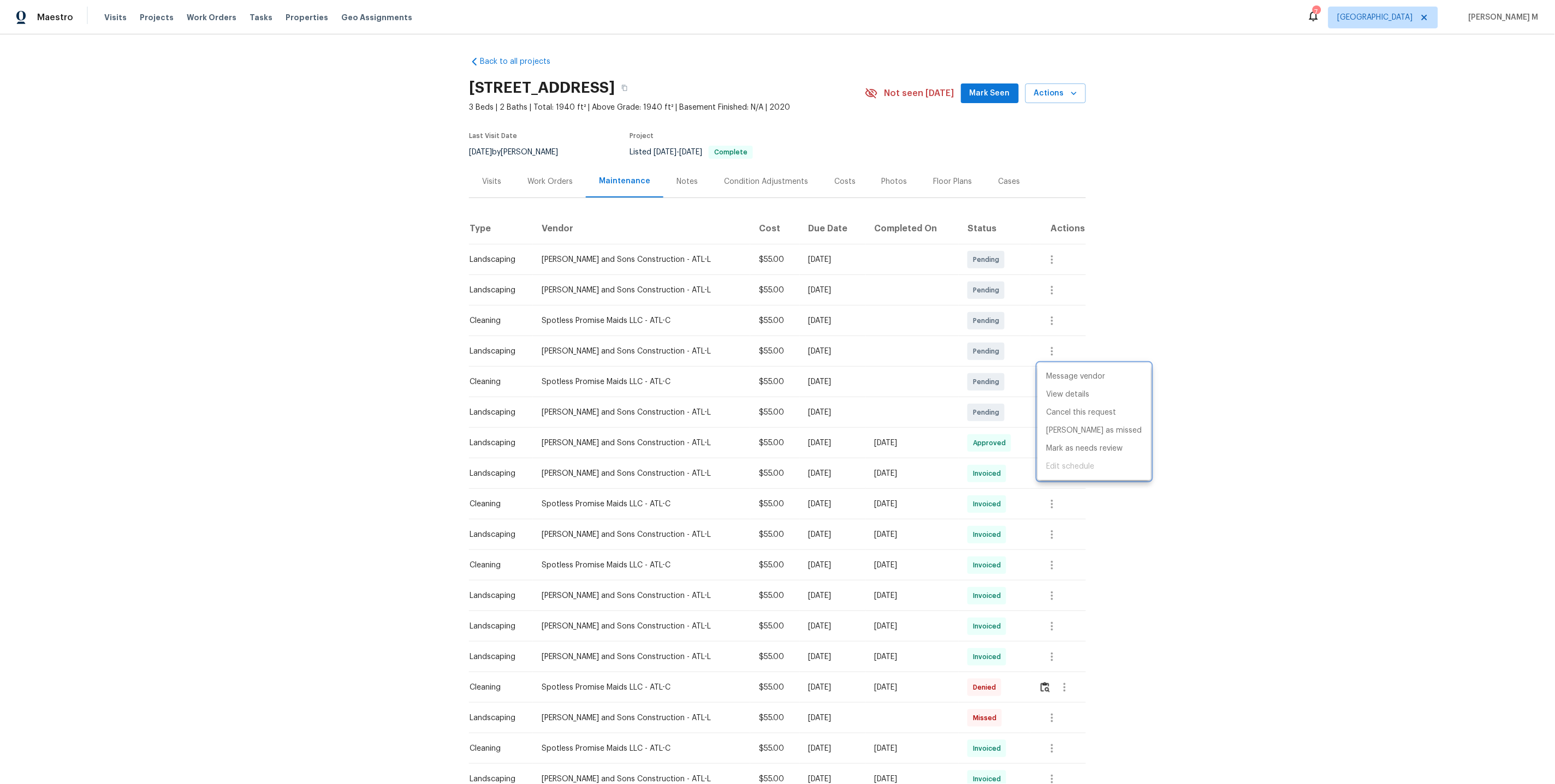
click at [548, 182] on div at bounding box center [778, 392] width 1555 height 784
click at [530, 182] on div "Work Orders" at bounding box center [550, 182] width 71 height 32
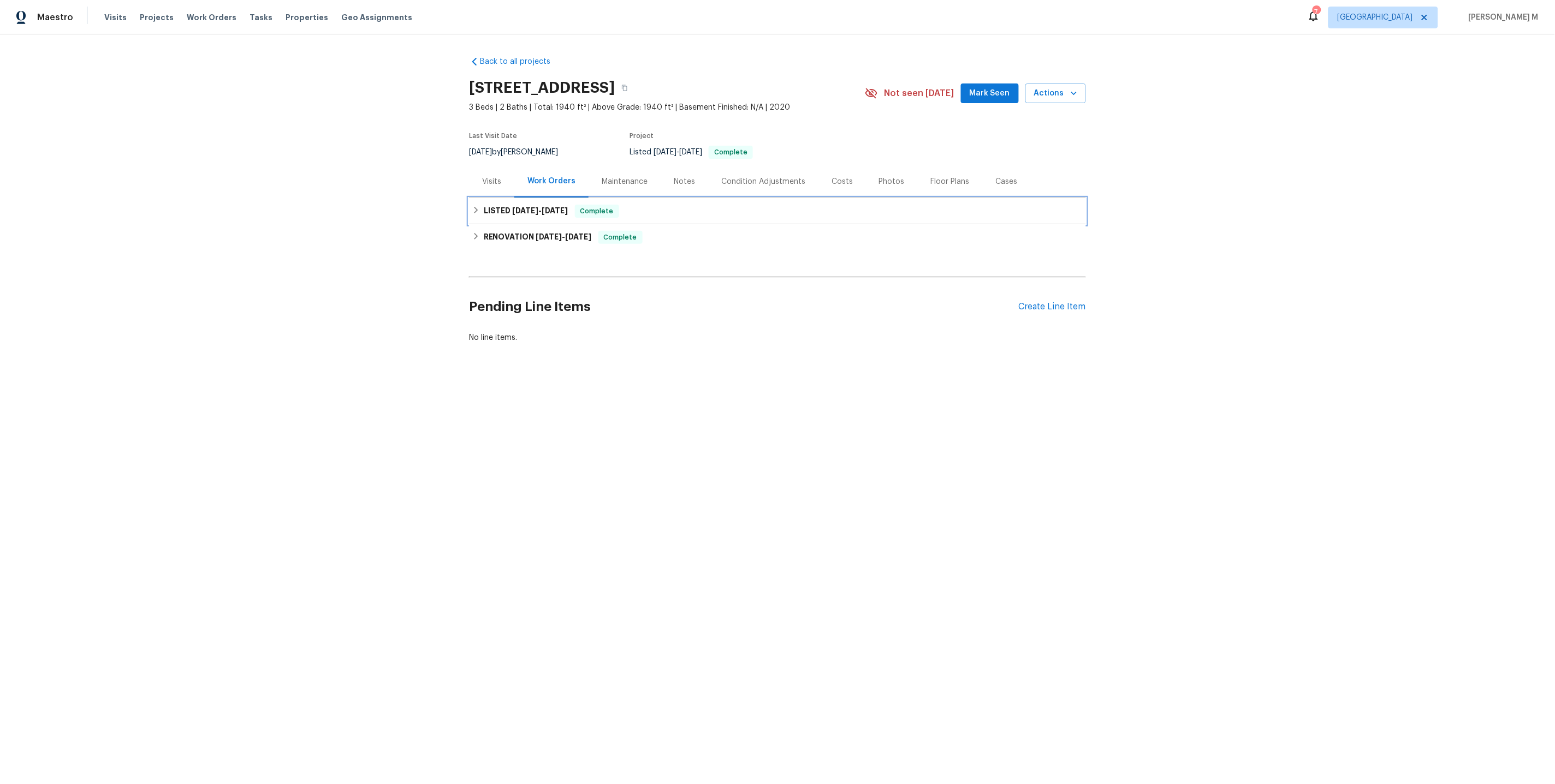
click at [522, 207] on span "4/29/25" at bounding box center [526, 211] width 27 height 8
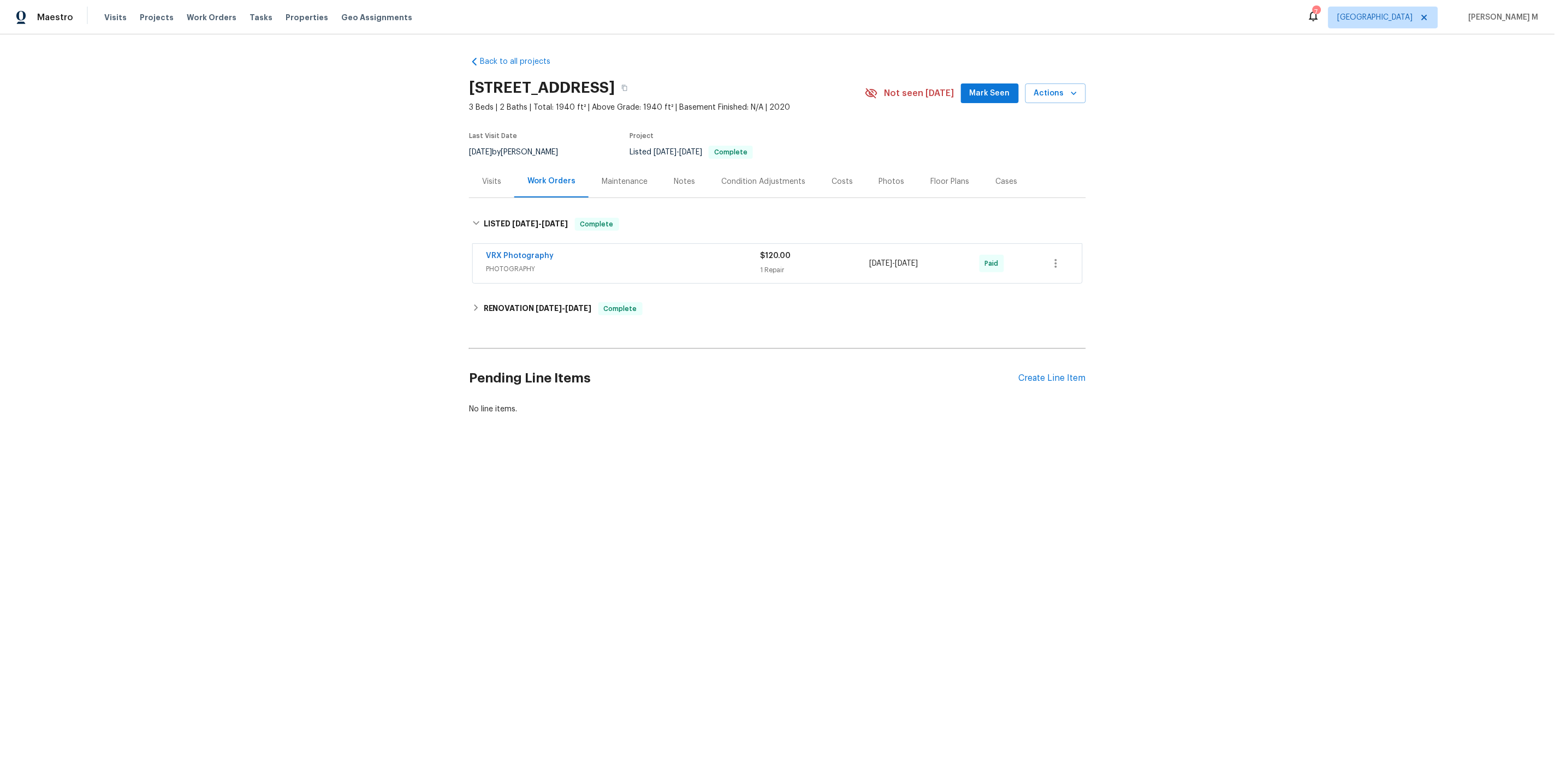
click at [517, 286] on div "Back to all projects 108 Hickory Run, Canton, GA 30115 3 Beds | 2 Baths | Total…" at bounding box center [777, 235] width 616 height 376
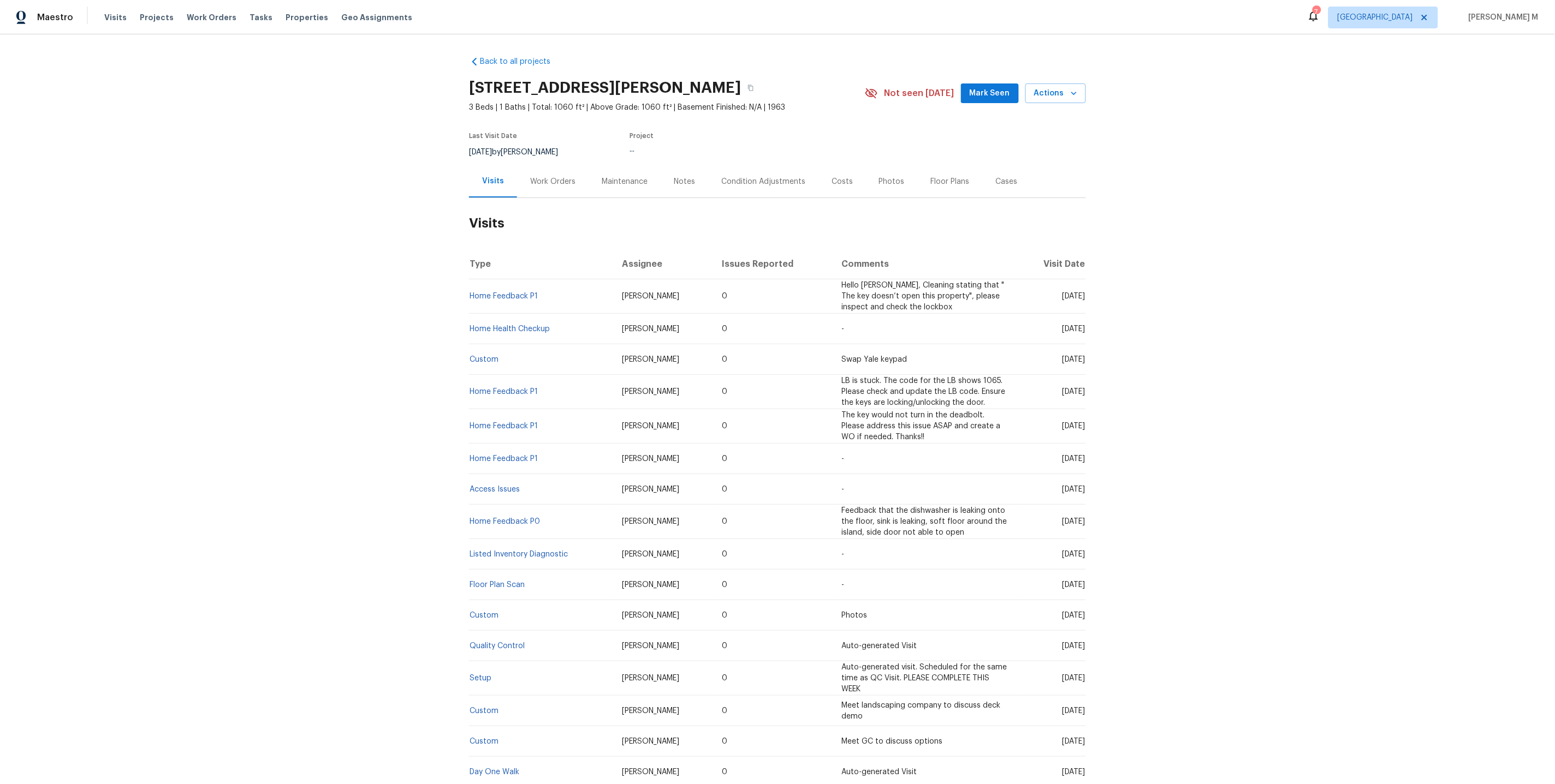
click at [535, 176] on div "Work Orders" at bounding box center [553, 181] width 46 height 10
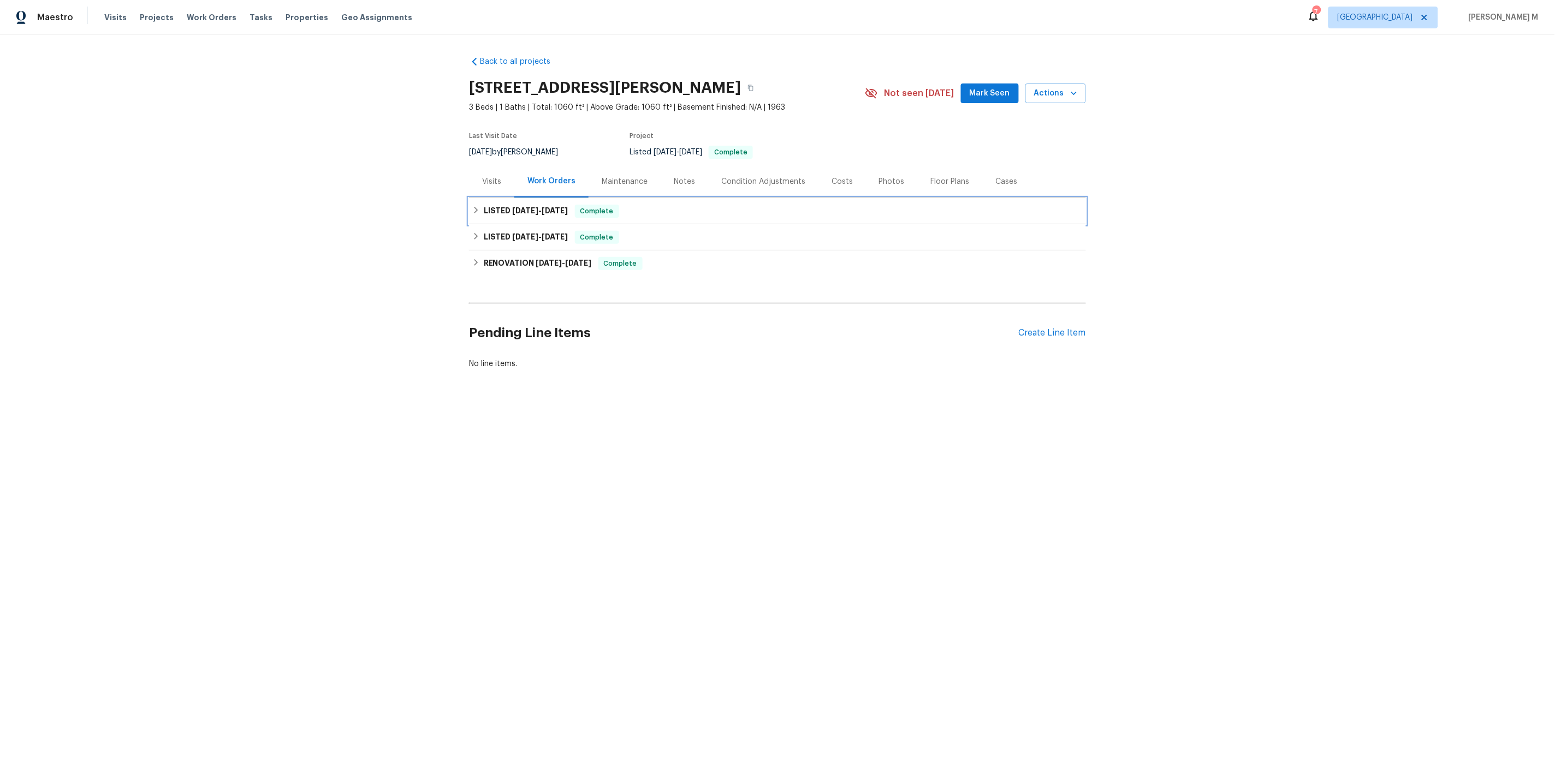
click at [518, 207] on span "[DATE]" at bounding box center [526, 211] width 27 height 8
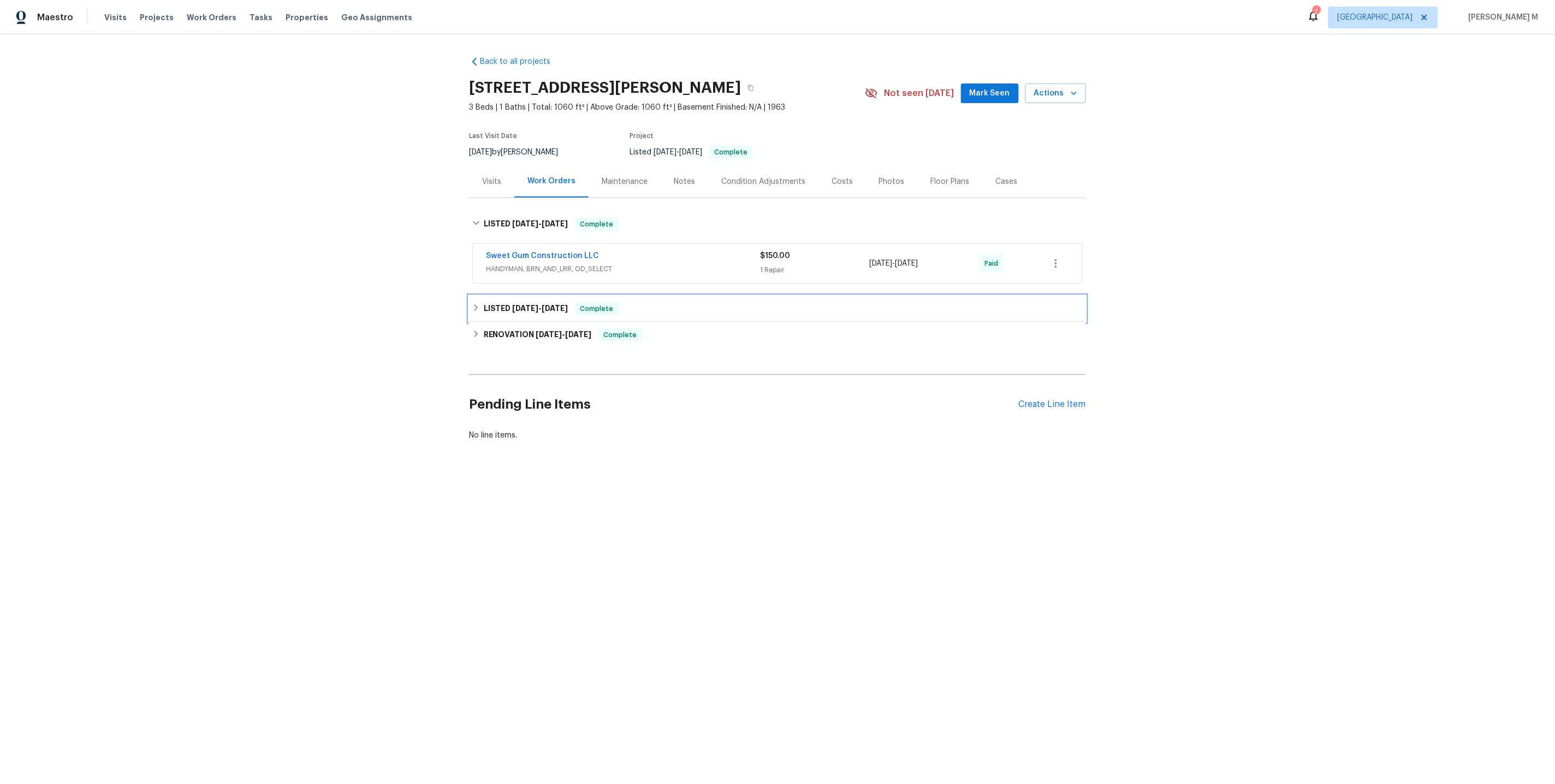
click at [502, 296] on div "LISTED [DATE] - [DATE] Complete" at bounding box center [777, 310] width 616 height 27
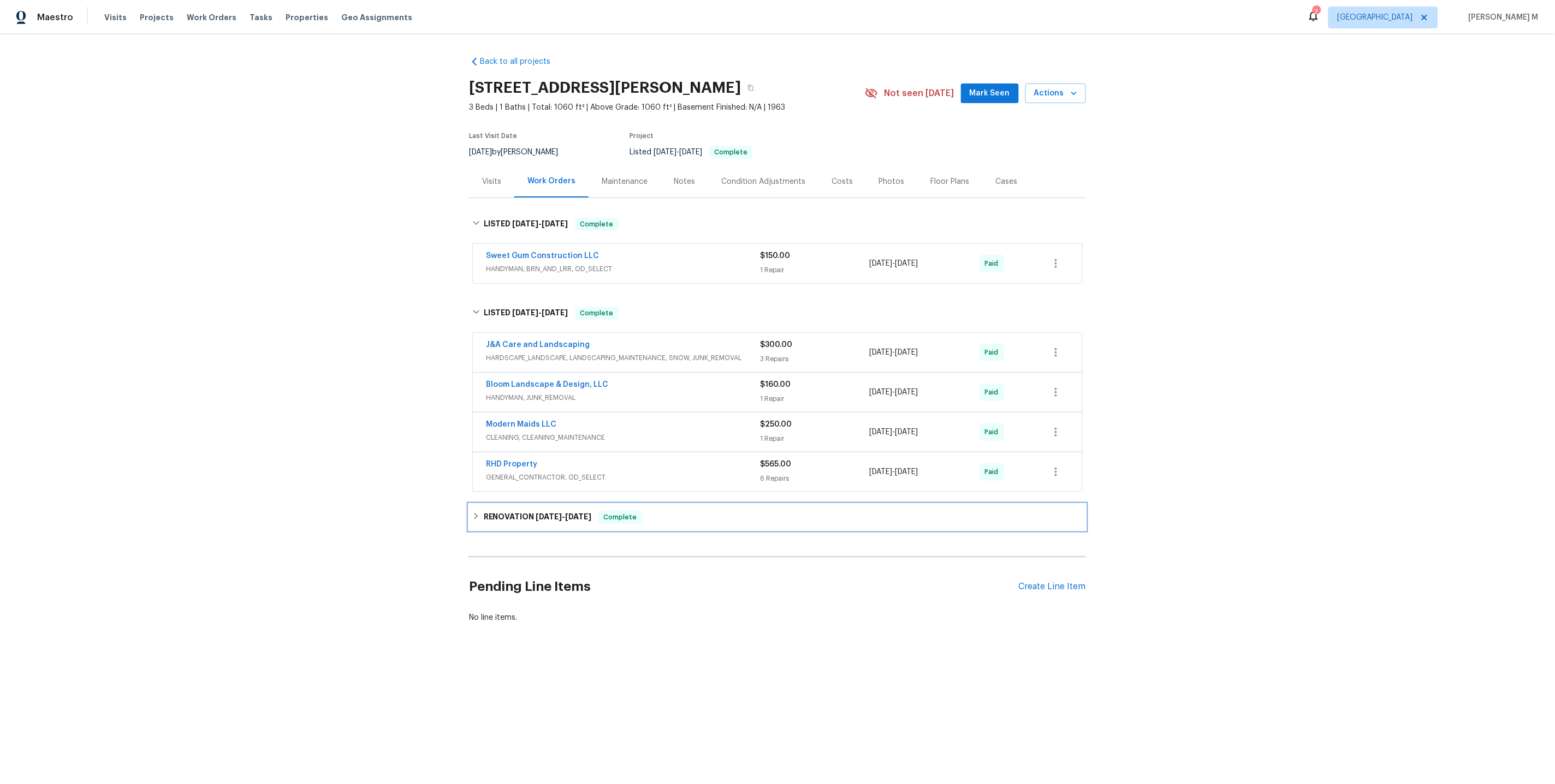
click at [536, 513] on span "[DATE]" at bounding box center [550, 517] width 27 height 8
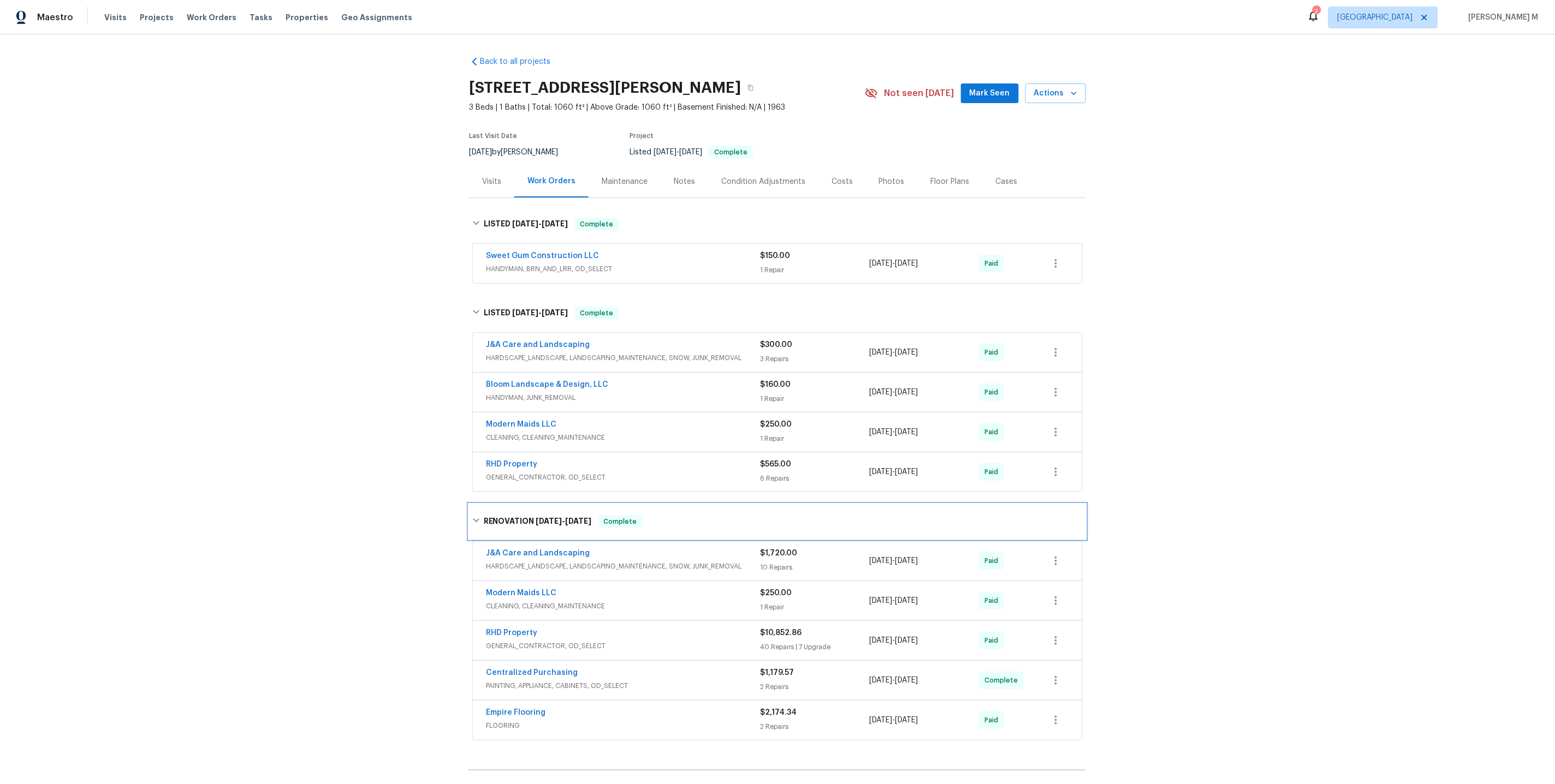
scroll to position [44, 0]
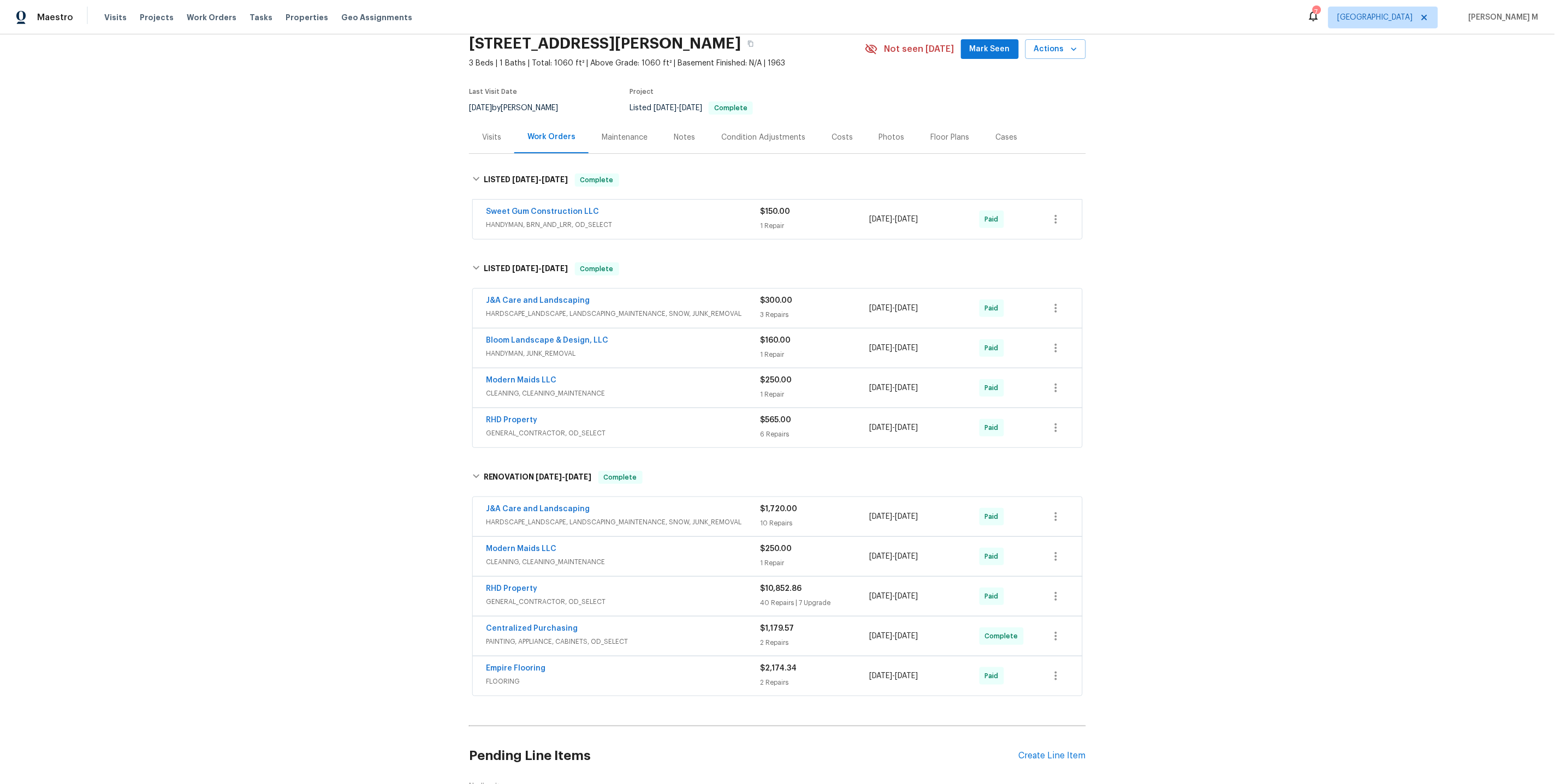
click at [515, 141] on div "Work Orders" at bounding box center [552, 137] width 74 height 32
click at [406, 312] on div "Back to all projects [STREET_ADDRESS][PERSON_NAME] 3 Beds | 1 Baths | Total: 10…" at bounding box center [778, 409] width 1555 height 750
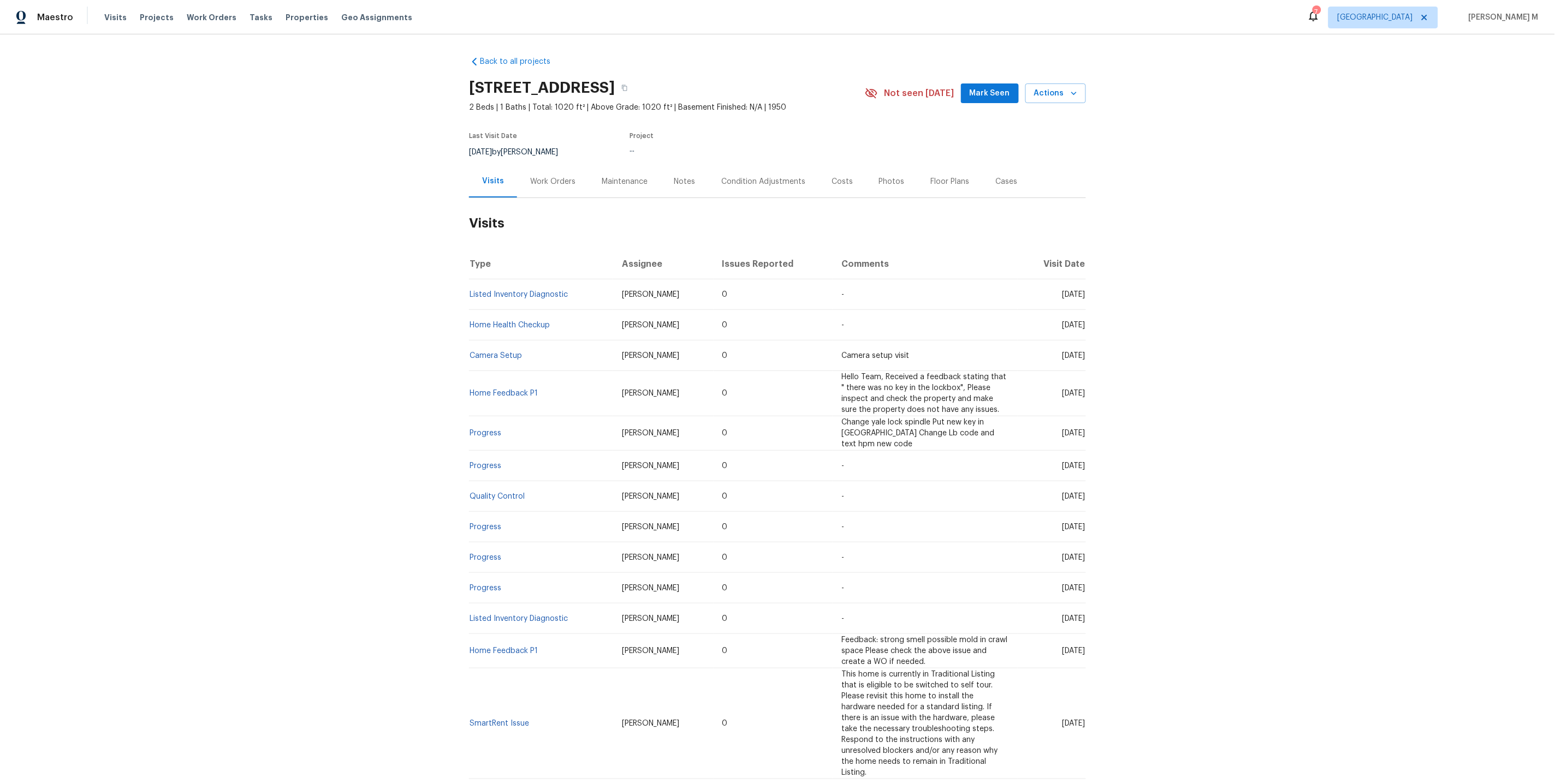
click at [544, 190] on div "Work Orders" at bounding box center [553, 182] width 71 height 32
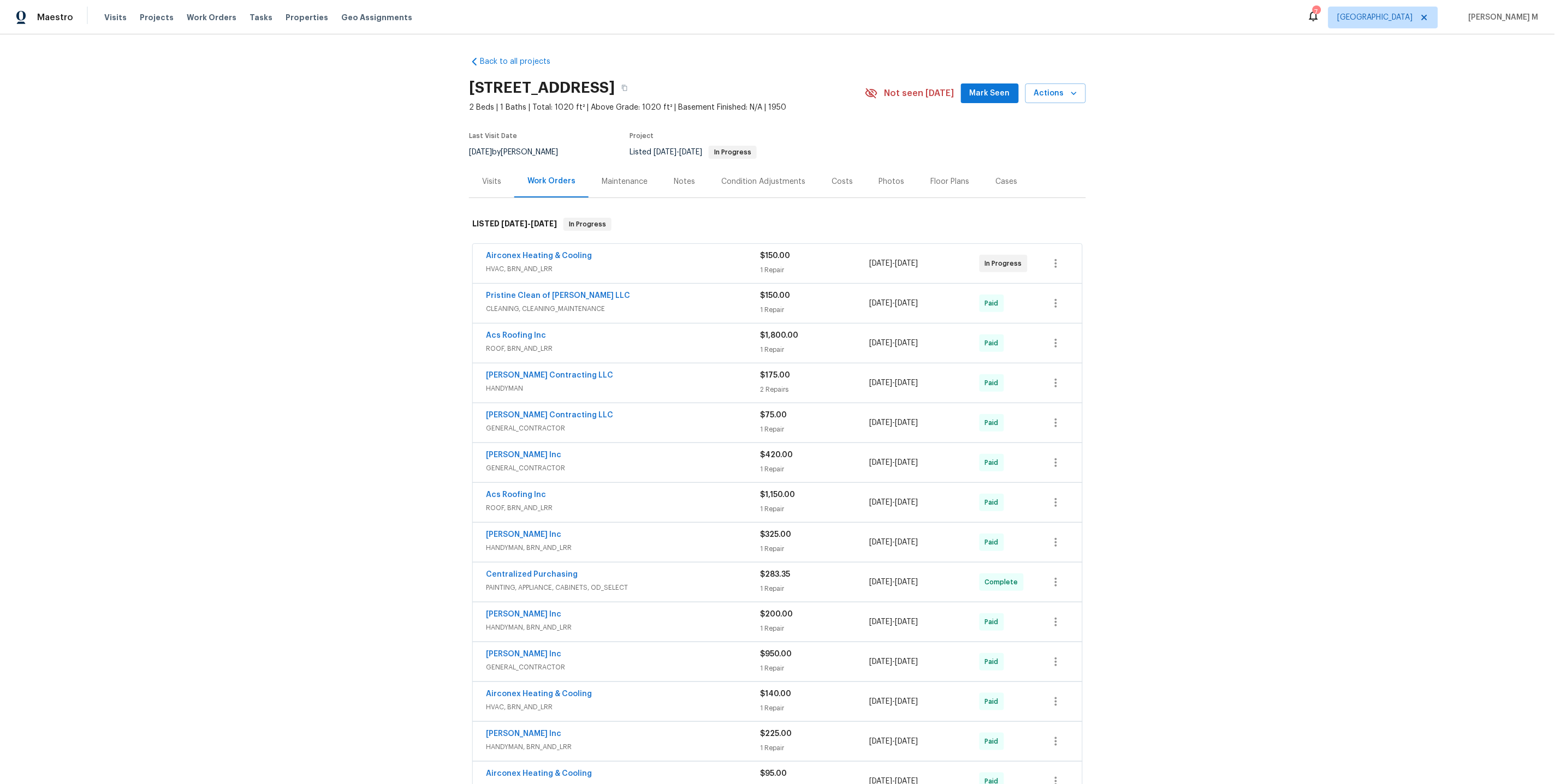
click at [517, 264] on span "HVAC, BRN_AND_LRR" at bounding box center [623, 269] width 274 height 10
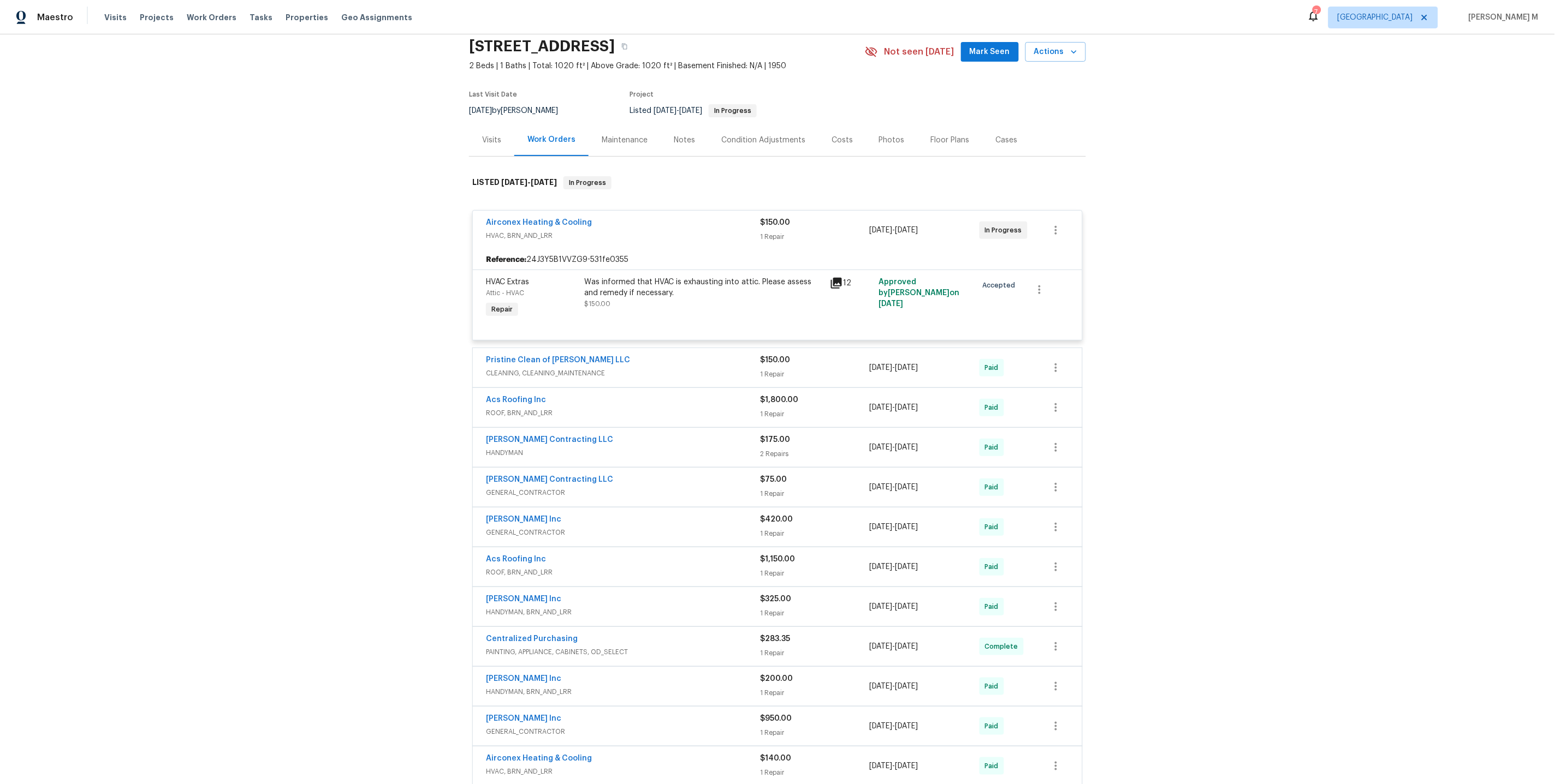
scroll to position [21, 0]
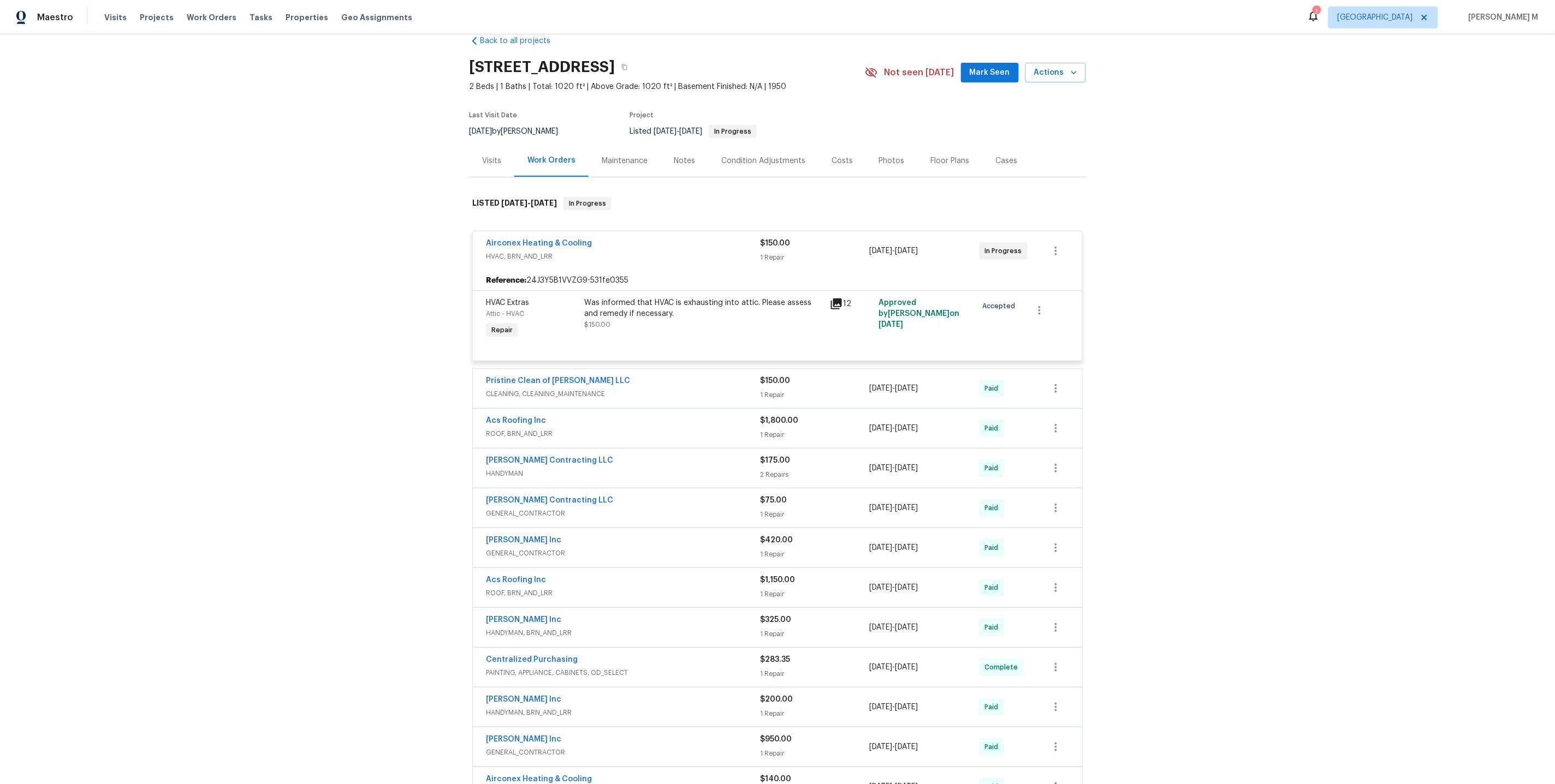
click at [634, 301] on div "Was informed that HVAC is exhausting into attic. Please assess and remedy if ne…" at bounding box center [703, 308] width 239 height 22
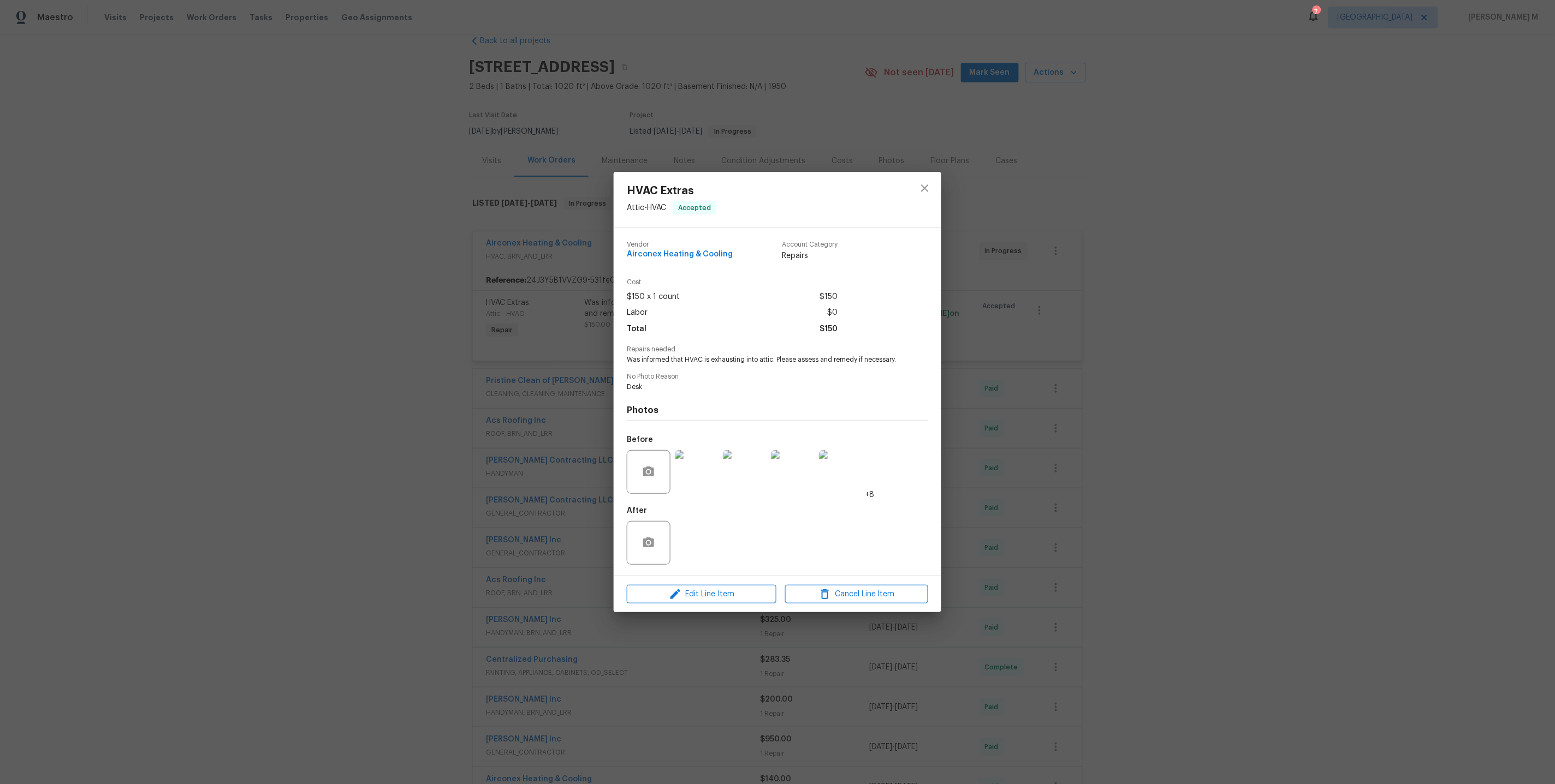
click at [692, 463] on img at bounding box center [697, 472] width 44 height 44
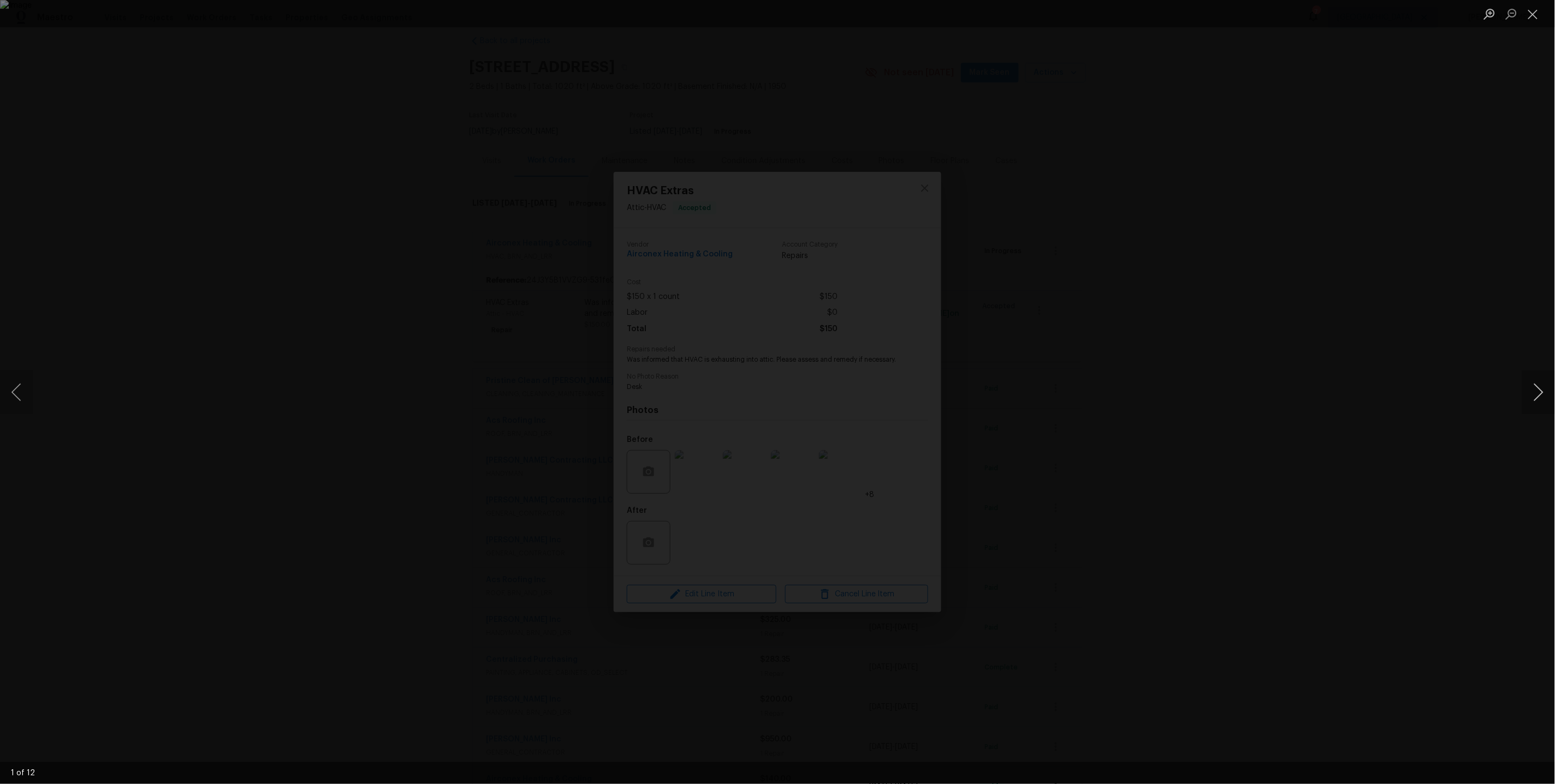
click at [1538, 380] on button "Next image" at bounding box center [1538, 392] width 32 height 44
click at [1490, 208] on div "Lightbox" at bounding box center [778, 392] width 1555 height 784
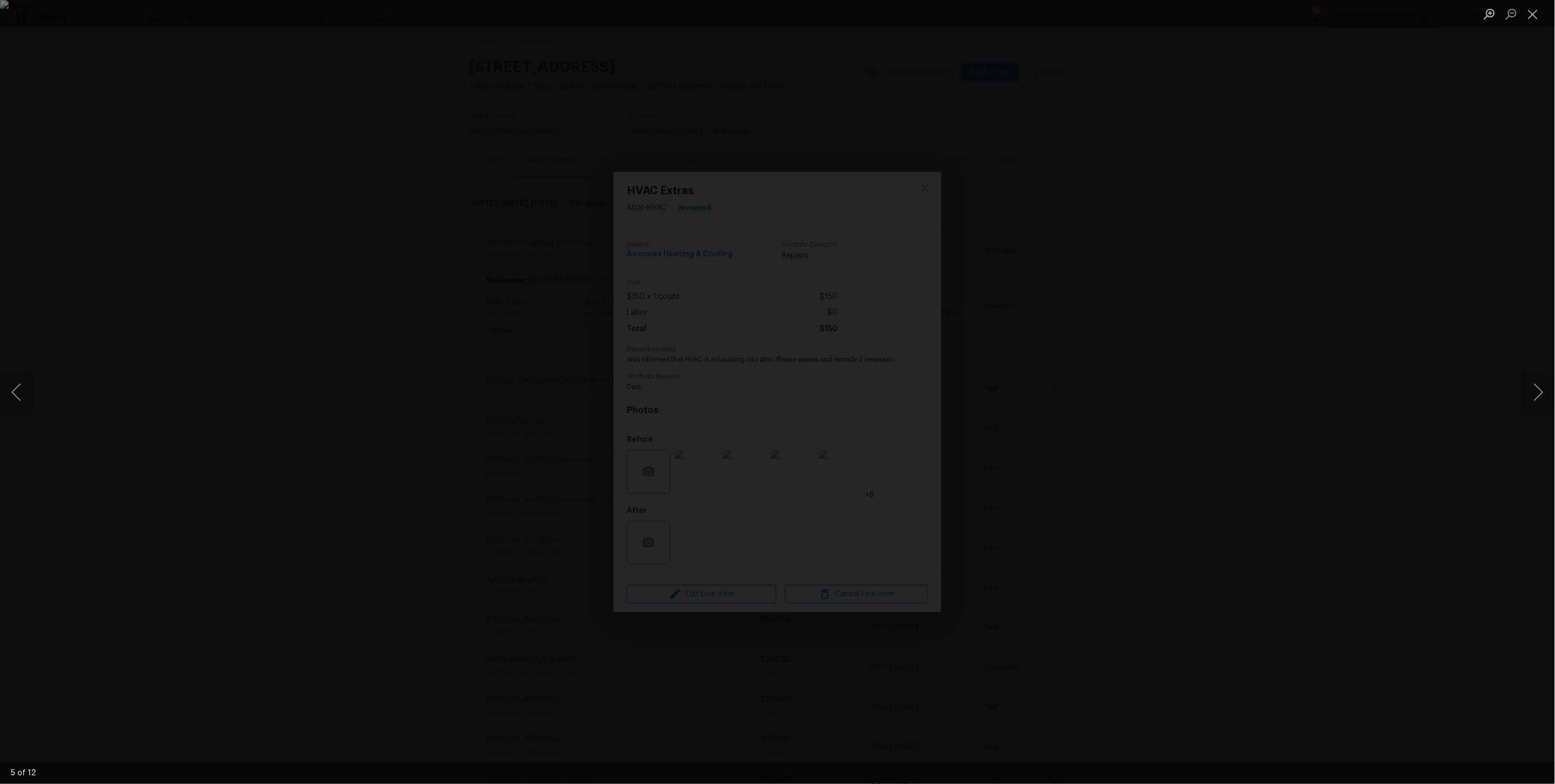
click at [1374, 260] on div "Lightbox" at bounding box center [778, 392] width 1555 height 784
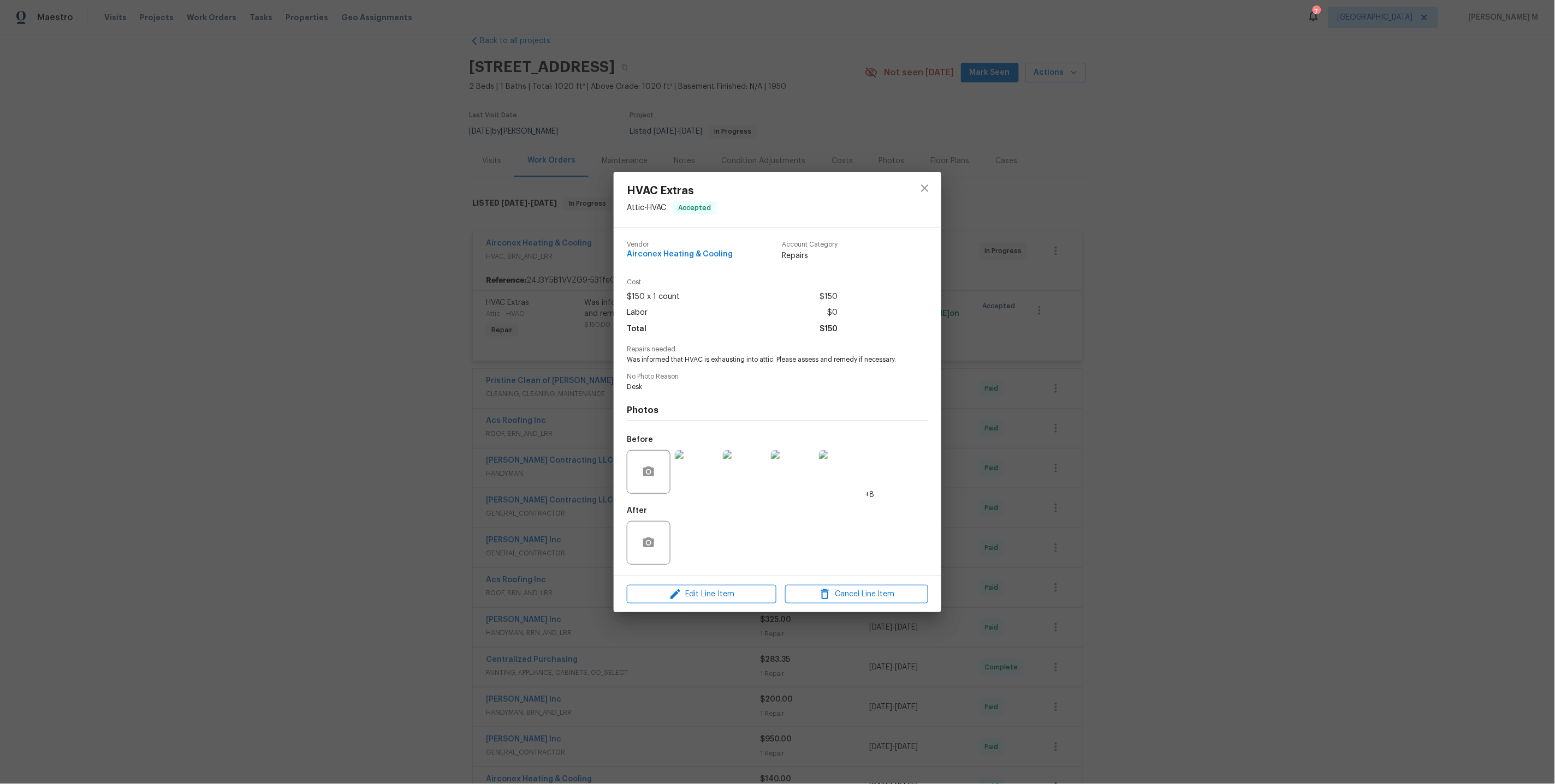
click at [1240, 259] on div "HVAC Extras Attic - HVAC Accepted Vendor Airconex Heating & Cooling Account Cat…" at bounding box center [778, 392] width 1555 height 784
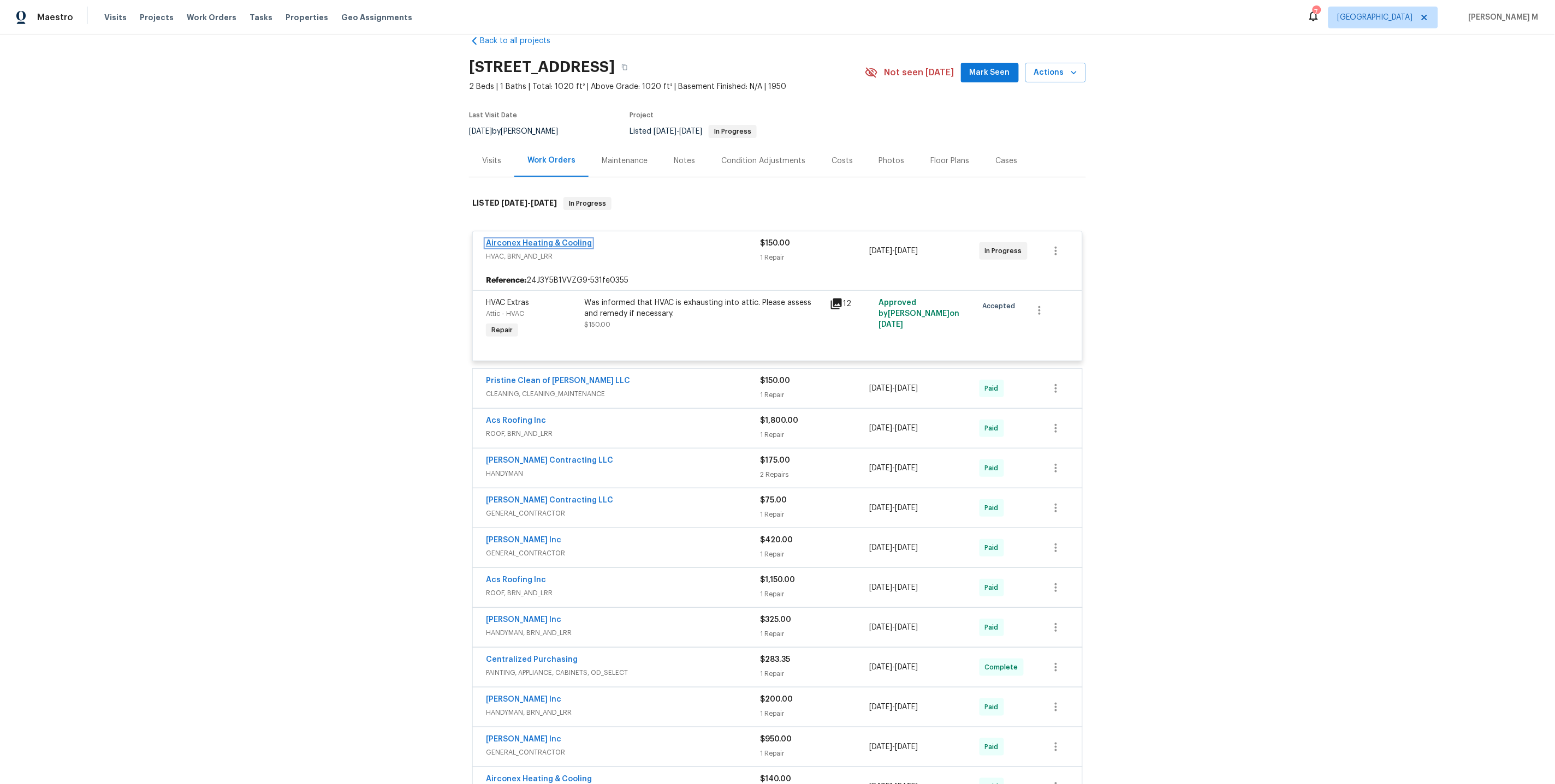
click at [552, 240] on link "Airconex Heating & Cooling" at bounding box center [538, 244] width 106 height 8
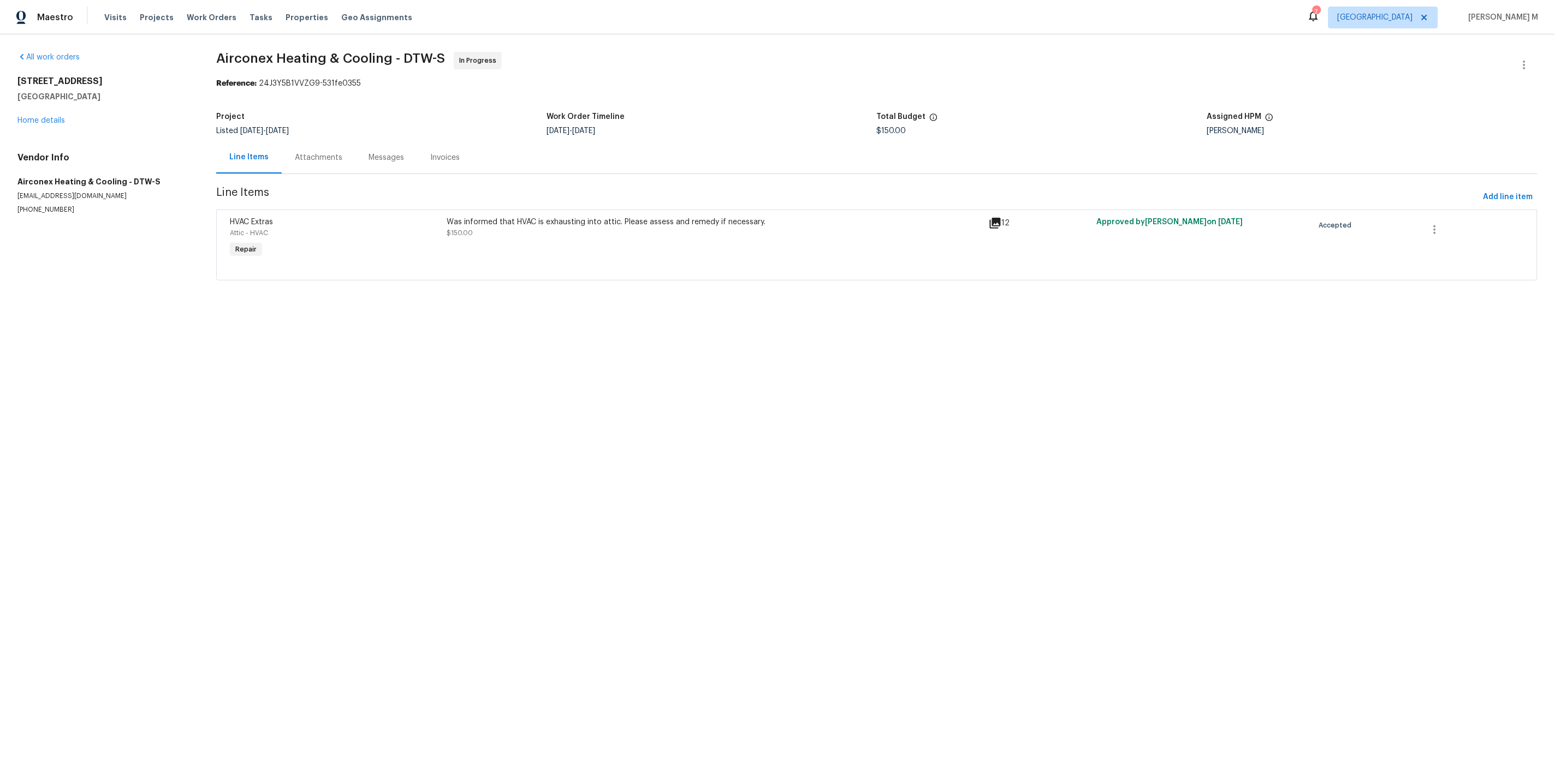
click at [303, 152] on div "Attachments" at bounding box center [318, 157] width 48 height 10
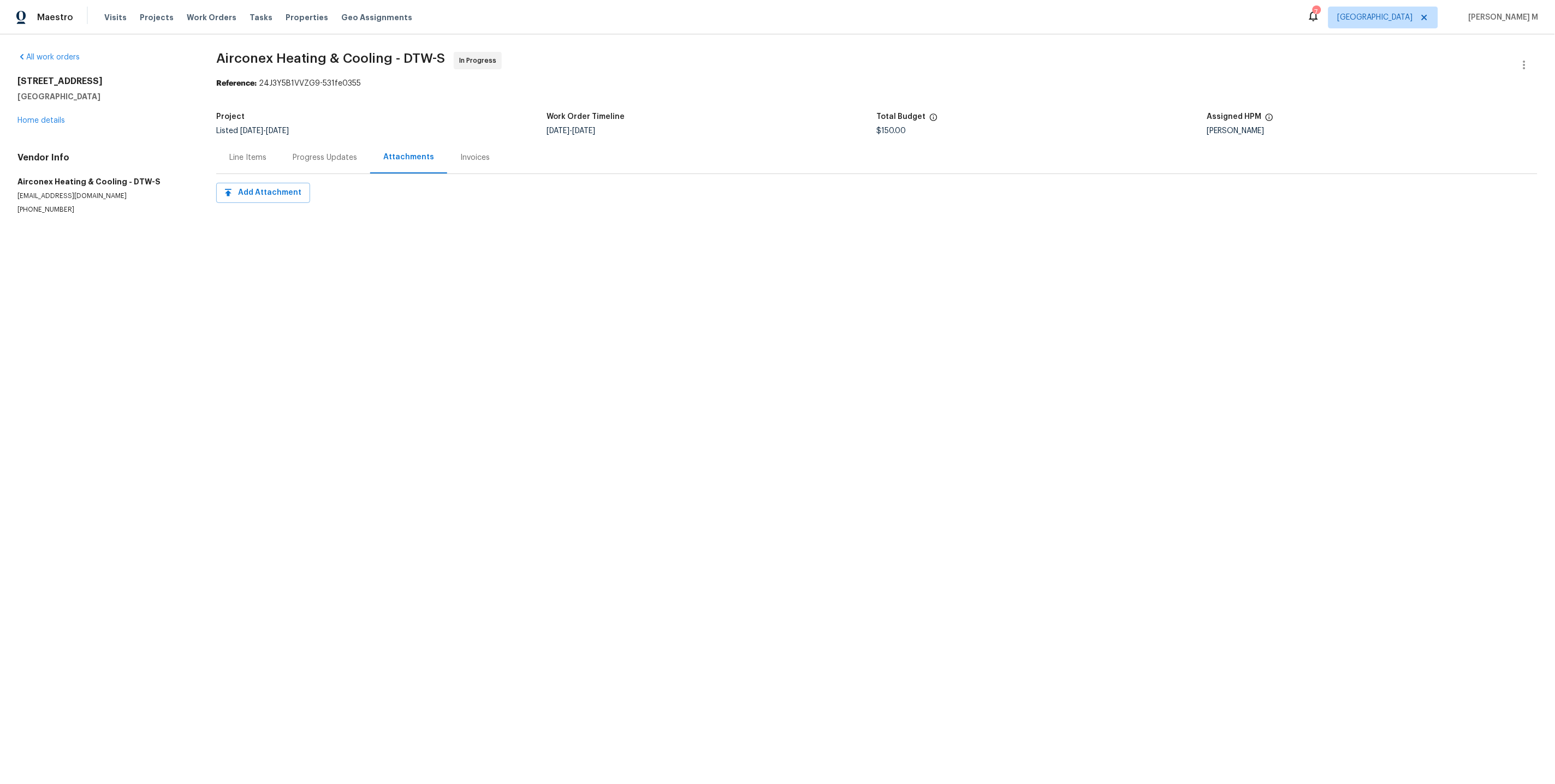
click at [313, 152] on div "Progress Updates" at bounding box center [325, 157] width 65 height 10
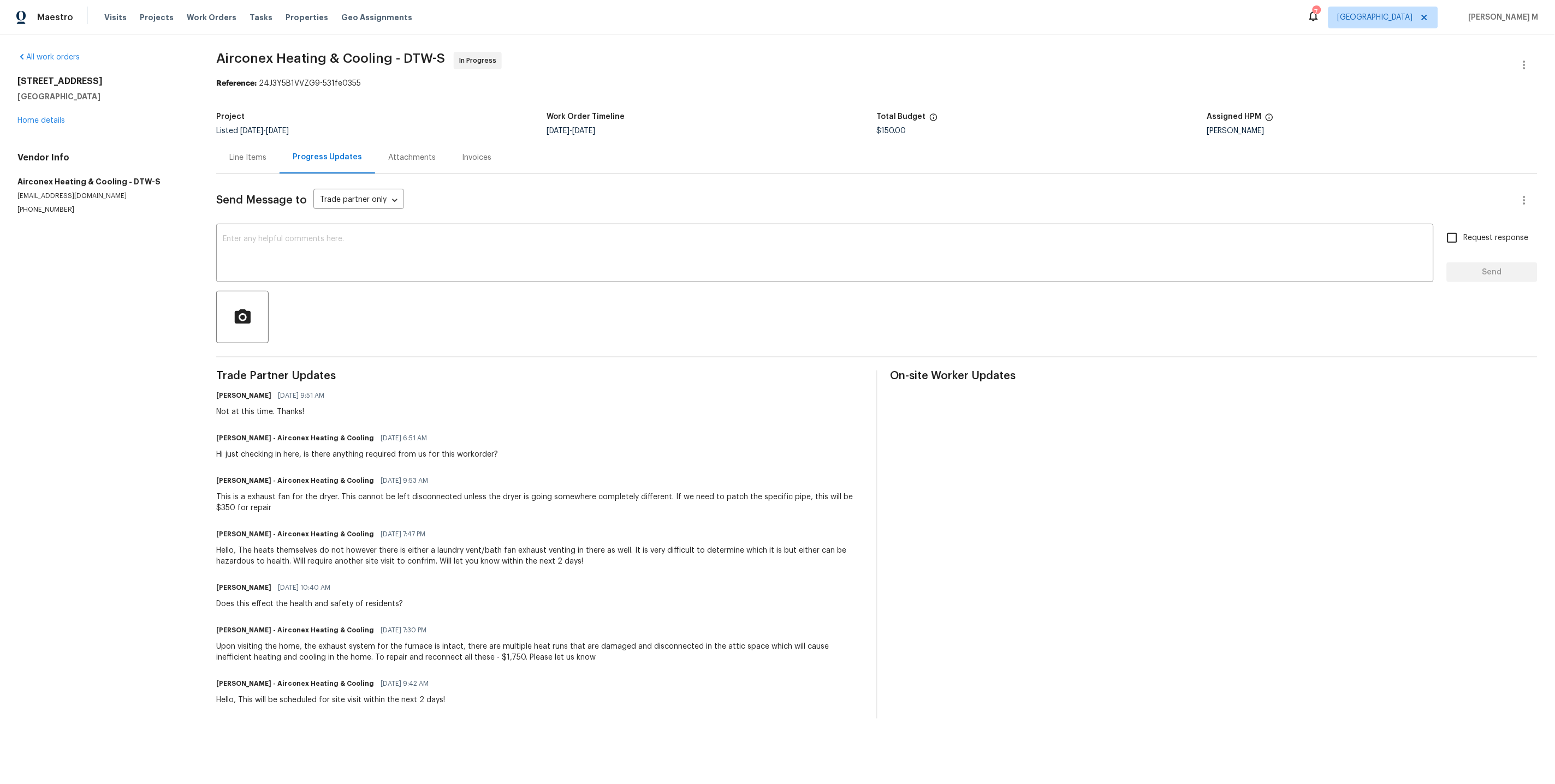
click at [243, 143] on div "Line Items" at bounding box center [248, 157] width 63 height 32
